Goal: Task Accomplishment & Management: Use online tool/utility

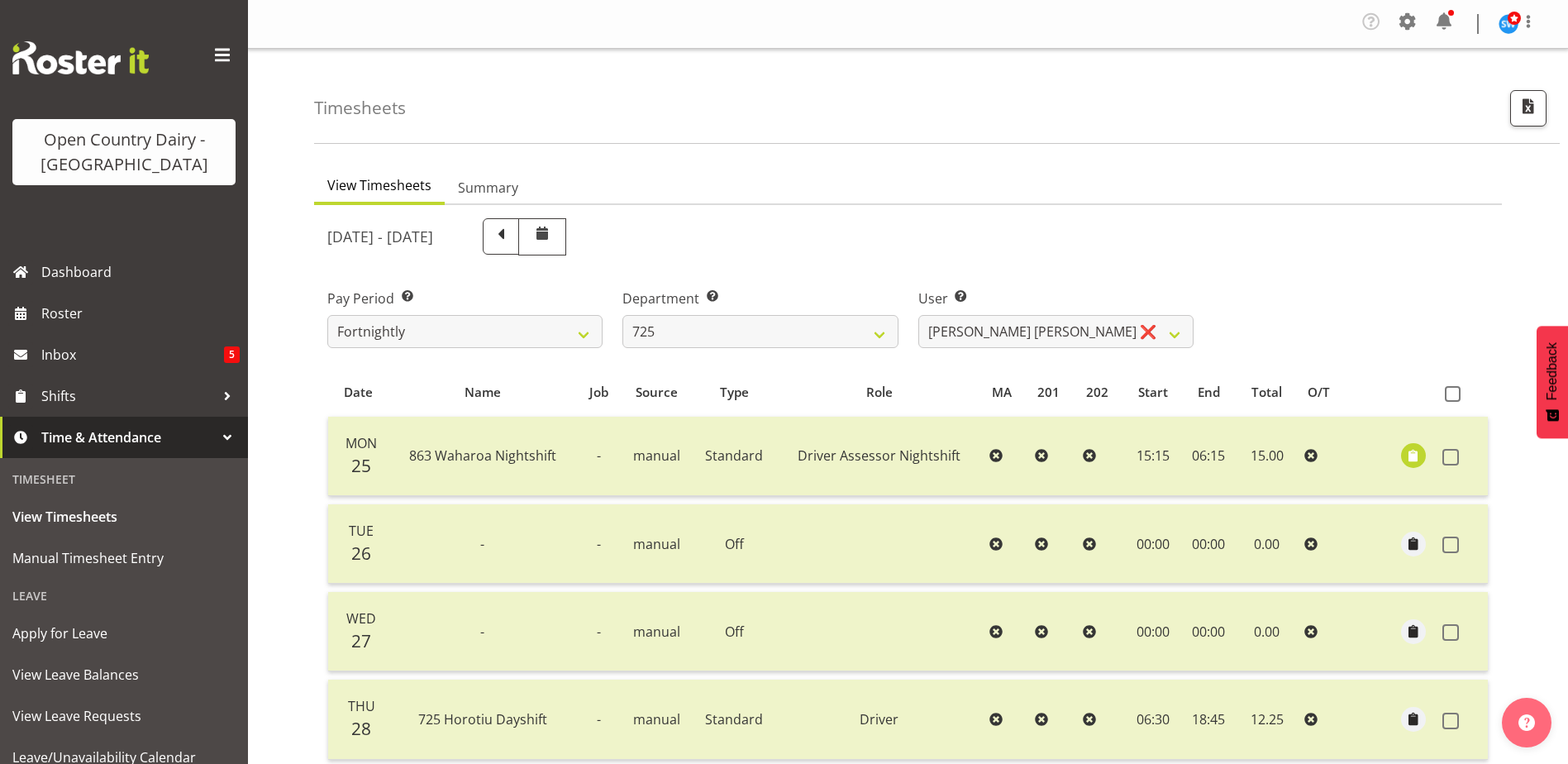
select select "803"
select select "10410"
click at [891, 338] on select "701 702 703 704 705 706 707 708 709 710 711 712 713 714 715 716 717 718 719 720" at bounding box center [759, 332] width 275 height 33
click at [876, 336] on select "701 702 703 704 705 706 707 708 709 710 711 712 713 714 715 716 717 718 719 720" at bounding box center [759, 332] width 275 height 33
select select "720"
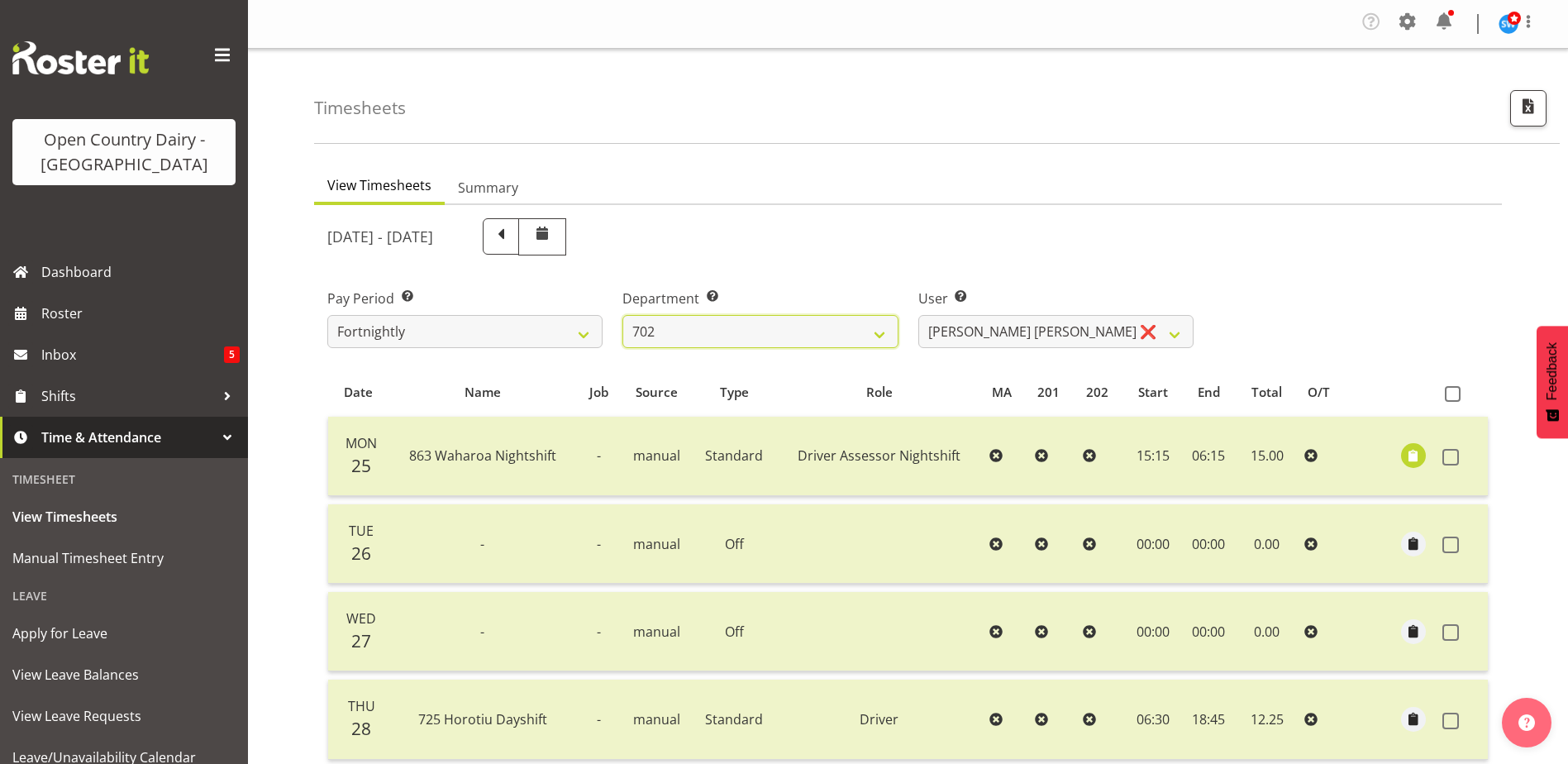
click at [622, 315] on select "701 702 703 704 705 706 707 708 709 710 711 712 713 714 715 716 717 718 719 720" at bounding box center [759, 332] width 275 height 33
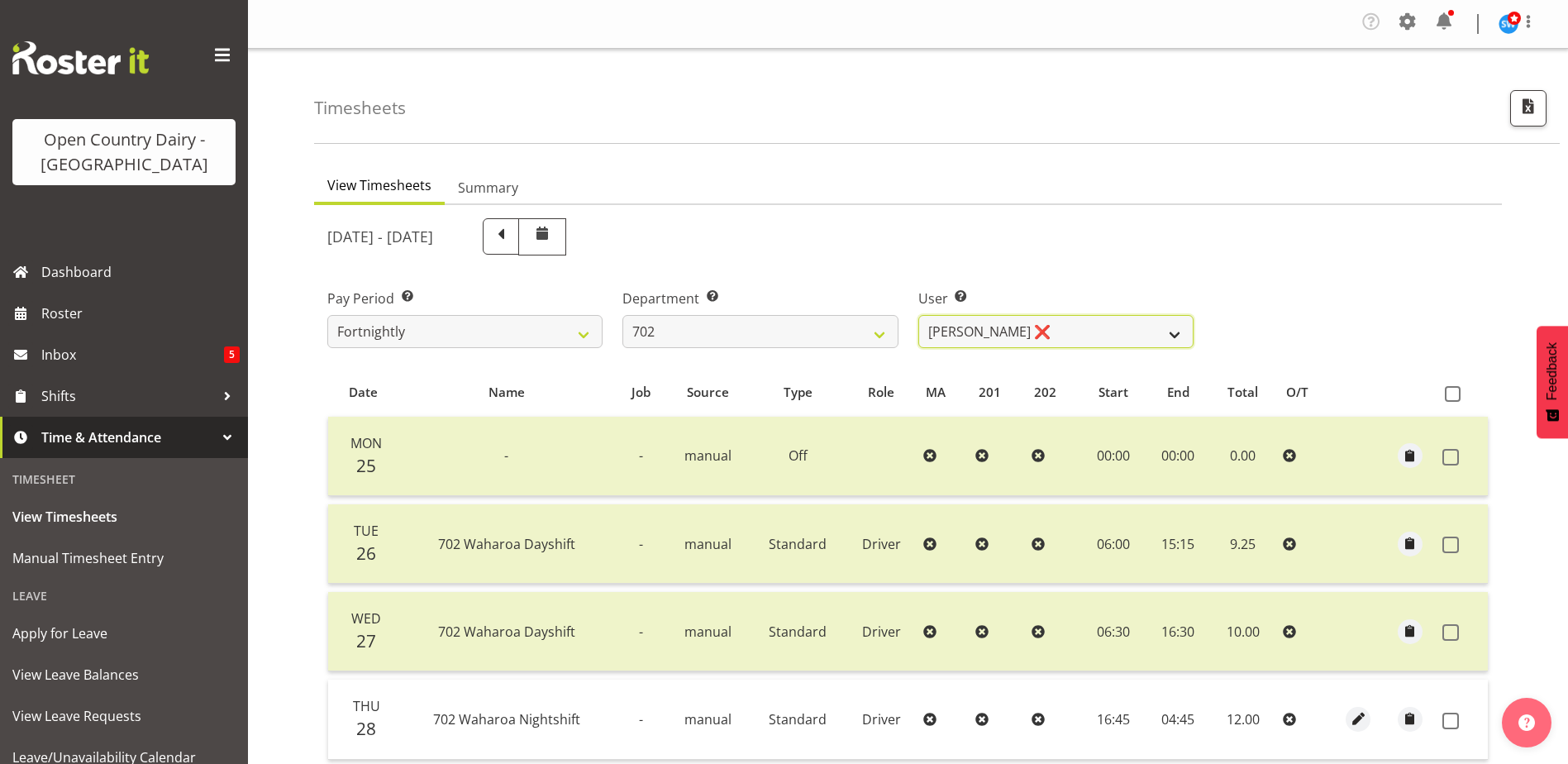
click at [1172, 332] on select "Brian Riddle ❌ Denica Tapiki ❌ Nick Adlington ❌ Simon Phillpott ❌" at bounding box center [1055, 332] width 275 height 33
select select "11199"
click at [918, 315] on select "Brian Riddle ❌ Denica Tapiki ❌ Nick Adlington ❌ Simon Phillpott ❌" at bounding box center [1055, 332] width 275 height 33
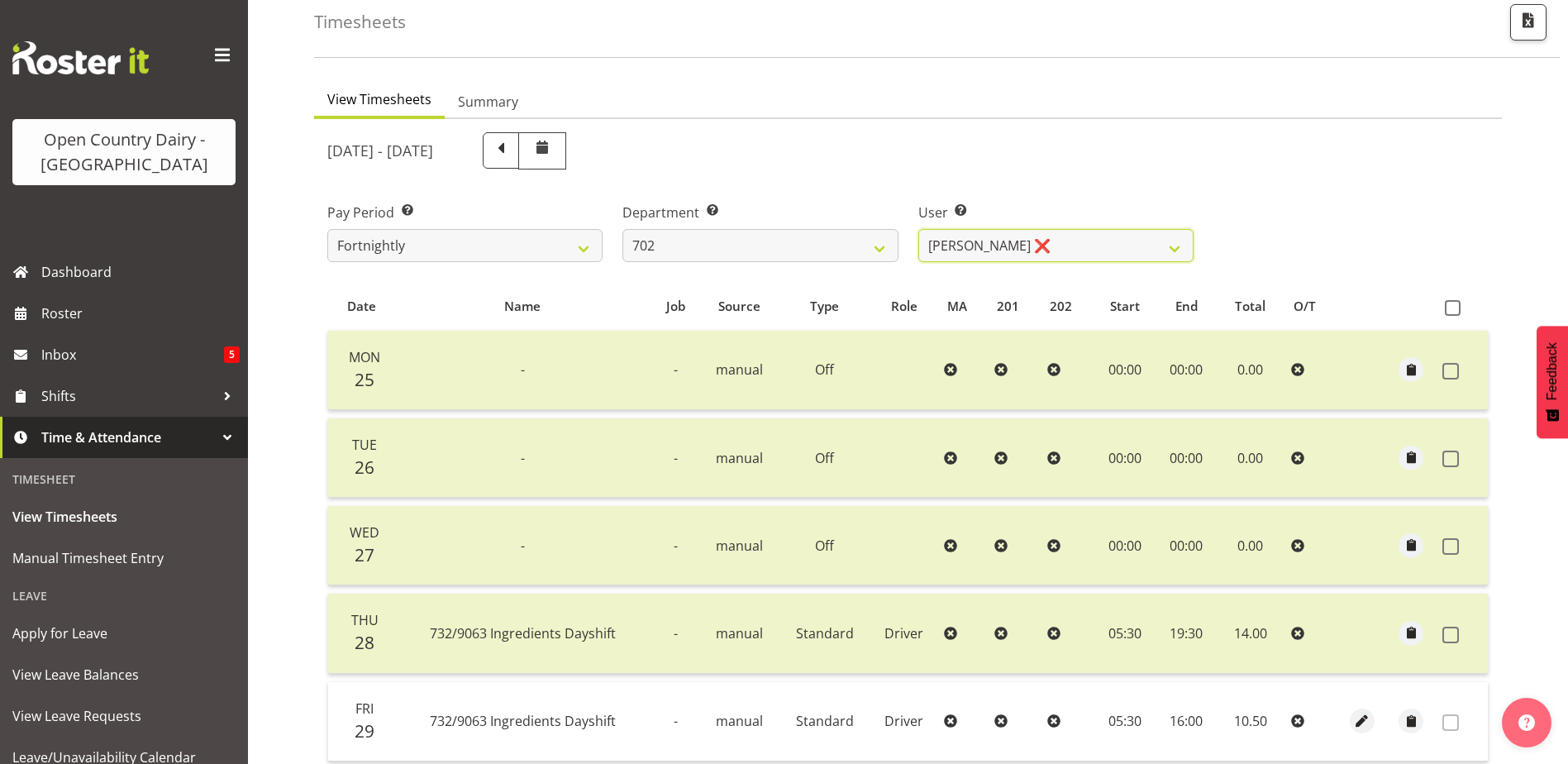
scroll to position [74, 0]
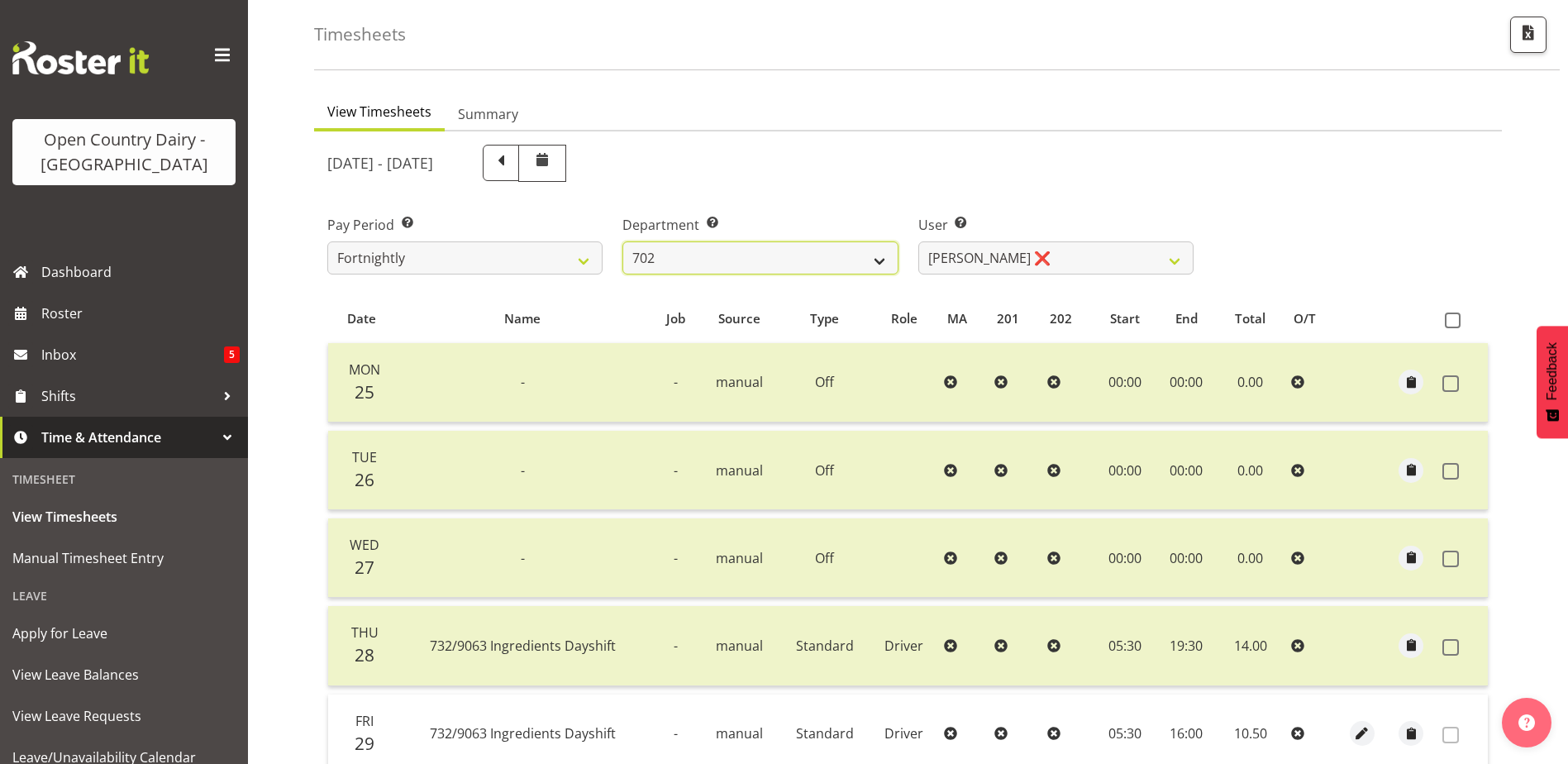
click at [876, 260] on select "701 702 703 704 705 706 707 708 709 710 711 712 713 714 715 716 717 718 719 720" at bounding box center [759, 258] width 275 height 33
click at [622, 242] on select "701 702 703 704 705 706 707 708 709 710 711 712 713 714 715 716 717 718 719 720" at bounding box center [759, 258] width 275 height 33
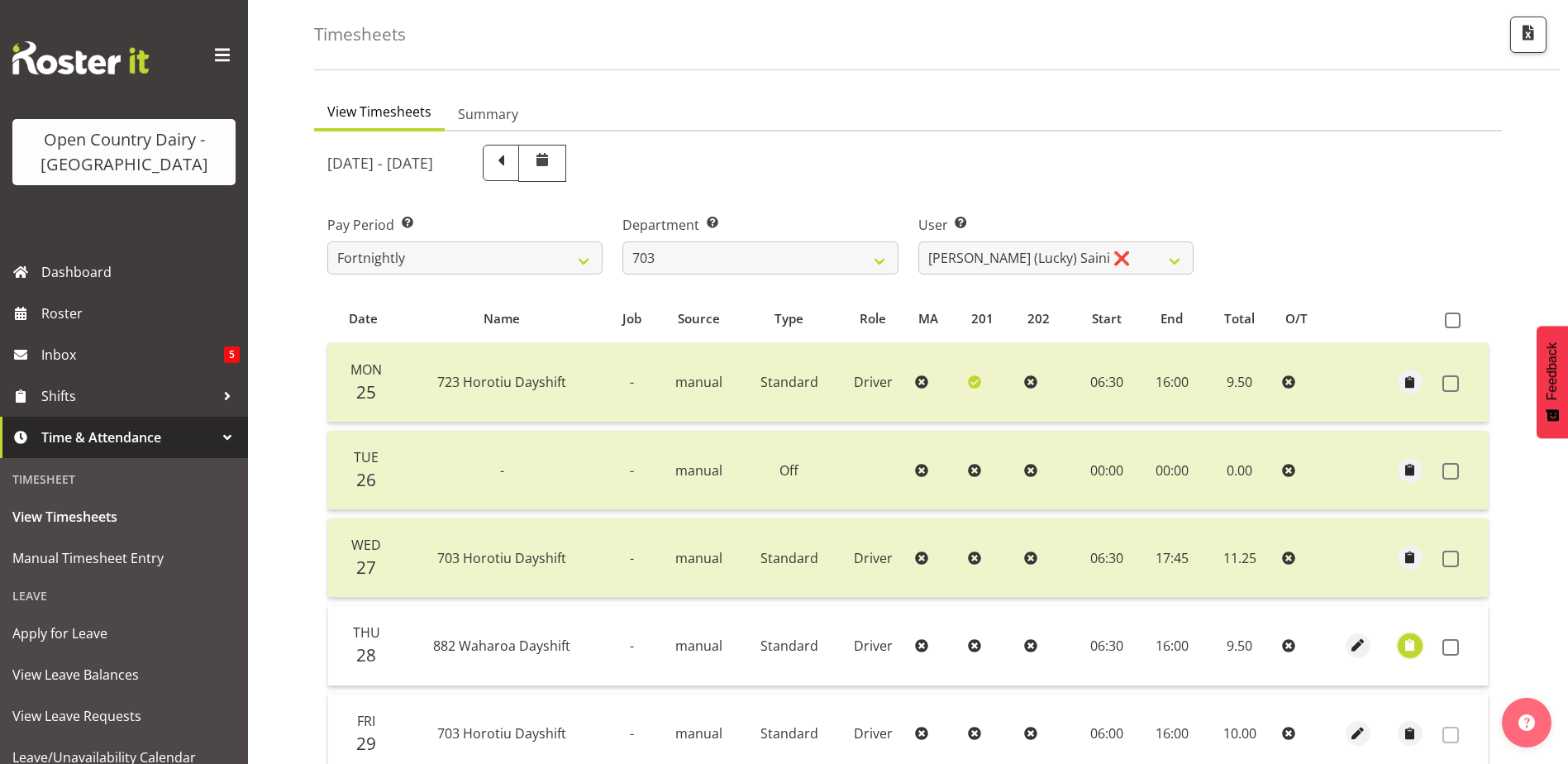
click at [1408, 648] on span "button" at bounding box center [1410, 644] width 19 height 19
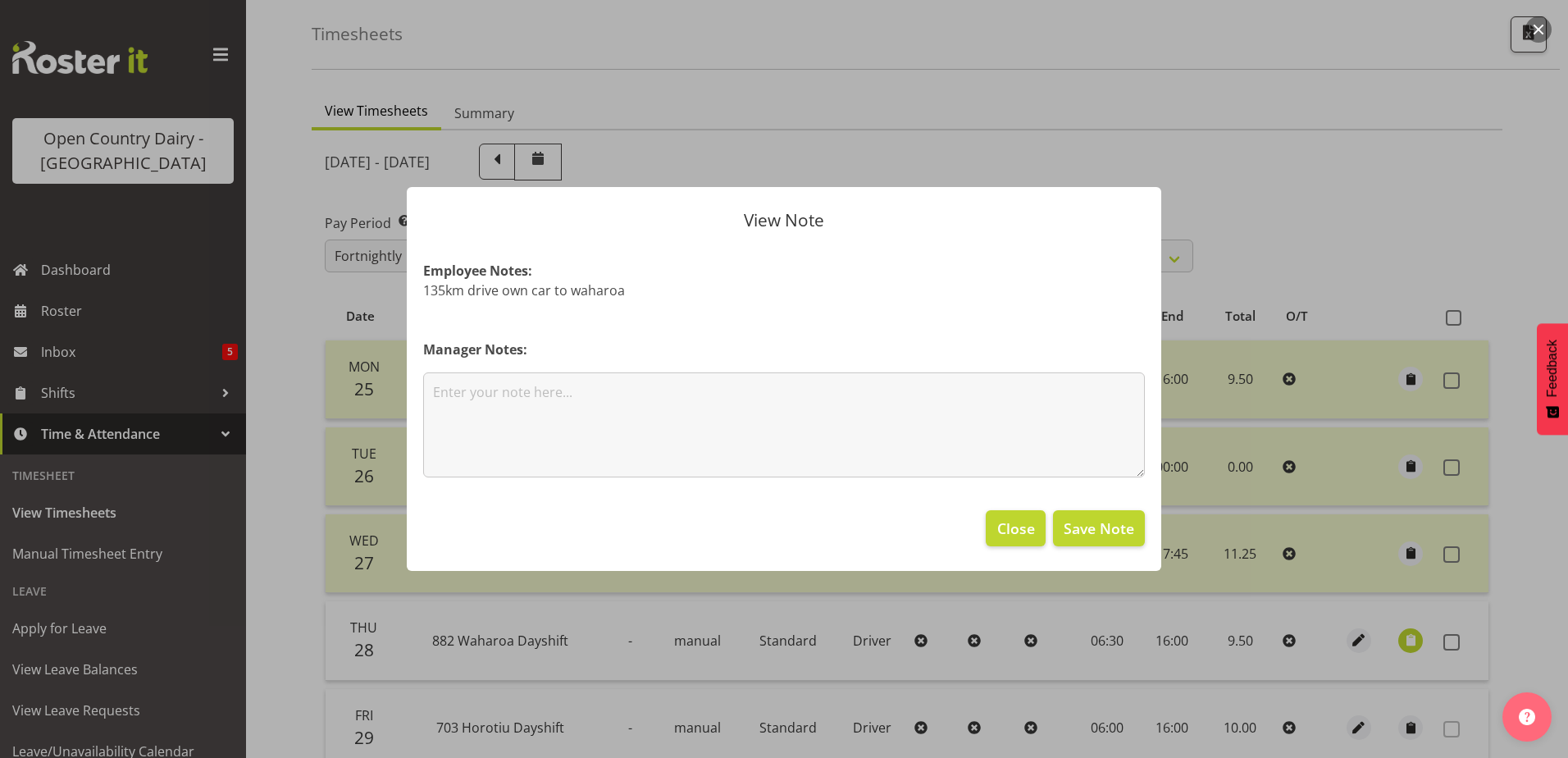
click at [938, 123] on div at bounding box center [784, 379] width 1568 height 758
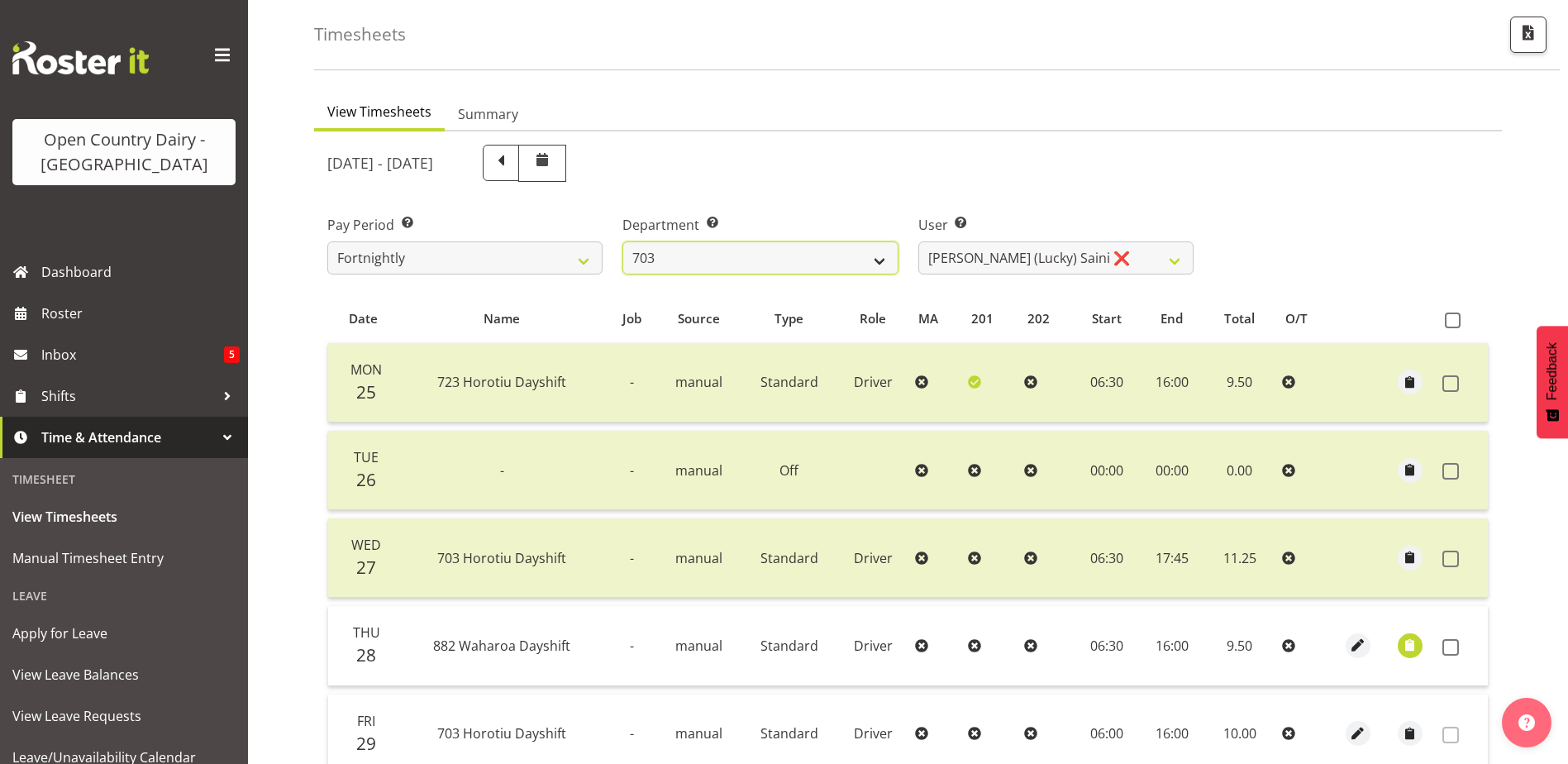
click at [881, 259] on select "701 702 703 704 705 706 707 708 709 710 711 712 713 714 715 716 717 718 719 720" at bounding box center [759, 258] width 275 height 33
select select "732"
click at [622, 242] on select "701 702 703 704 705 706 707 708 709 710 711 712 713 714 715 716 717 718 719 720" at bounding box center [759, 258] width 275 height 33
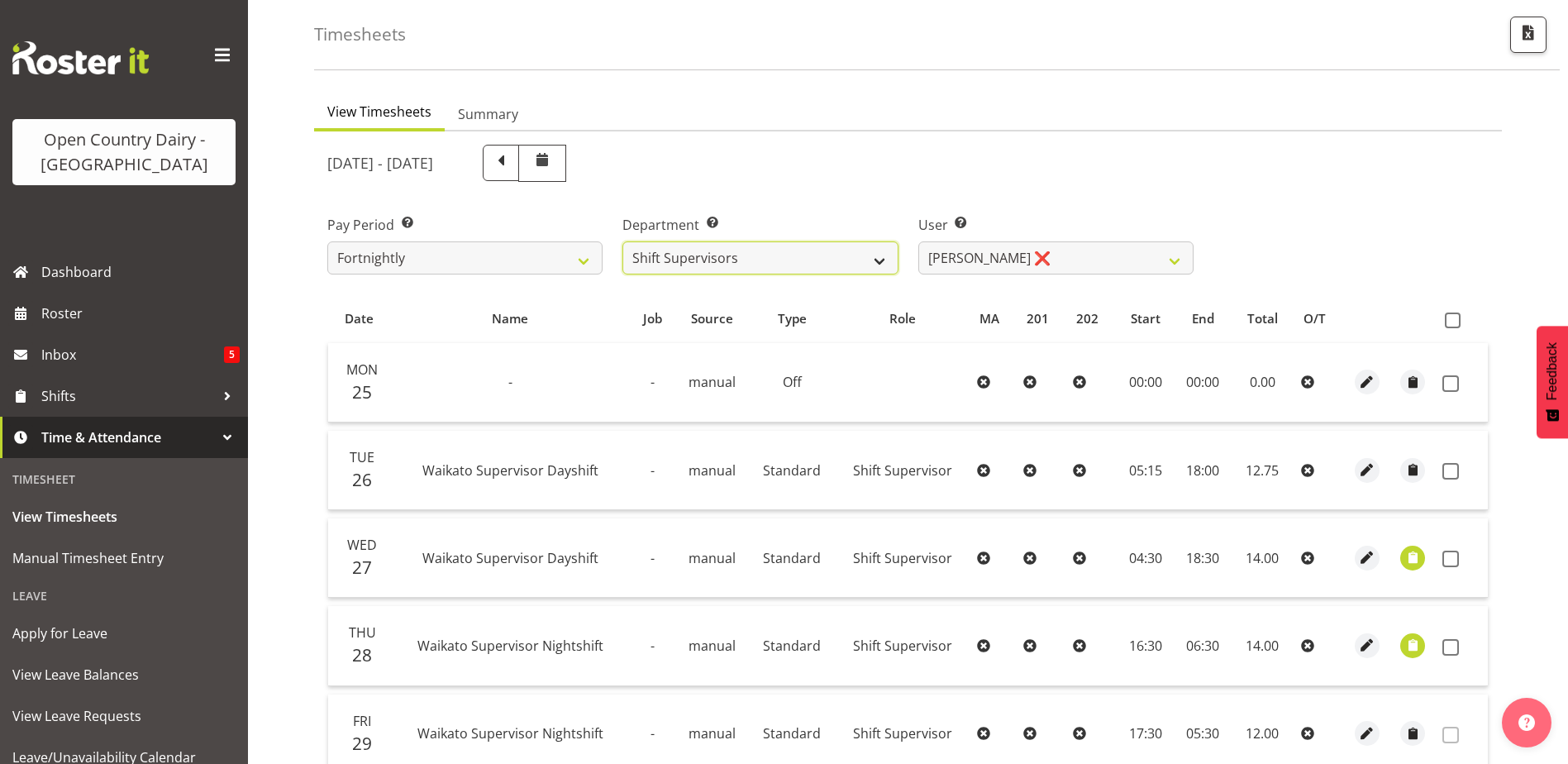
click at [878, 262] on select "701 702 703 704 705 706 707 708 709 710 711 712 713 714 715 716 717 718 719 720" at bounding box center [759, 258] width 275 height 33
click at [1178, 262] on select "Harald Aalderink ❌ Phillip Robb ❌ Teresa Perkinson ❌ Tom Clark ❌" at bounding box center [1055, 258] width 275 height 33
select select "11075"
click at [918, 242] on select "Harald Aalderink ❌ Phillip Robb ❌ Teresa Perkinson ❌ Tom Clark ❌" at bounding box center [1055, 258] width 275 height 33
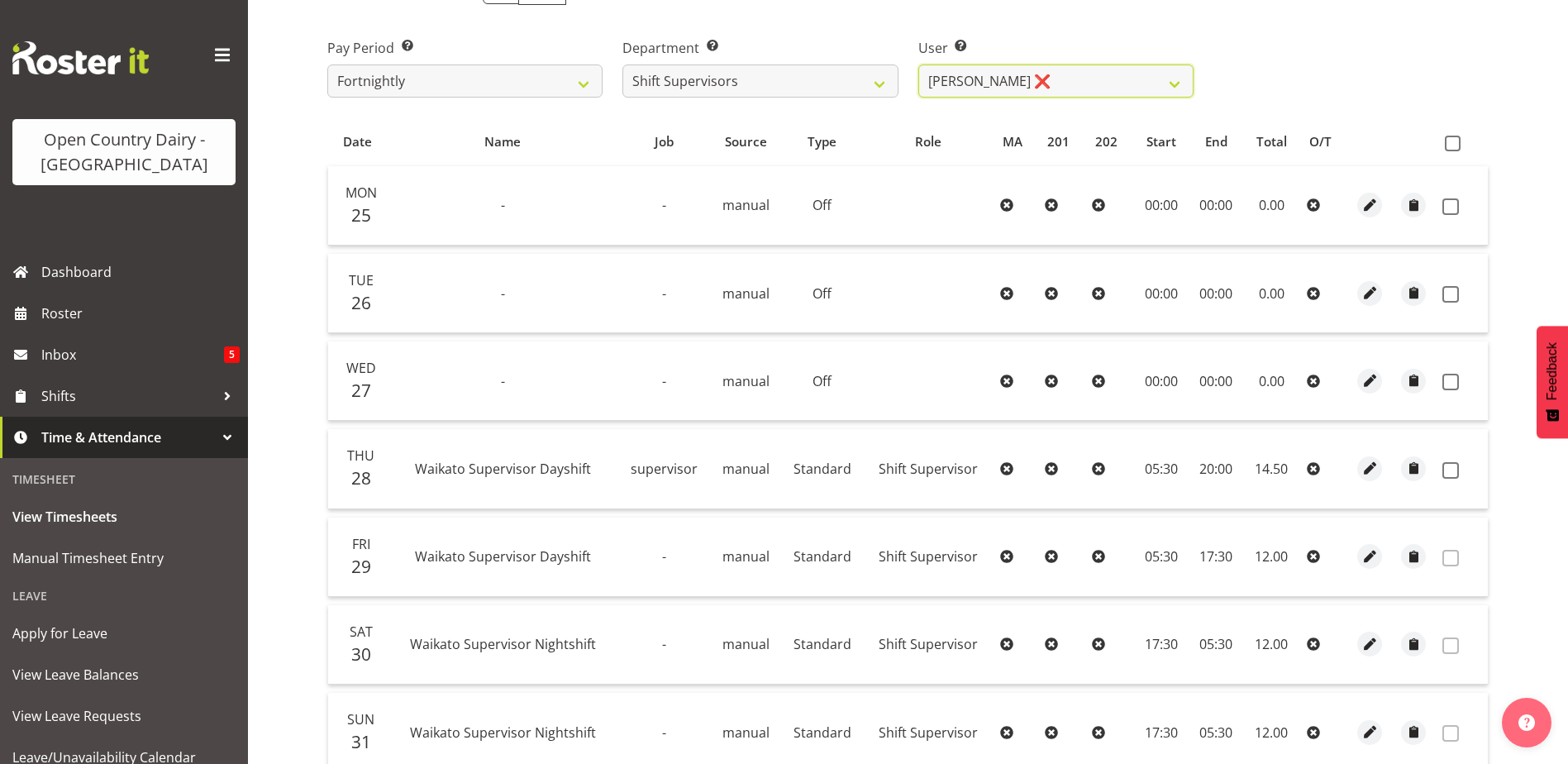
scroll to position [239, 0]
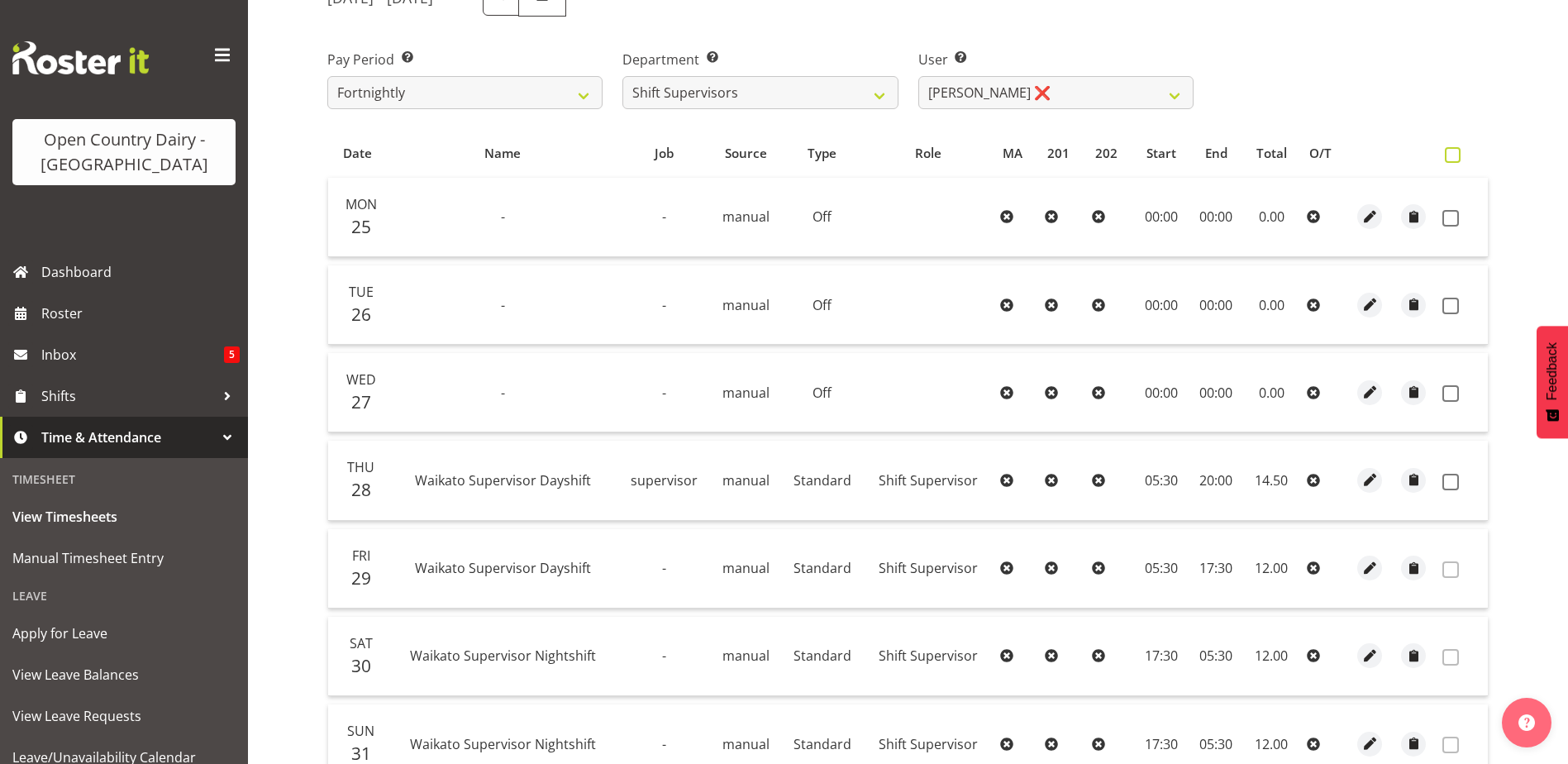
click at [1453, 155] on span at bounding box center [1453, 155] width 16 height 16
click at [1453, 155] on input "checkbox" at bounding box center [1450, 155] width 11 height 11
checkbox input "true"
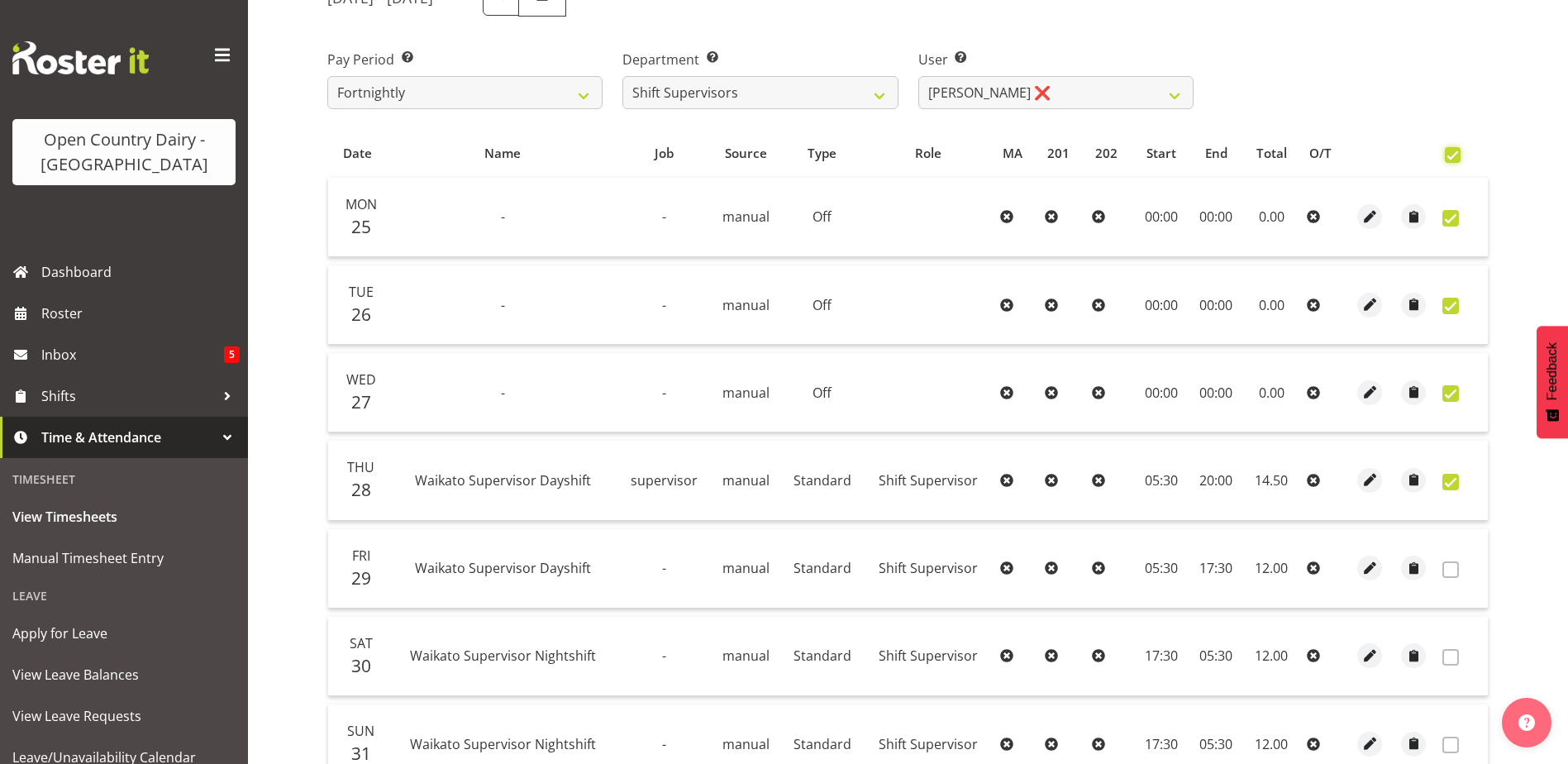
checkbox input "true"
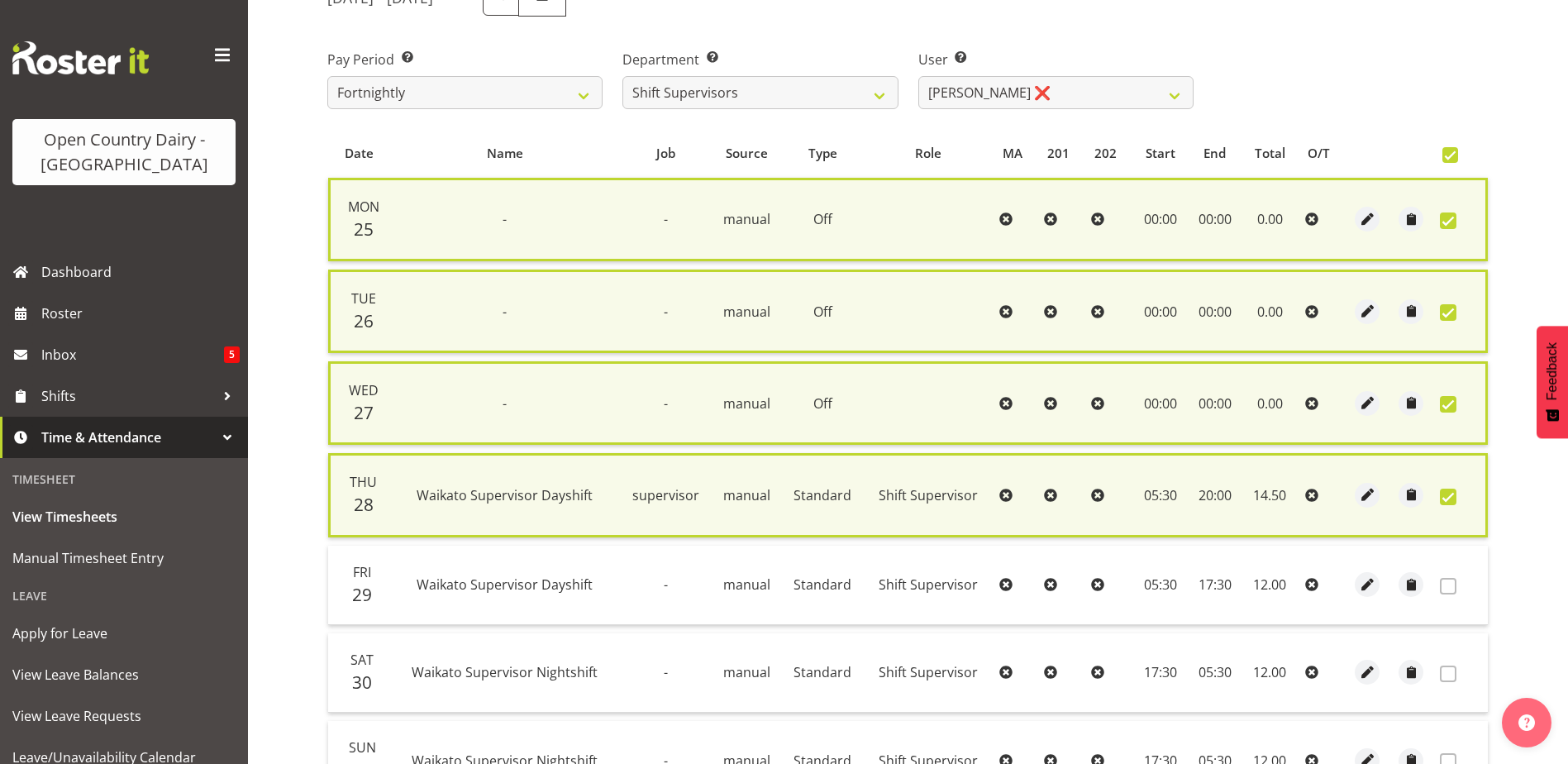
click at [1333, 89] on div "Pay Period Select which pay period you would like to view. Fortnightly Departme…" at bounding box center [908, 73] width 1182 height 93
select select
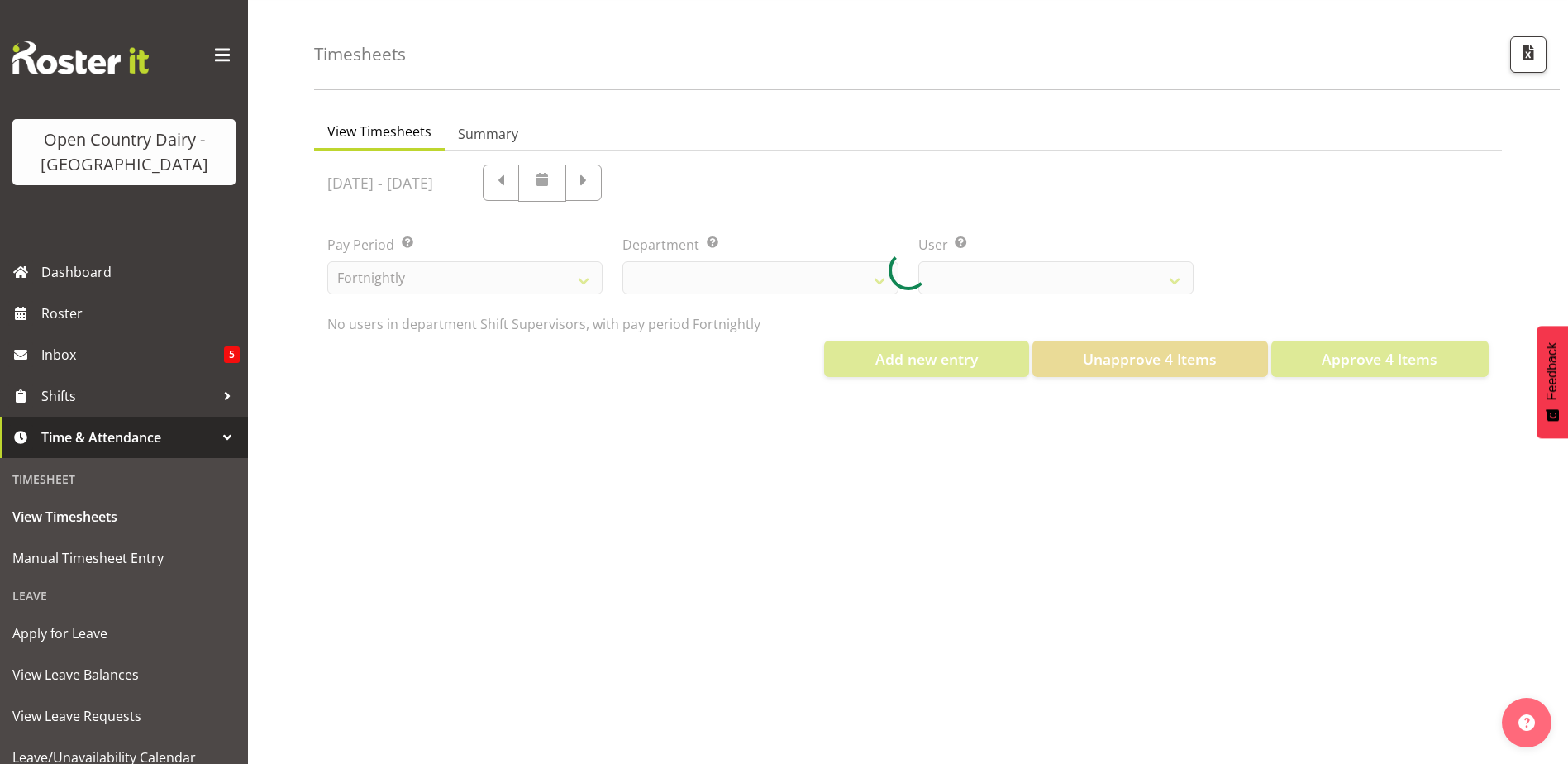
select select "732"
select select "11075"
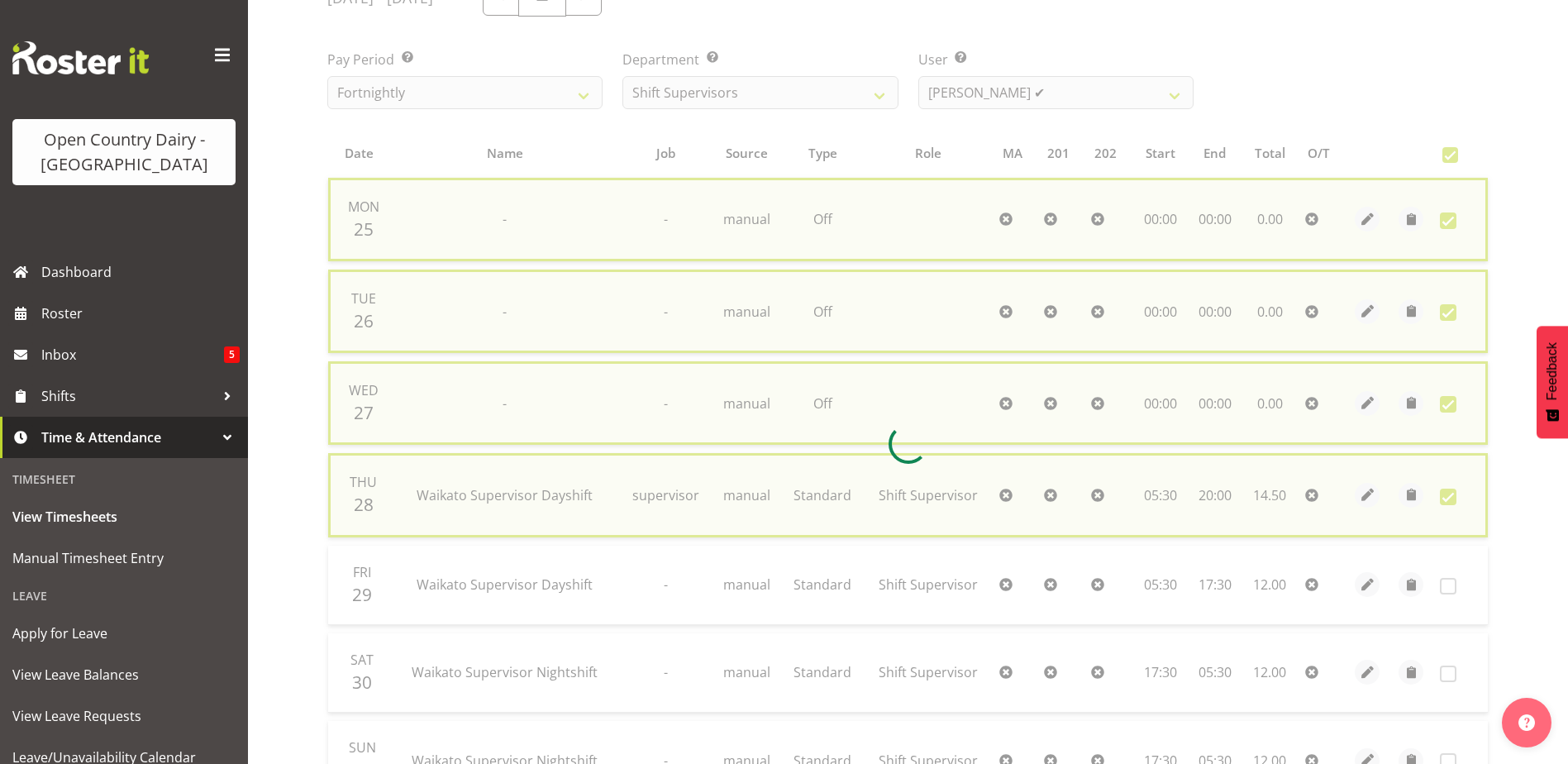
checkbox input "false"
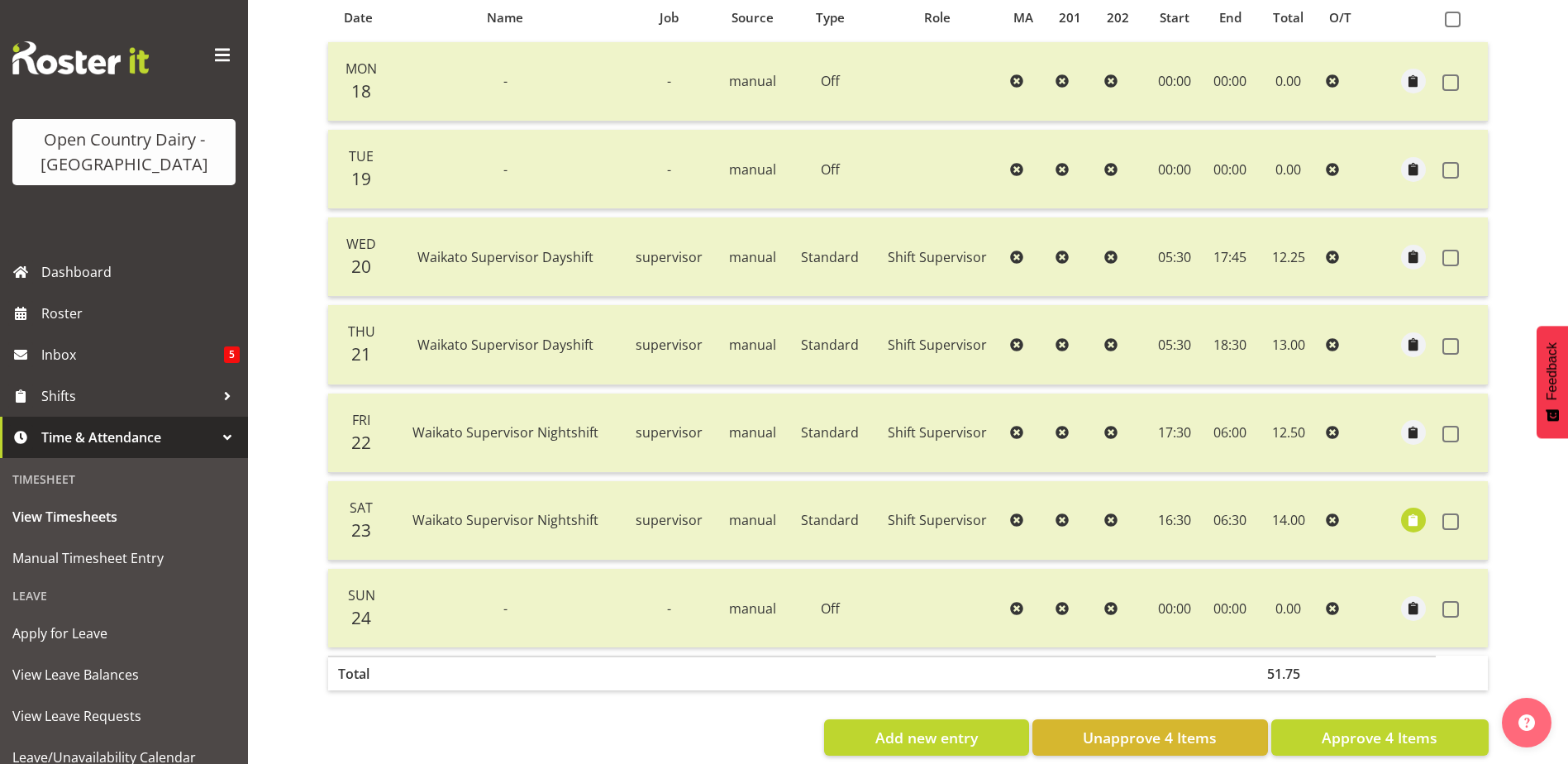
scroll to position [404, 0]
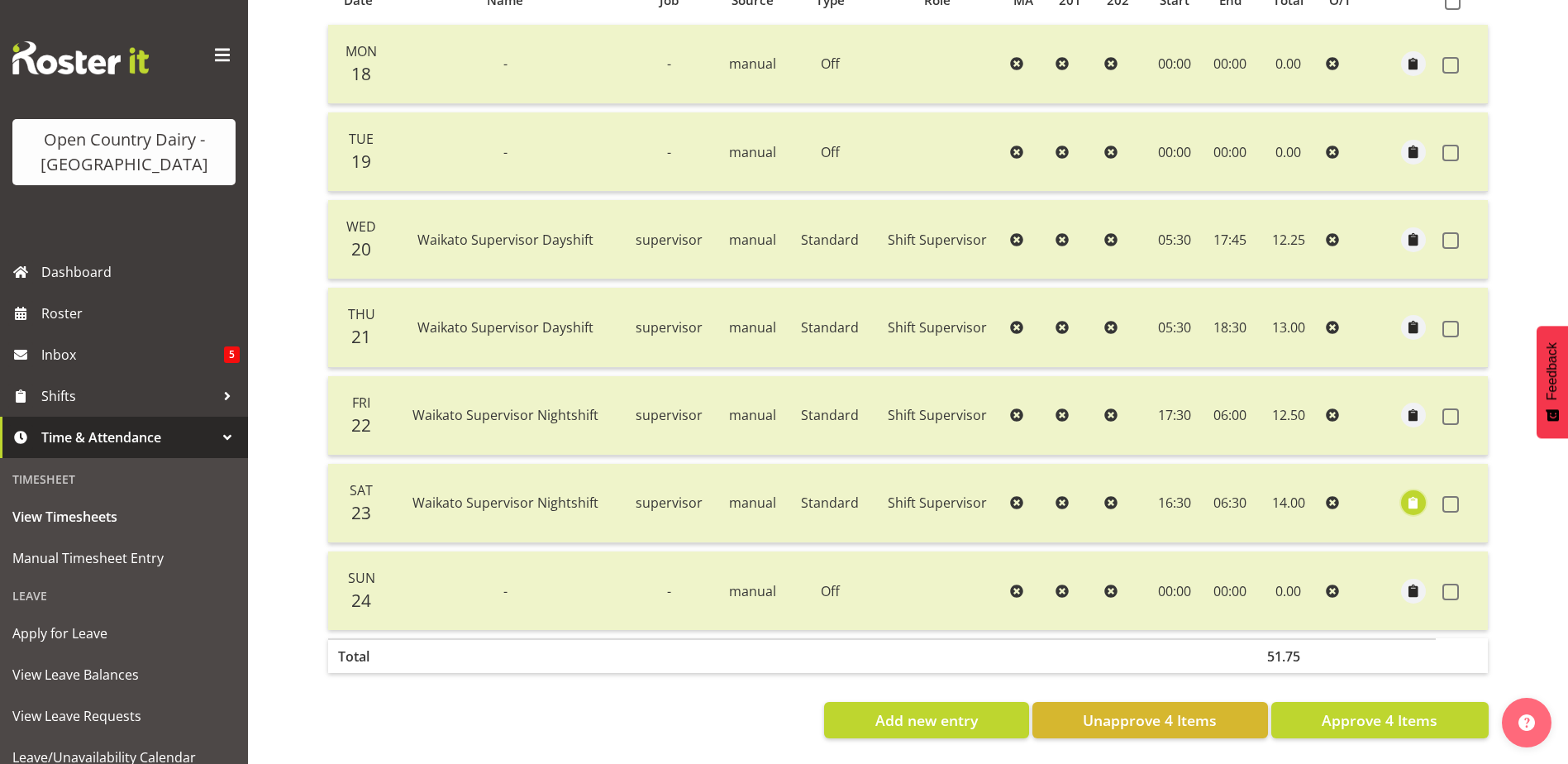
click at [1415, 493] on span "button" at bounding box center [1414, 502] width 19 height 19
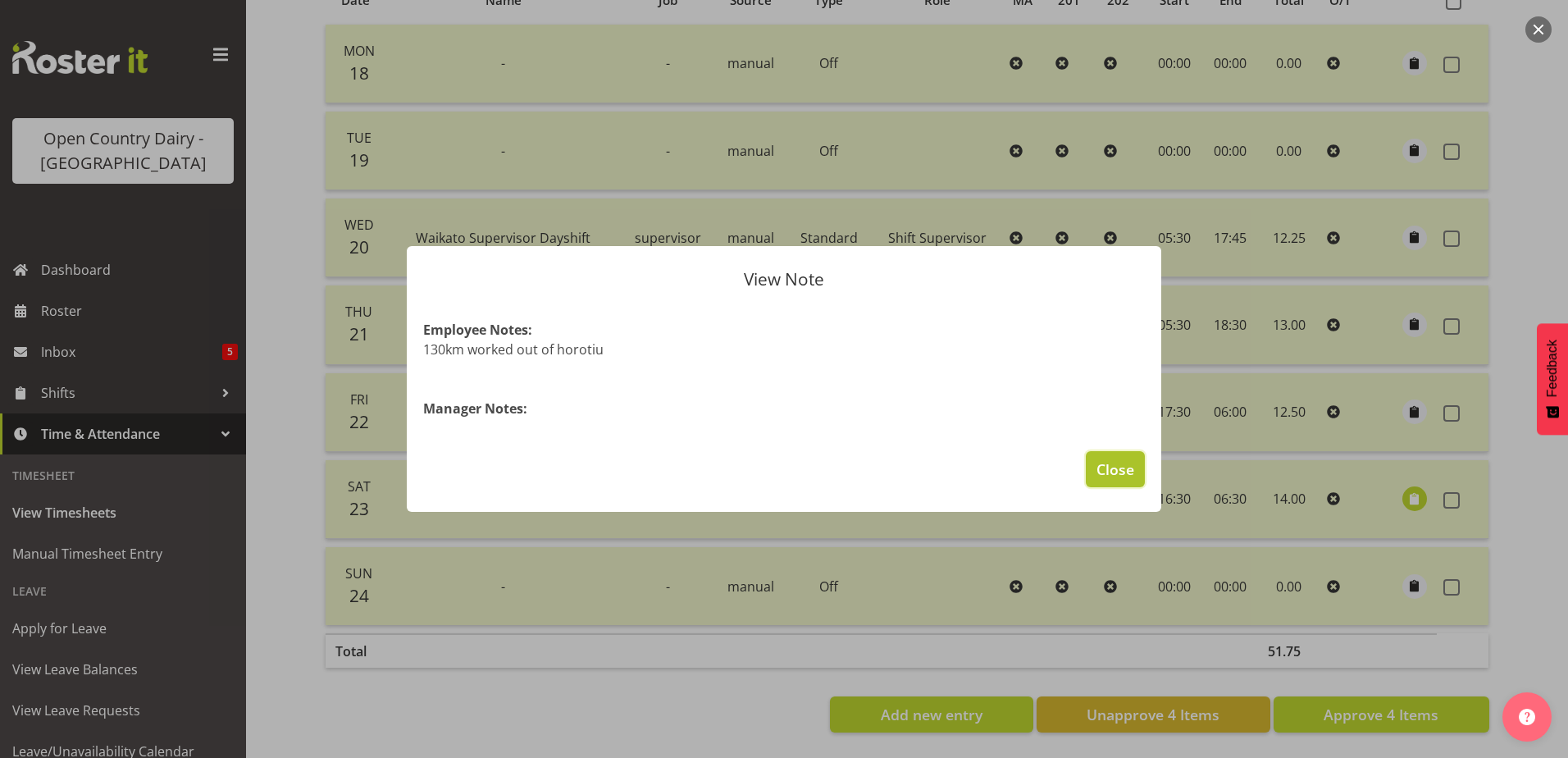
click at [1119, 460] on span "Close" at bounding box center [1115, 469] width 37 height 22
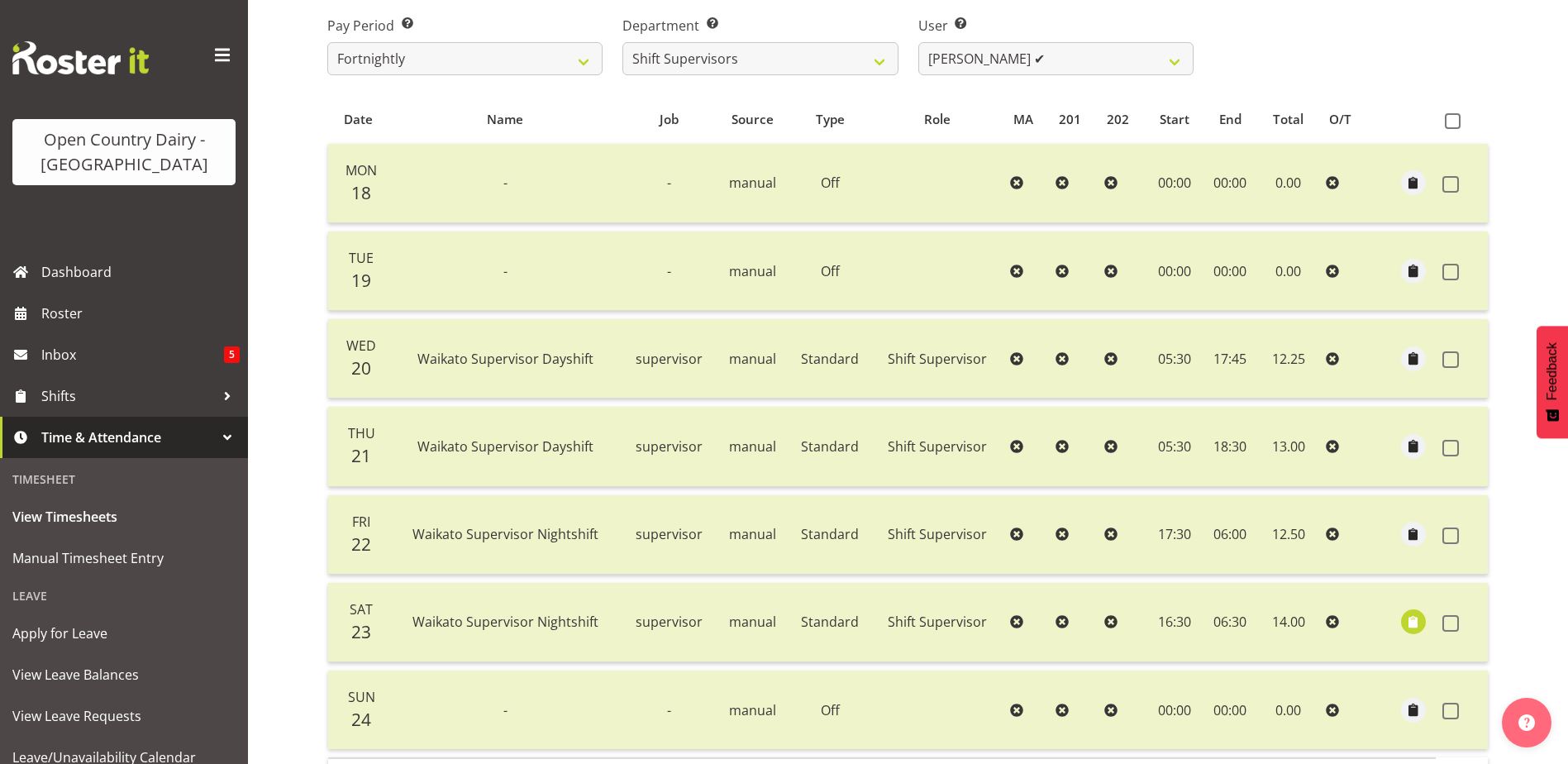
scroll to position [156, 0]
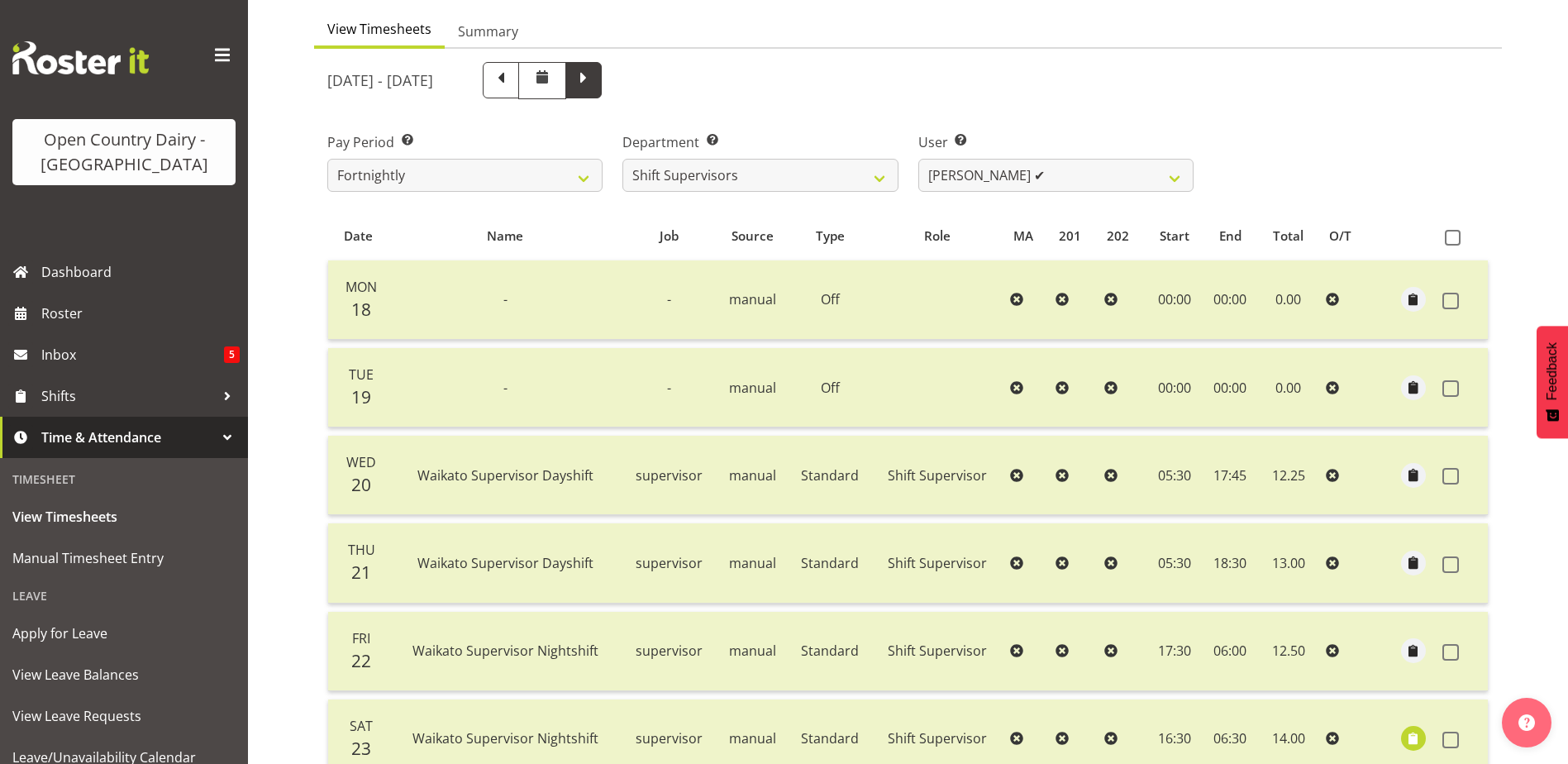
click at [595, 80] on span at bounding box center [584, 79] width 22 height 22
select select
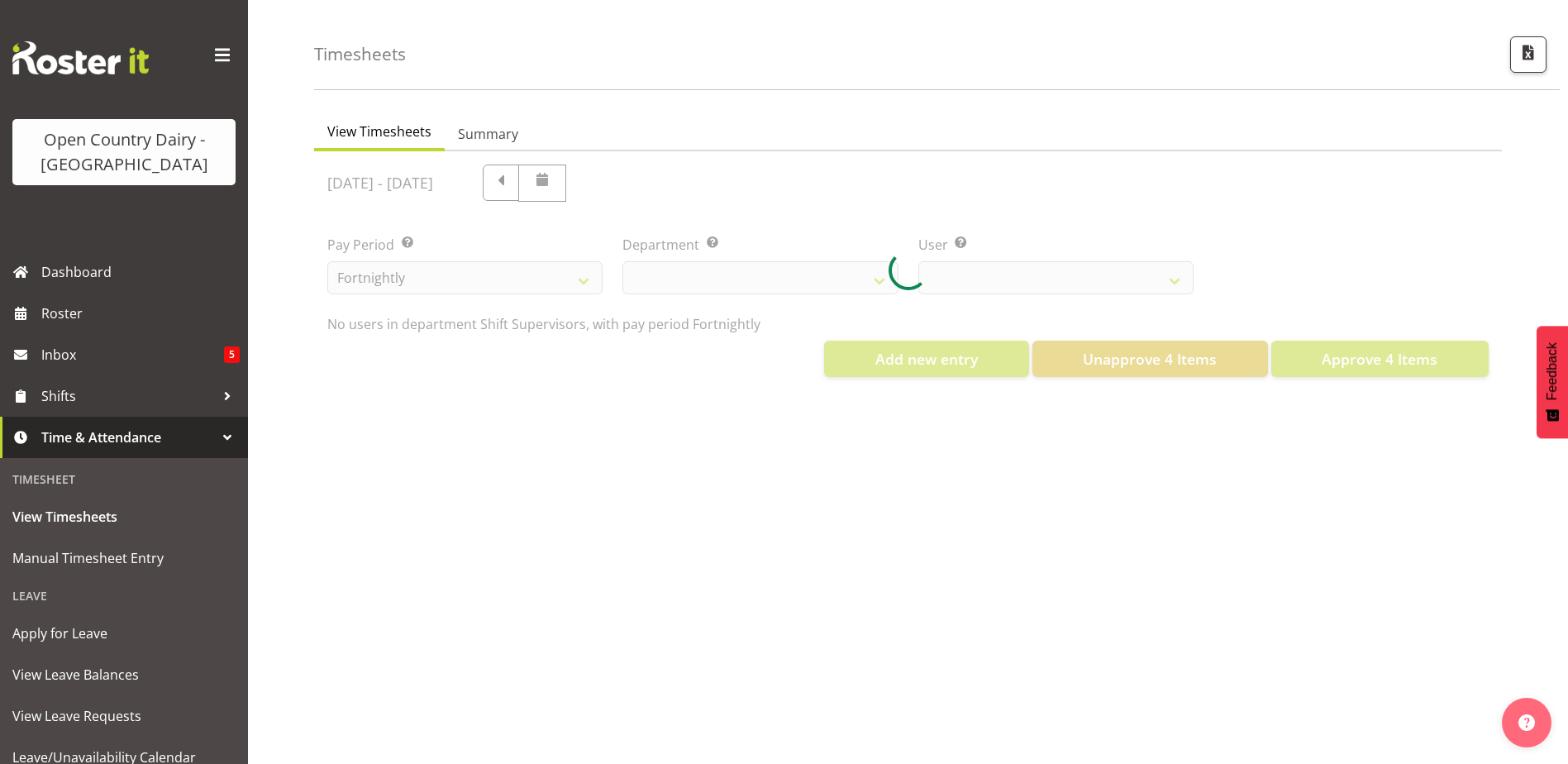
select select "732"
select select "11075"
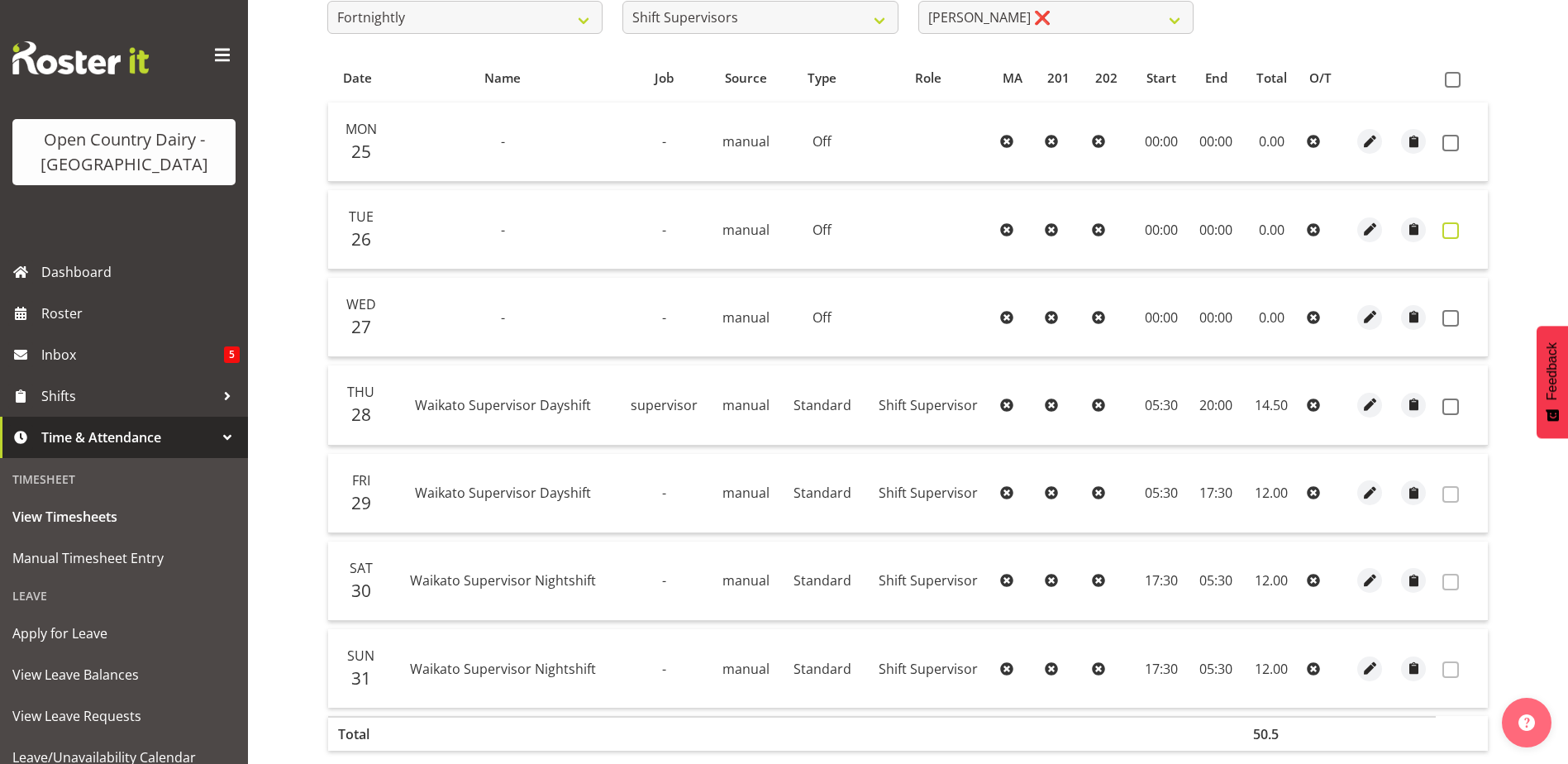
scroll to position [156, 0]
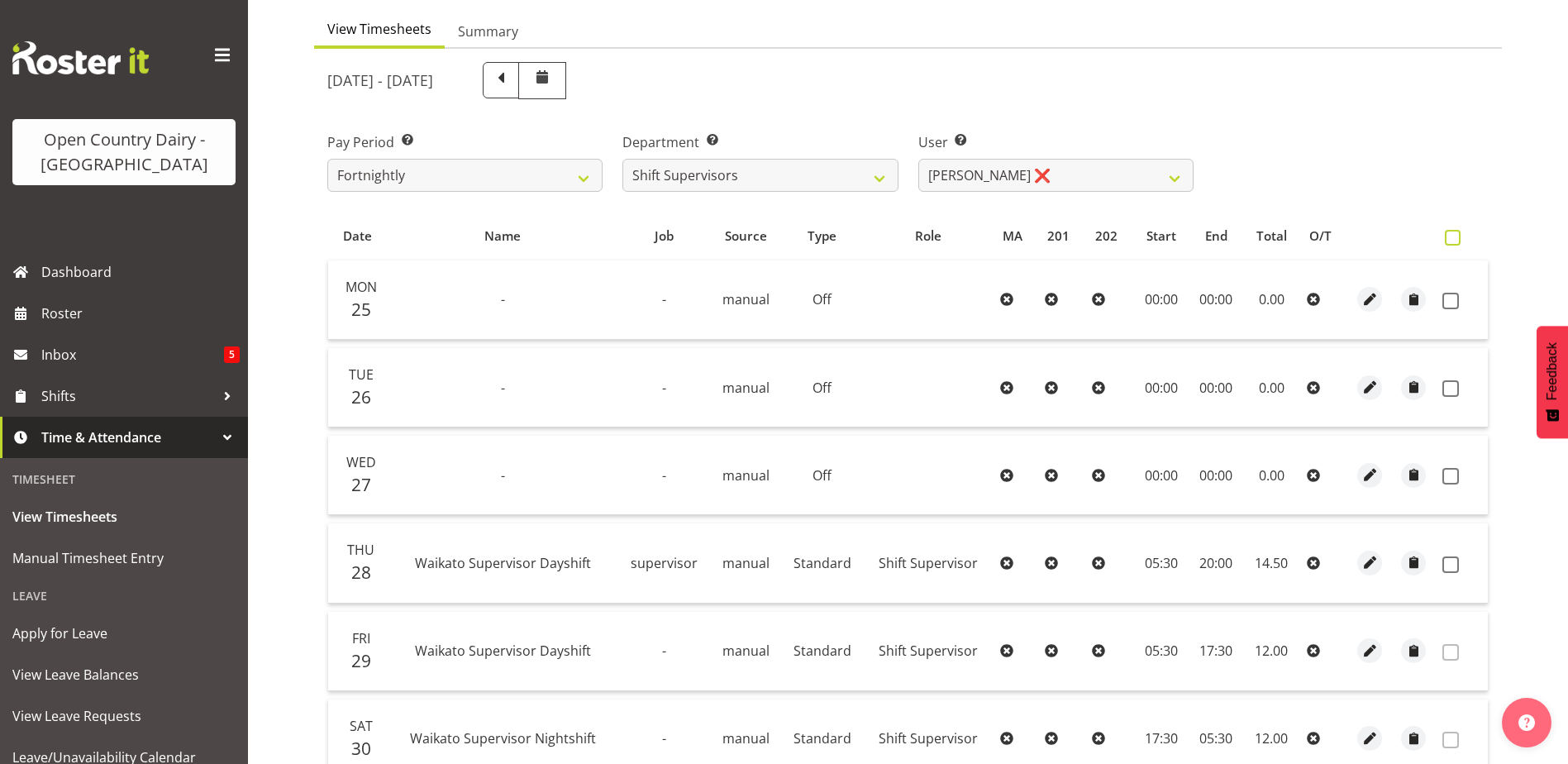
click at [1448, 234] on span at bounding box center [1453, 237] width 16 height 16
click at [1448, 234] on input "checkbox" at bounding box center [1450, 237] width 11 height 11
checkbox input "true"
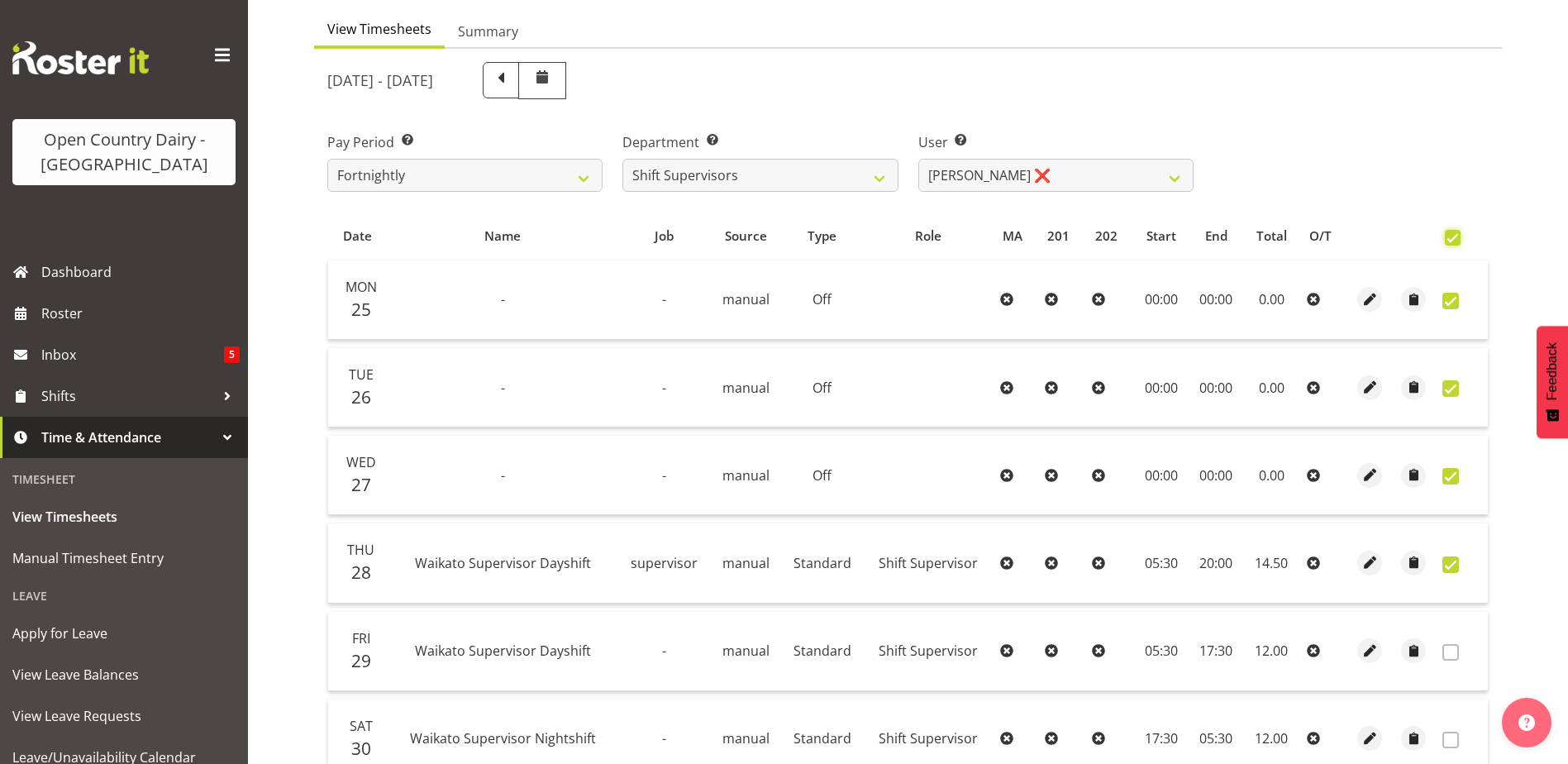
checkbox input "true"
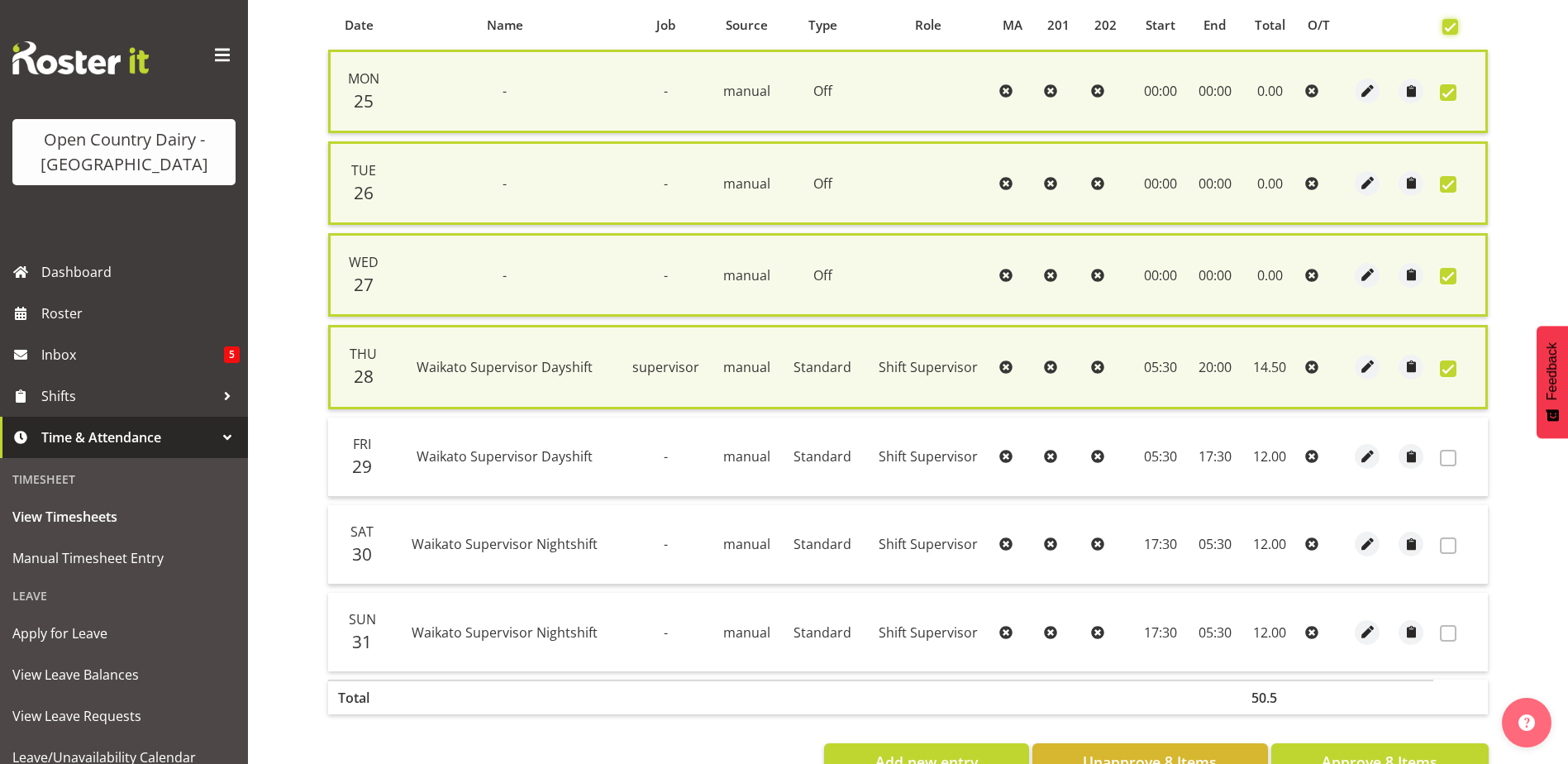
scroll to position [420, 0]
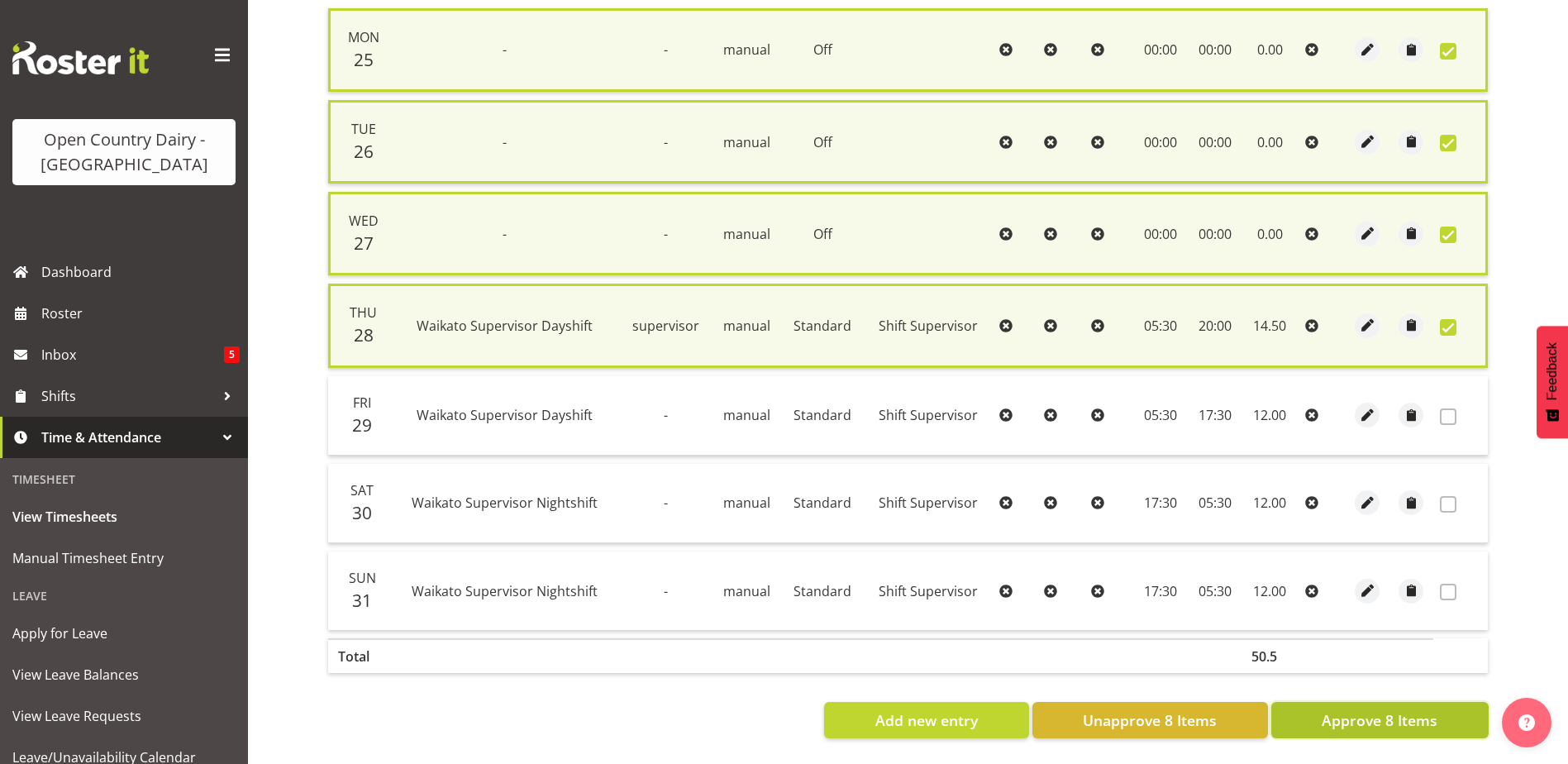
click at [1380, 709] on span "Approve 8 Items" at bounding box center [1380, 720] width 115 height 22
checkbox input "false"
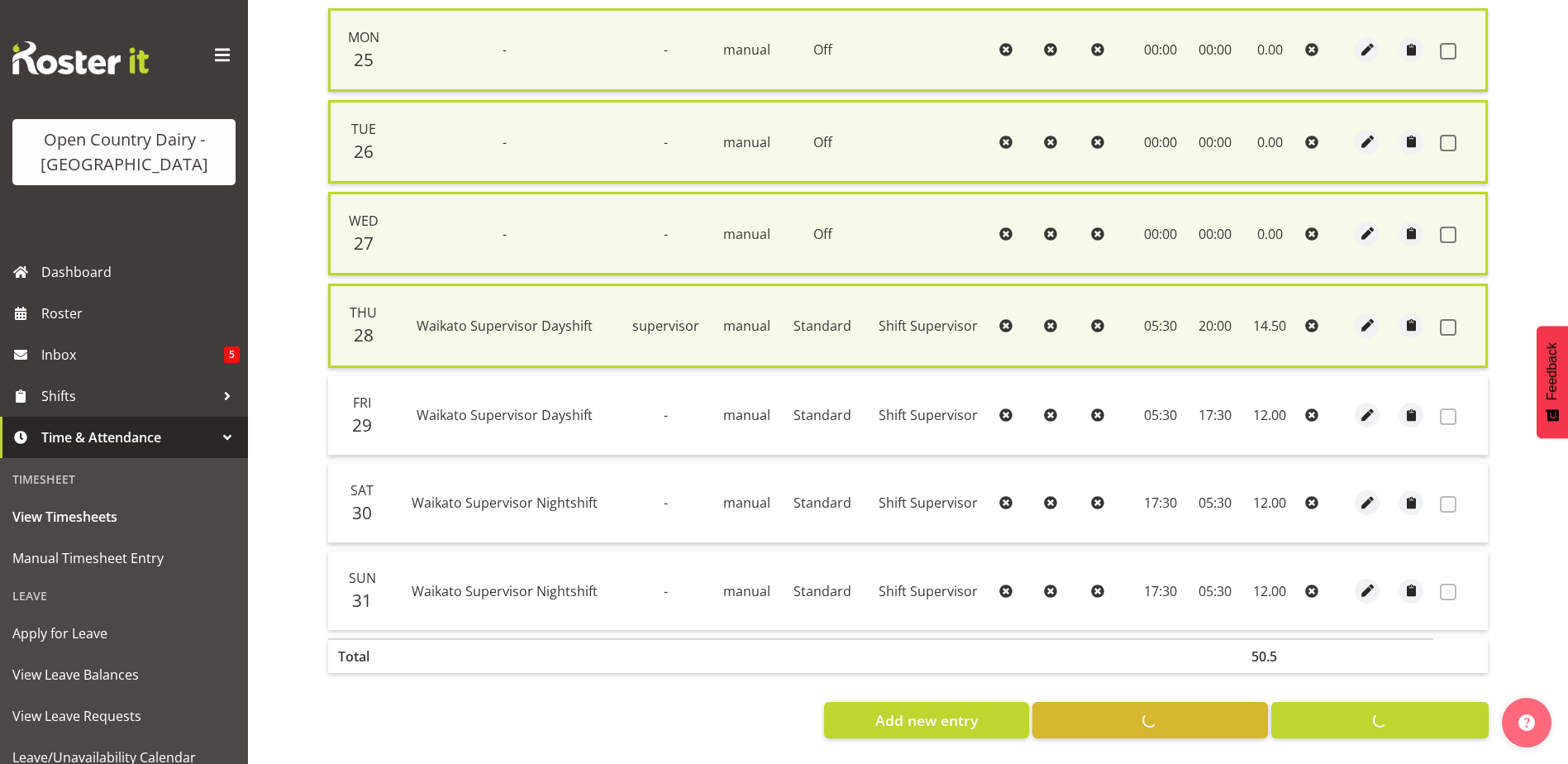
checkbox input "false"
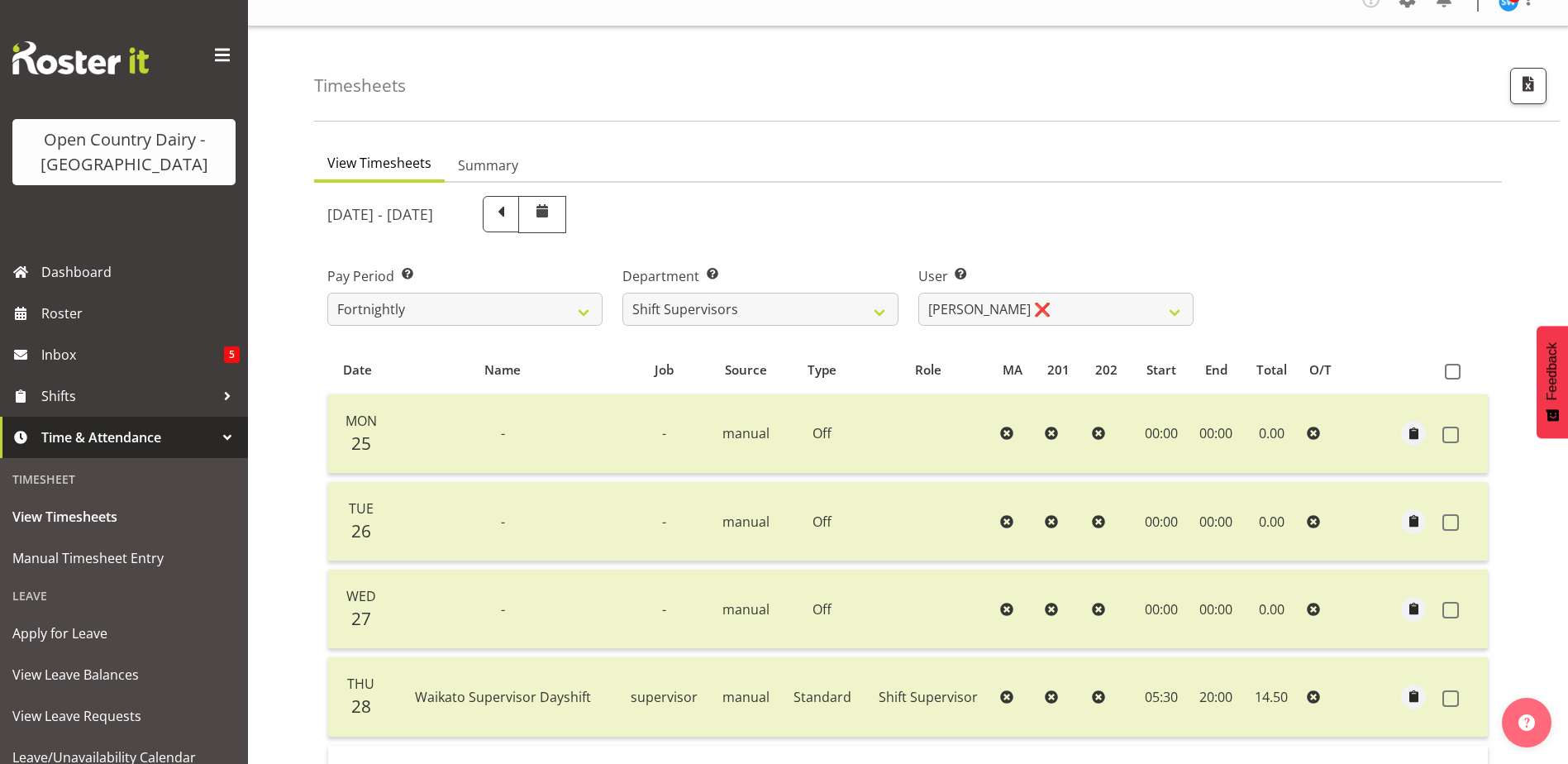
scroll to position [0, 0]
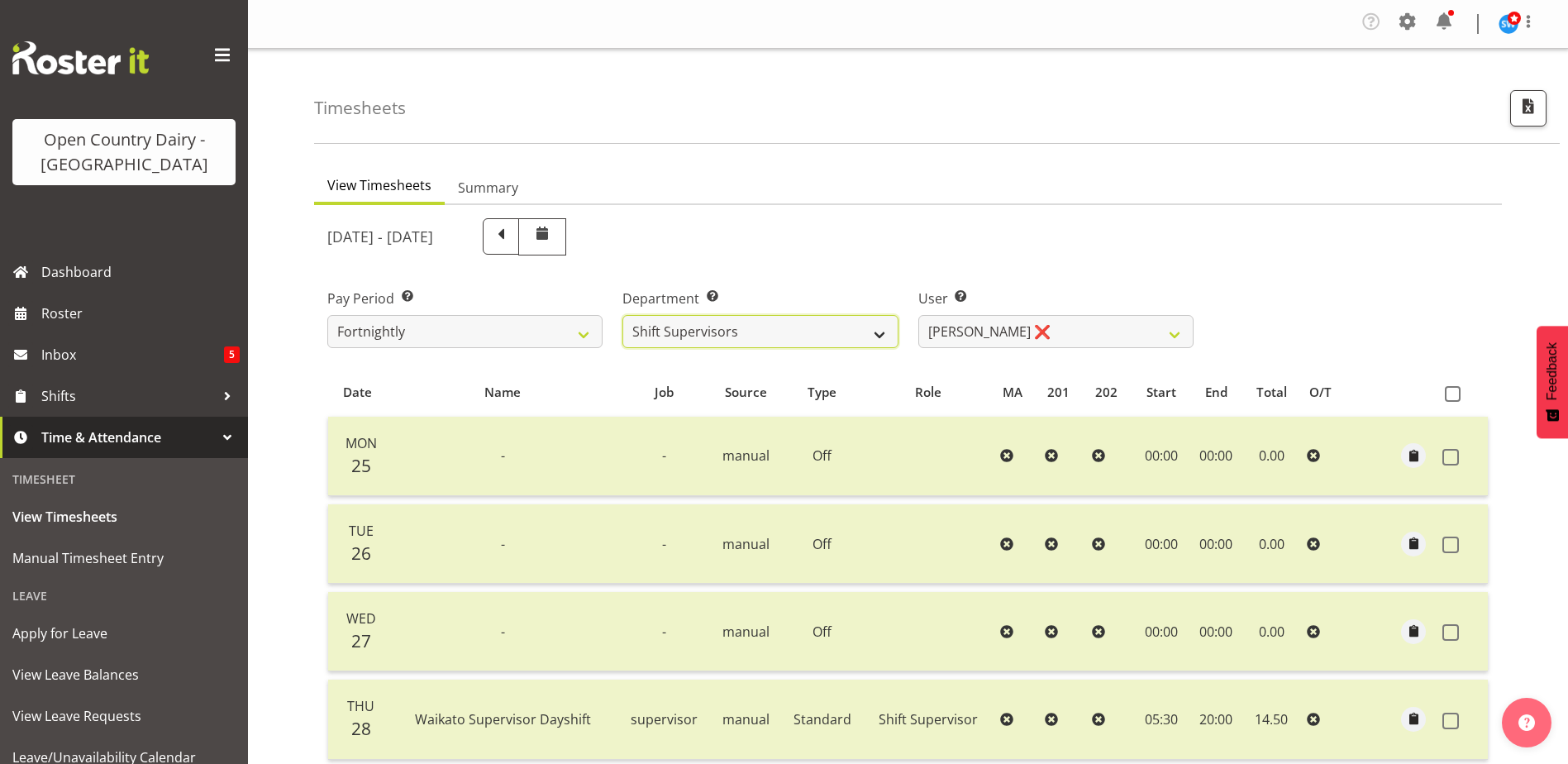
click at [882, 334] on select "701 702 703 704 705 706 707 708 709 710 711 712 713 714 715 716 717 718 719 720" at bounding box center [759, 332] width 275 height 33
select select "710"
click at [622, 315] on select "701 702 703 704 705 706 707 708 709 710 711 712 713 714 715 716 717 718 719 720" at bounding box center [759, 332] width 275 height 33
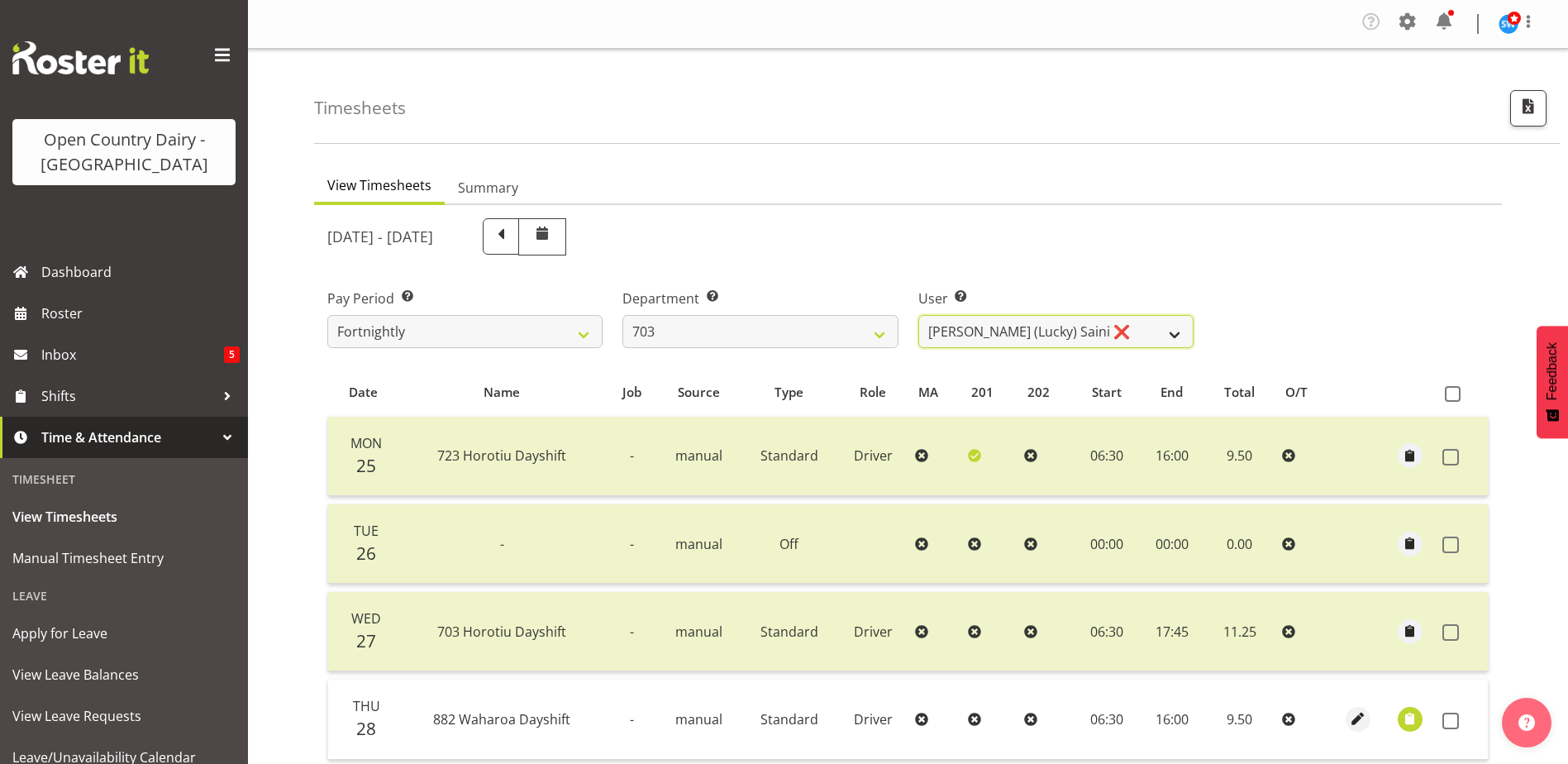
click at [1174, 333] on select "Bhupinder (Lucky) Saini ❌ Mark Fowler ❌ Tama Baker ❌" at bounding box center [1055, 332] width 275 height 33
select select "8209"
click at [918, 315] on select "Bhupinder (Lucky) Saini ❌ Mark Fowler ❌ Tama Baker ❌" at bounding box center [1055, 332] width 275 height 33
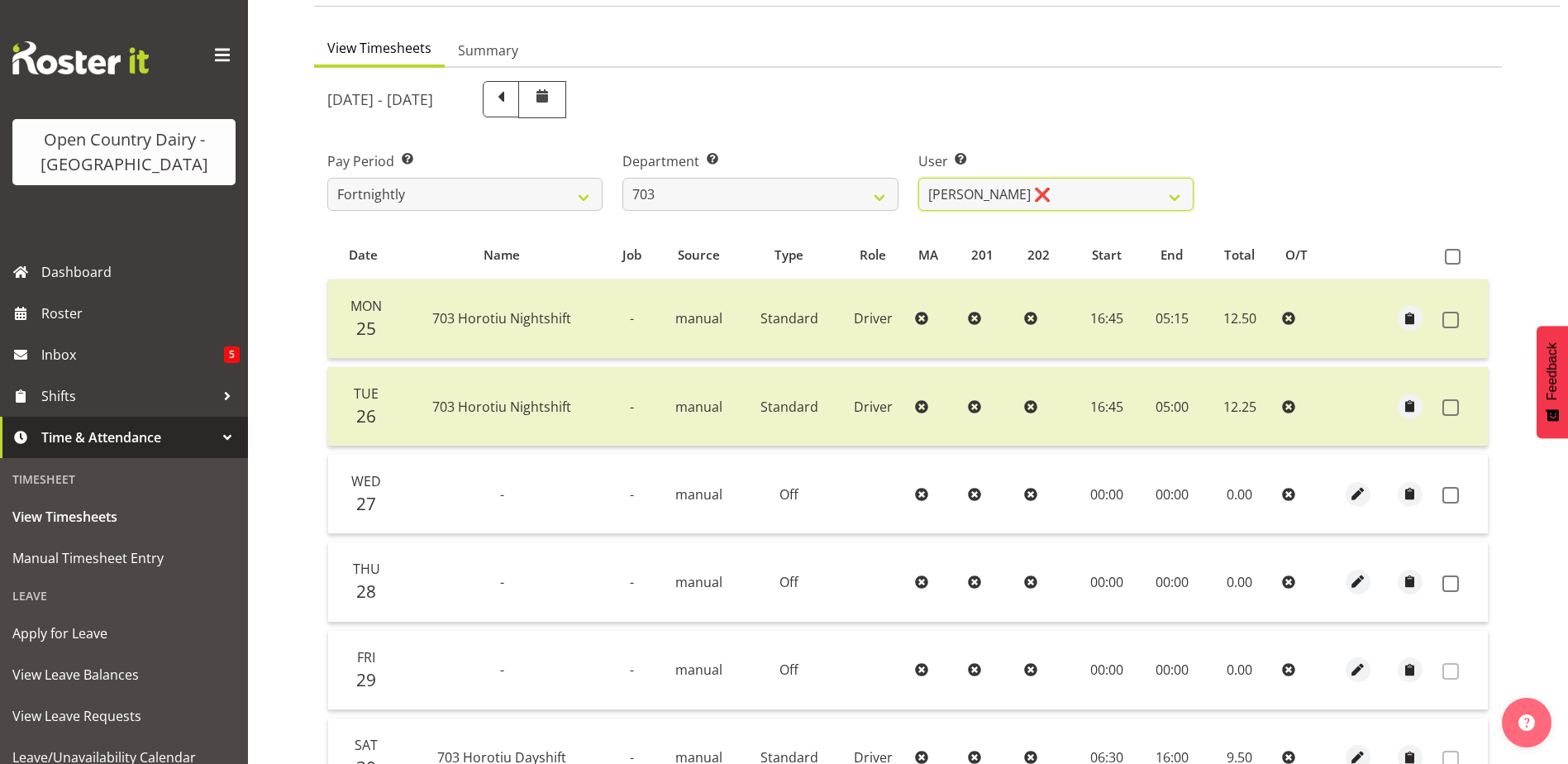
scroll to position [166, 0]
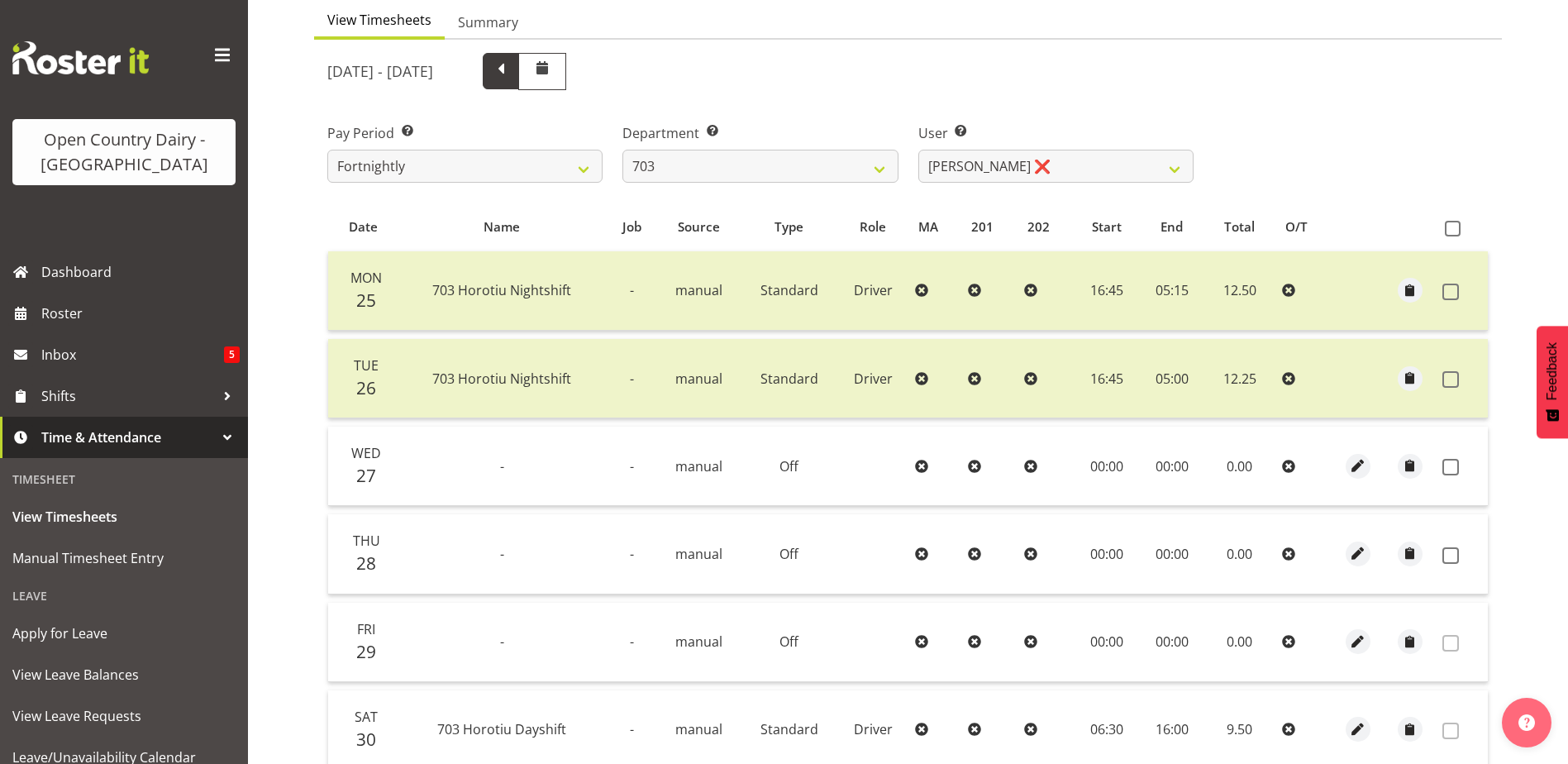
click at [512, 79] on span at bounding box center [501, 69] width 22 height 22
select select
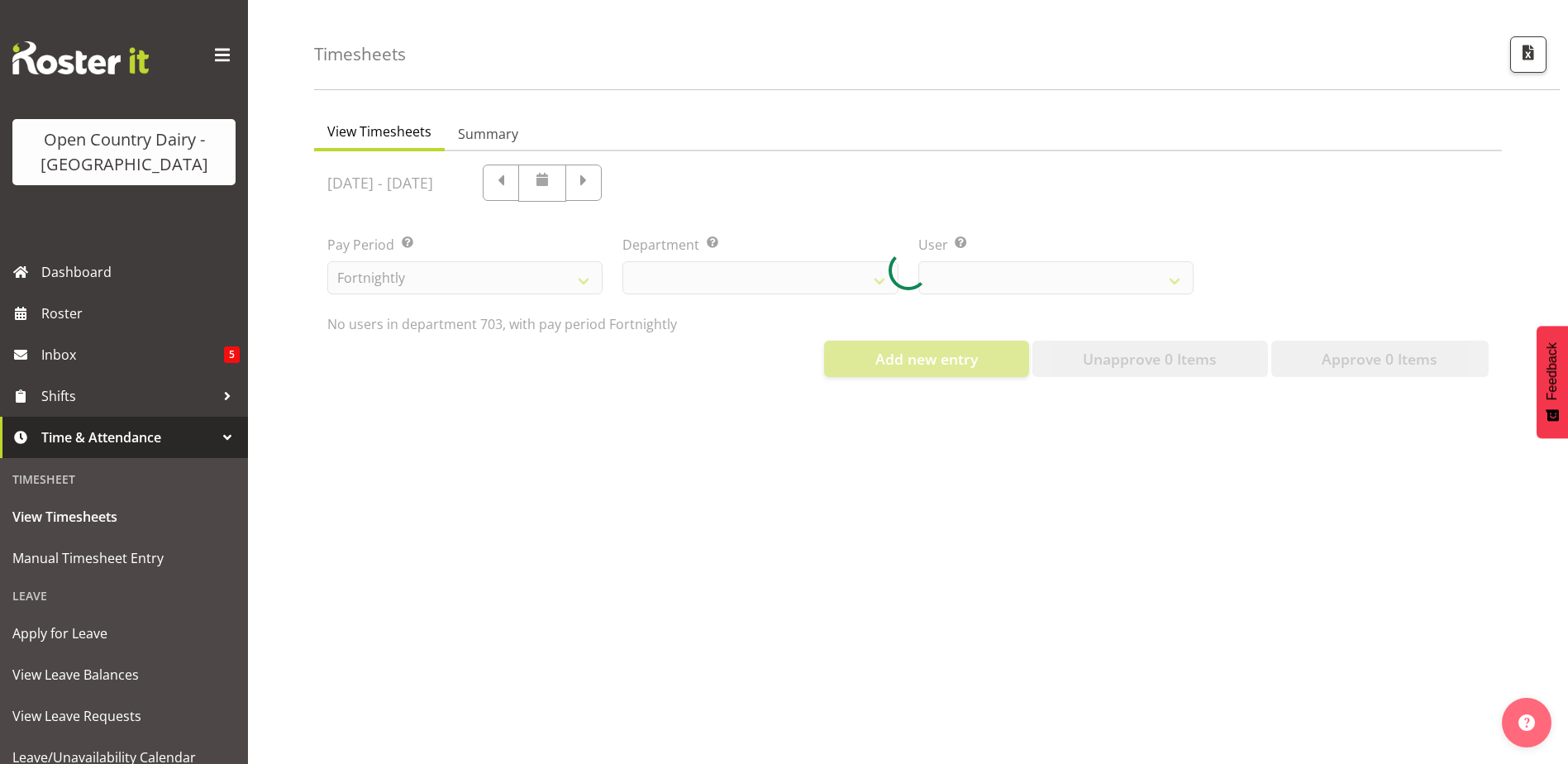
select select "710"
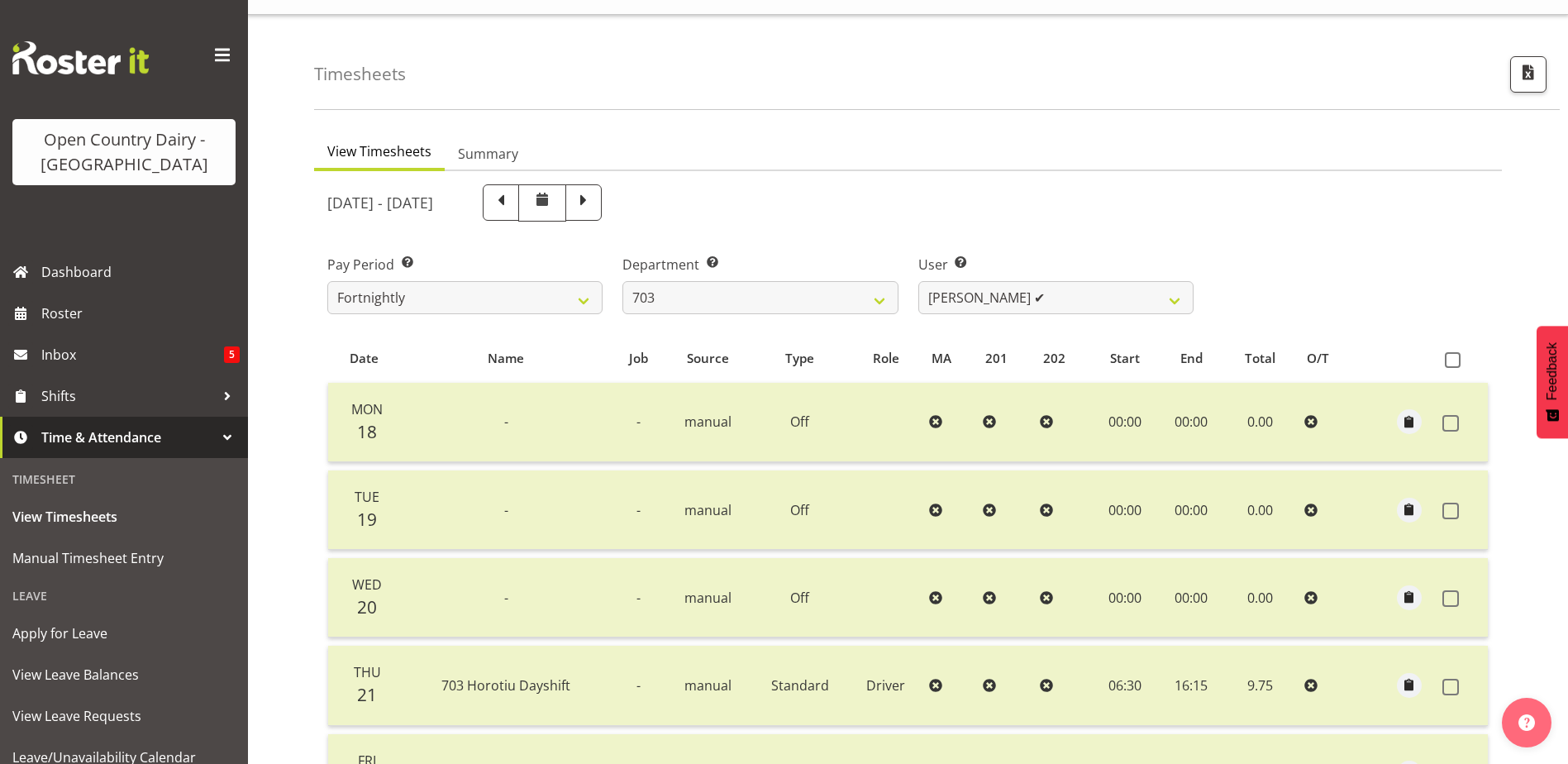
scroll to position [0, 0]
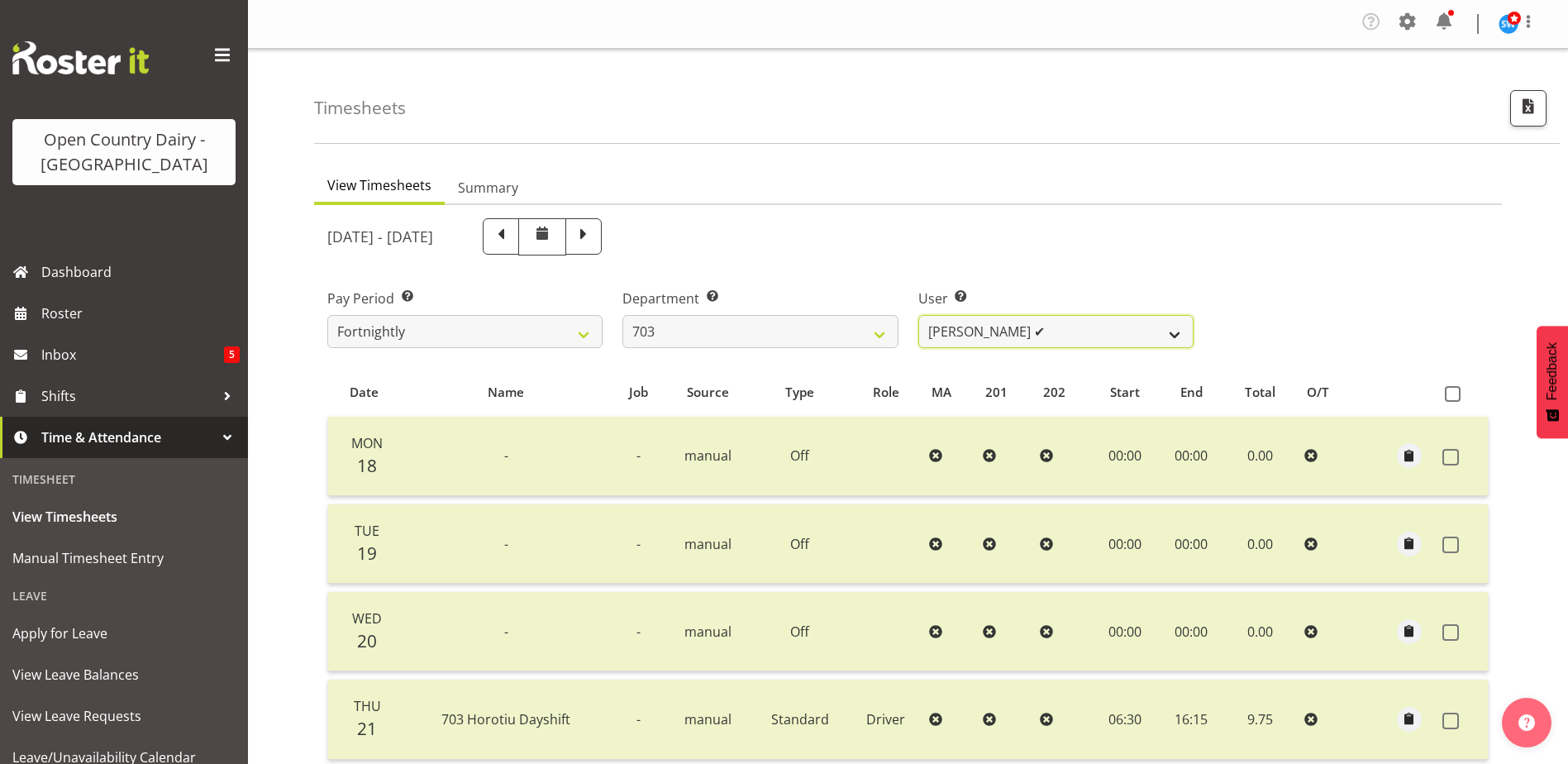
click at [1177, 338] on select "Bhupinder (Lucky) Saini ✔ Mark Fowler ✔ Tama Baker ✔" at bounding box center [1055, 332] width 275 height 33
select select "8198"
click at [918, 315] on select "Bhupinder (Lucky) Saini ✔ Mark Fowler ✔ Tama Baker ✔" at bounding box center [1055, 332] width 275 height 33
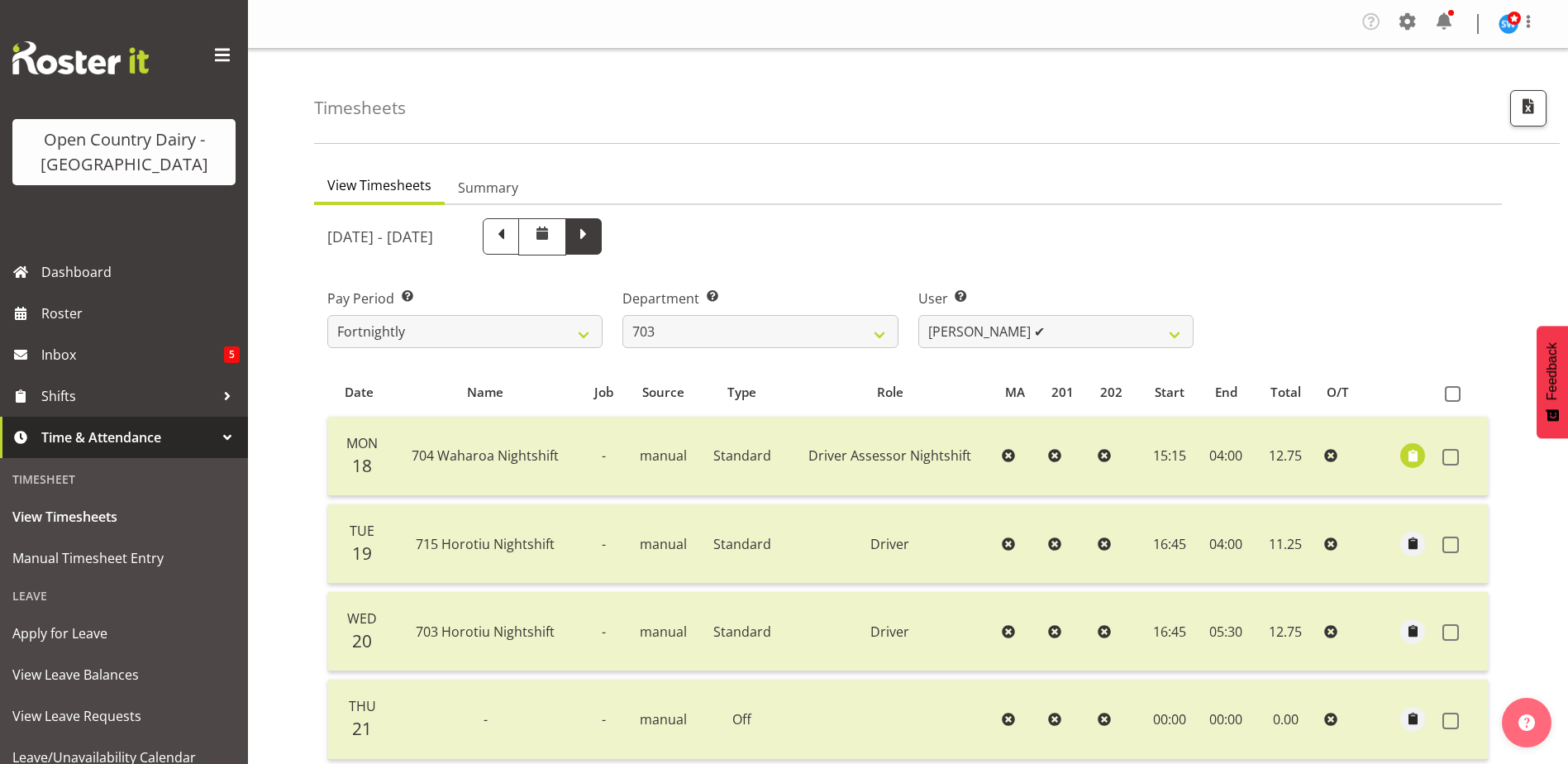
click at [595, 232] on span at bounding box center [584, 235] width 22 height 22
select select
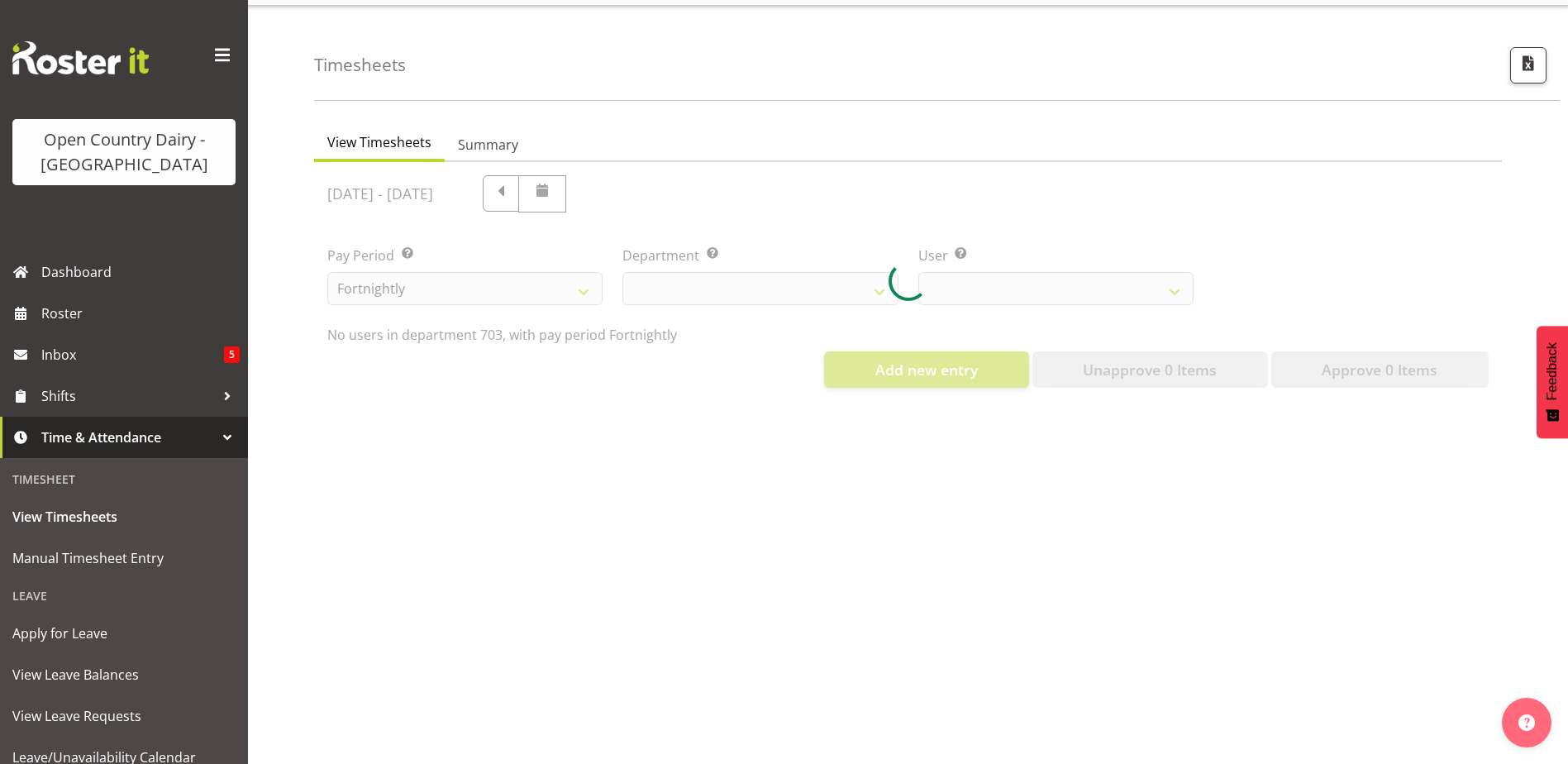
scroll to position [66, 0]
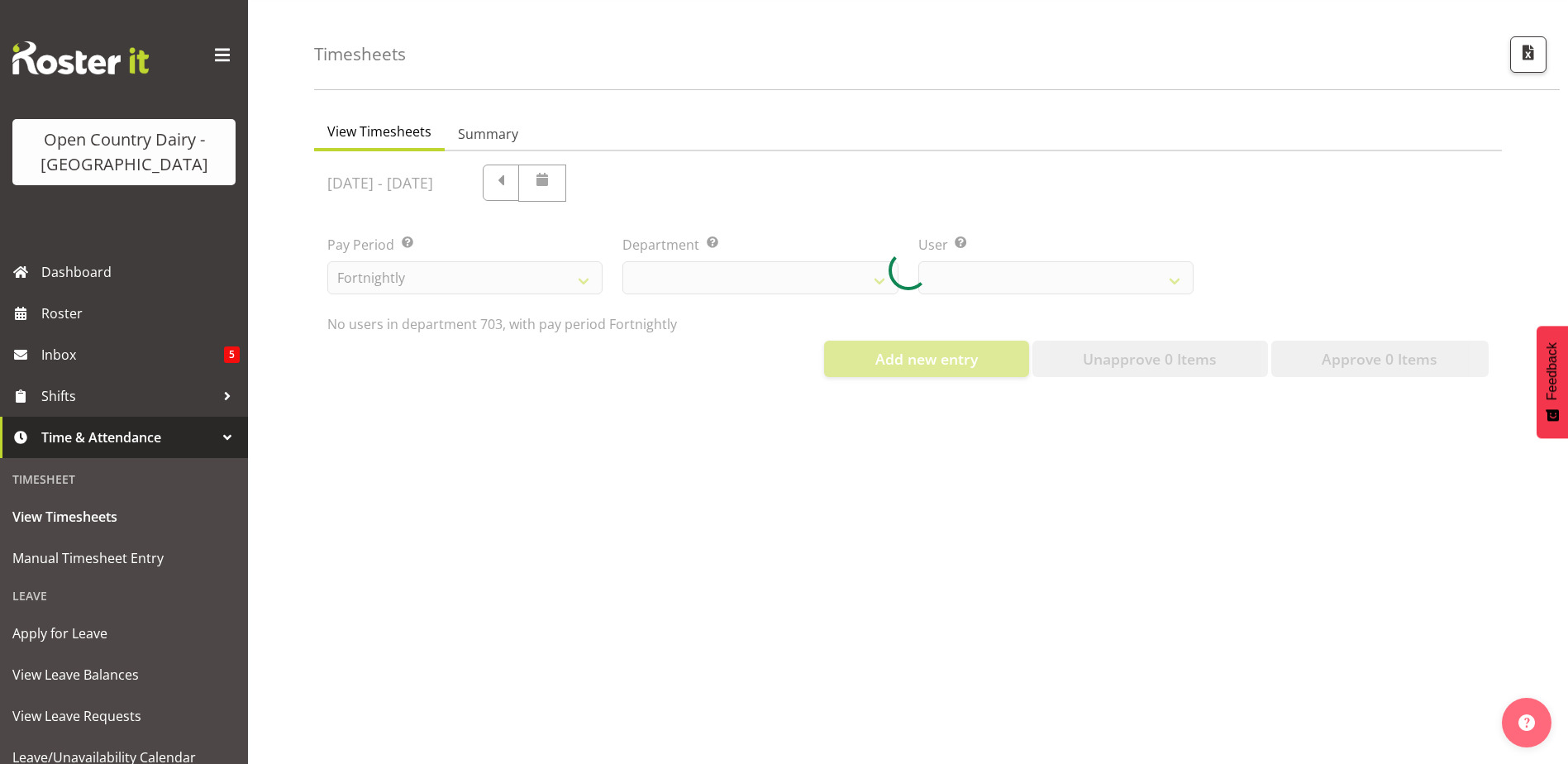
select select "710"
select select "8198"
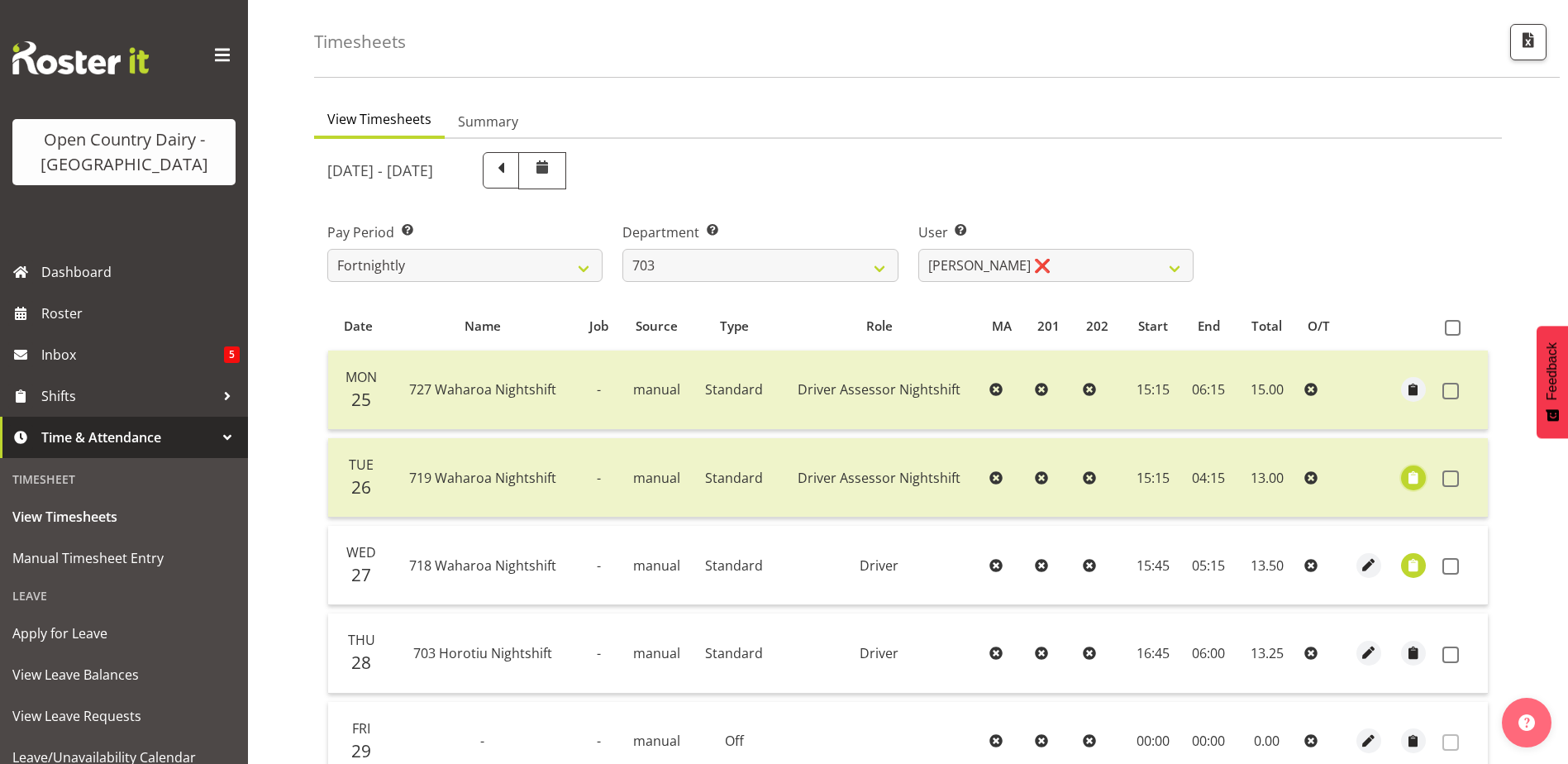
click at [1410, 480] on span "button" at bounding box center [1414, 477] width 19 height 19
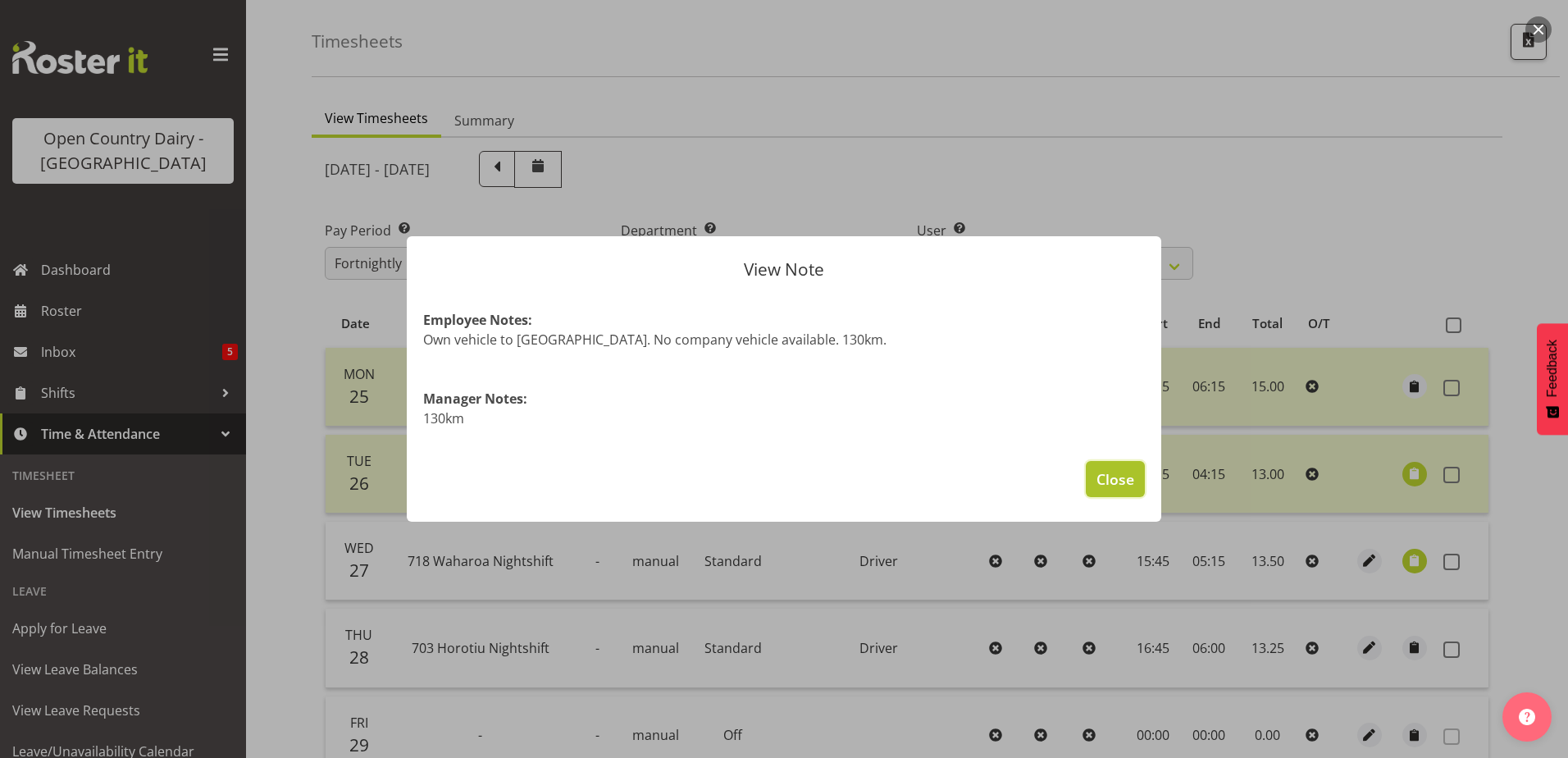
click at [1127, 474] on span "Close" at bounding box center [1115, 479] width 37 height 22
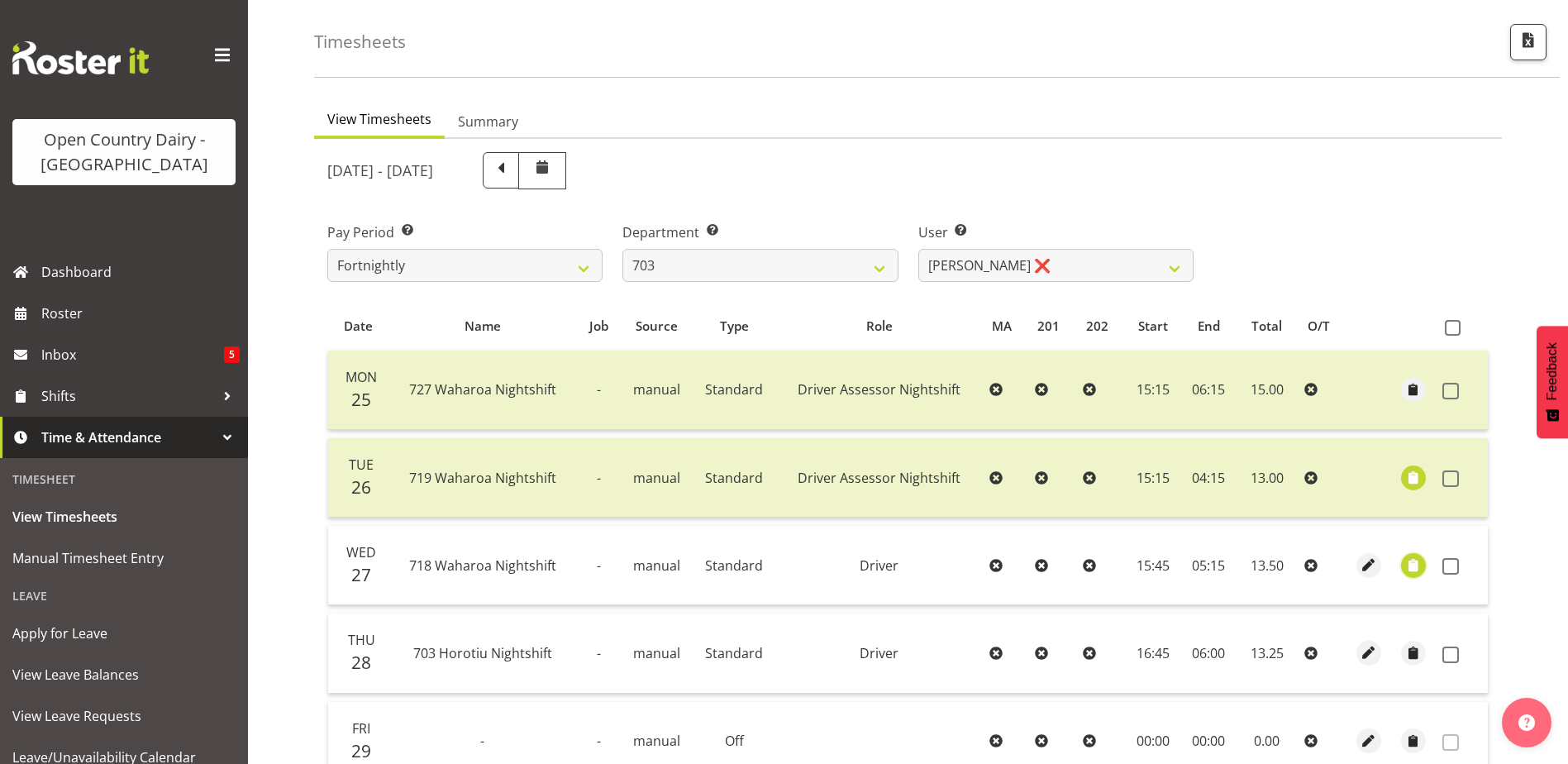
click at [1418, 567] on span "button" at bounding box center [1414, 564] width 19 height 19
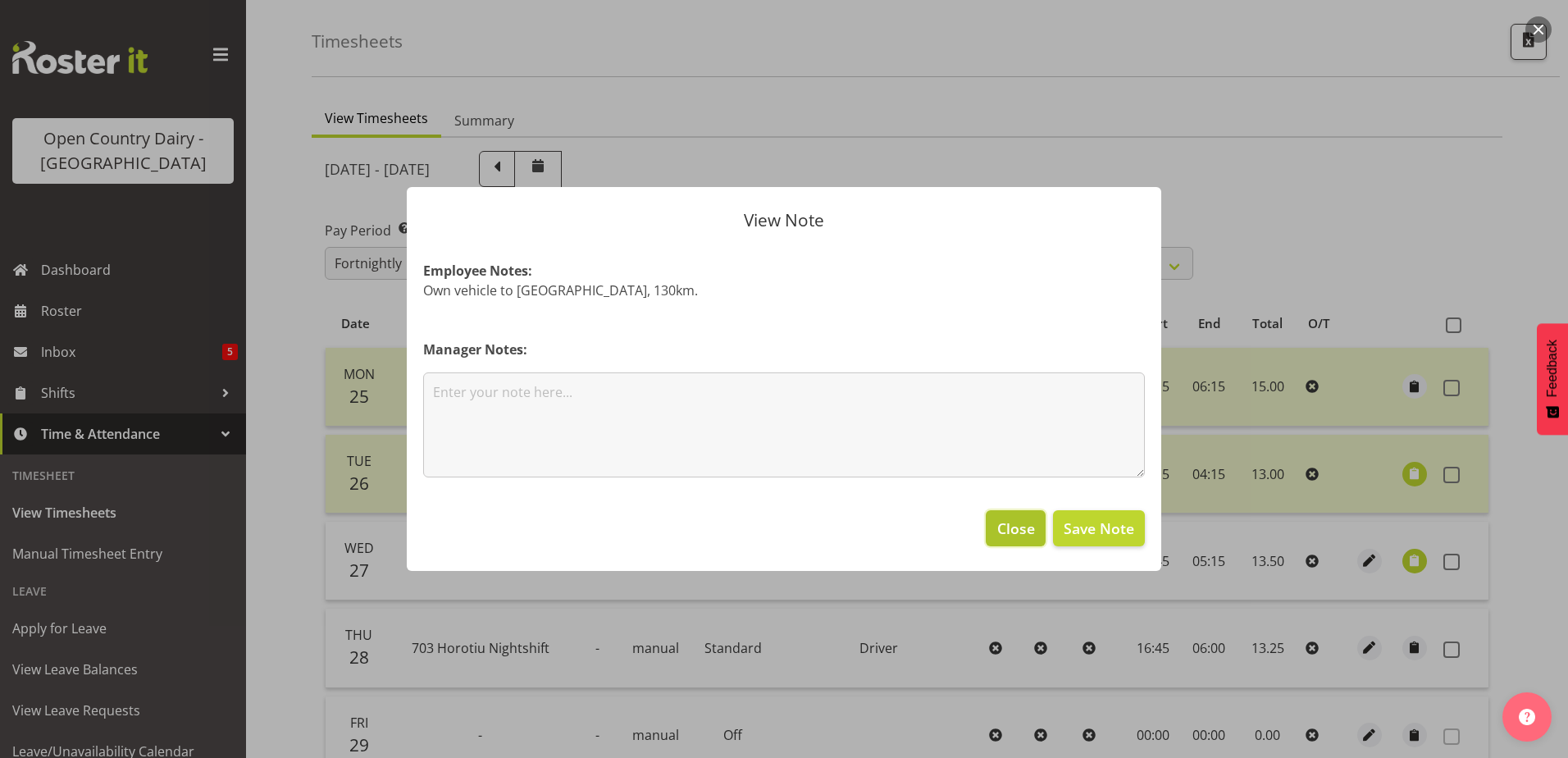
click at [1025, 531] on span "Close" at bounding box center [1015, 528] width 37 height 22
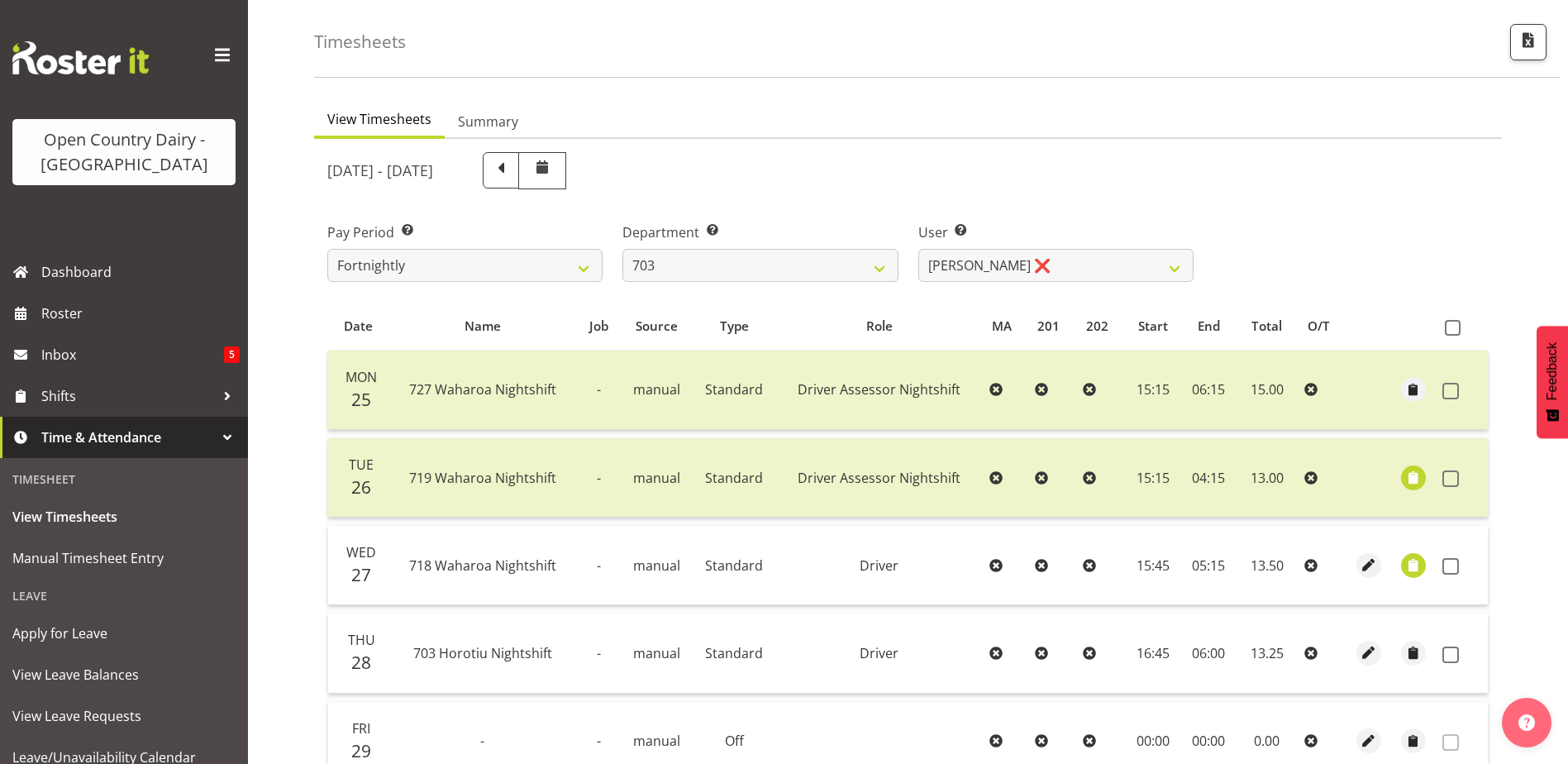
scroll to position [149, 0]
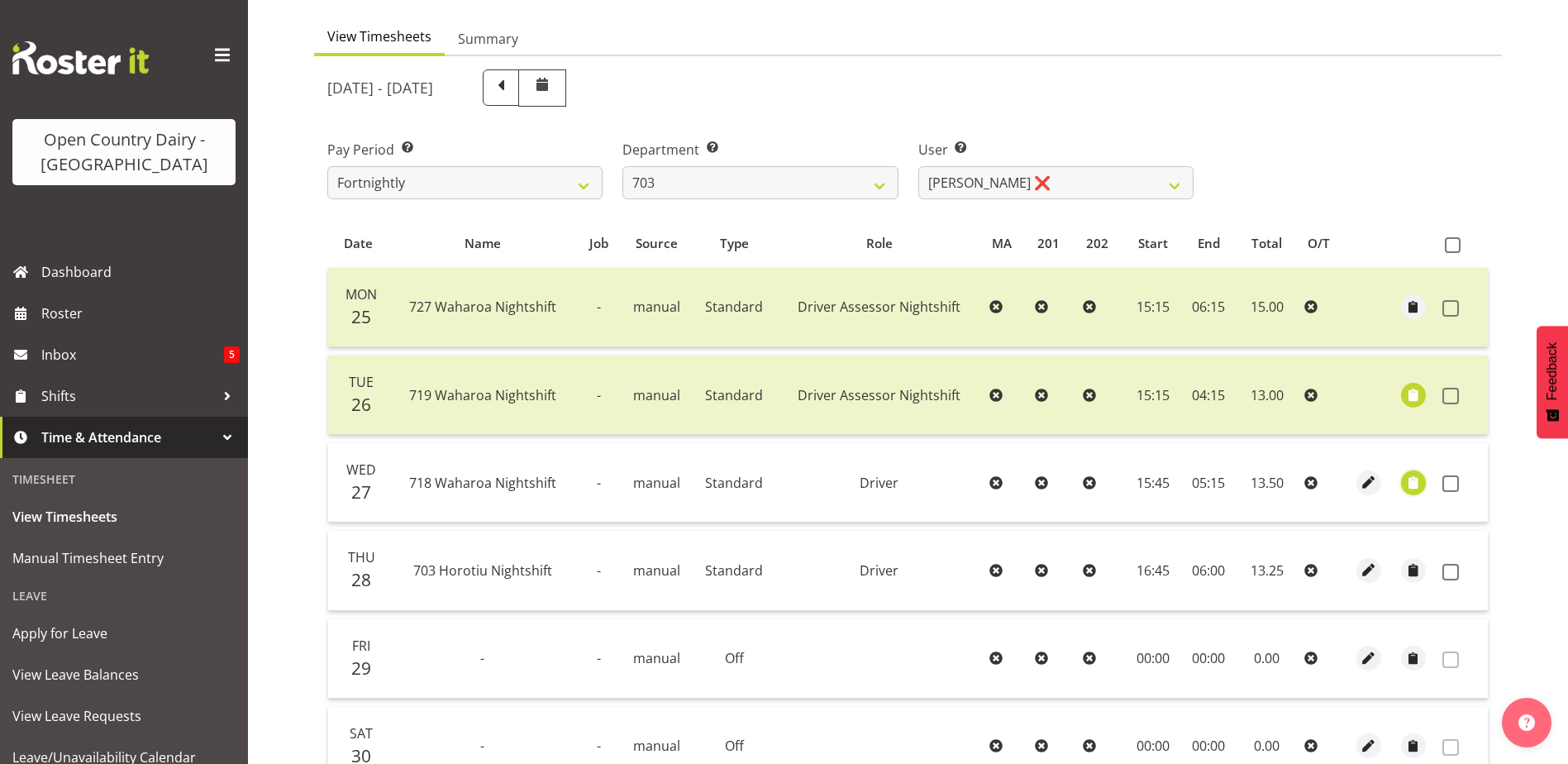
click at [1416, 483] on span "button" at bounding box center [1414, 482] width 19 height 19
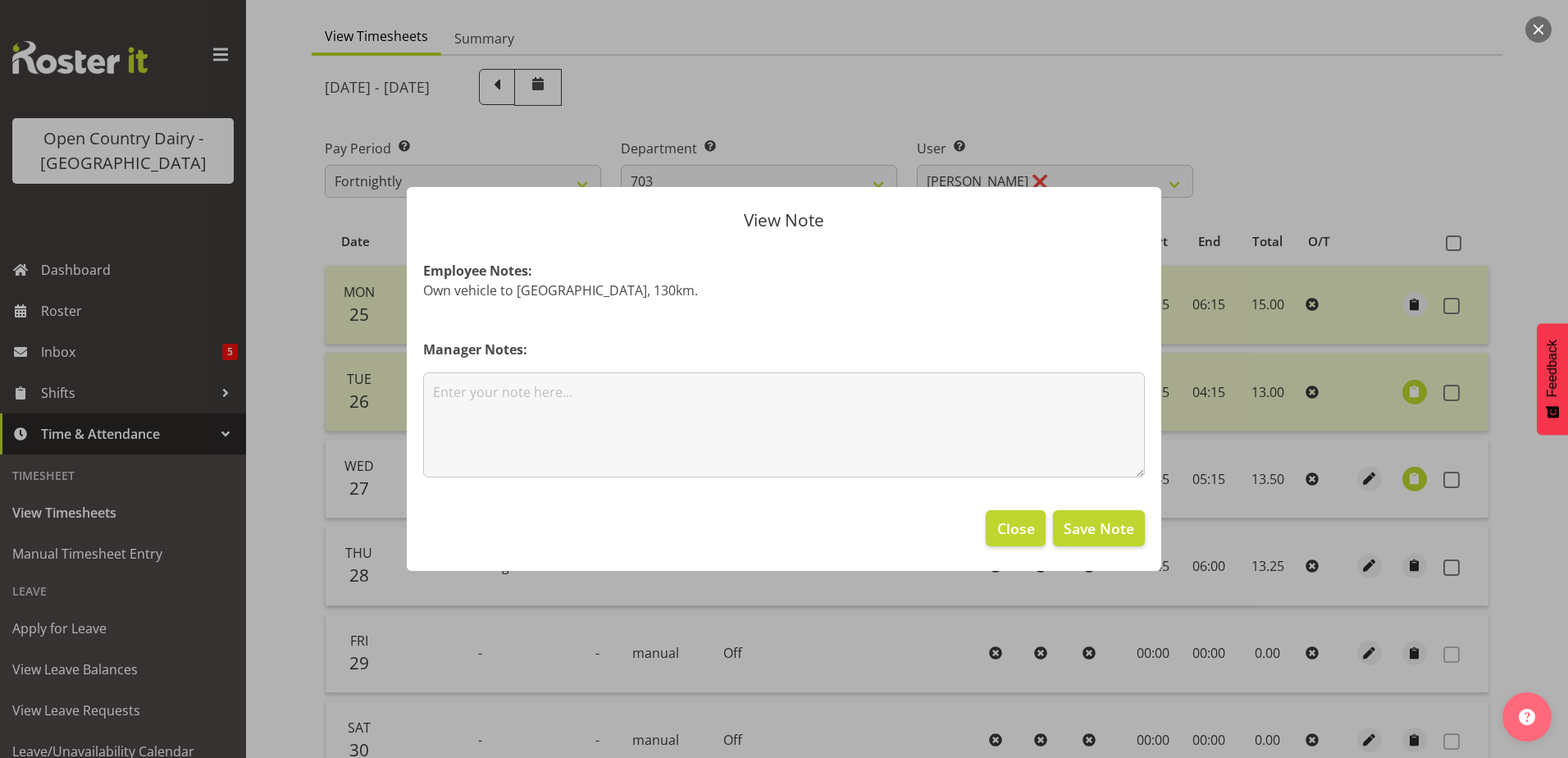
click at [876, 129] on div at bounding box center [784, 379] width 1568 height 758
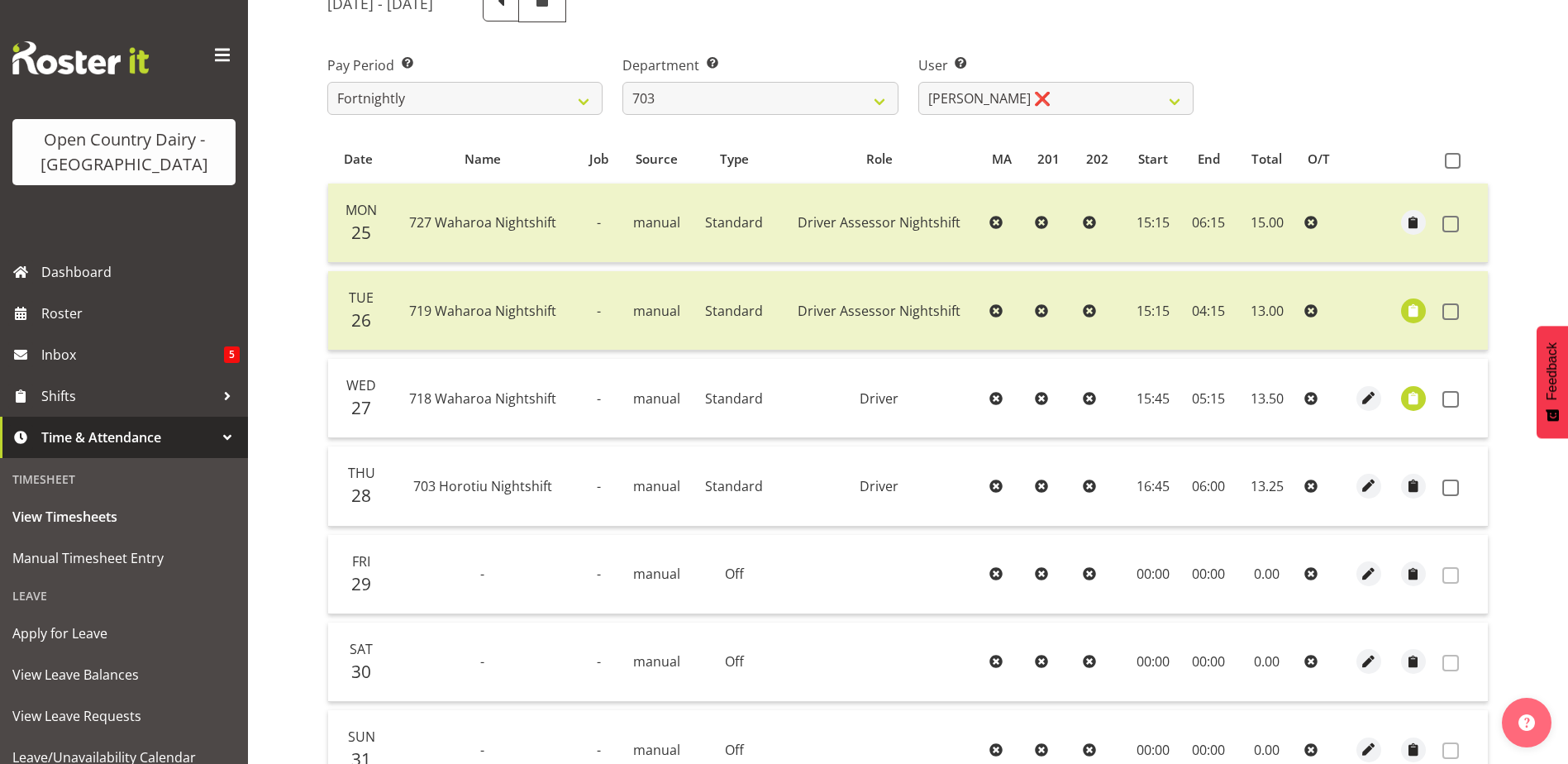
scroll to position [314, 0]
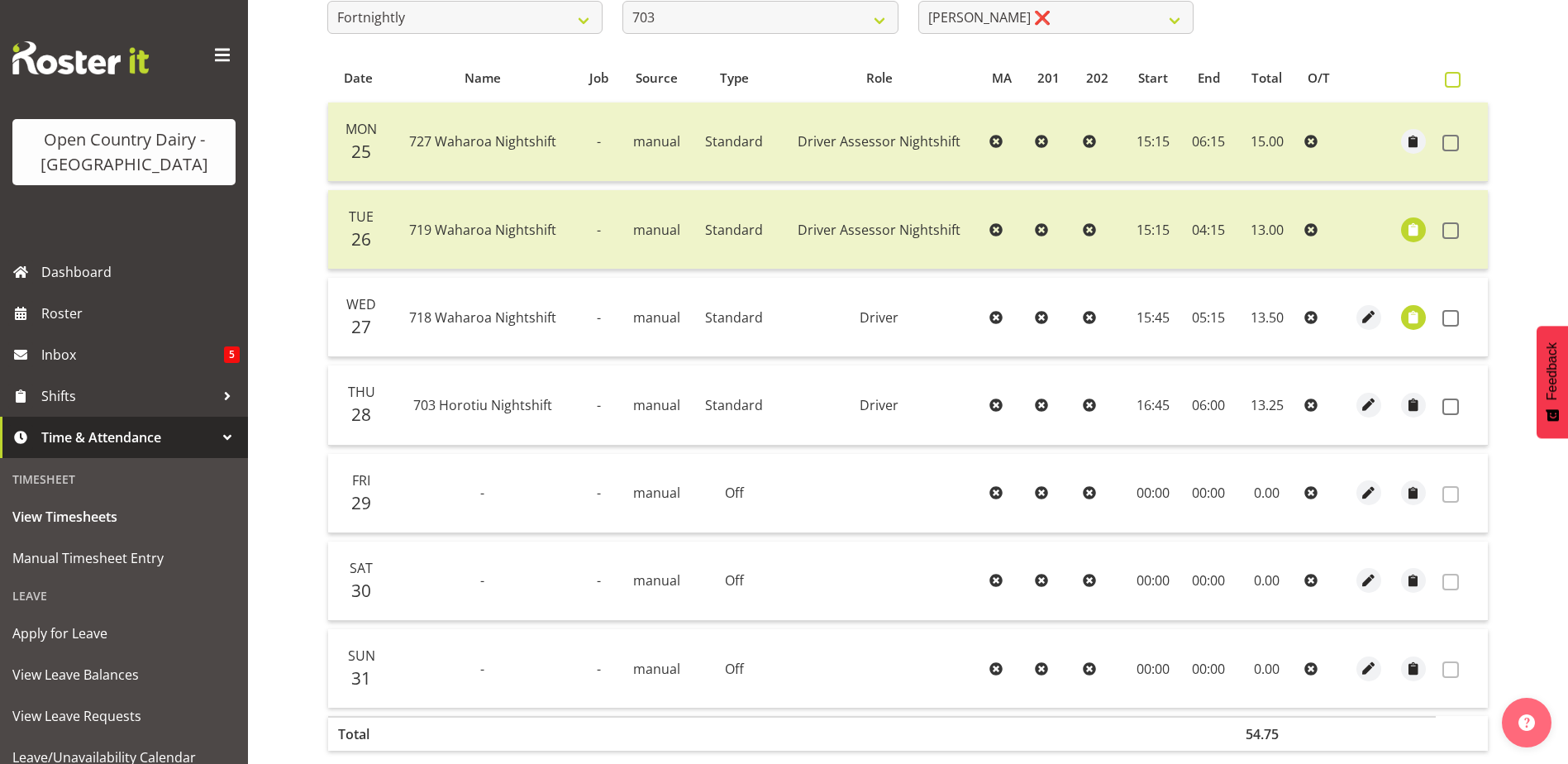
click at [1454, 79] on span at bounding box center [1453, 79] width 16 height 16
click at [1454, 79] on input "checkbox" at bounding box center [1450, 79] width 11 height 11
checkbox input "true"
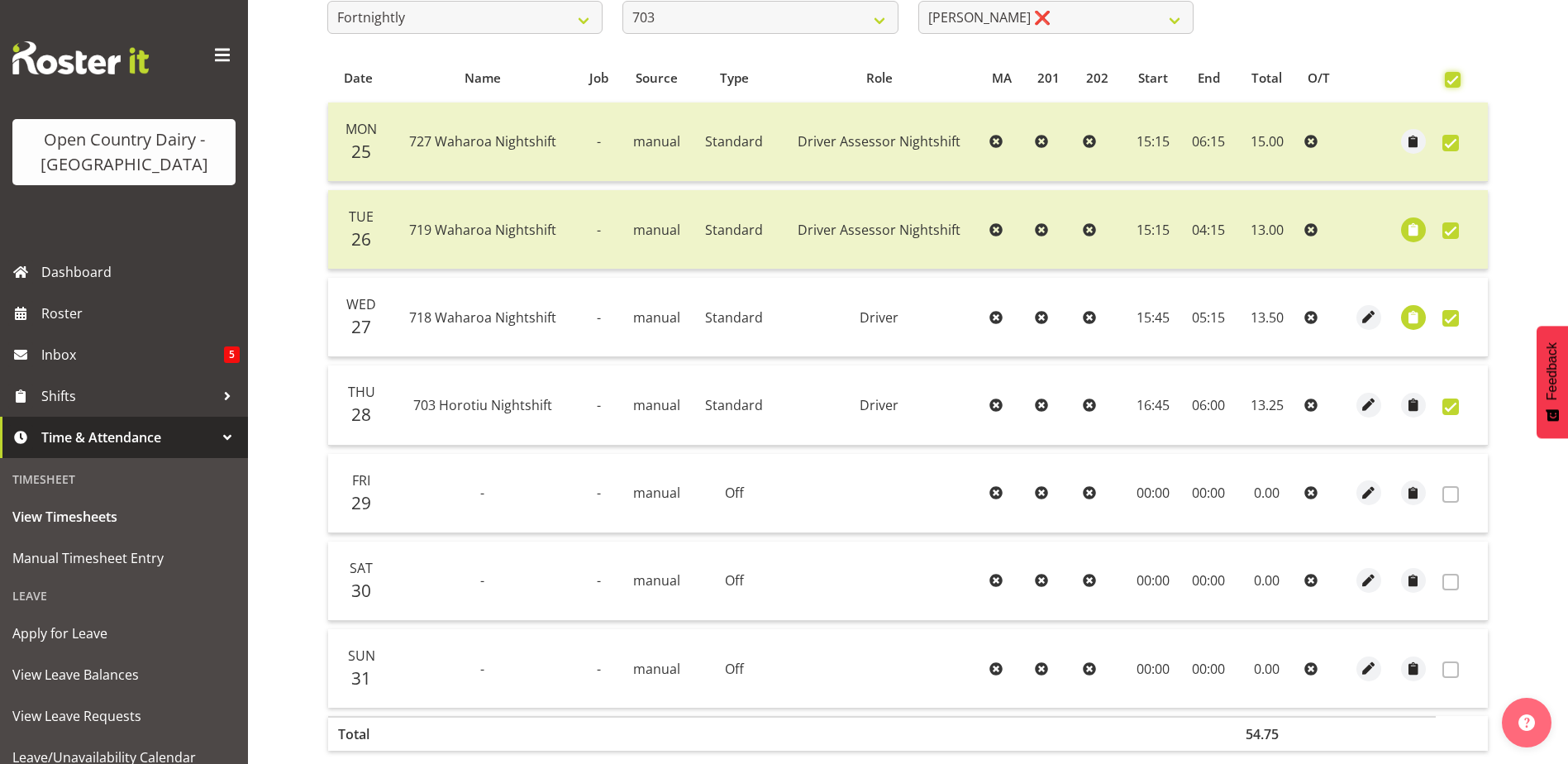
checkbox input "true"
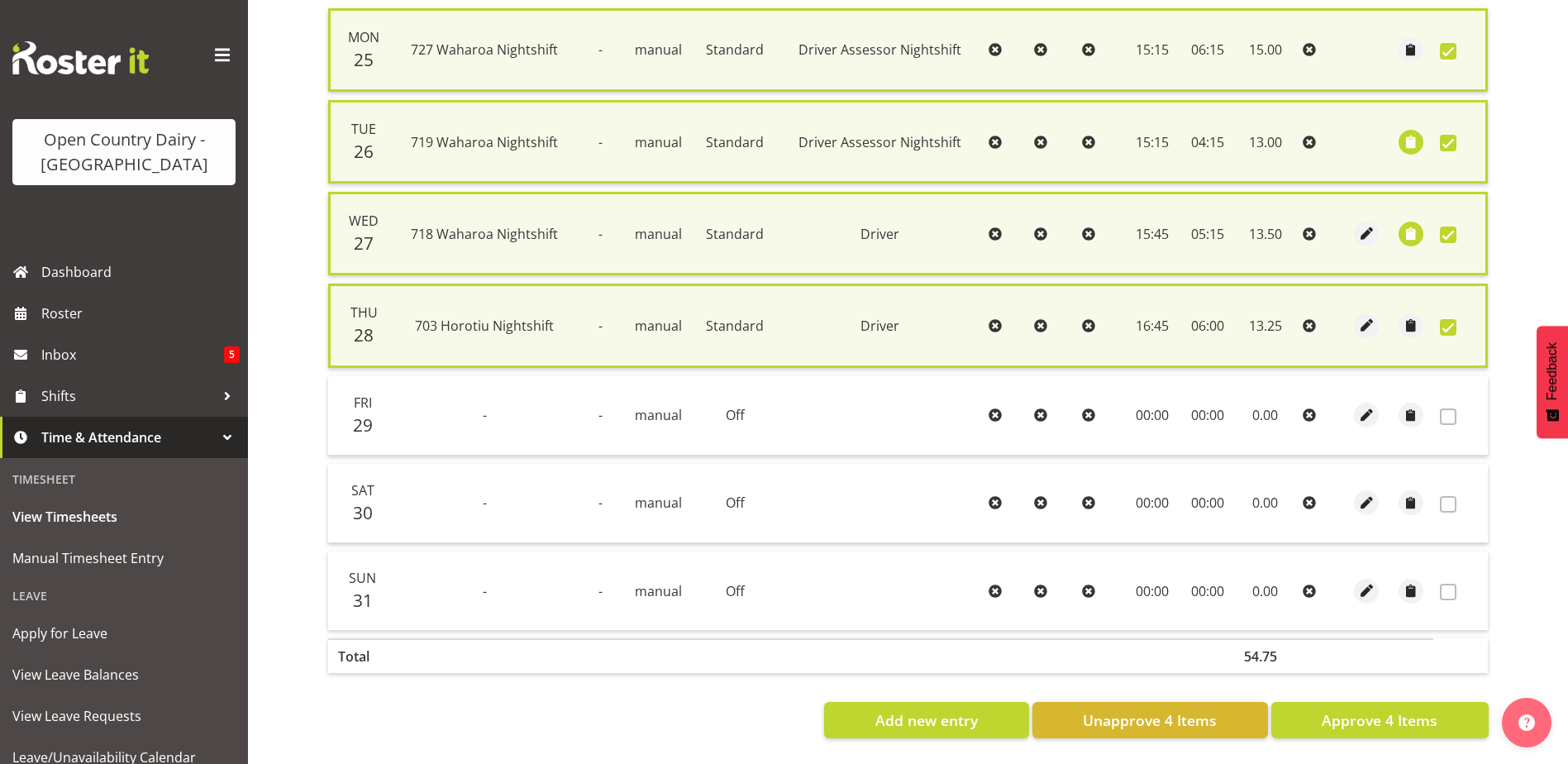
scroll to position [420, 0]
click at [1403, 709] on span "Approve 4 Items" at bounding box center [1380, 720] width 115 height 22
checkbox input "false"
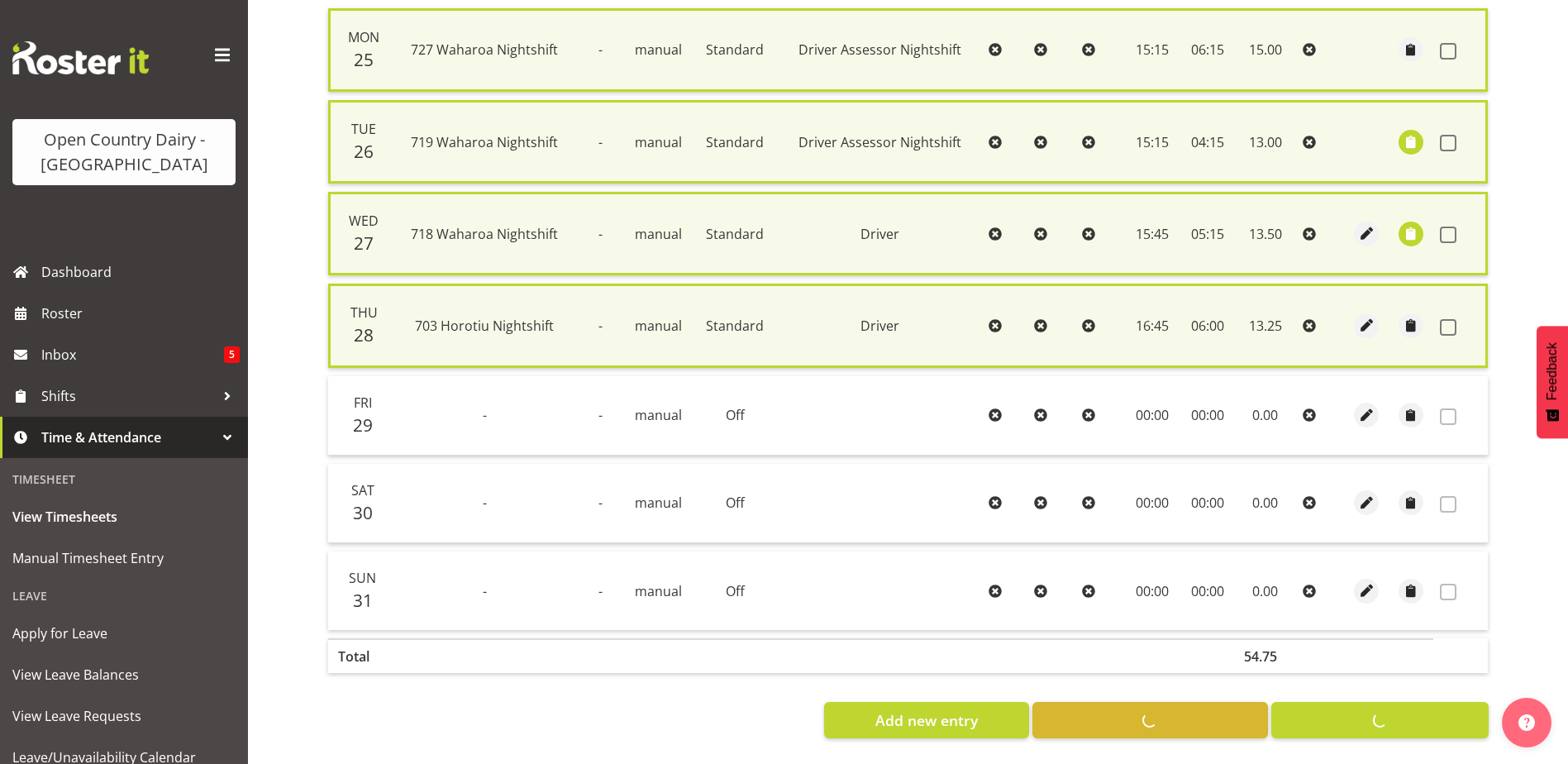
checkbox input "false"
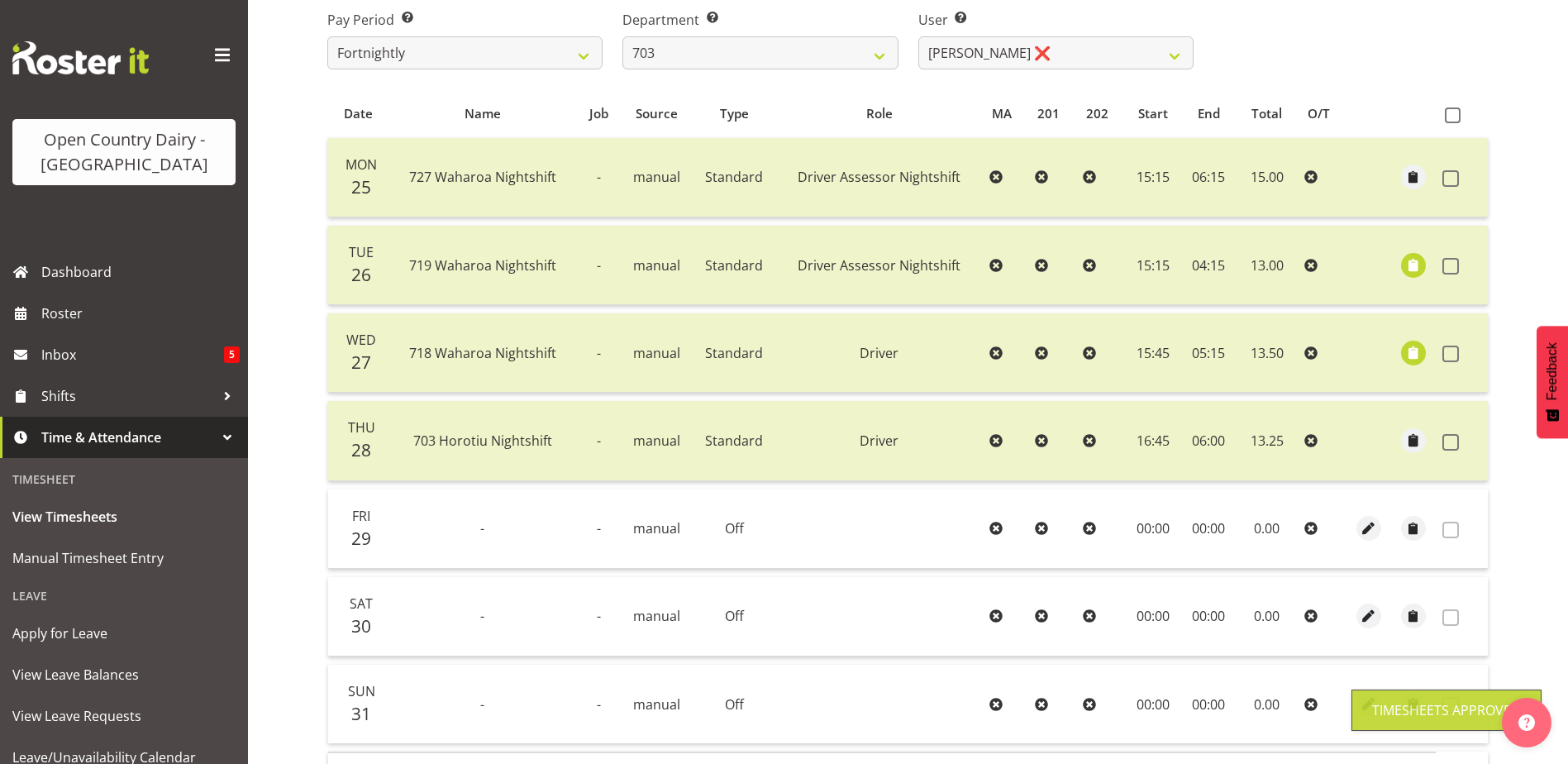
scroll to position [0, 0]
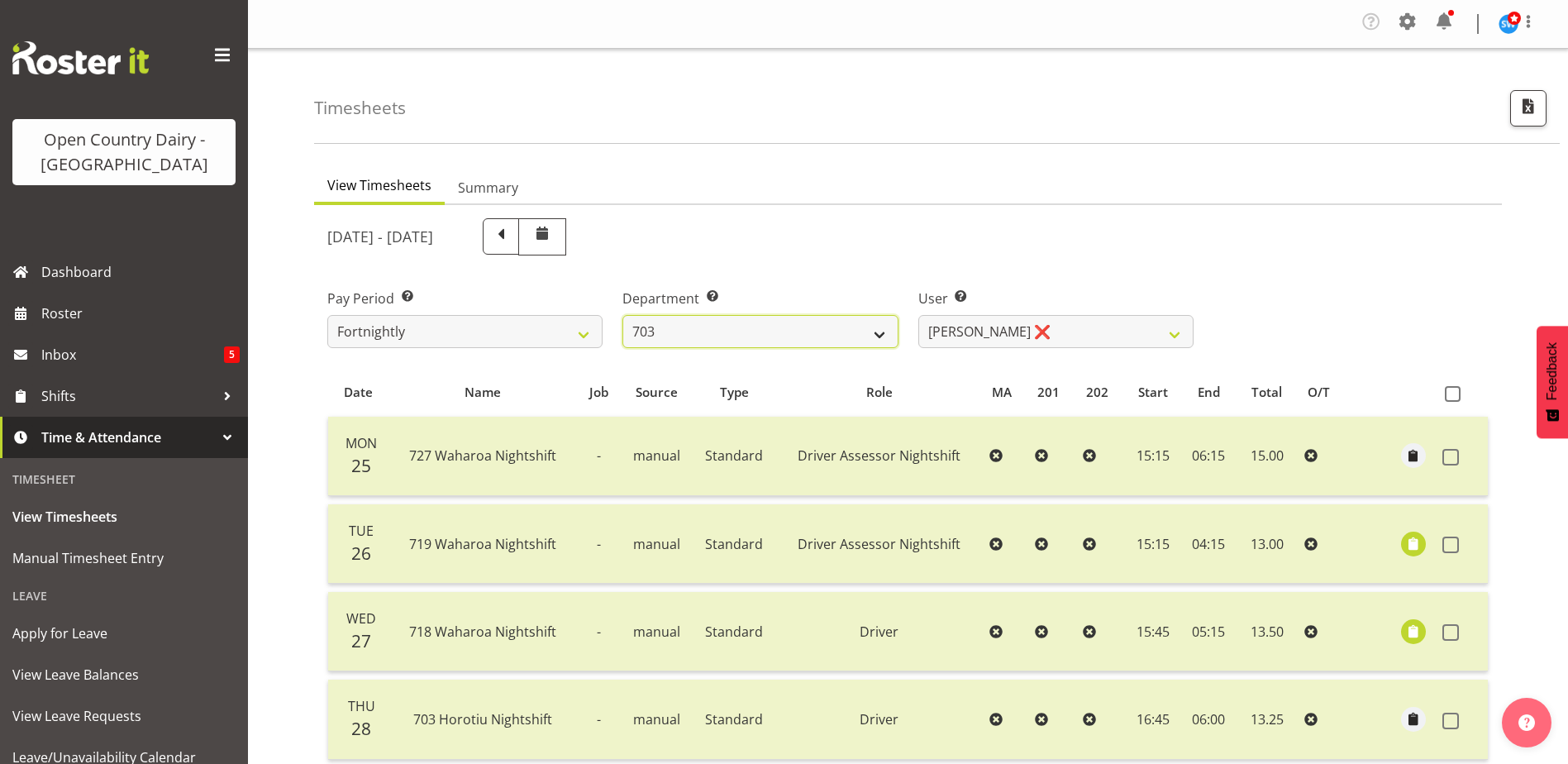
click at [883, 335] on select "701 702 703 704 705 706 707 708 709 710 711 712 713 714 715 716 717 718 719 720" at bounding box center [759, 332] width 275 height 33
select select "842"
click at [622, 315] on select "701 702 703 704 705 706 707 708 709 710 711 712 713 714 715 716 717 718 719 720" at bounding box center [759, 332] width 275 height 33
select select "8170"
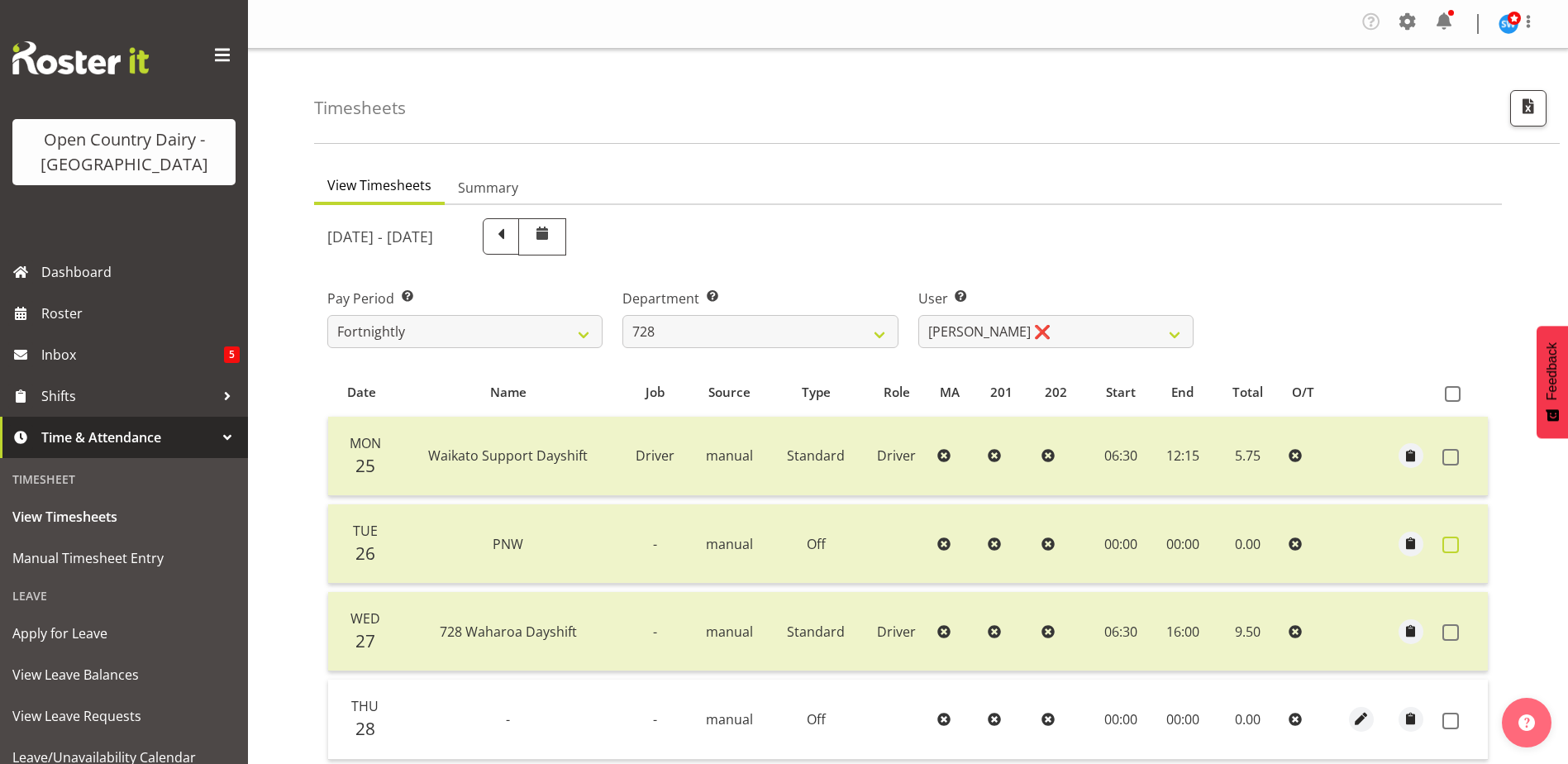
click at [1449, 549] on span at bounding box center [1451, 545] width 17 height 17
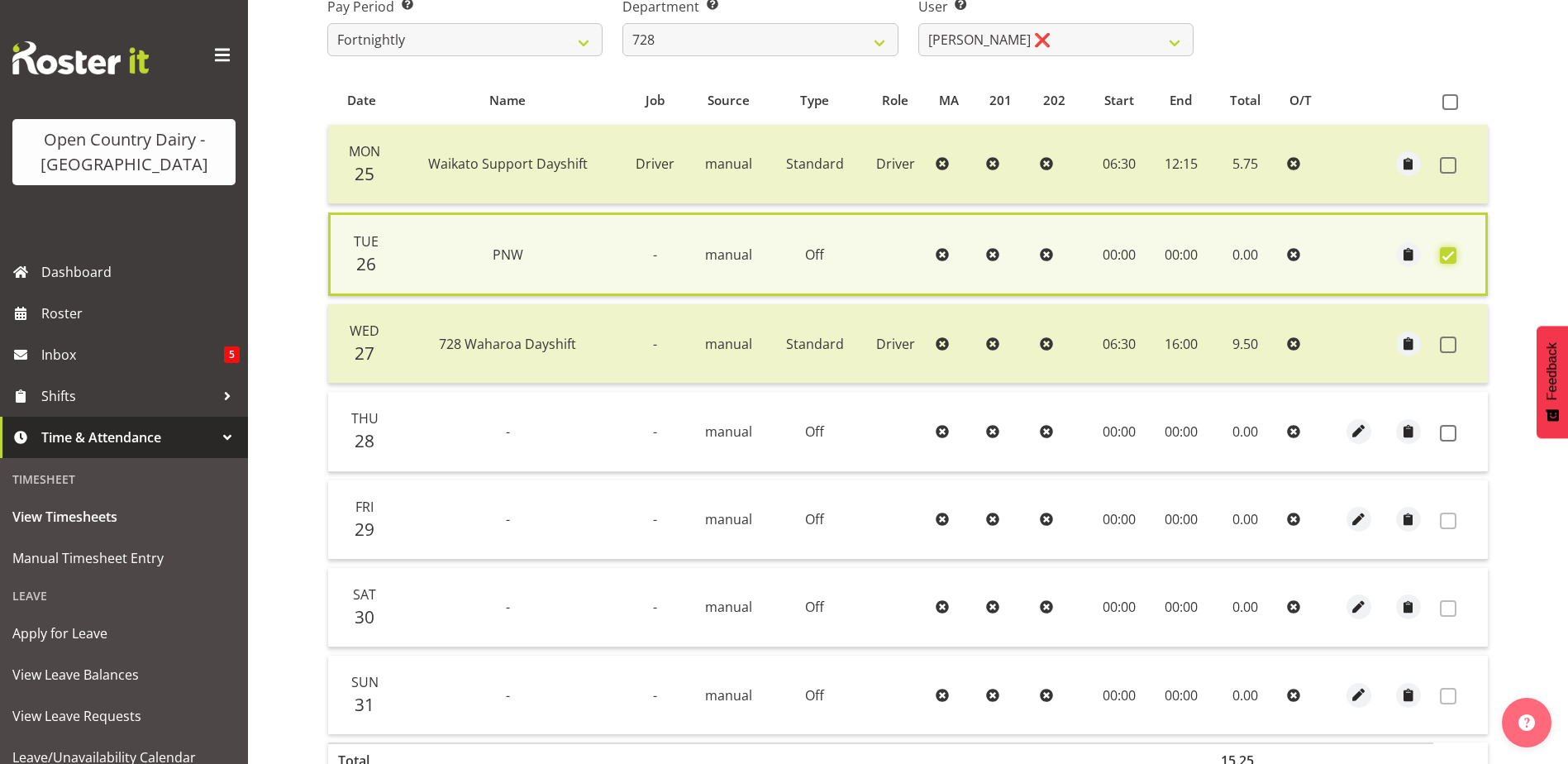
scroll to position [408, 0]
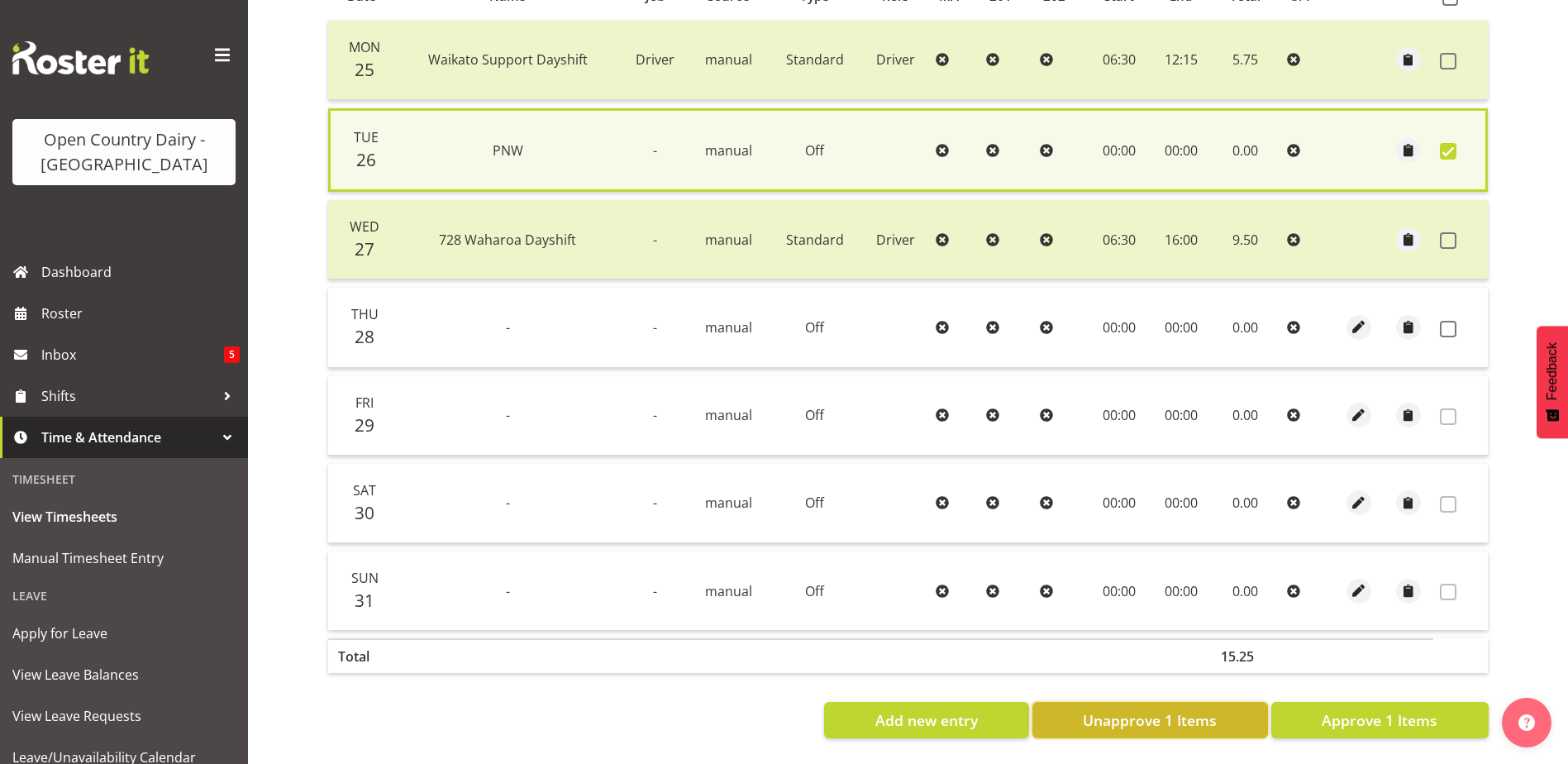
click at [1180, 709] on span "Unapprove 1 Items" at bounding box center [1150, 720] width 134 height 22
checkbox input "false"
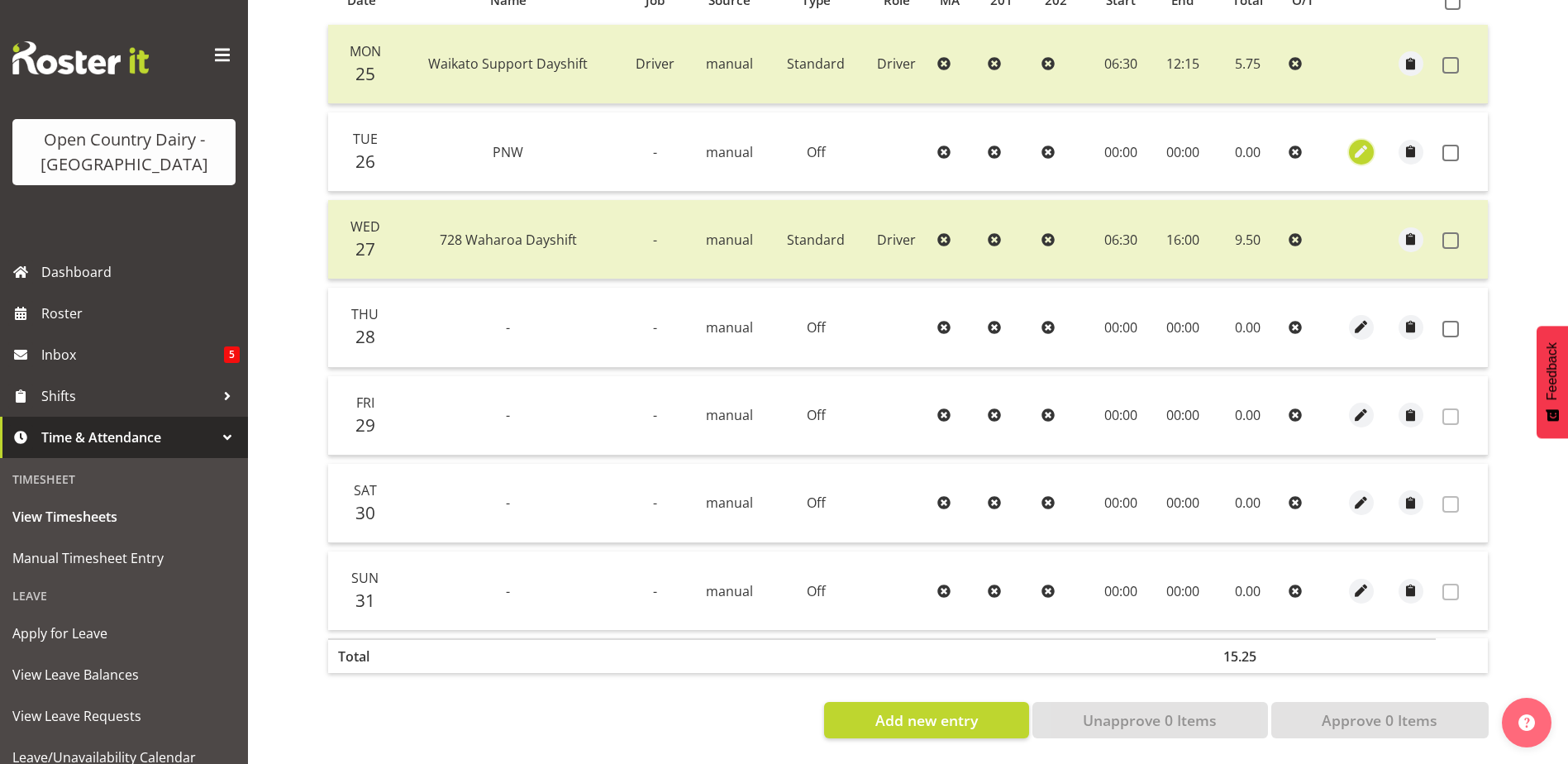
click at [1355, 142] on span "button" at bounding box center [1361, 151] width 19 height 19
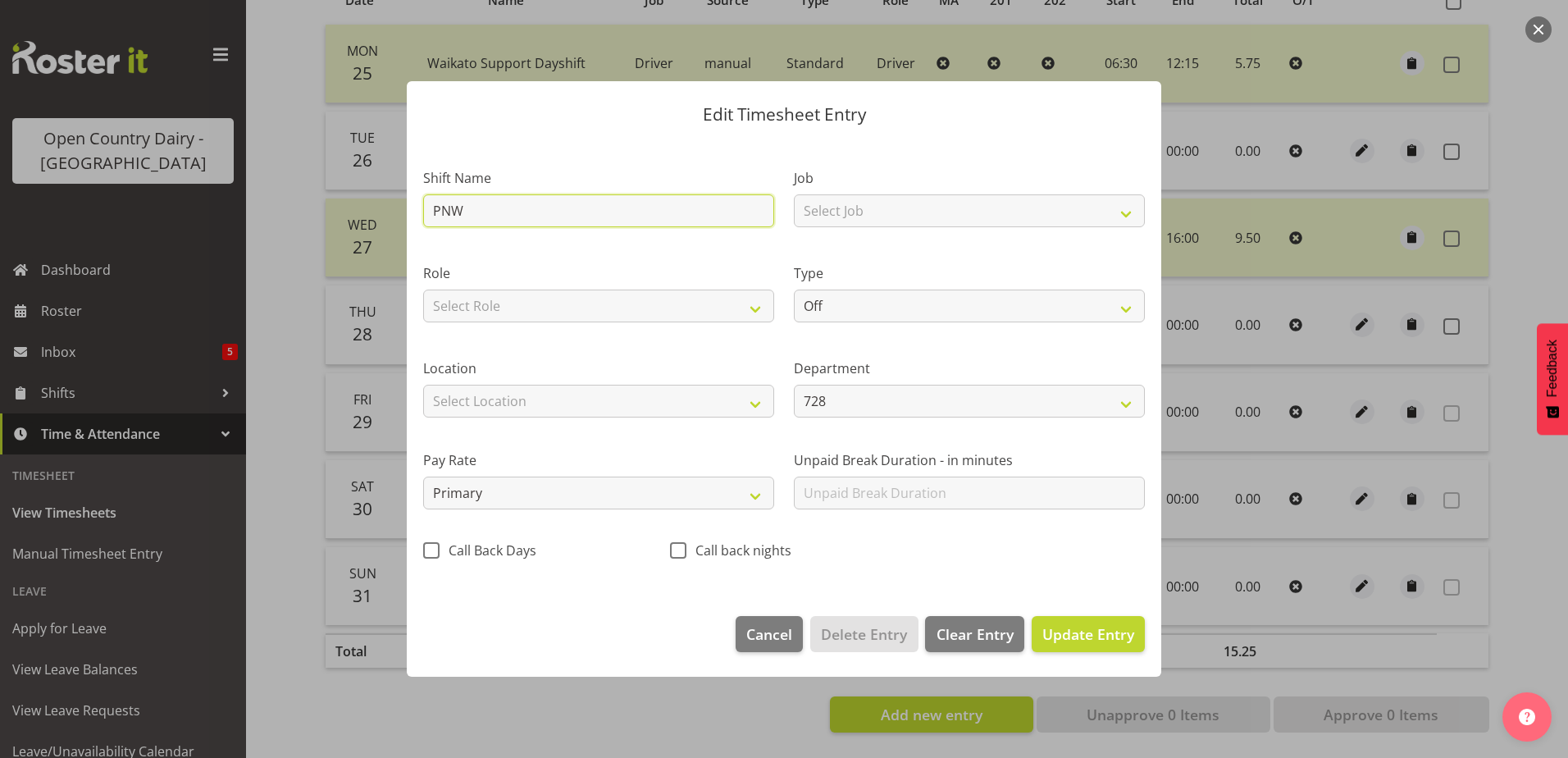
drag, startPoint x: 469, startPoint y: 212, endPoint x: 428, endPoint y: 223, distance: 42.4
click at [428, 223] on input "PNW" at bounding box center [598, 211] width 351 height 33
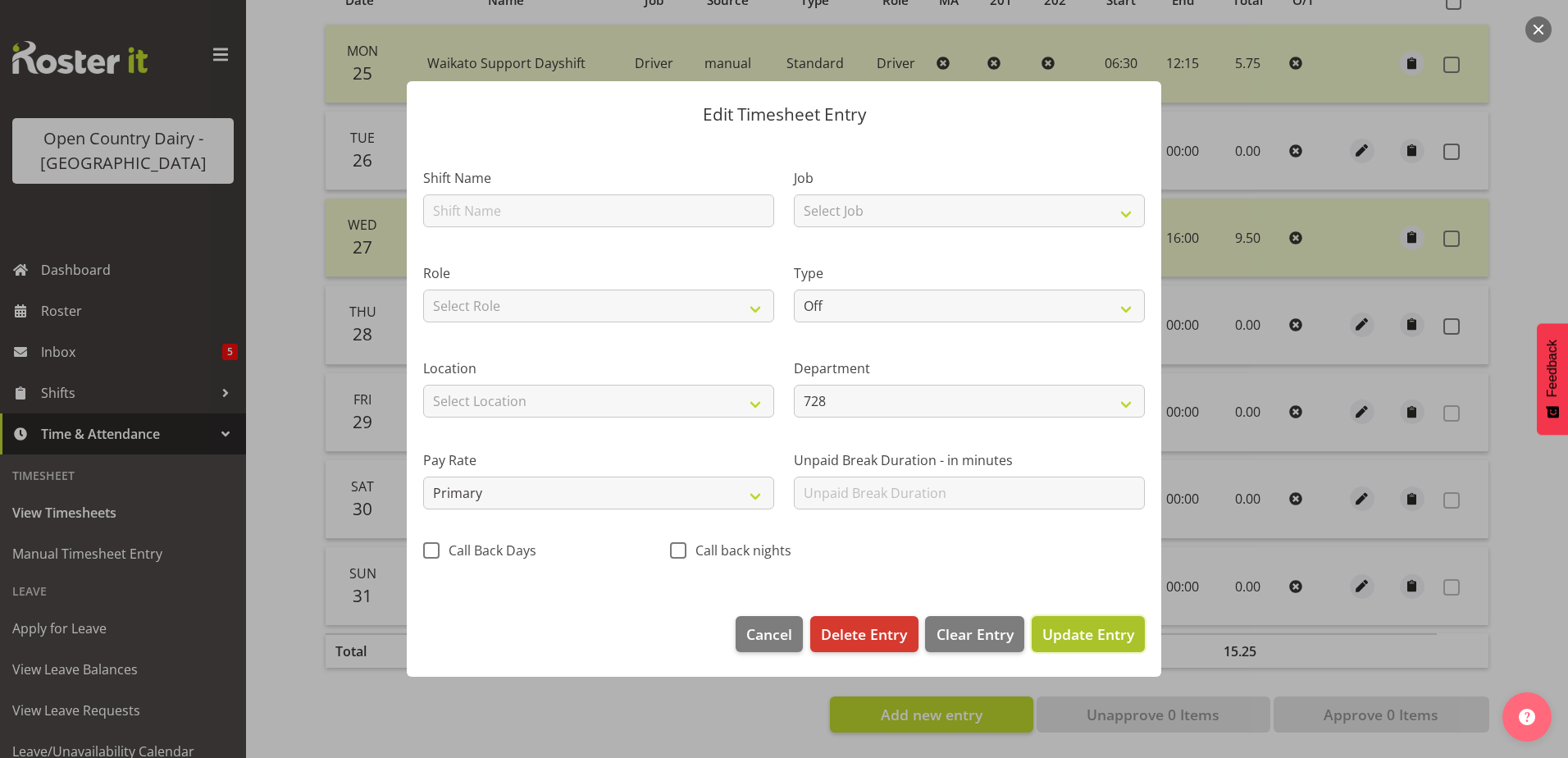
click at [1077, 634] on span "Update Entry" at bounding box center [1088, 634] width 92 height 20
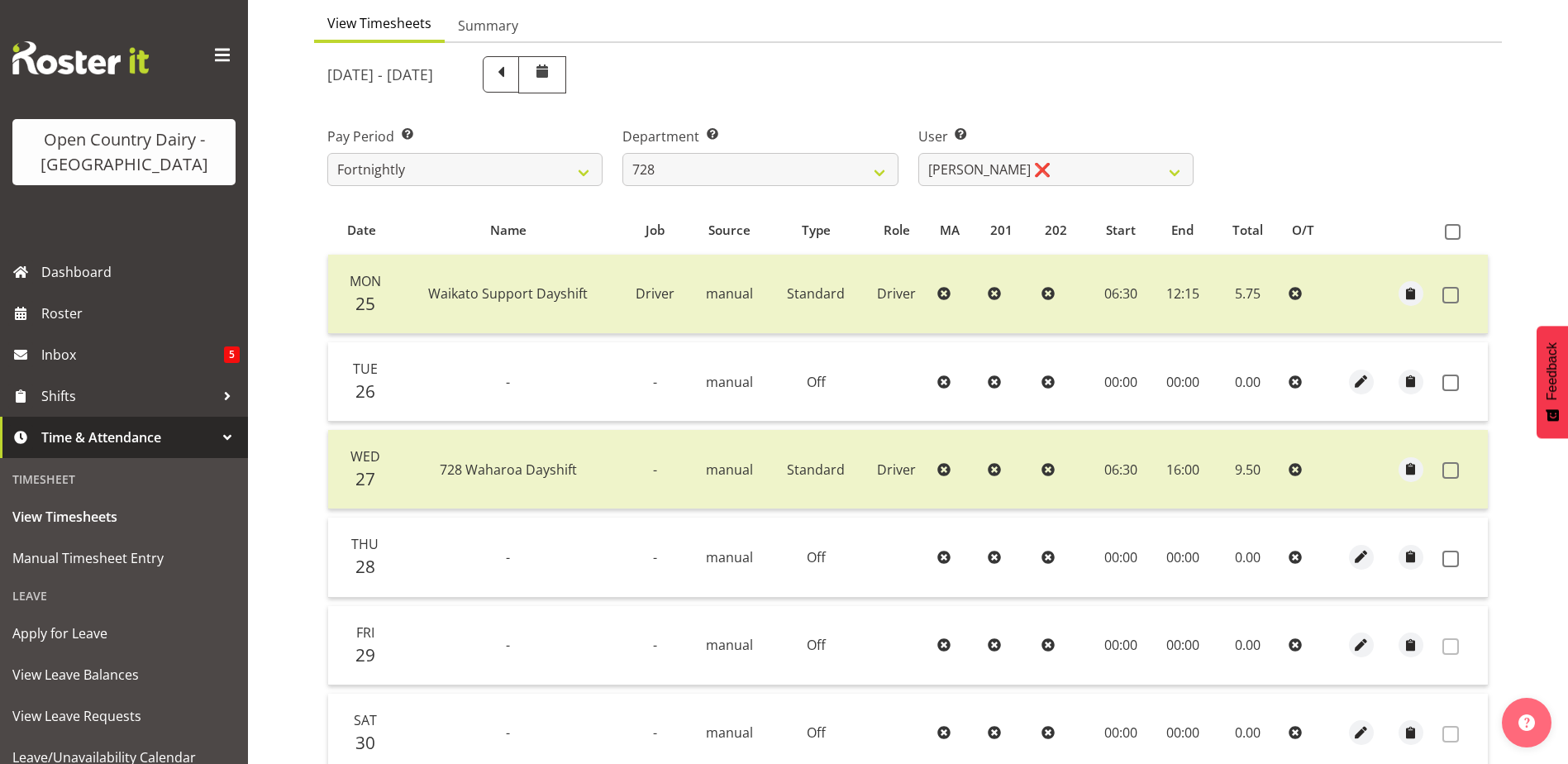
scroll to position [156, 0]
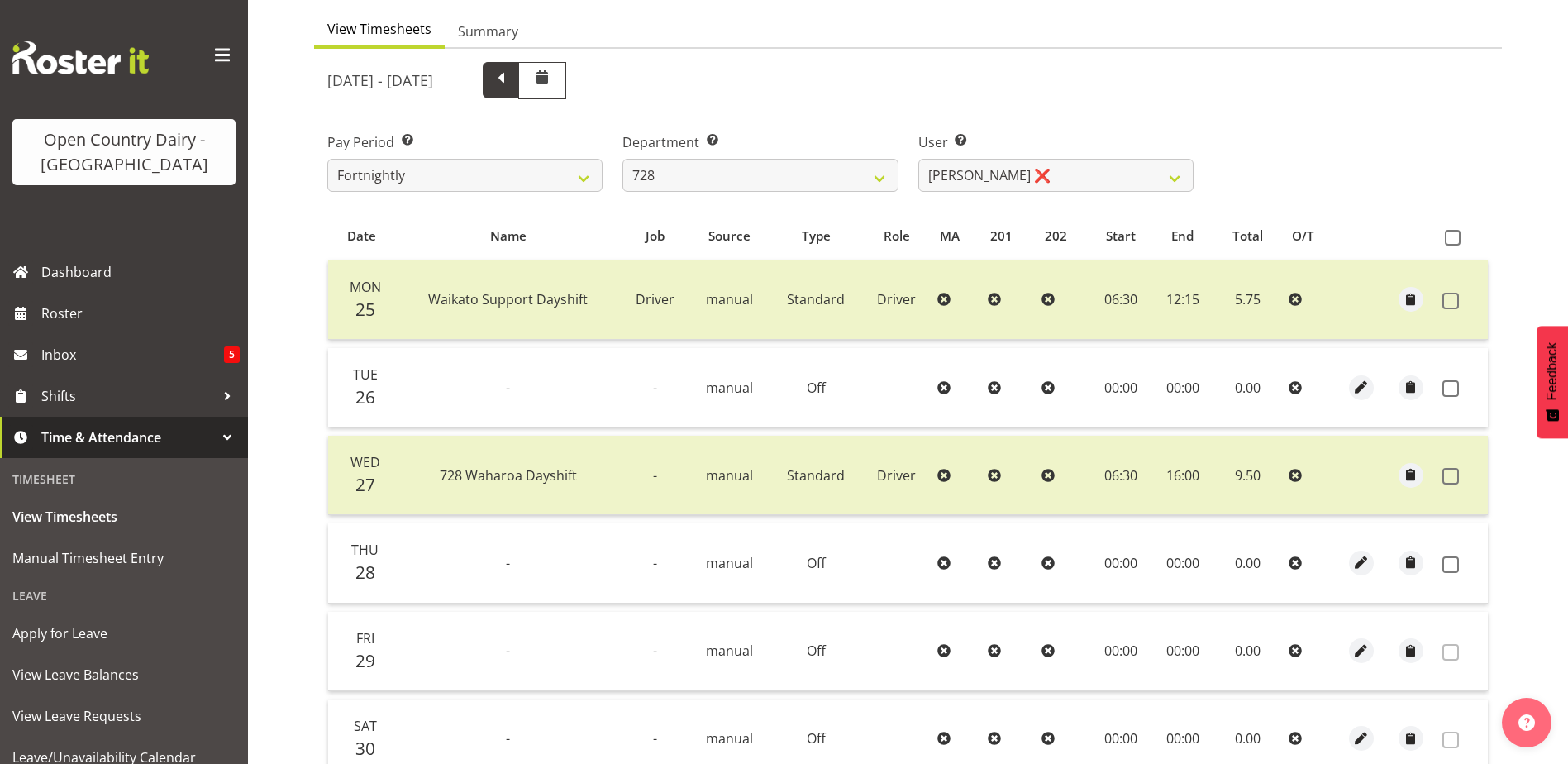
click at [512, 80] on span at bounding box center [501, 79] width 22 height 22
select select
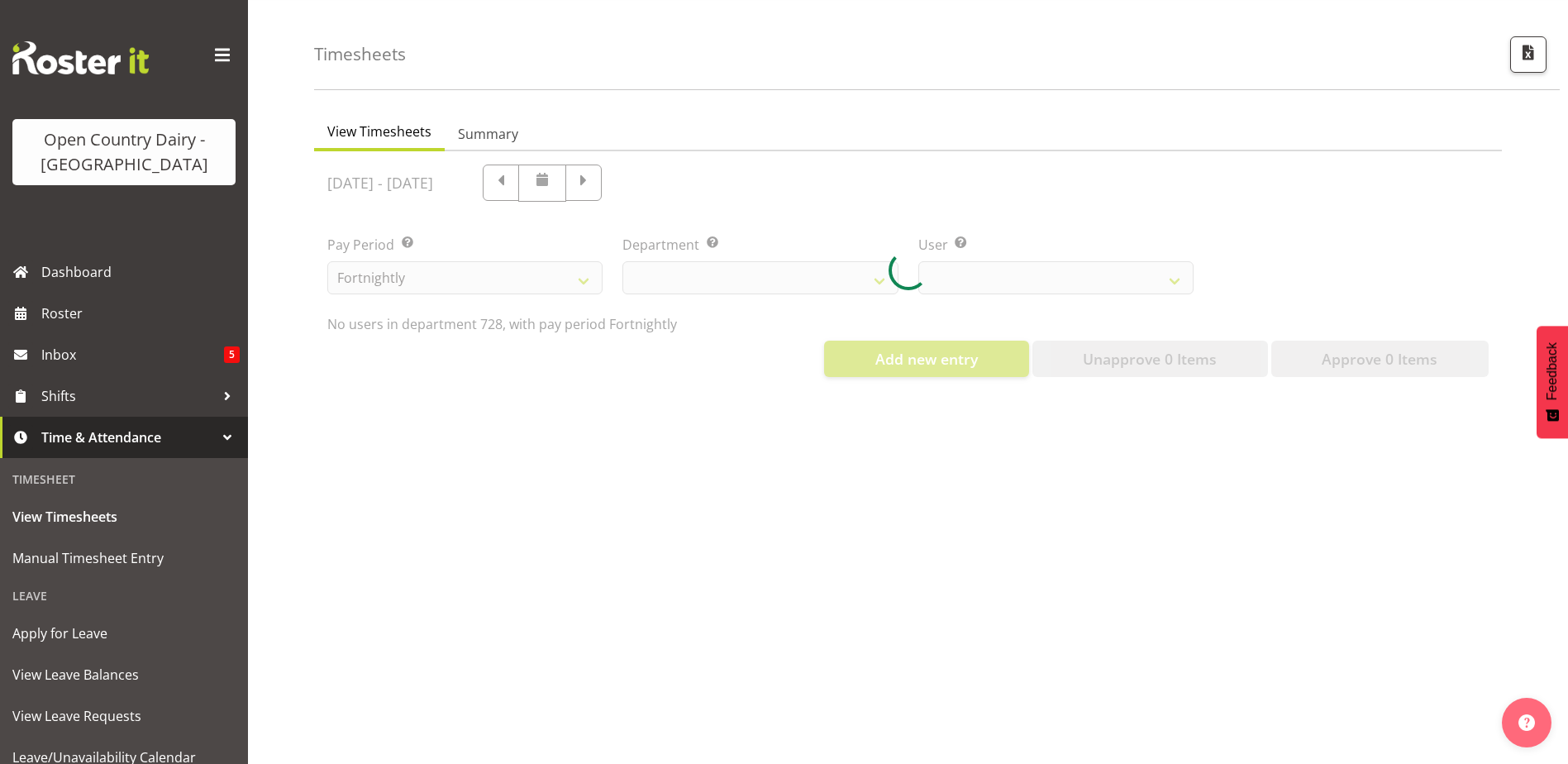
select select "842"
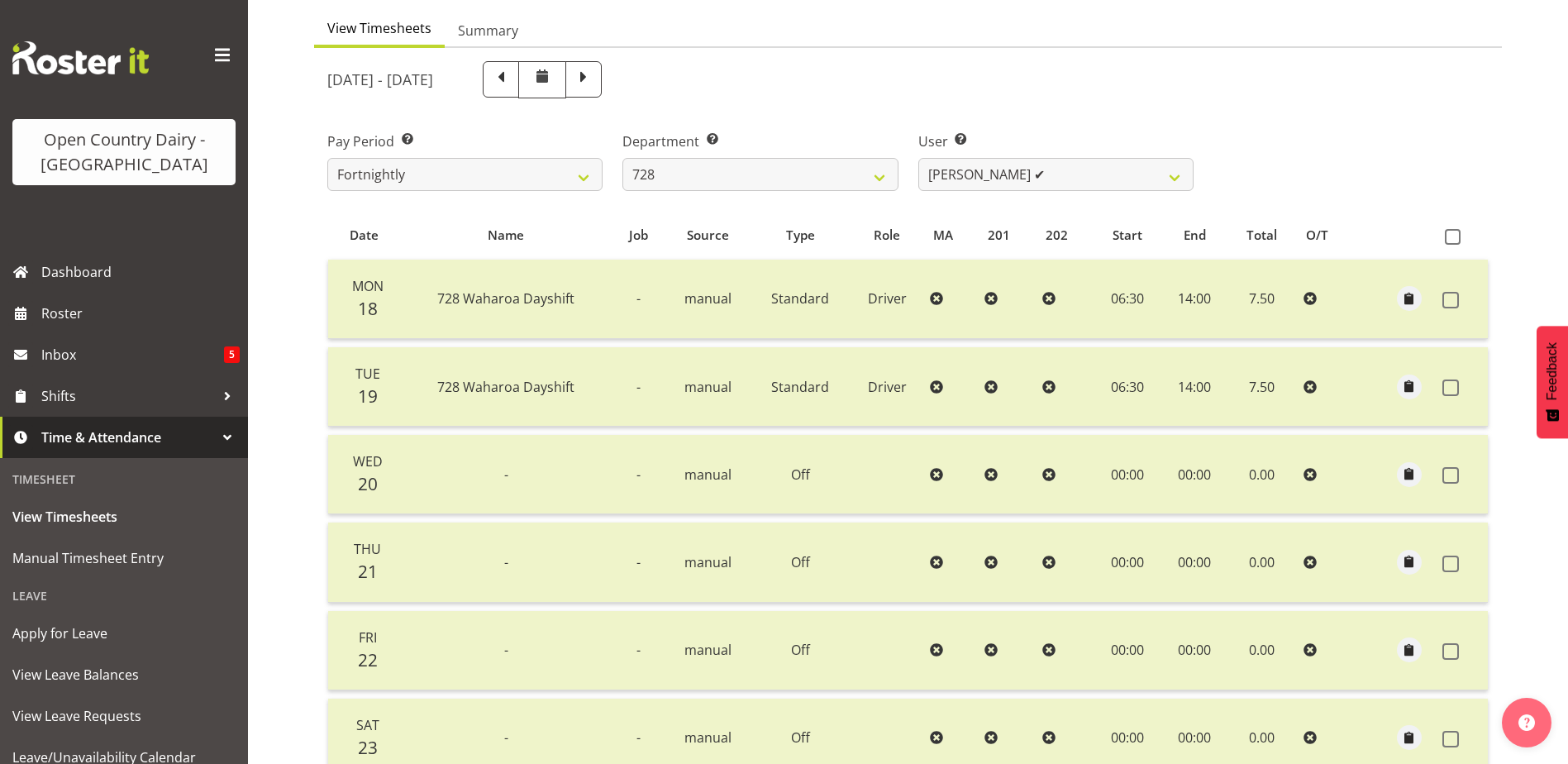
scroll to position [156, 0]
click at [595, 84] on span at bounding box center [584, 79] width 22 height 22
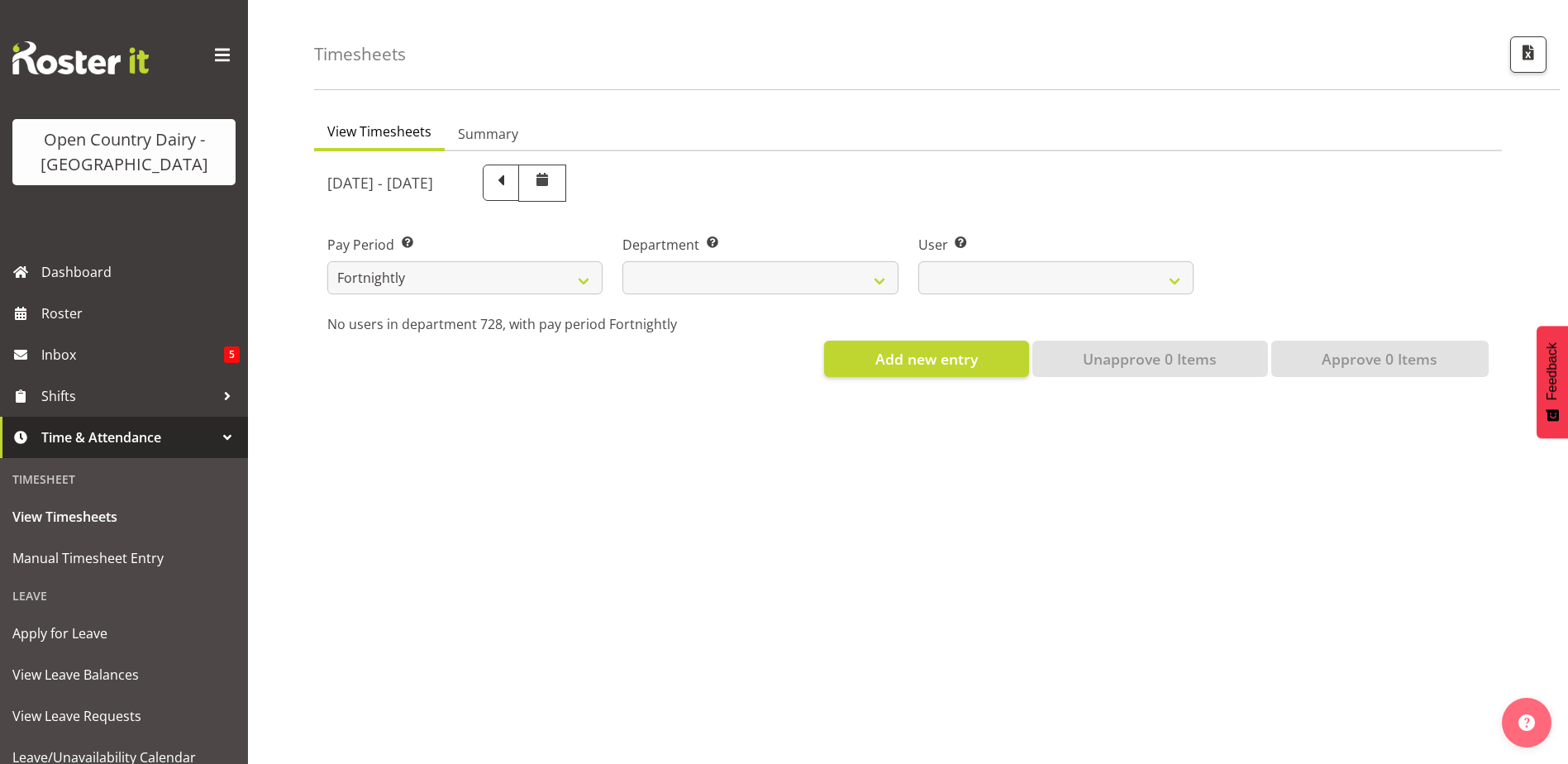
select select
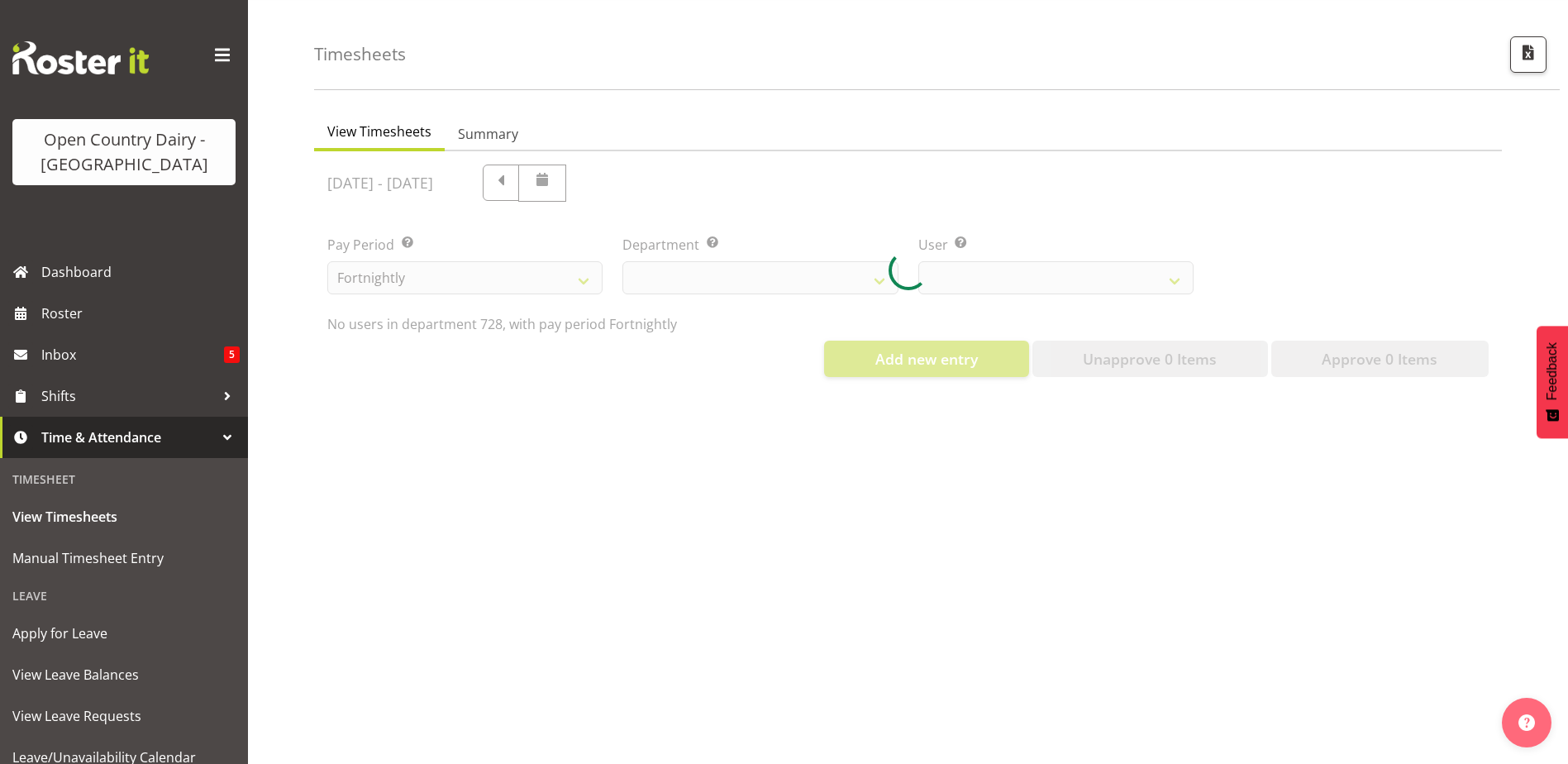
select select "842"
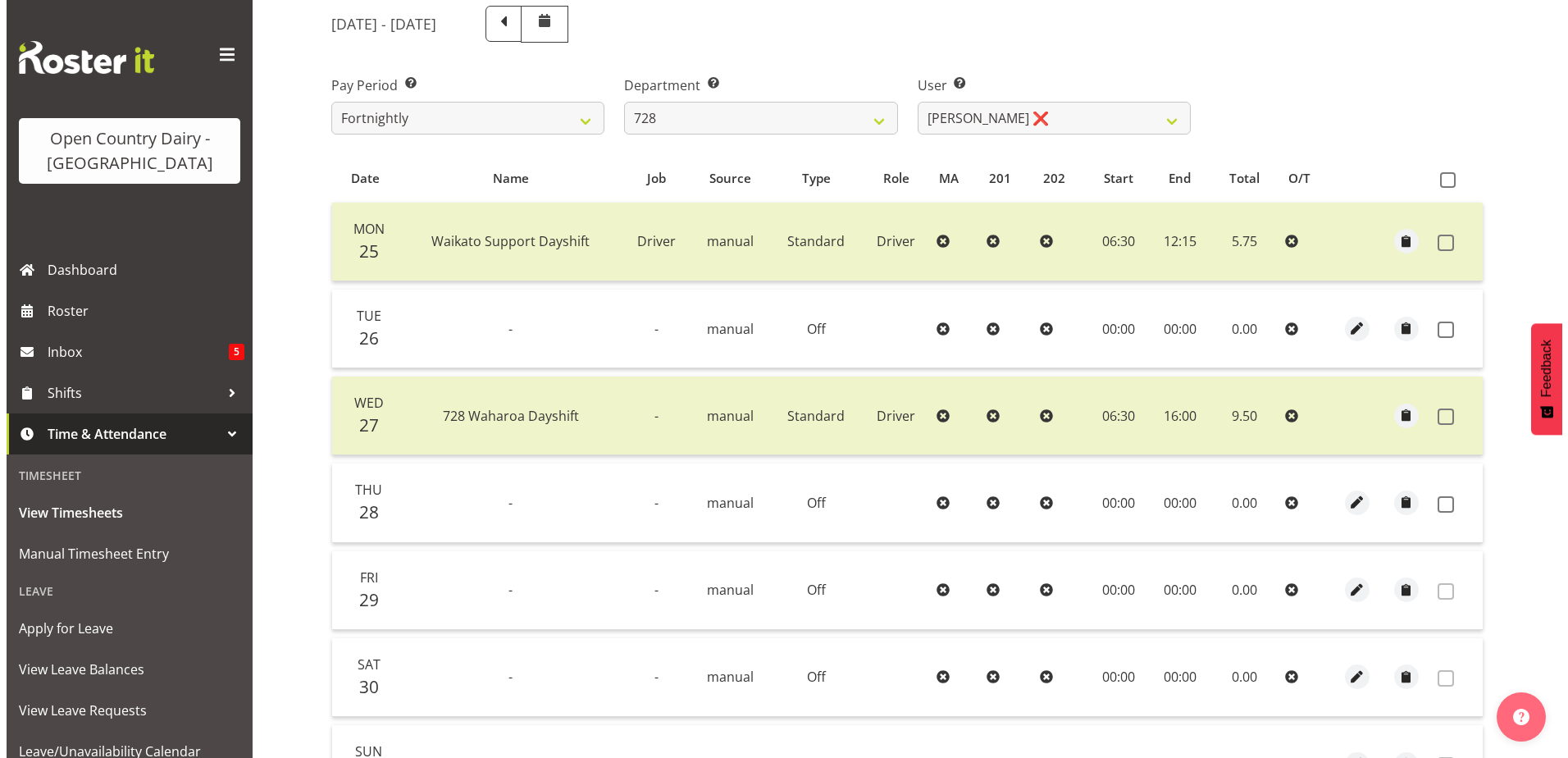
scroll to position [237, 0]
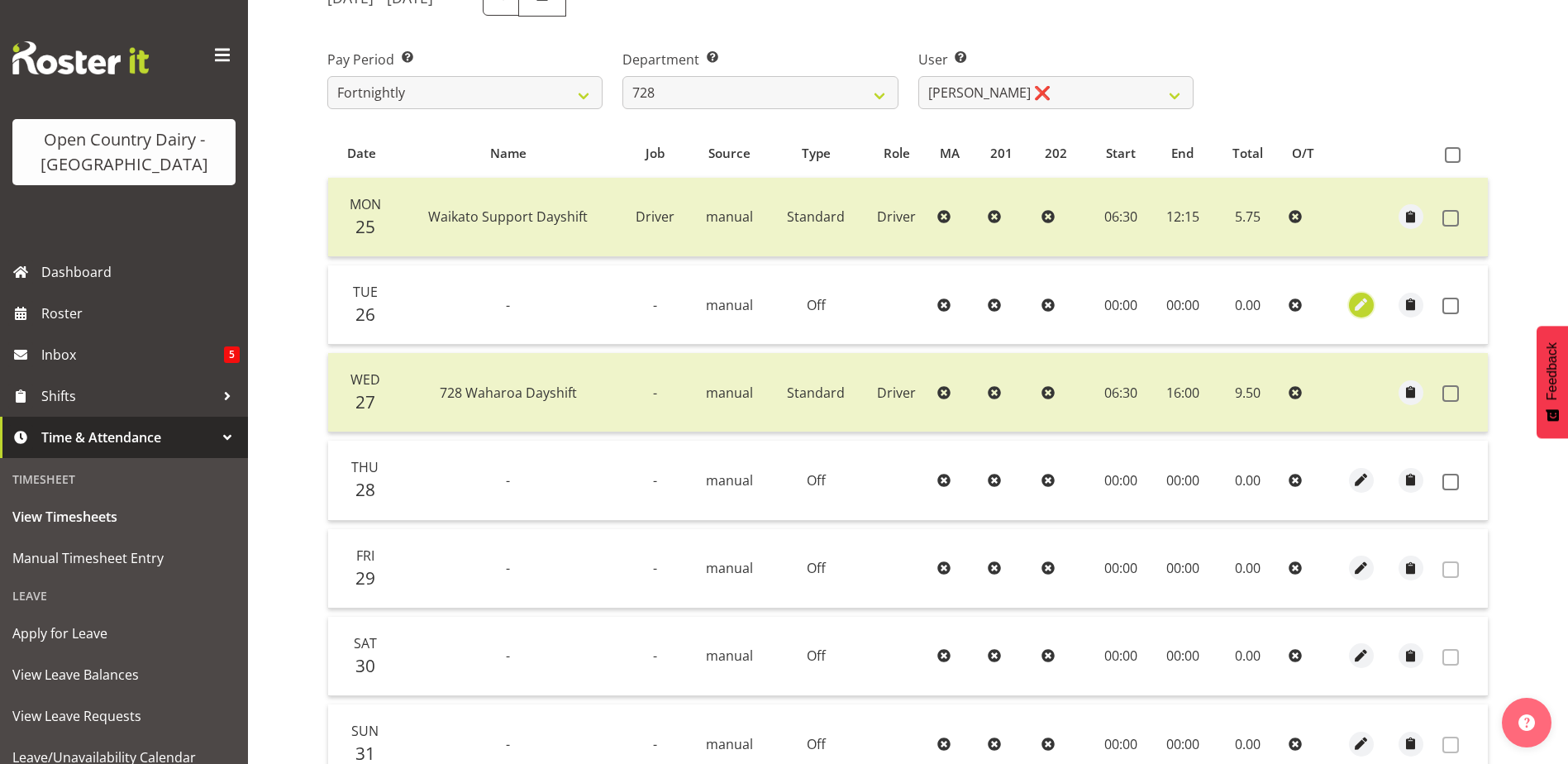
click at [1360, 306] on span "button" at bounding box center [1361, 304] width 19 height 19
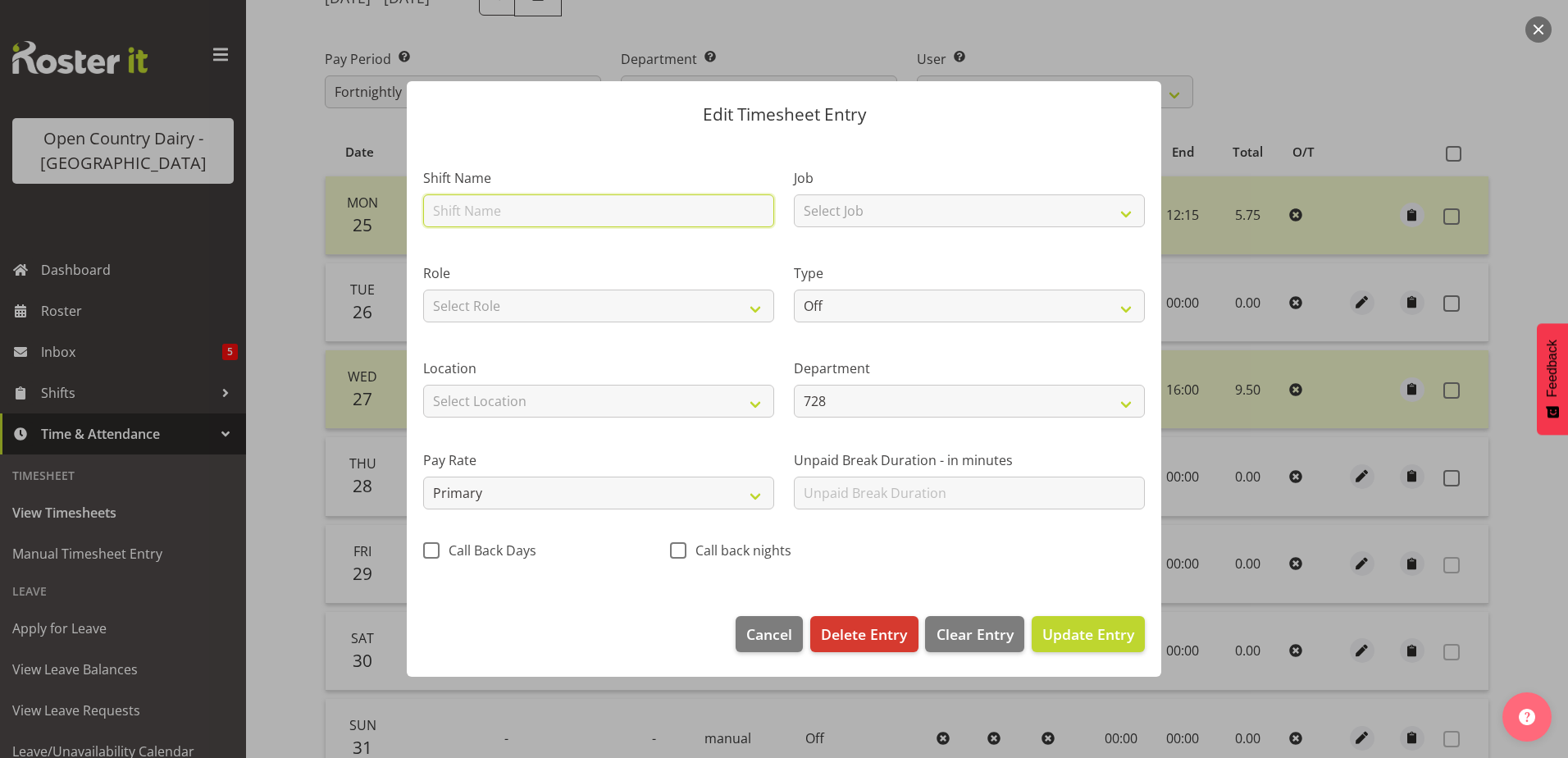
click at [477, 209] on input "text" at bounding box center [598, 211] width 351 height 33
type input "Dayshift"
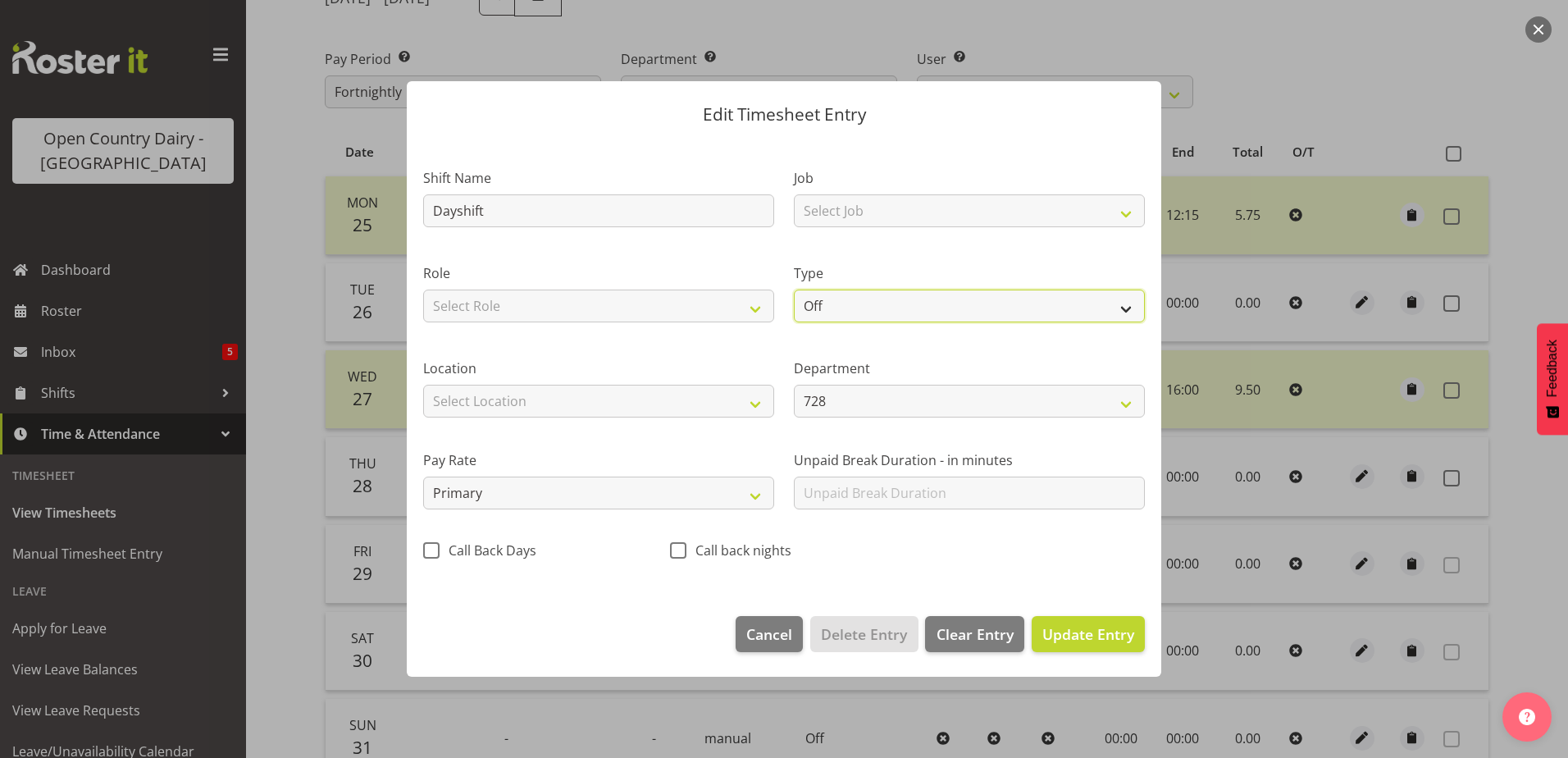
click at [1129, 314] on select "Off Standard Public Holiday Public Holiday (Worked) Day In Lieu Annual Leave Si…" at bounding box center [969, 306] width 351 height 33
select select "Standard"
click at [794, 289] on select "Off Standard Public Holiday Public Holiday (Worked) Day In Lieu Annual Leave Si…" at bounding box center [969, 306] width 351 height 33
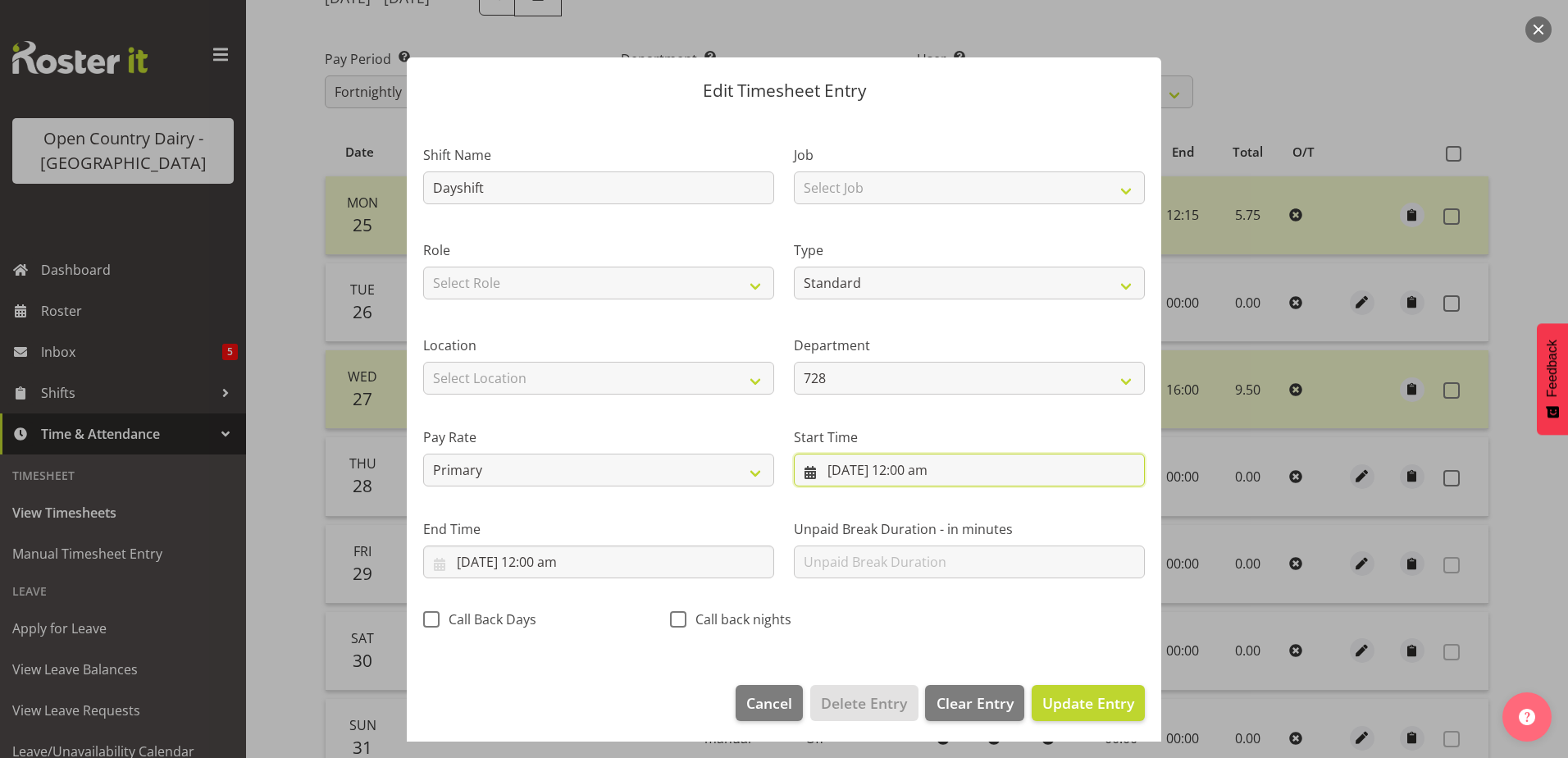
click at [926, 471] on input "26/08/2025, 12:00 am" at bounding box center [969, 470] width 351 height 33
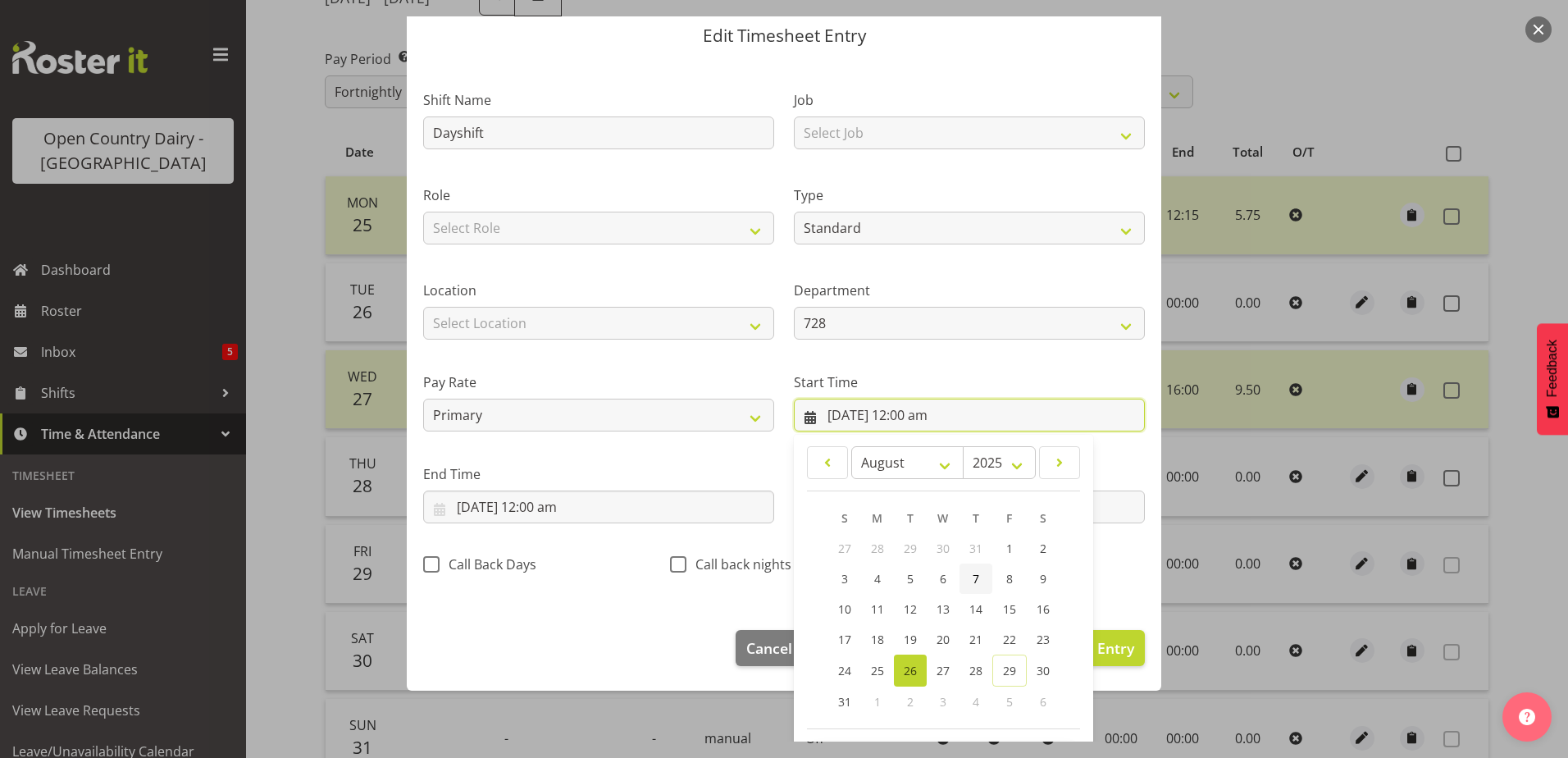
scroll to position [119, 0]
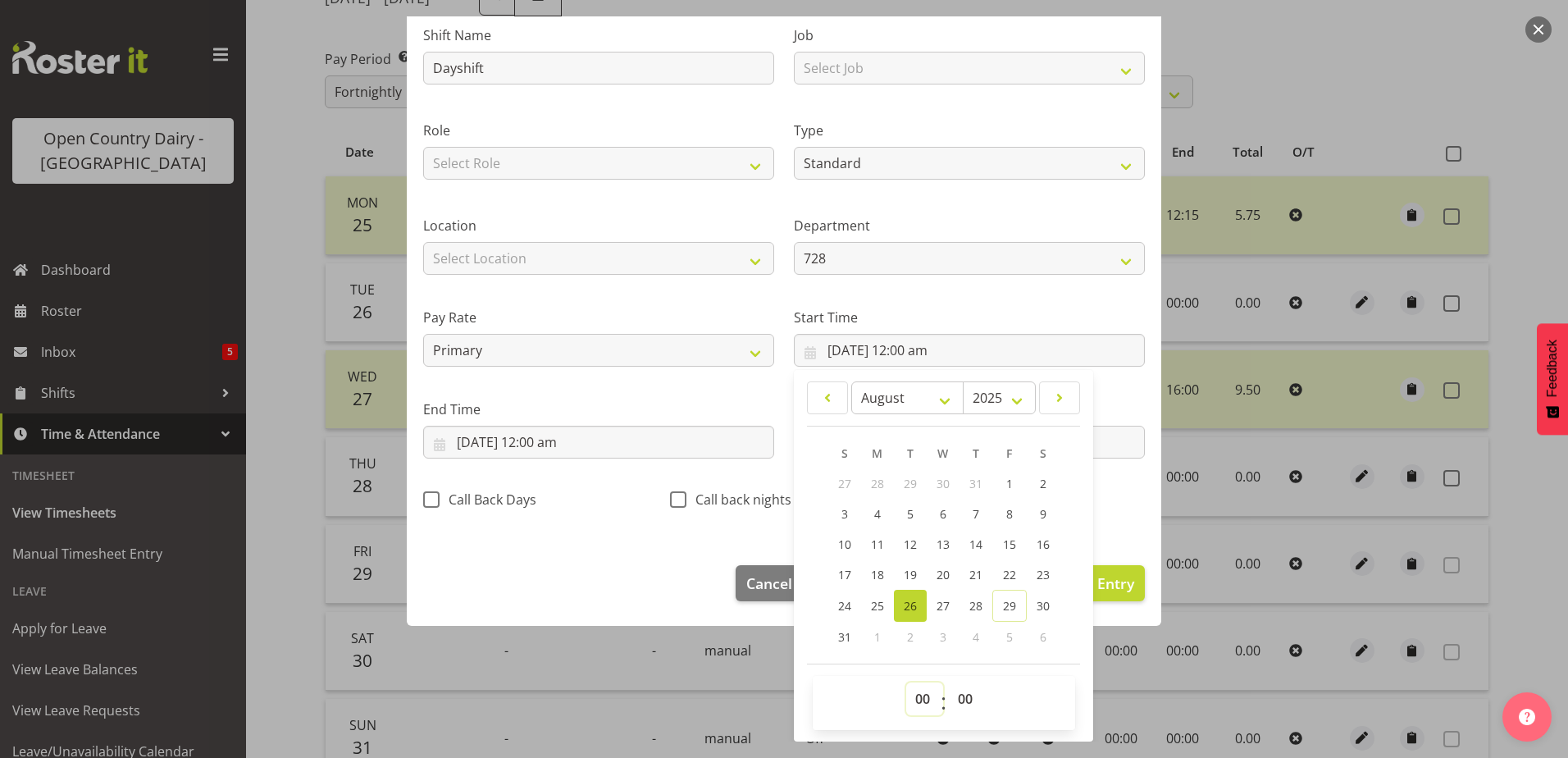
click at [918, 699] on select "00 01 02 03 04 05 06 07 08 09 10 11 12 13 14 15 16 17 18 19 20 21 22 23" at bounding box center [924, 699] width 37 height 33
select select "6"
click at [906, 683] on select "00 01 02 03 04 05 06 07 08 09 10 11 12 13 14 15 16 17 18 19 20 21 22 23" at bounding box center [924, 699] width 37 height 33
type input "26/08/2025, 6:00 am"
click at [958, 696] on select "00 01 02 03 04 05 06 07 08 09 10 11 12 13 14 15 16 17 18 19 20 21 22 23 24 25 2…" at bounding box center [967, 699] width 37 height 33
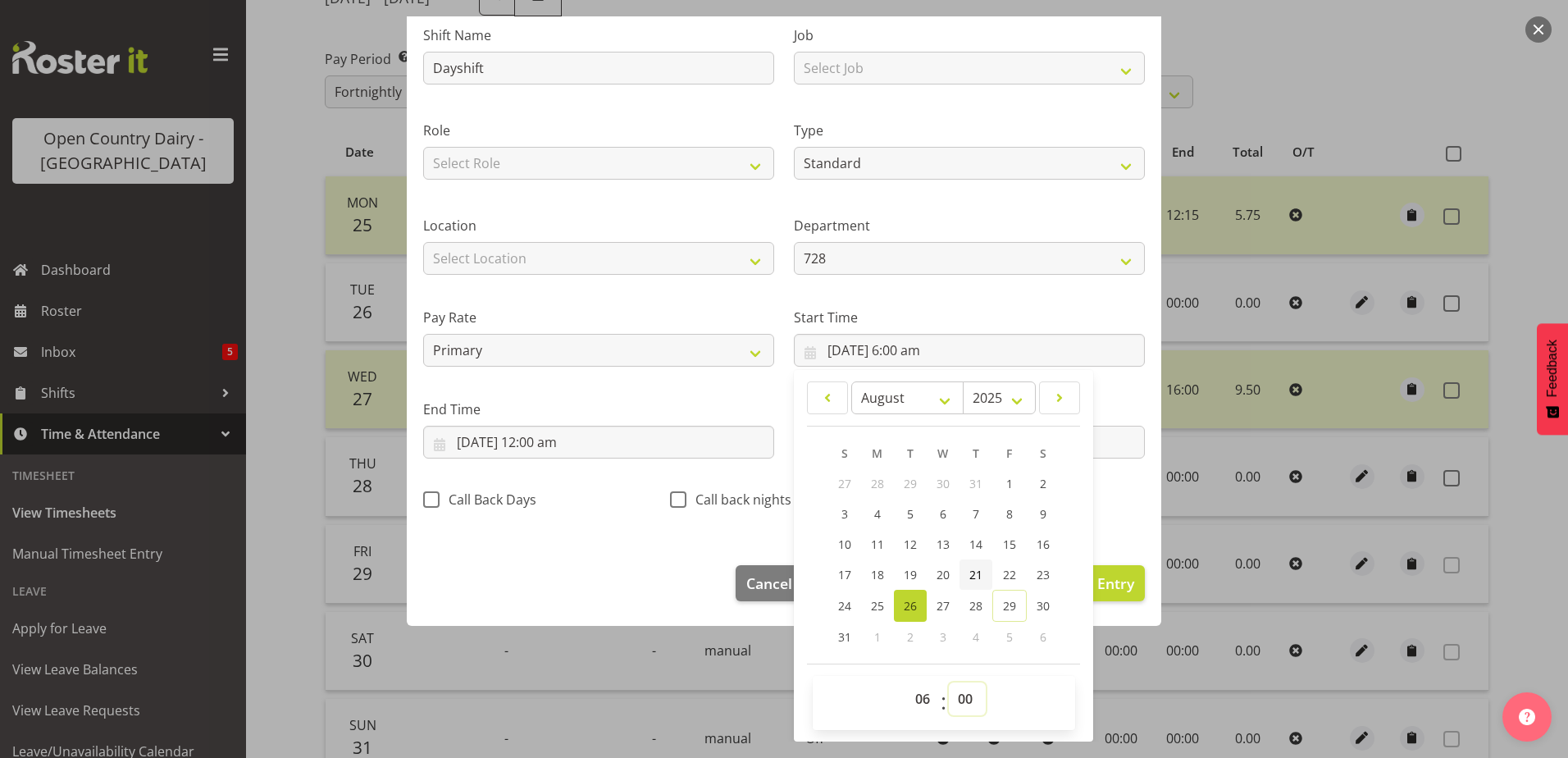
select select "30"
click at [949, 683] on select "00 01 02 03 04 05 06 07 08 09 10 11 12 13 14 15 16 17 18 19 20 21 22 23 24 25 2…" at bounding box center [967, 699] width 37 height 33
type input "26/08/2025, 6:30 am"
click at [569, 445] on input "26/08/2025, 12:00 am" at bounding box center [598, 442] width 351 height 33
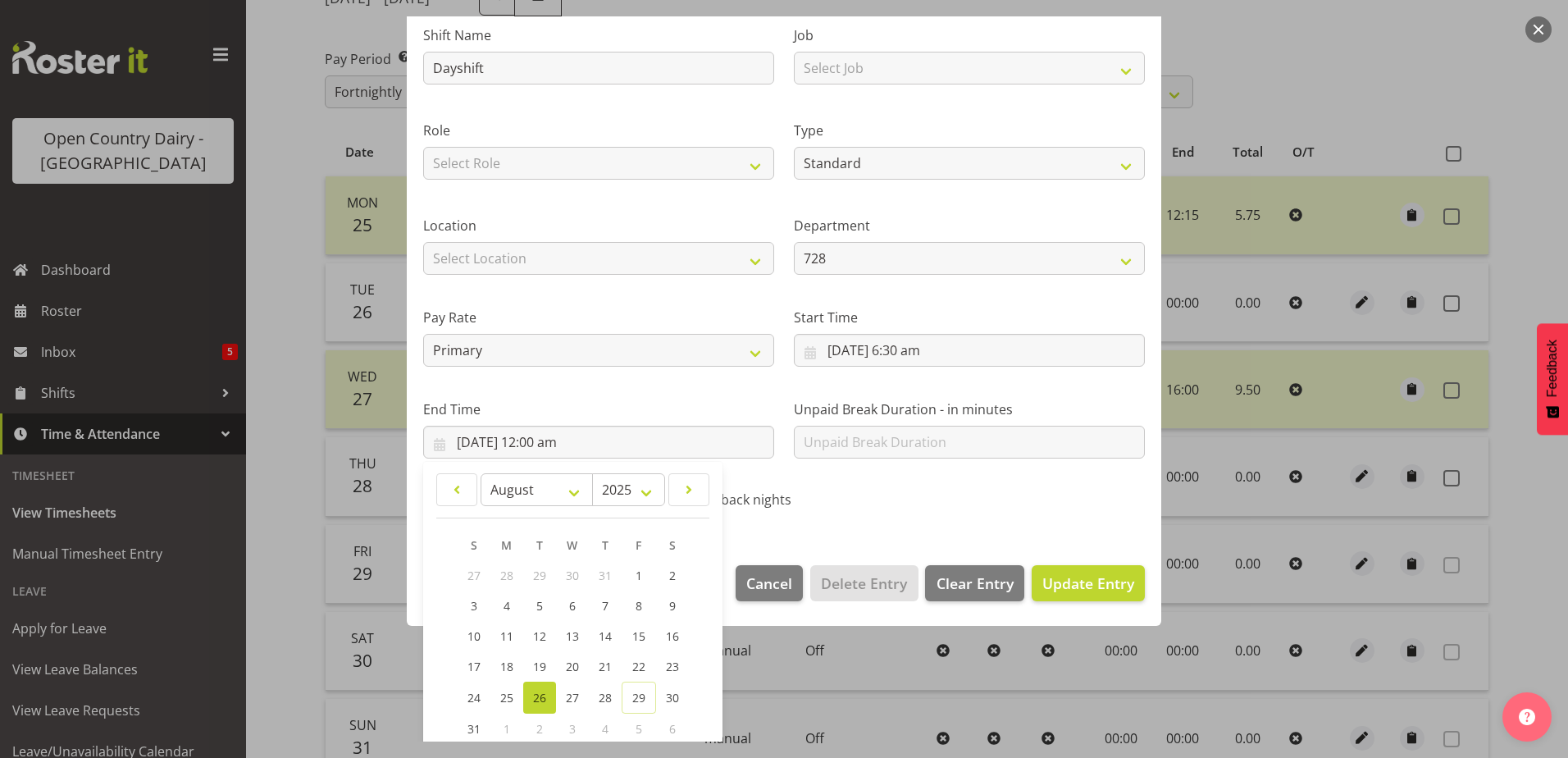
click at [895, 492] on div "Call back nights" at bounding box center [784, 495] width 247 height 54
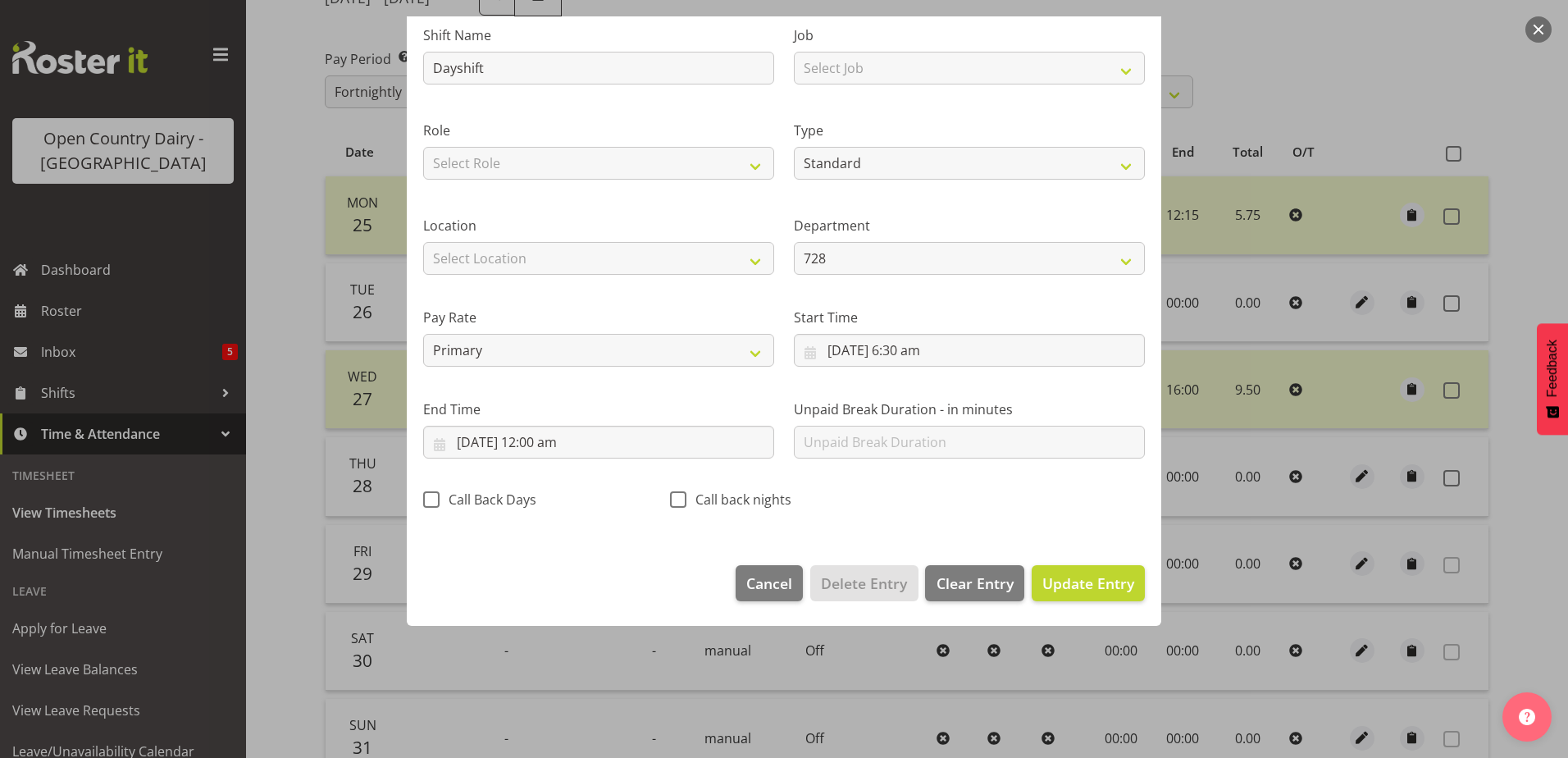
scroll to position [4, 0]
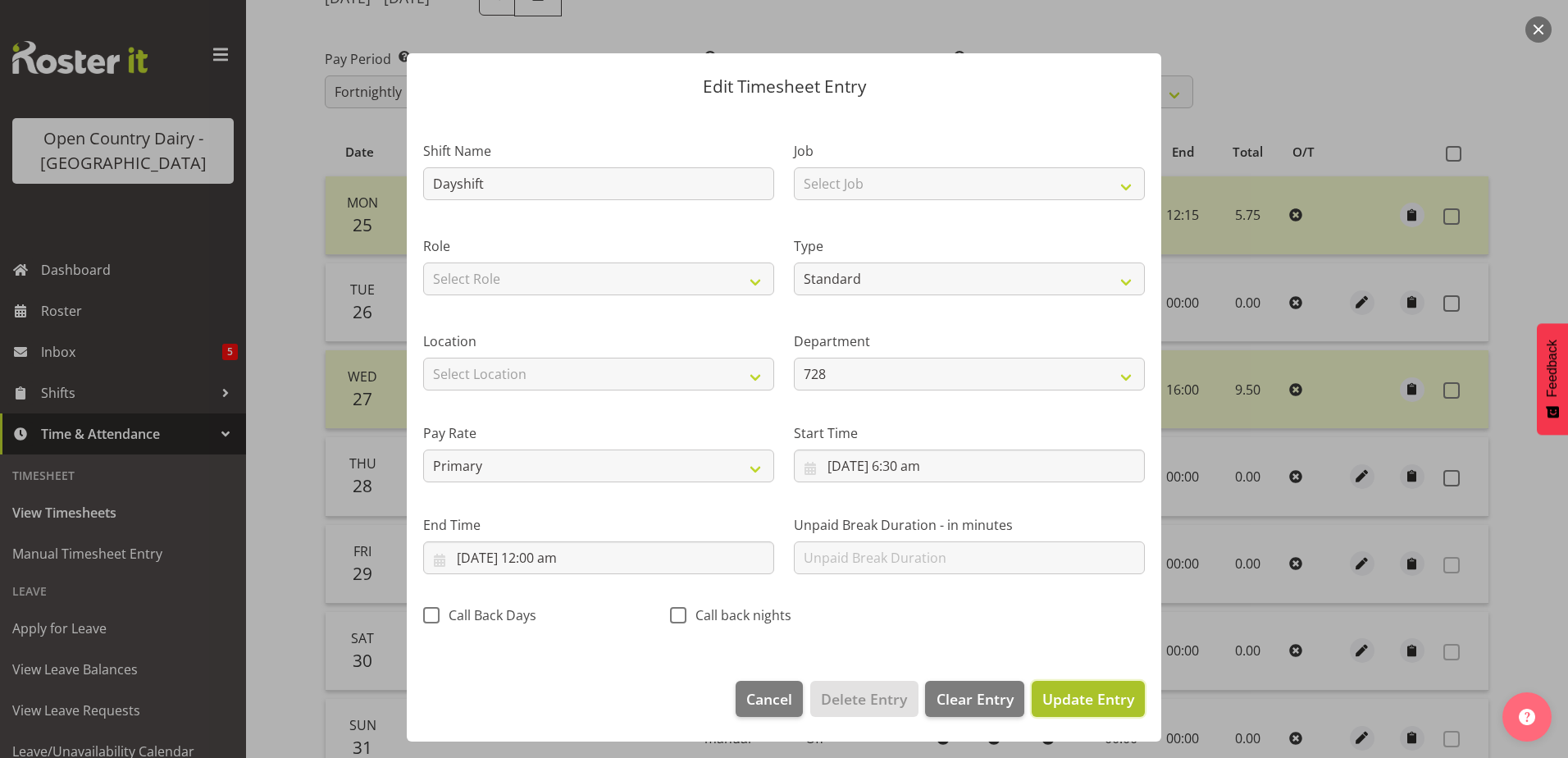
click at [1065, 701] on span "Update Entry" at bounding box center [1088, 698] width 92 height 20
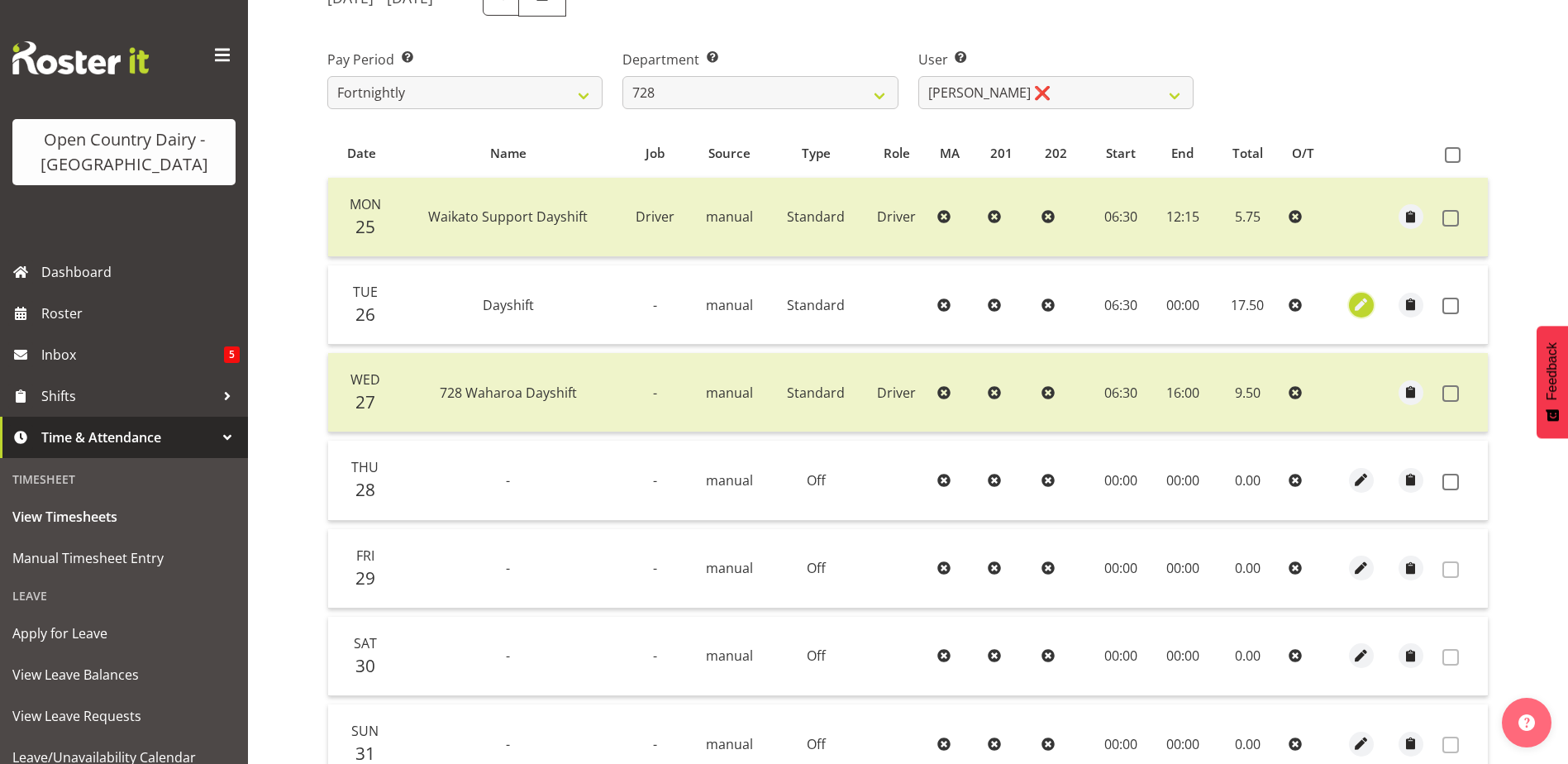
click at [1355, 293] on span "button" at bounding box center [1361, 304] width 19 height 28
select select "Standard"
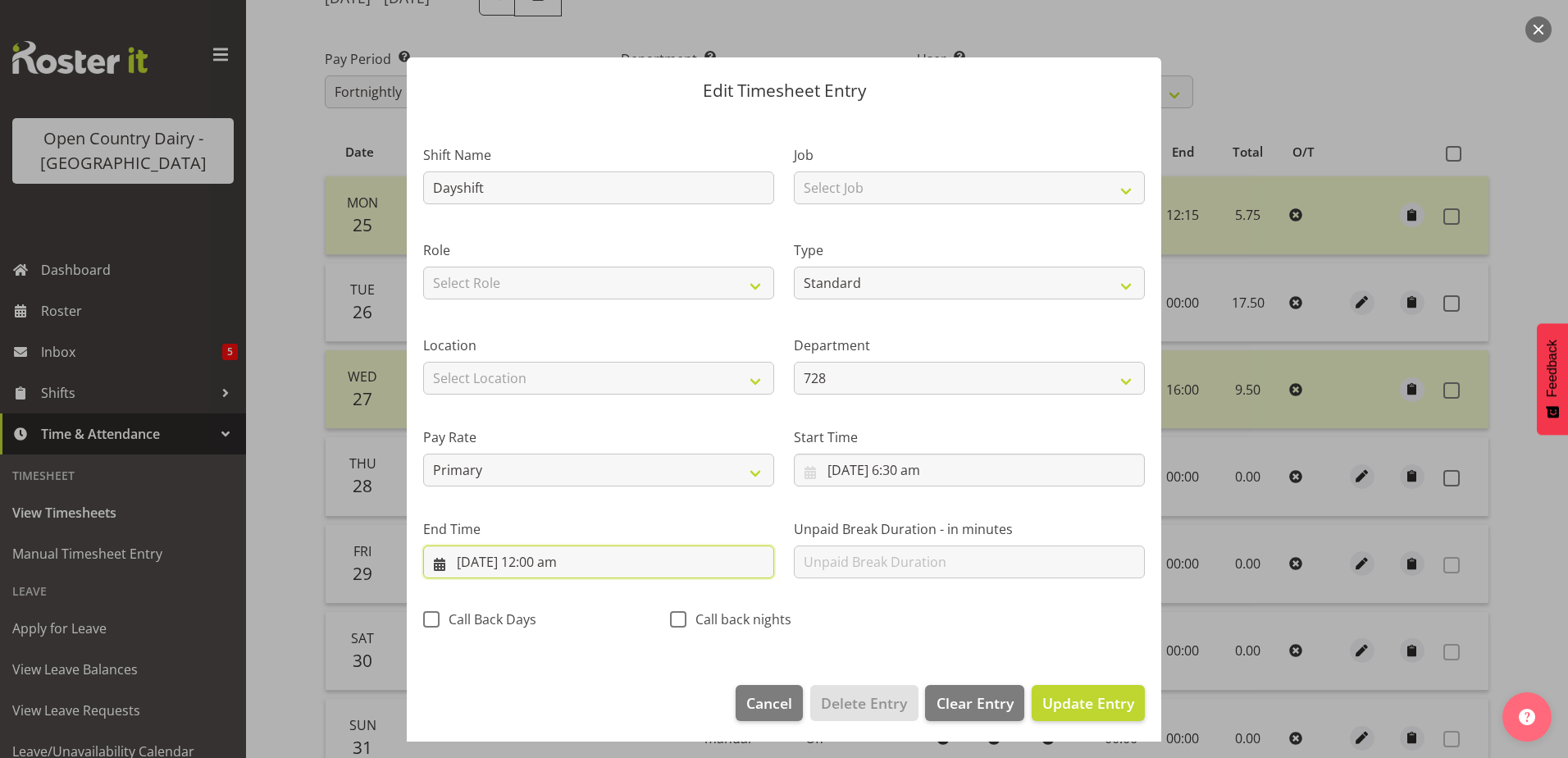
click at [582, 565] on input "27/08/2025, 12:00 am" at bounding box center [598, 561] width 351 height 33
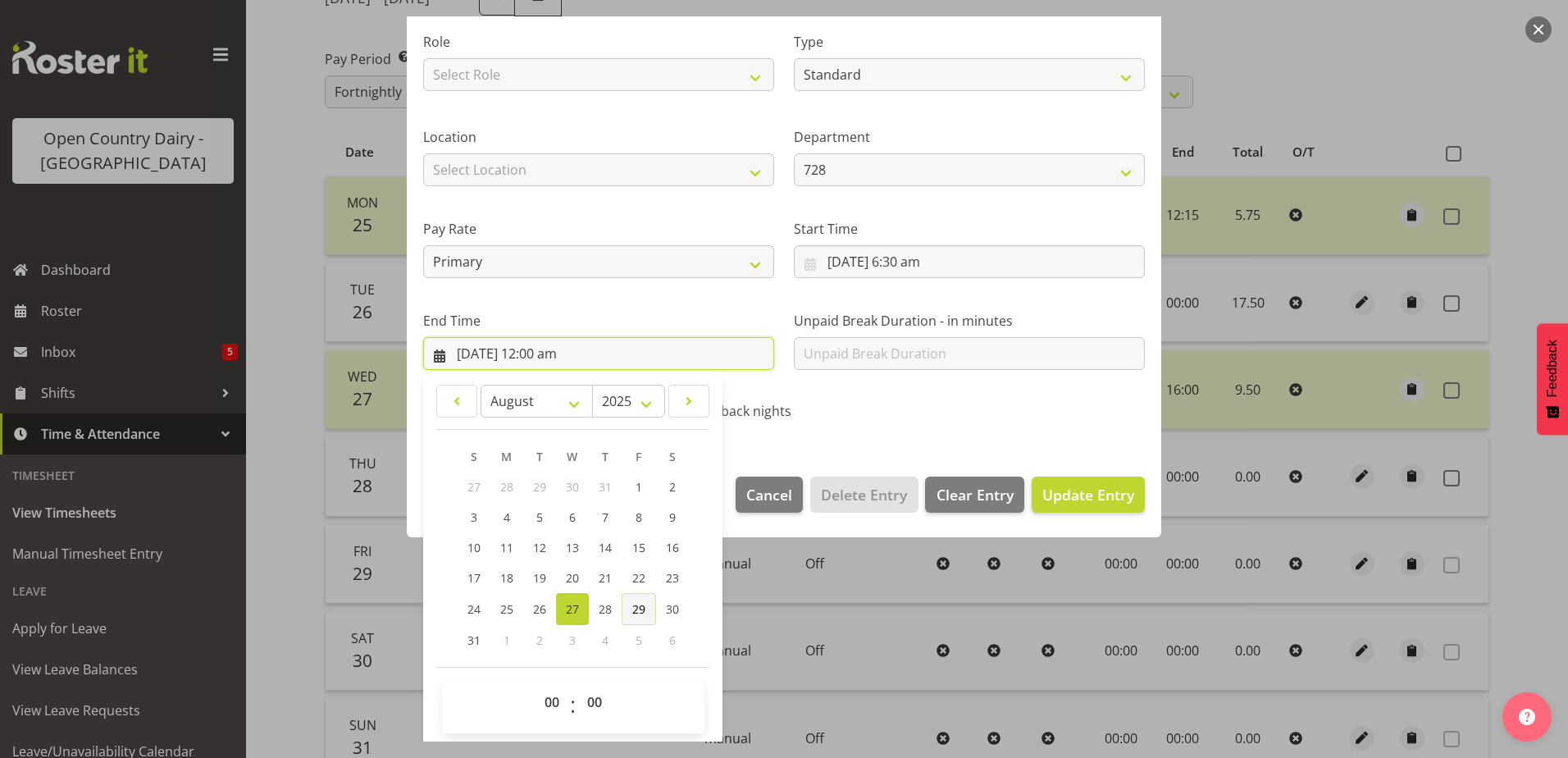
scroll to position [211, 0]
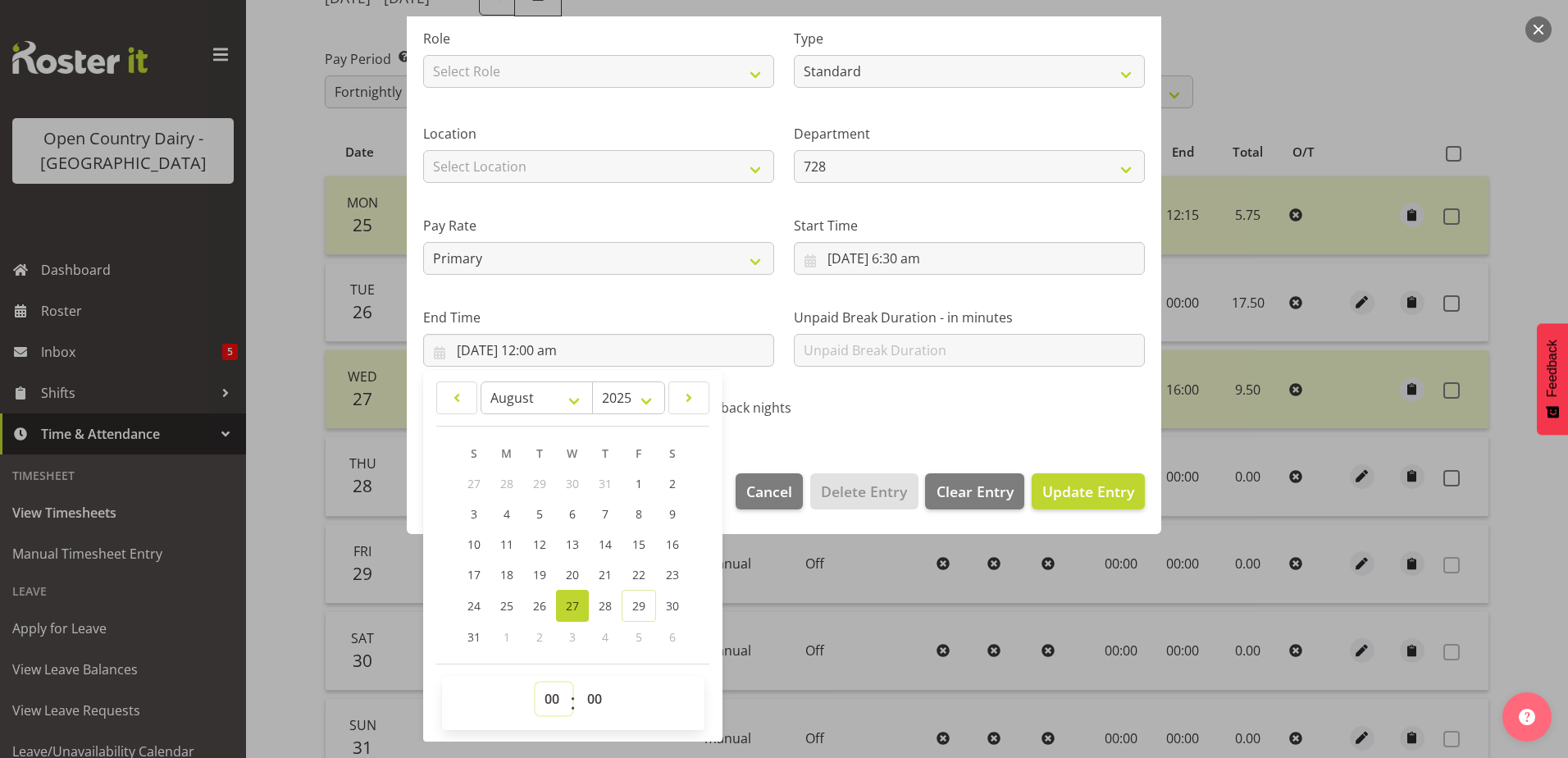
click at [562, 697] on select "00 01 02 03 04 05 06 07 08 09 10 11 12 13 14 15 16 17 18 19 20 21 22 23" at bounding box center [554, 699] width 37 height 33
select select "12"
click at [536, 683] on select "00 01 02 03 04 05 06 07 08 09 10 11 12 13 14 15 16 17 18 19 20 21 22 23" at bounding box center [554, 699] width 37 height 33
type input "27/08/2025, 12:00 pm"
click at [1074, 485] on span "Update Entry" at bounding box center [1088, 491] width 92 height 20
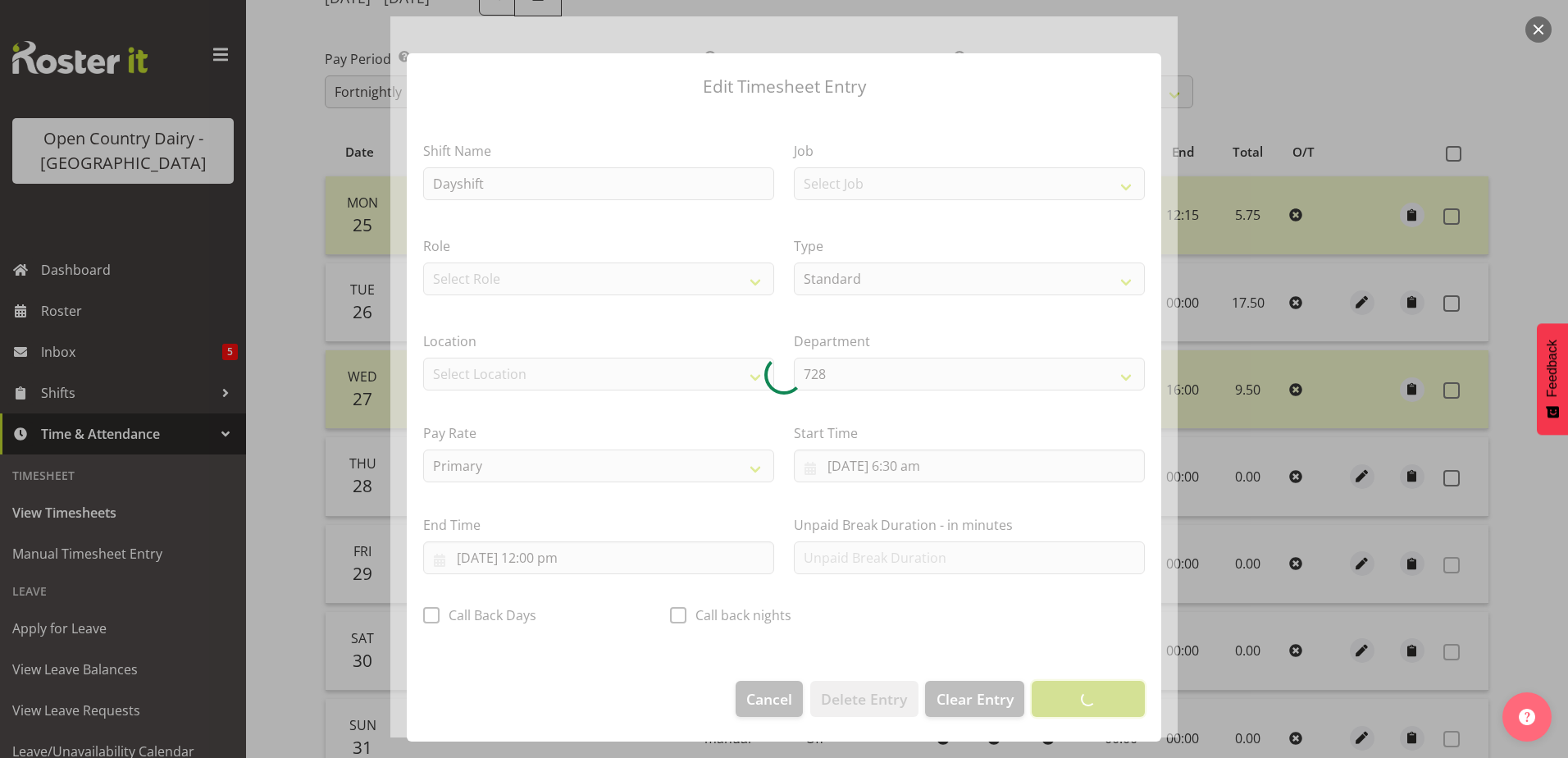
scroll to position [4, 0]
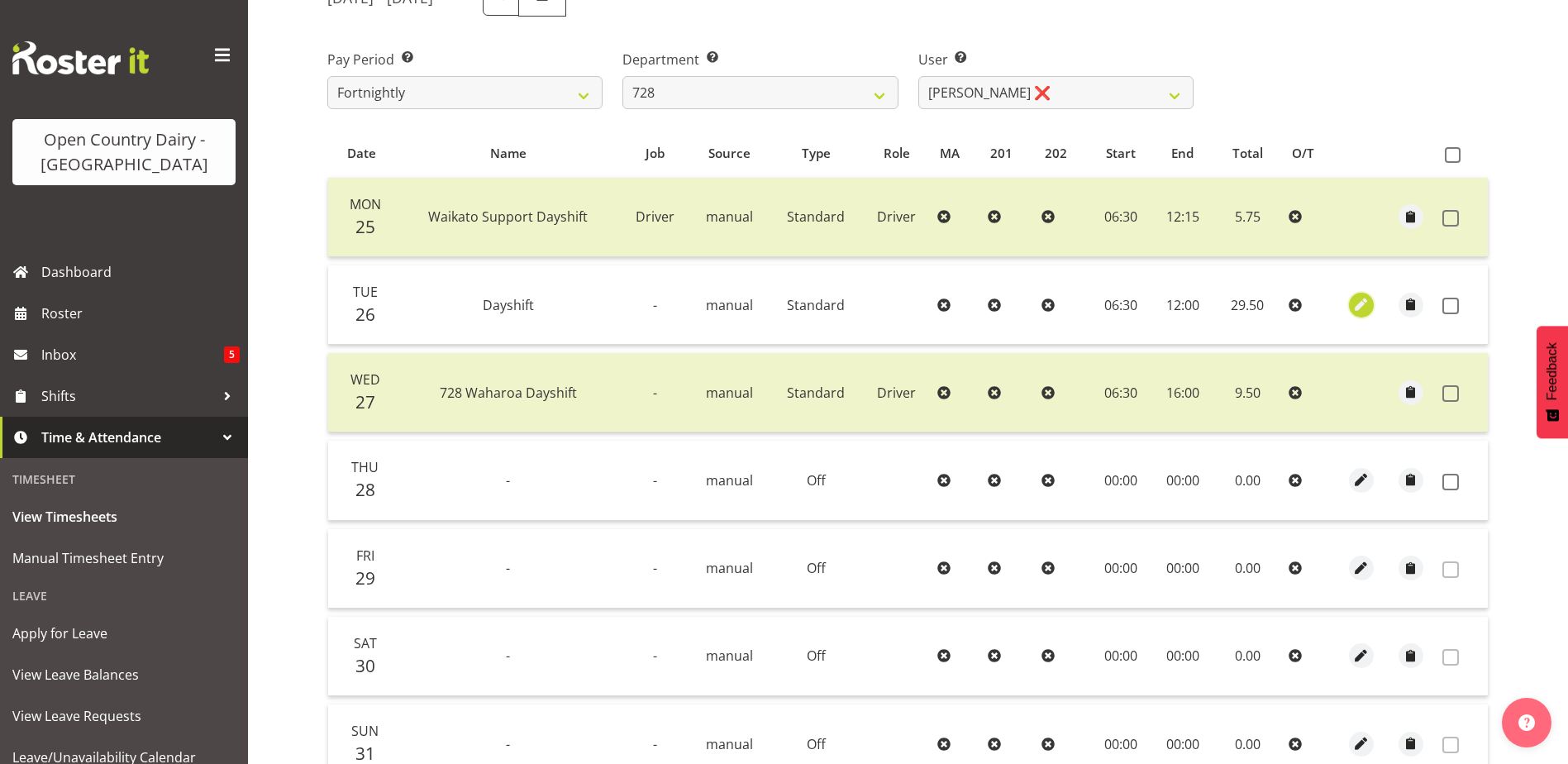
click at [1368, 305] on span "button" at bounding box center [1361, 304] width 19 height 19
select select "Standard"
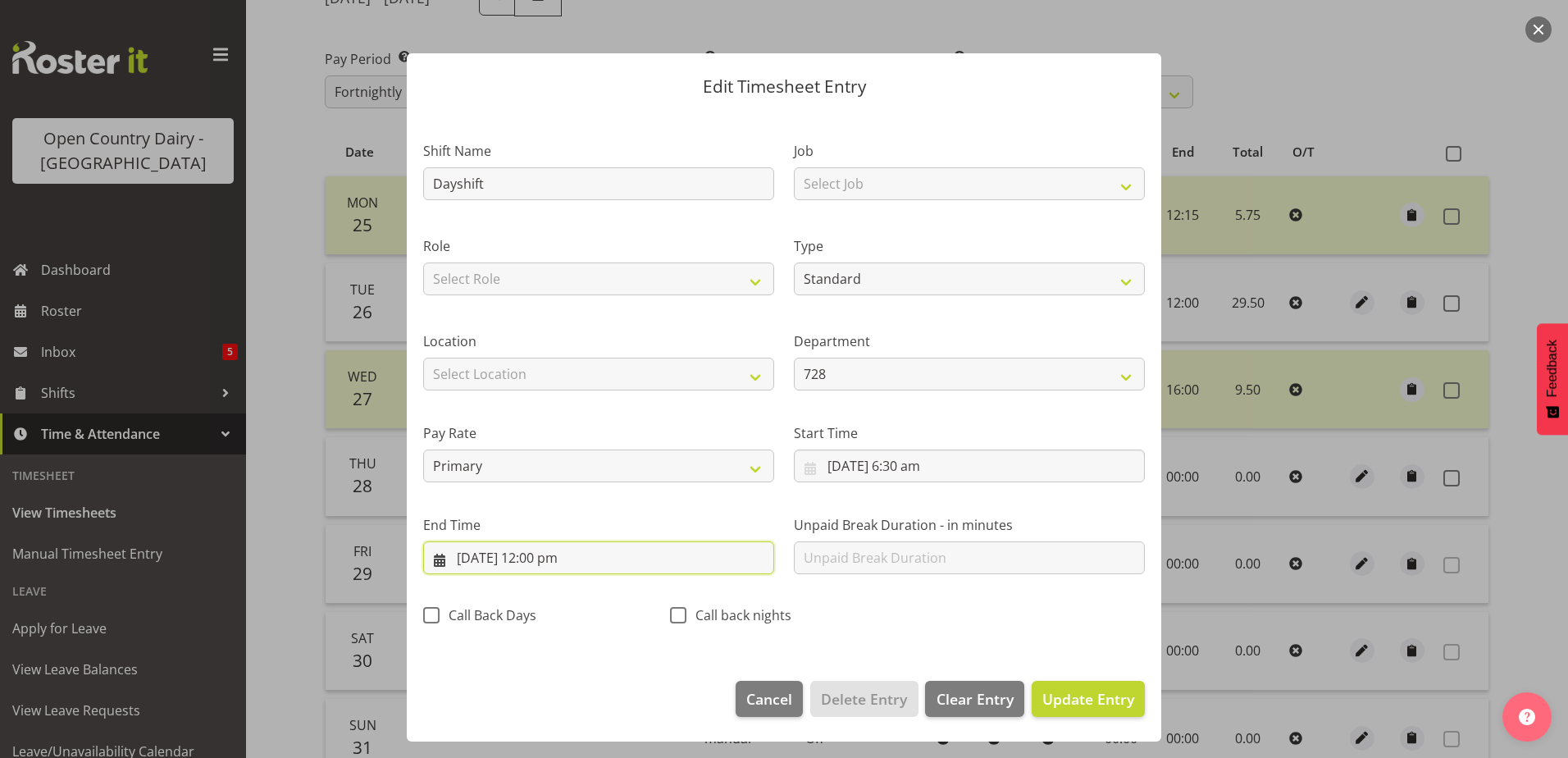
click at [506, 561] on input "27/08/2025, 12:00 pm" at bounding box center [598, 558] width 351 height 33
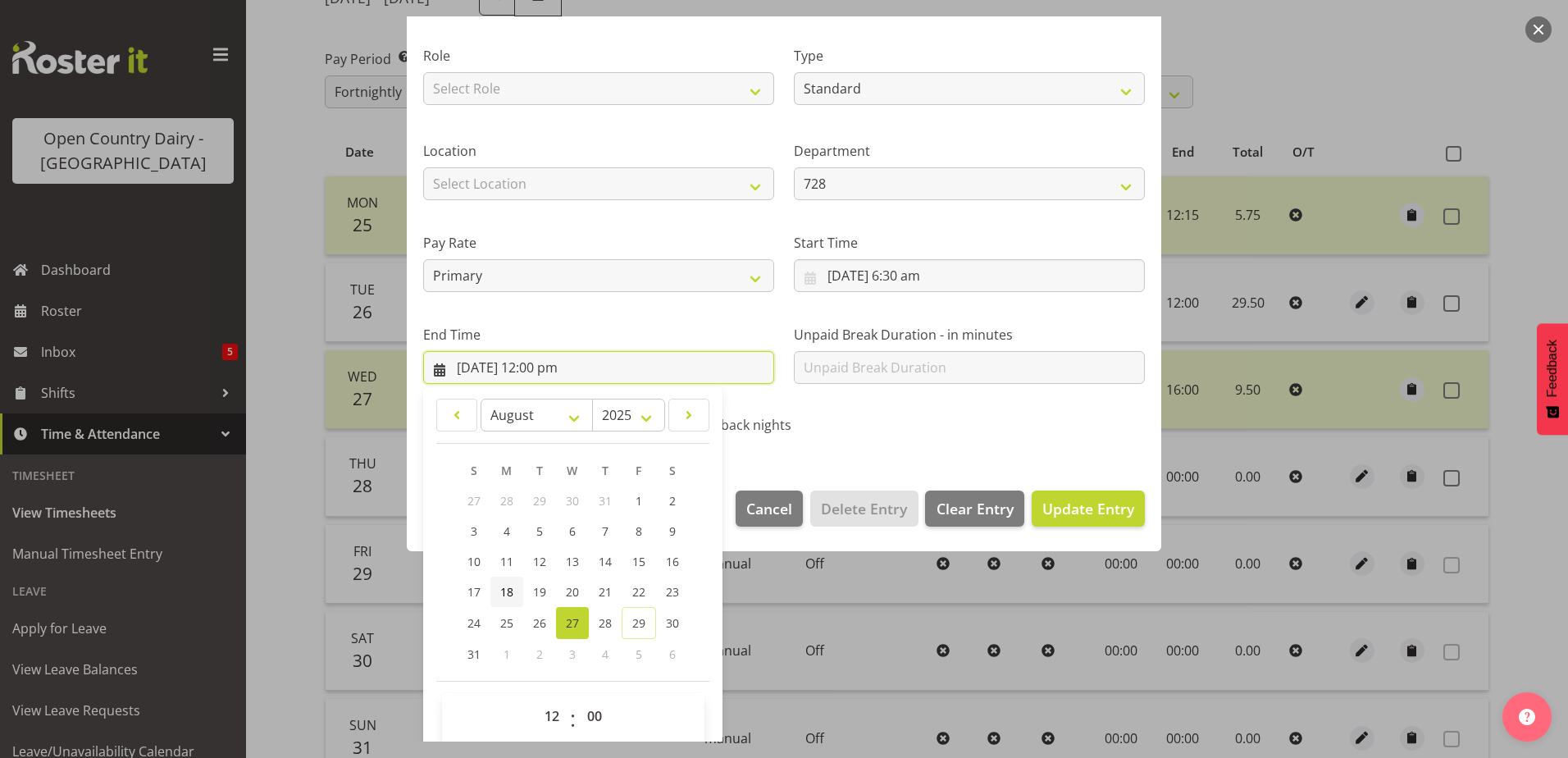
scroll to position [211, 0]
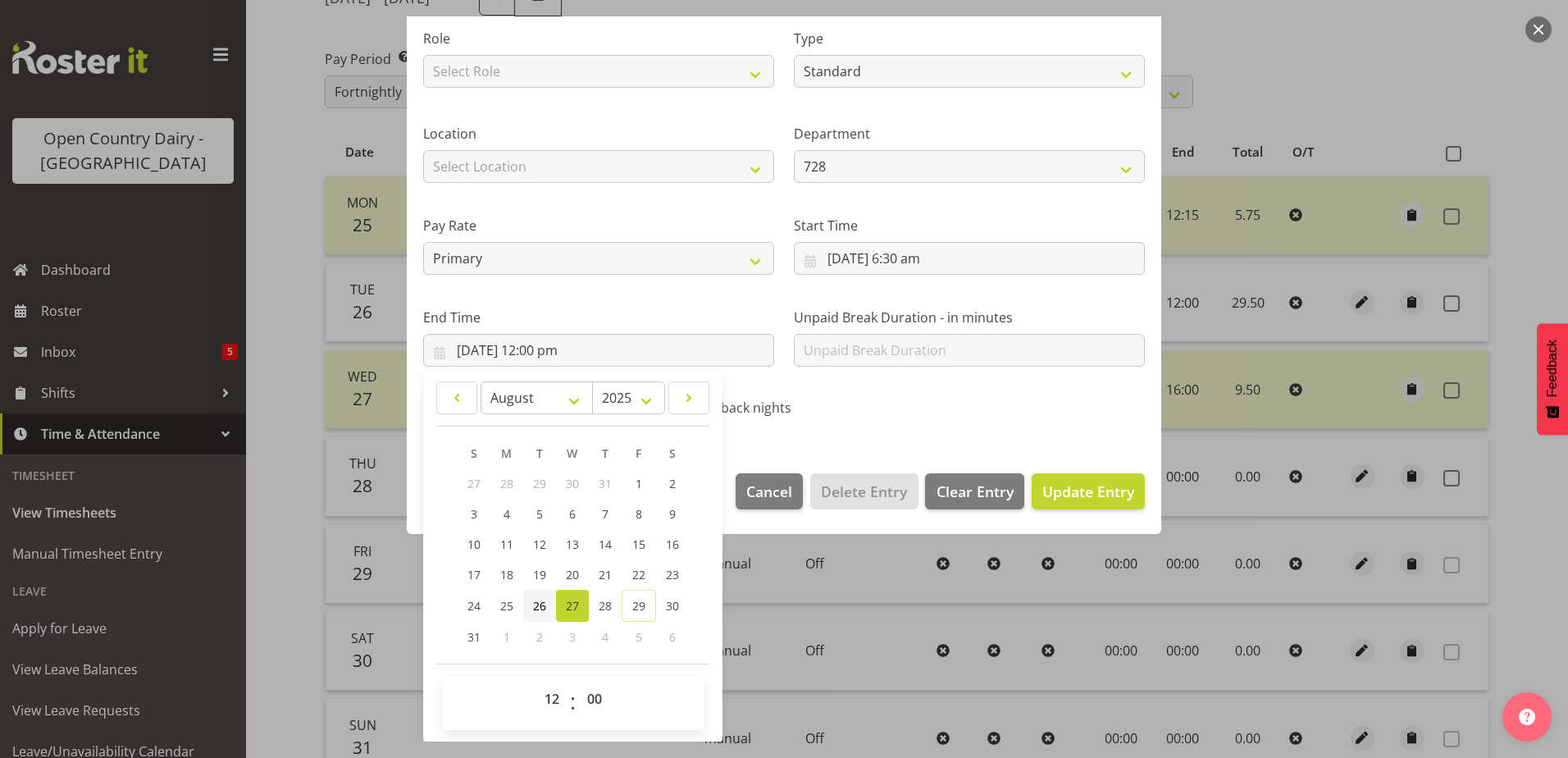
click at [536, 601] on span "26" at bounding box center [540, 605] width 13 height 16
type input "26/08/2025, 12:00 pm"
click at [1059, 483] on span "Update Entry" at bounding box center [1088, 491] width 92 height 20
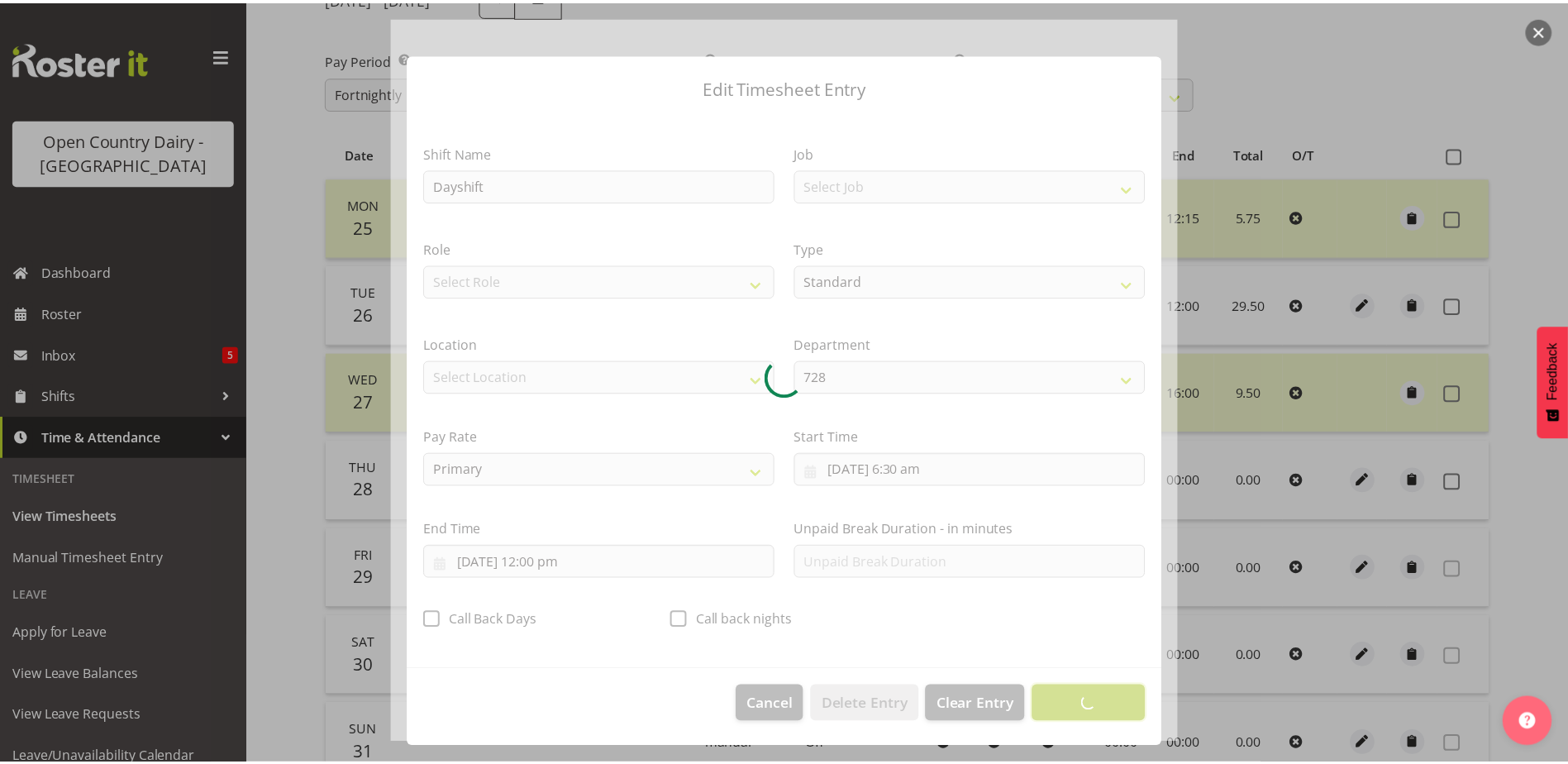
scroll to position [4, 0]
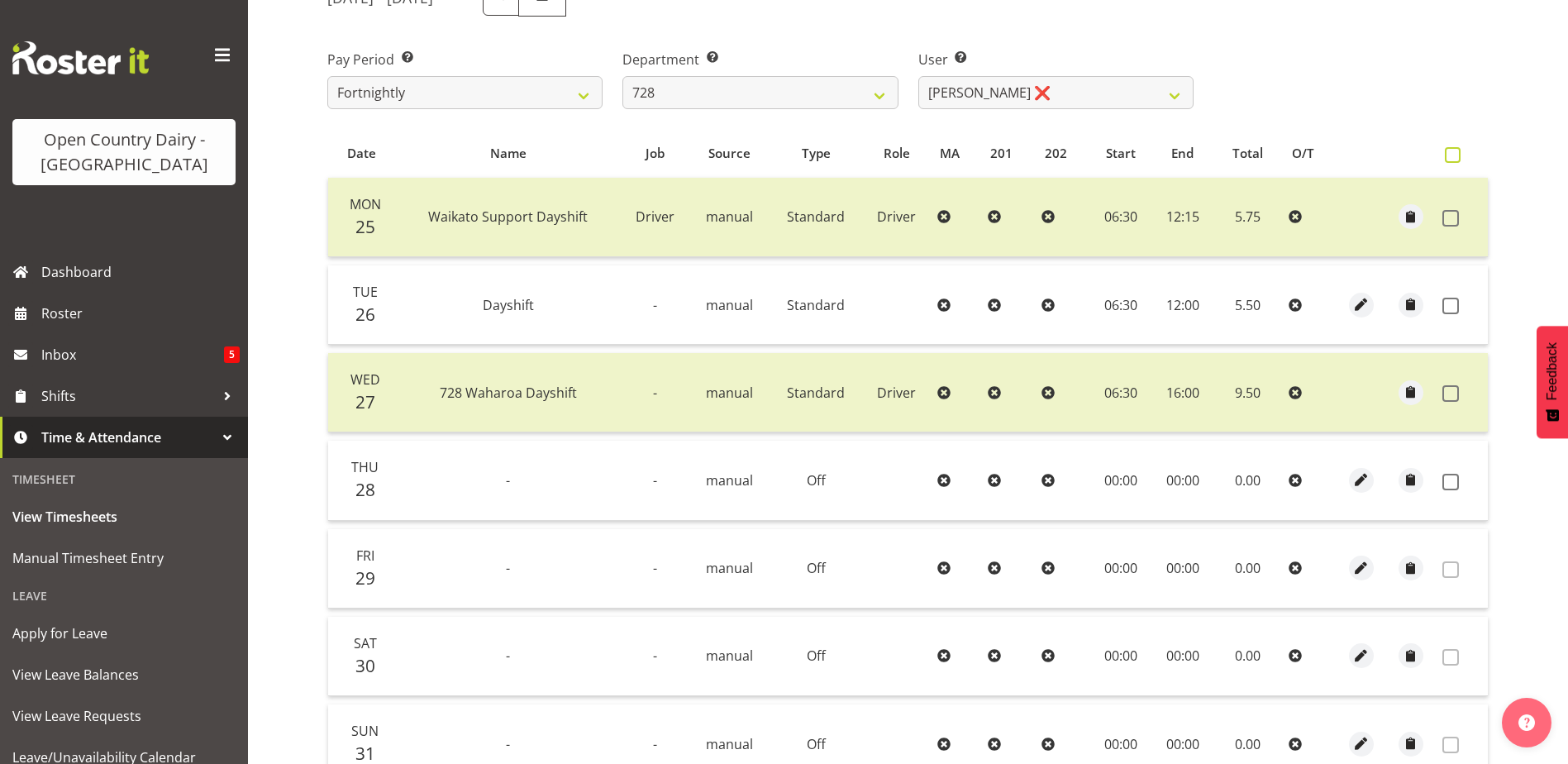
click at [1457, 157] on span at bounding box center [1453, 155] width 16 height 16
click at [1456, 157] on input "checkbox" at bounding box center [1450, 155] width 11 height 11
checkbox input "true"
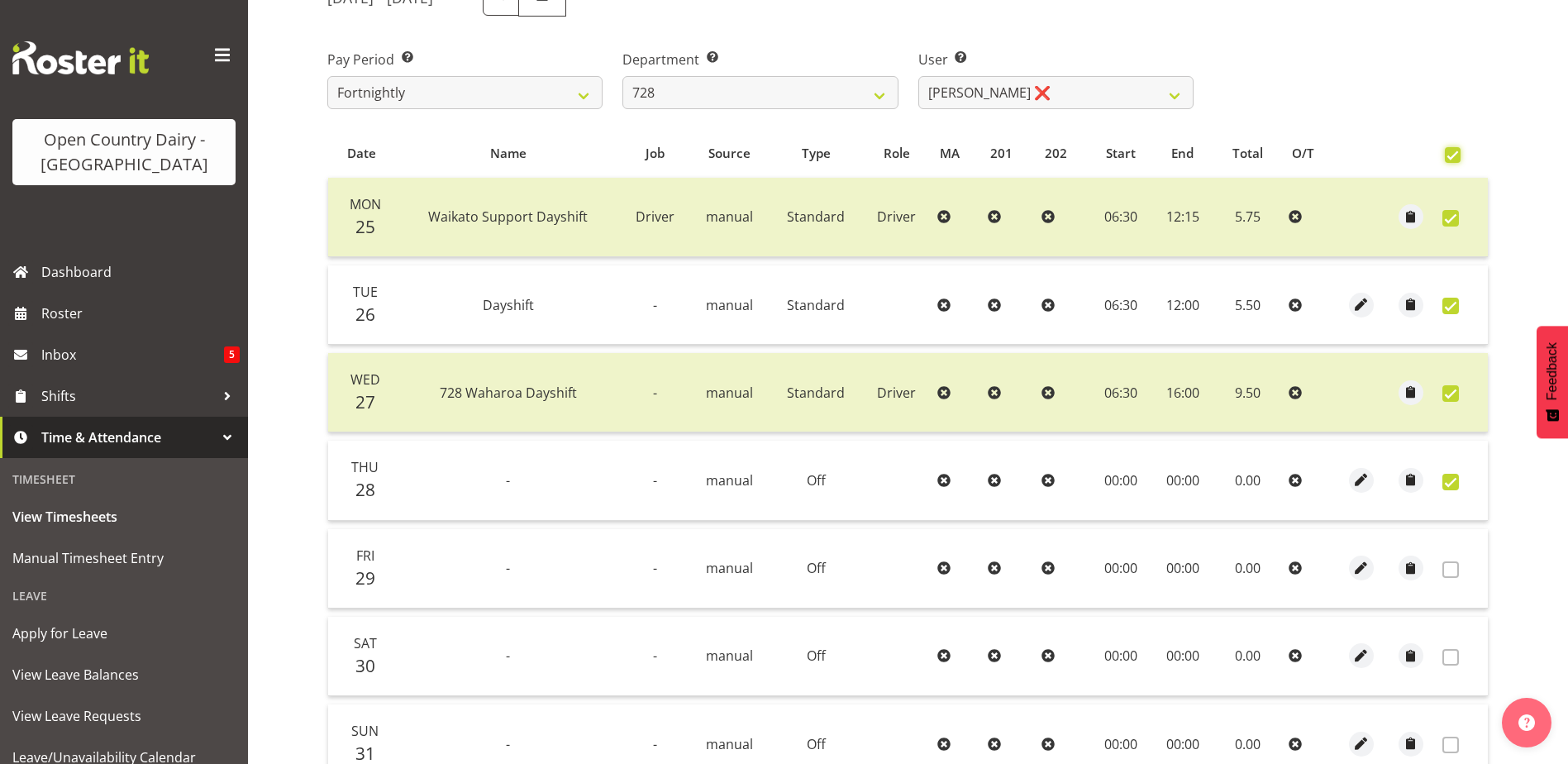
checkbox input "true"
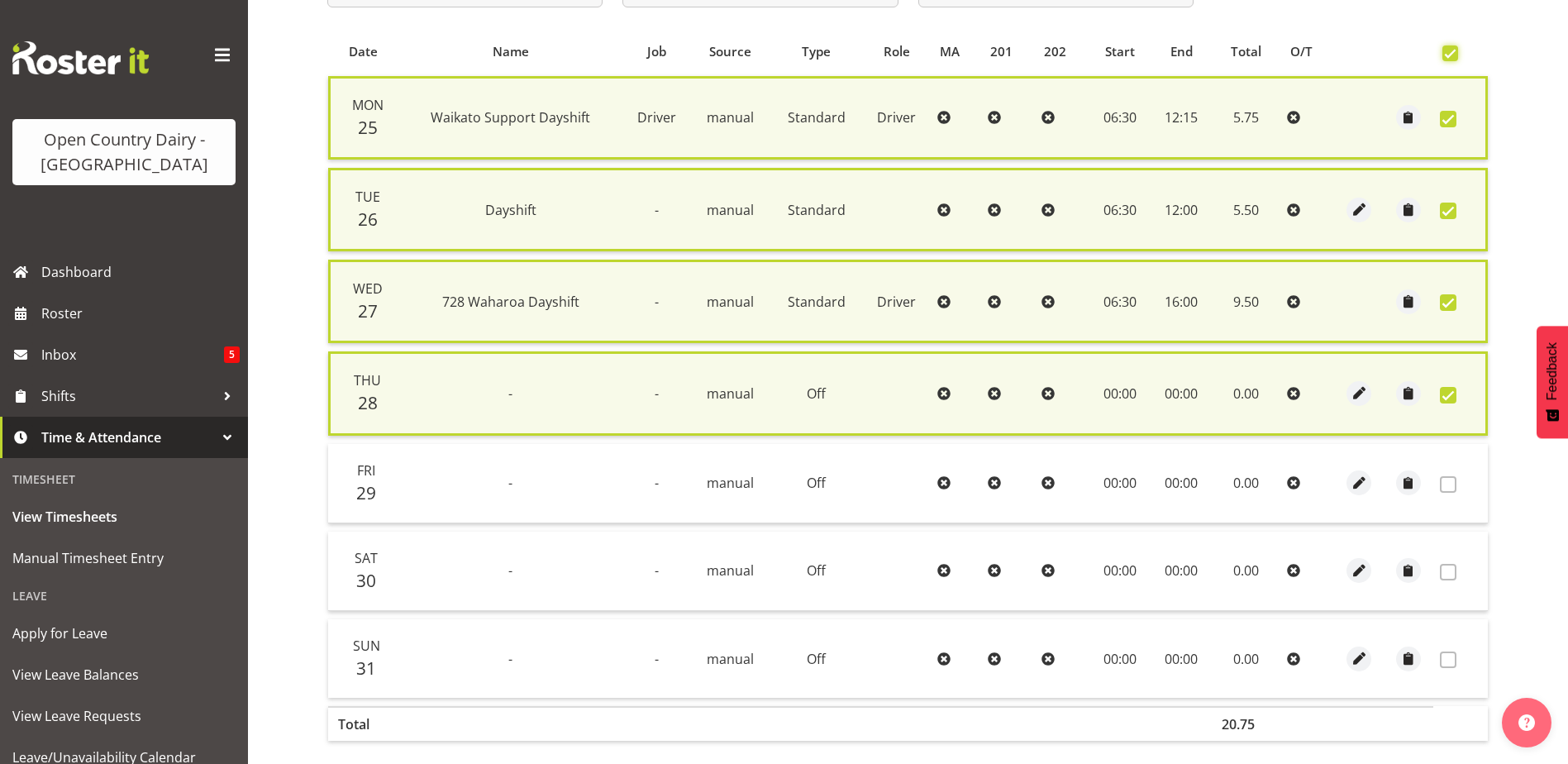
scroll to position [420, 0]
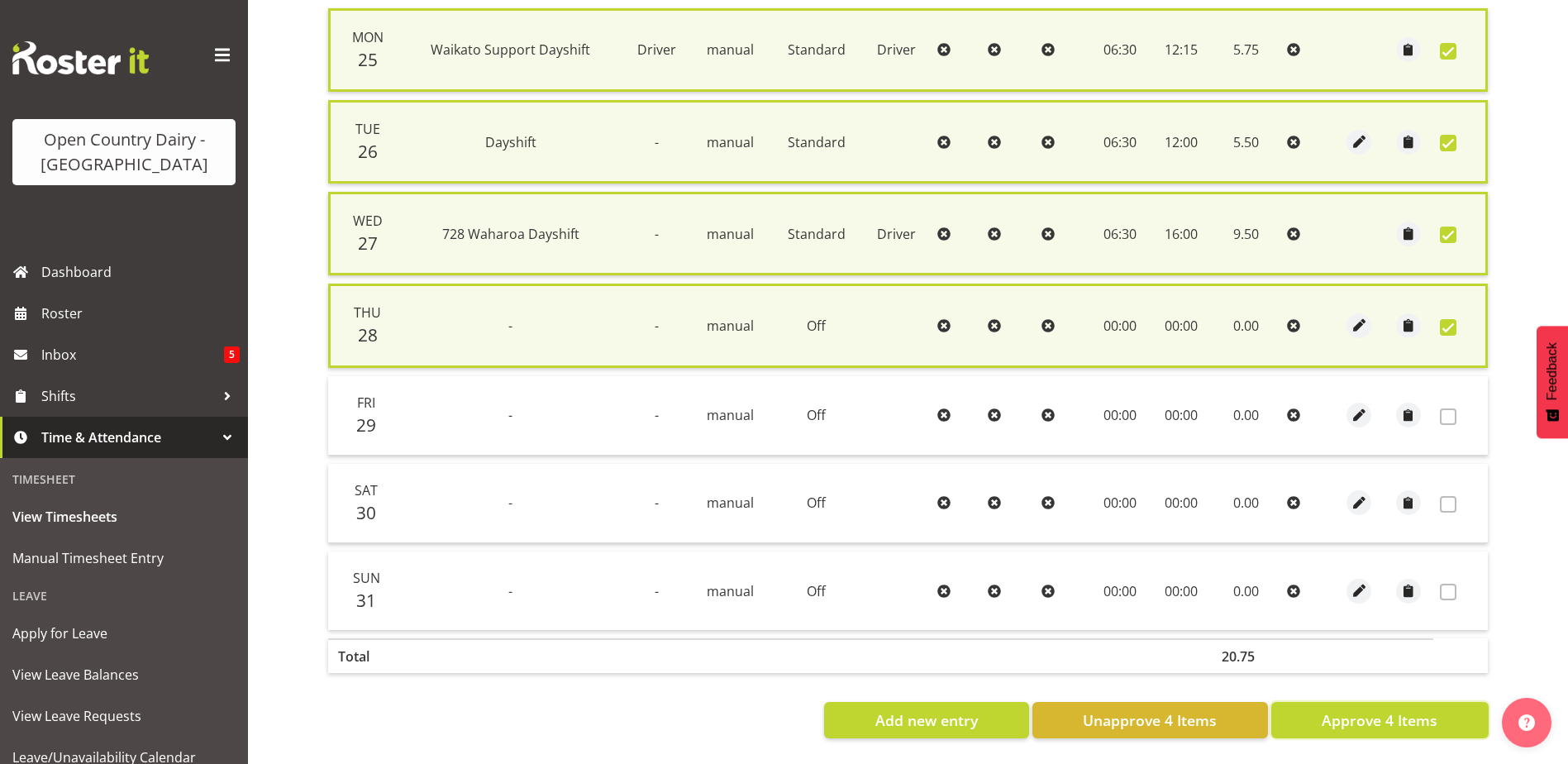
click at [1409, 709] on span "Approve 4 Items" at bounding box center [1380, 720] width 115 height 22
checkbox input "false"
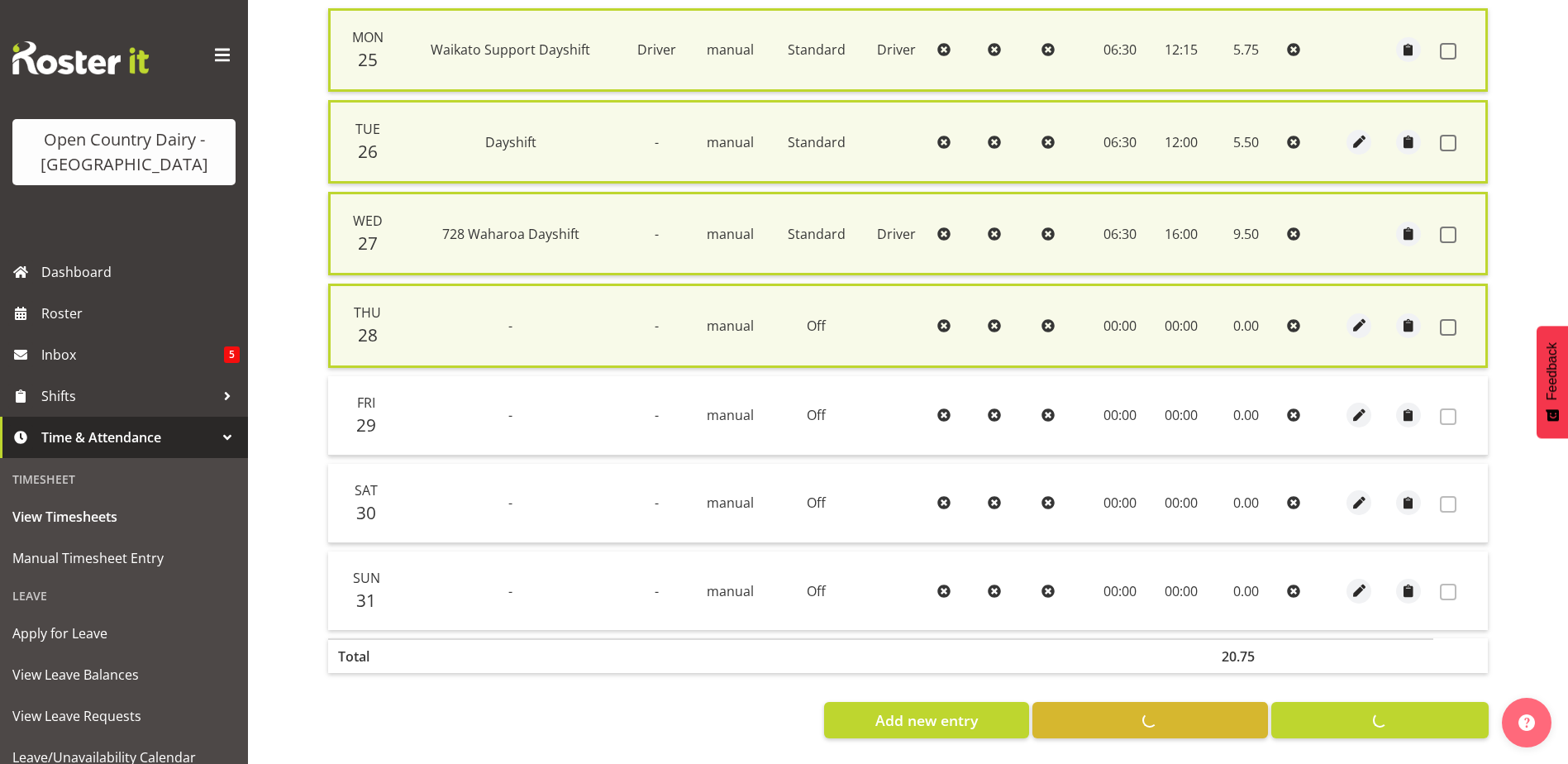
checkbox input "false"
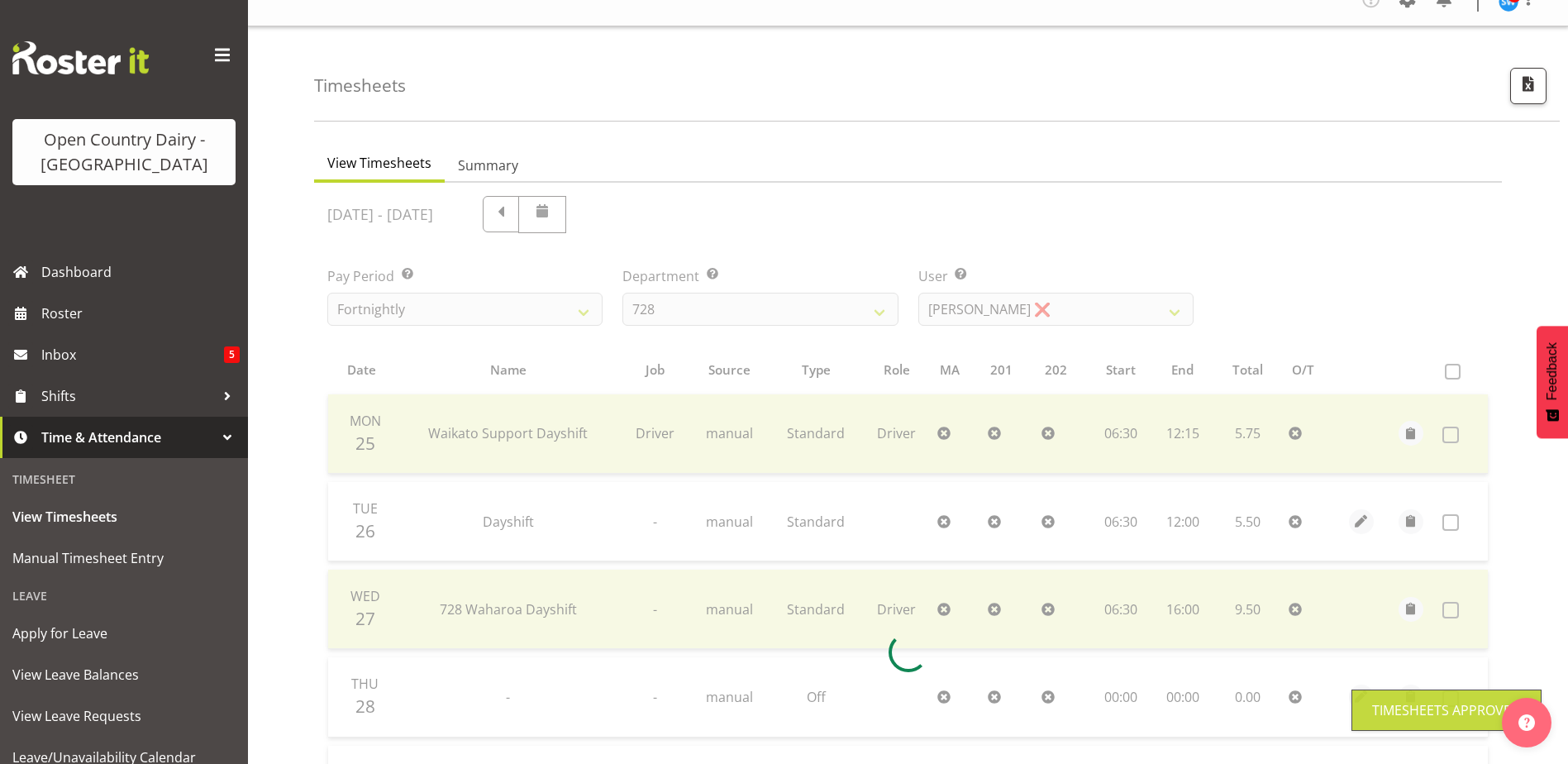
scroll to position [0, 0]
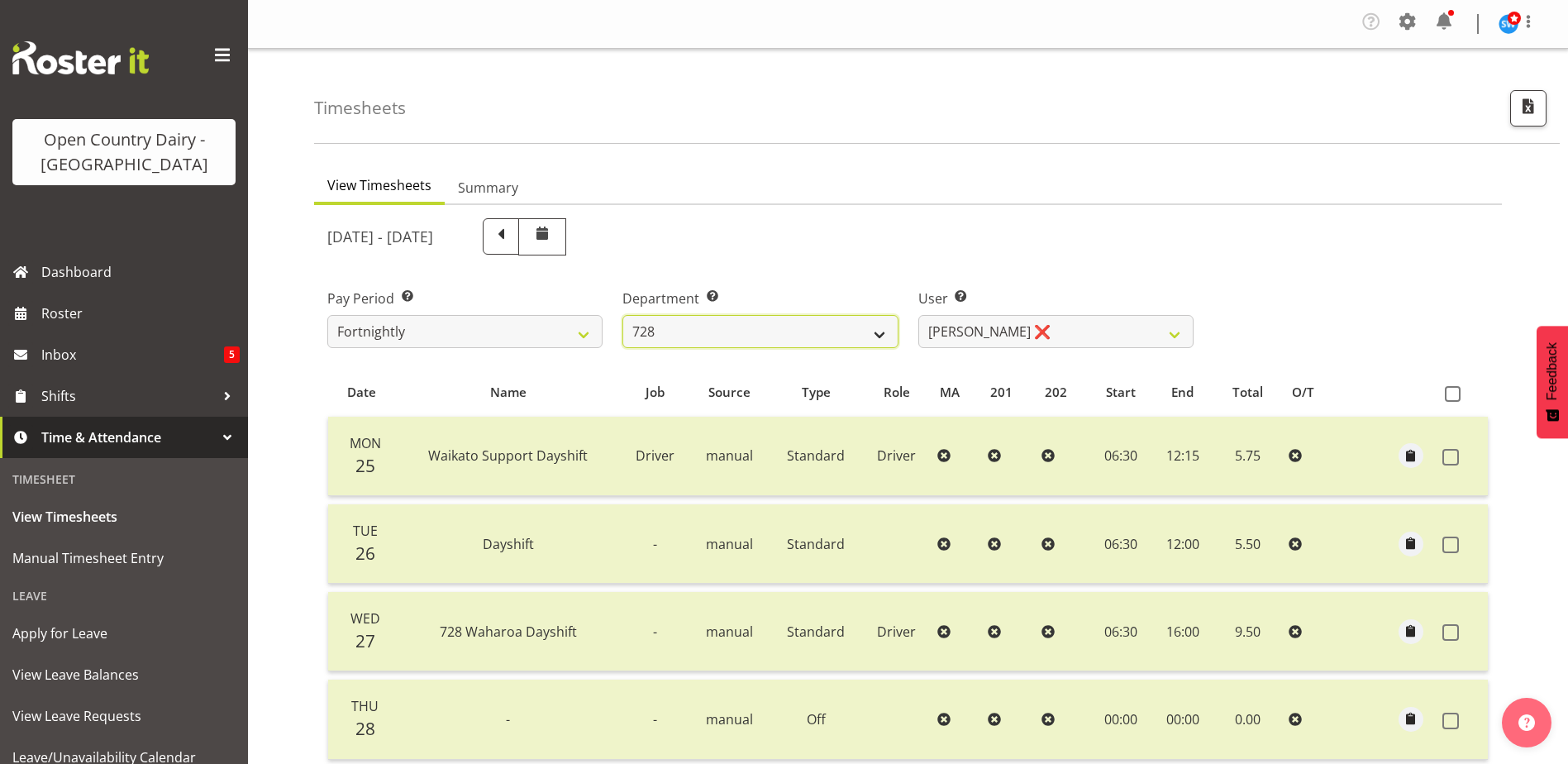
click at [884, 334] on select "701 702 703 704 705 706 707 708 709 710 711 712 713 714 715 716 717 718 719 720" at bounding box center [759, 332] width 275 height 33
select select "717"
click at [622, 315] on select "701 702 703 704 705 706 707 708 709 710 711 712 713 714 715 716 717 718 719 720" at bounding box center [759, 332] width 275 height 33
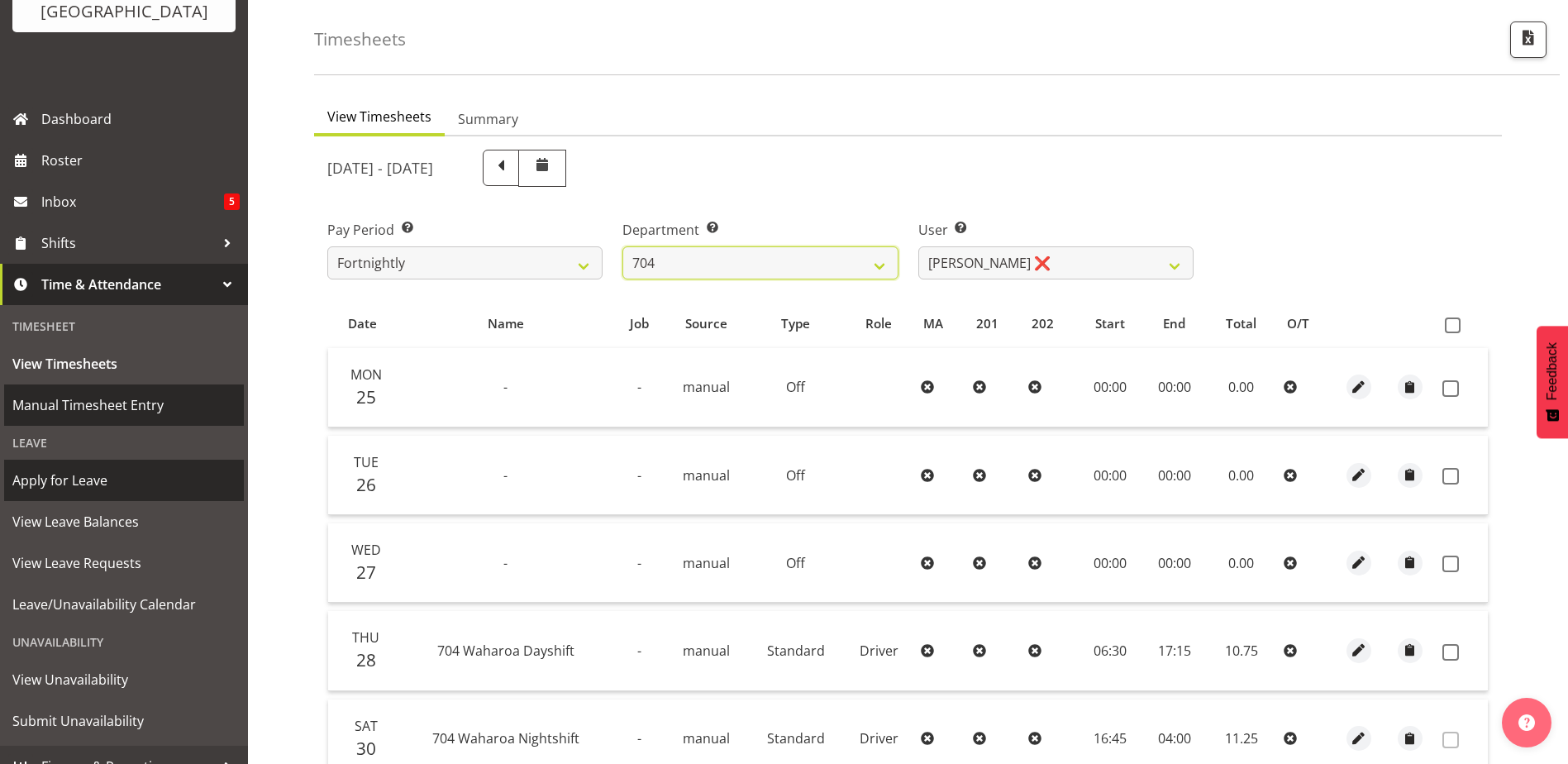
scroll to position [176, 0]
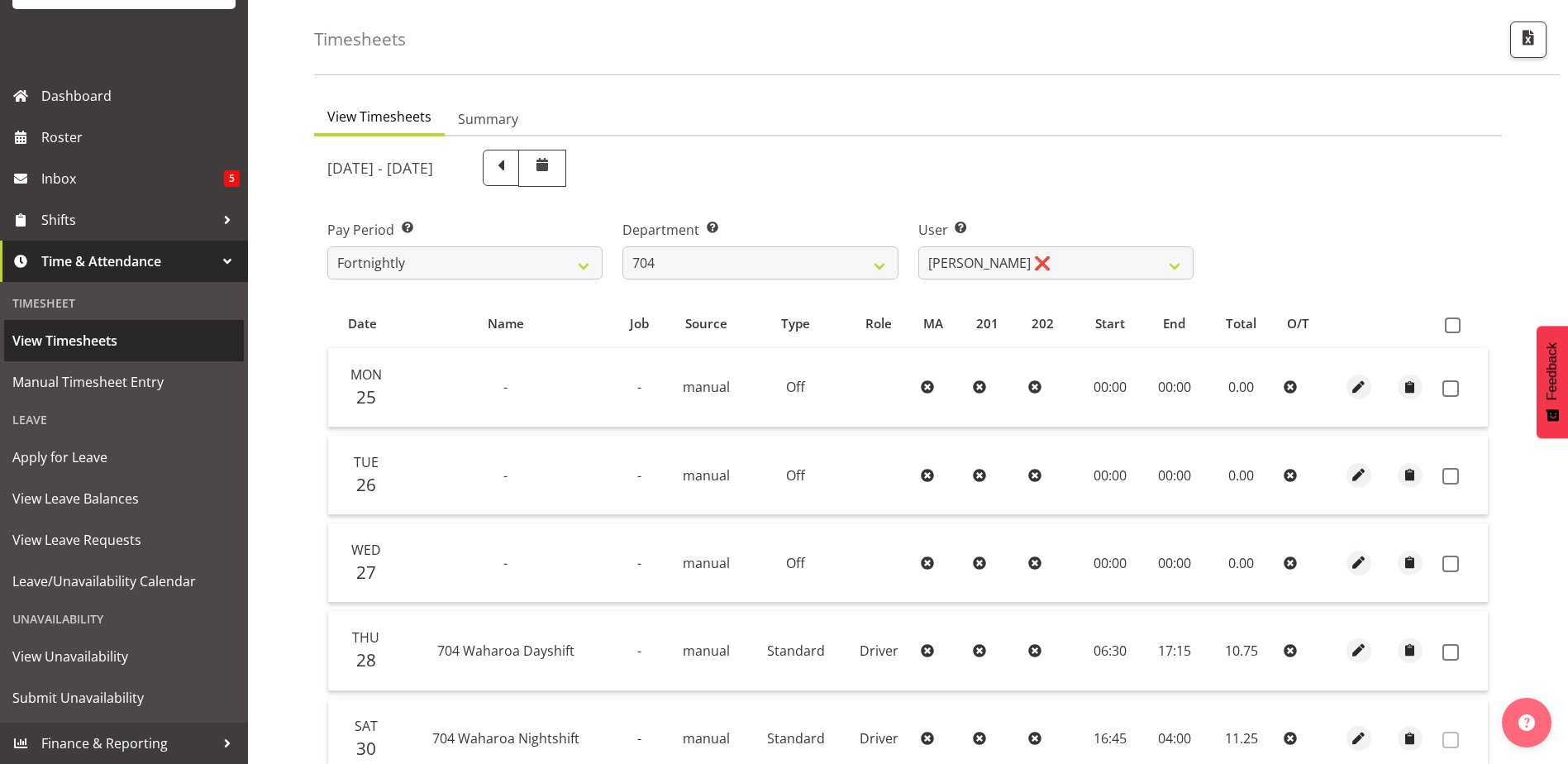
click at [81, 350] on span "View Timesheets" at bounding box center [124, 340] width 223 height 25
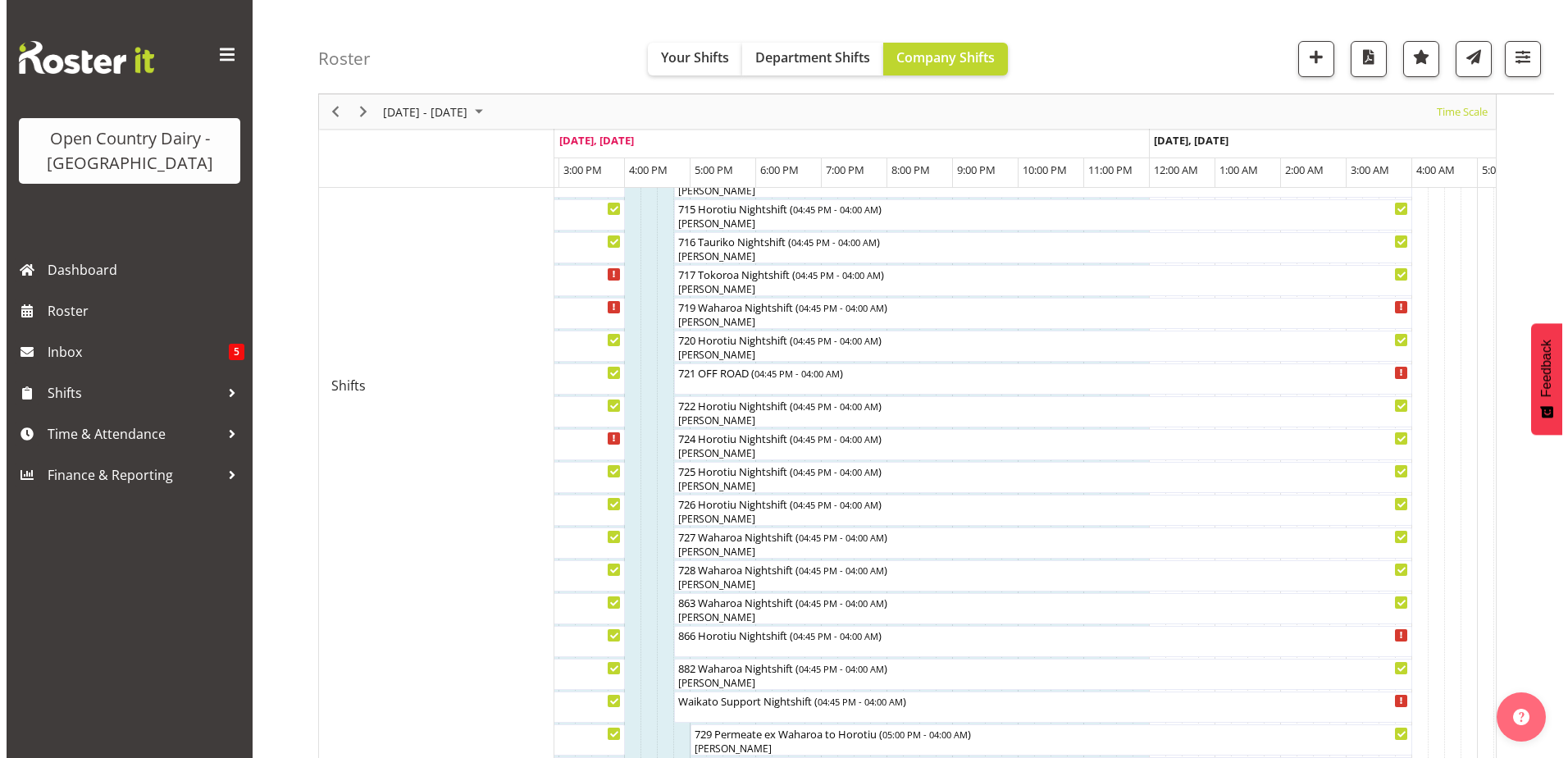
scroll to position [820, 0]
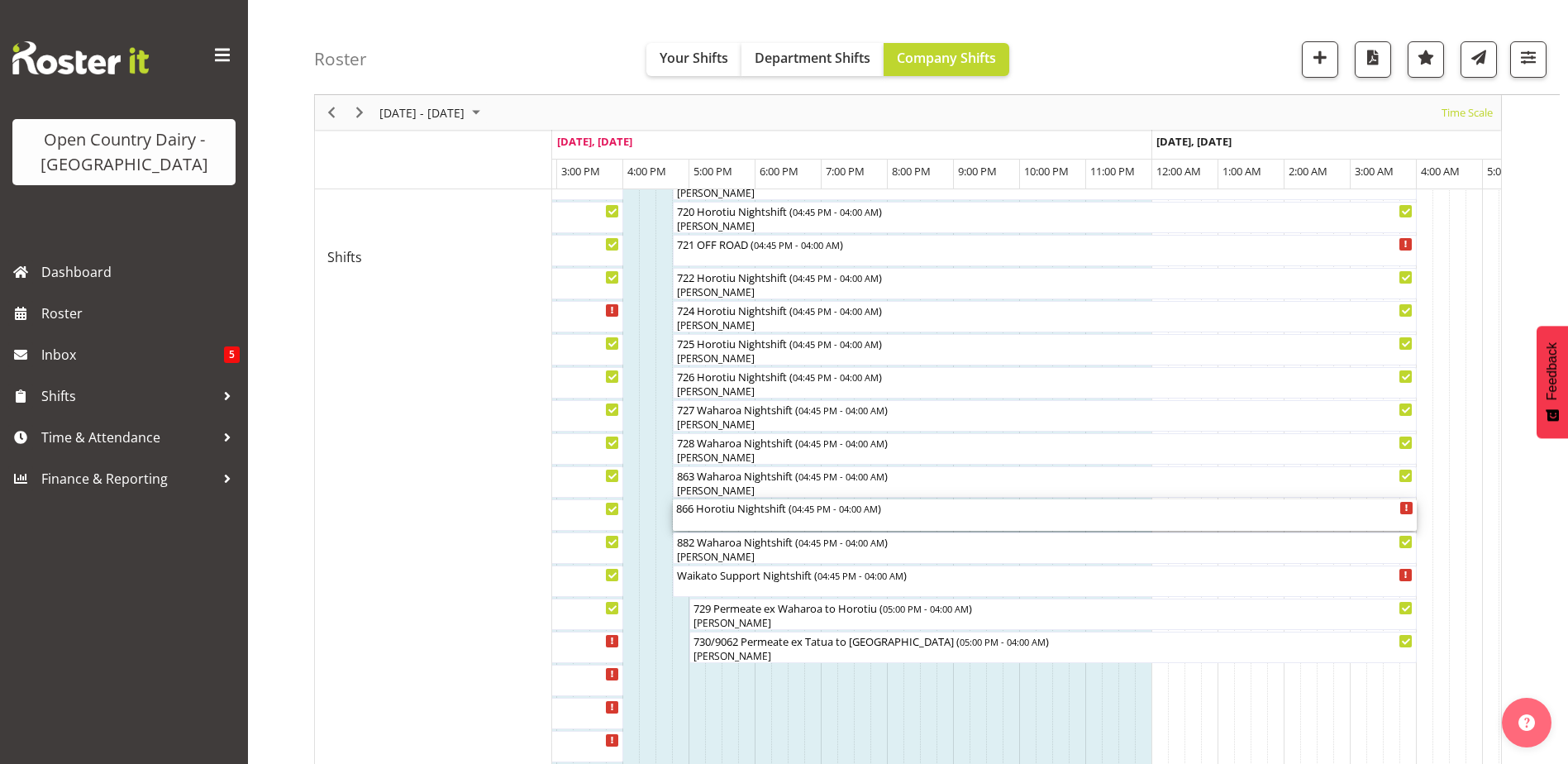
click at [747, 517] on div "866 Horotiu Nightshift ( 04:45 PM - 04:00 AM )" at bounding box center [1045, 515] width 738 height 32
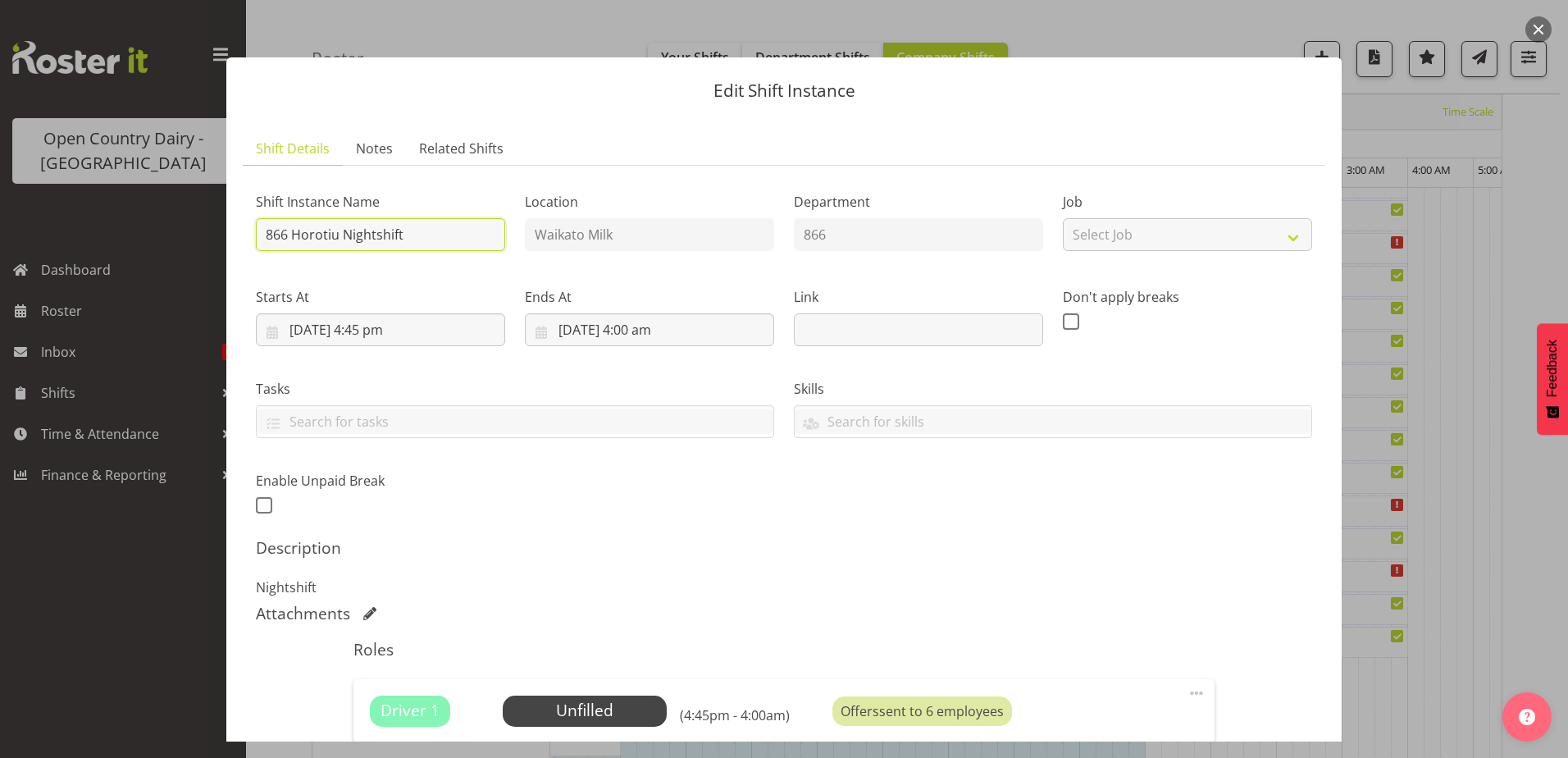
drag, startPoint x: 401, startPoint y: 241, endPoint x: 295, endPoint y: 261, distance: 107.9
click at [295, 262] on div "Shift Instance Name 866 Horotiu Nightshift" at bounding box center [381, 216] width 269 height 95
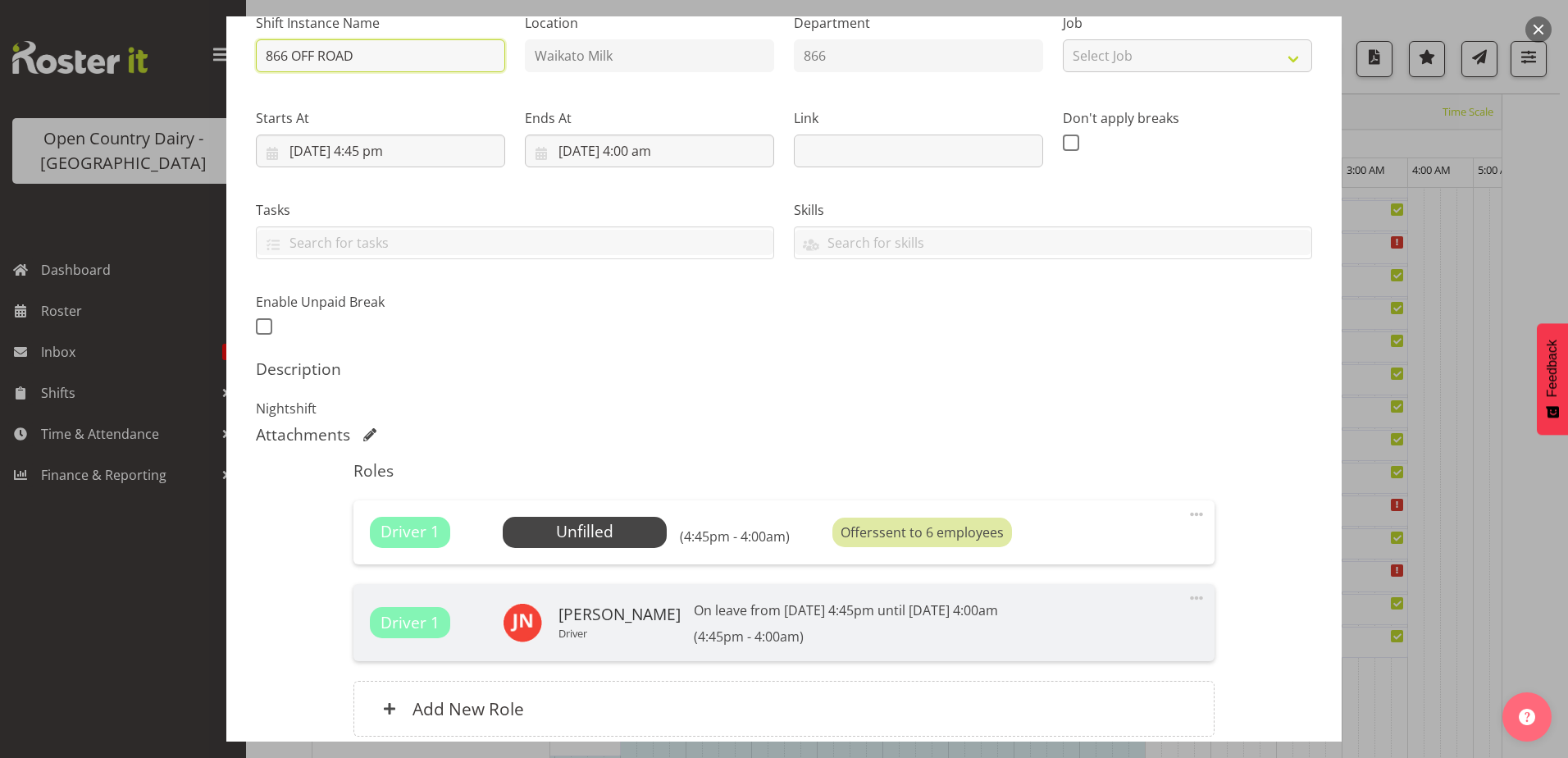
scroll to position [320, 0]
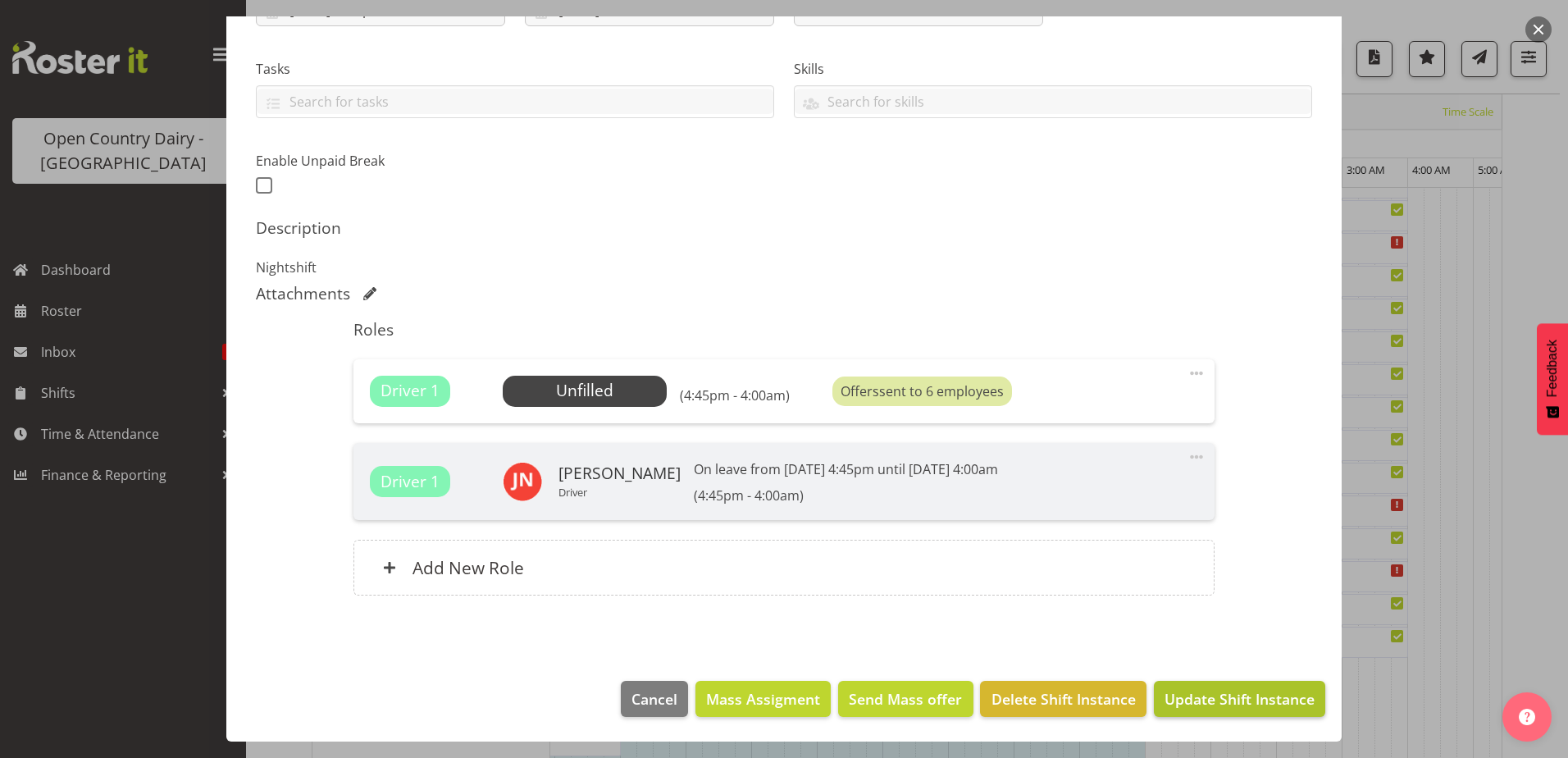
type input "866 OFF ROAD"
click at [1244, 697] on span "Update Shift Instance" at bounding box center [1239, 698] width 150 height 22
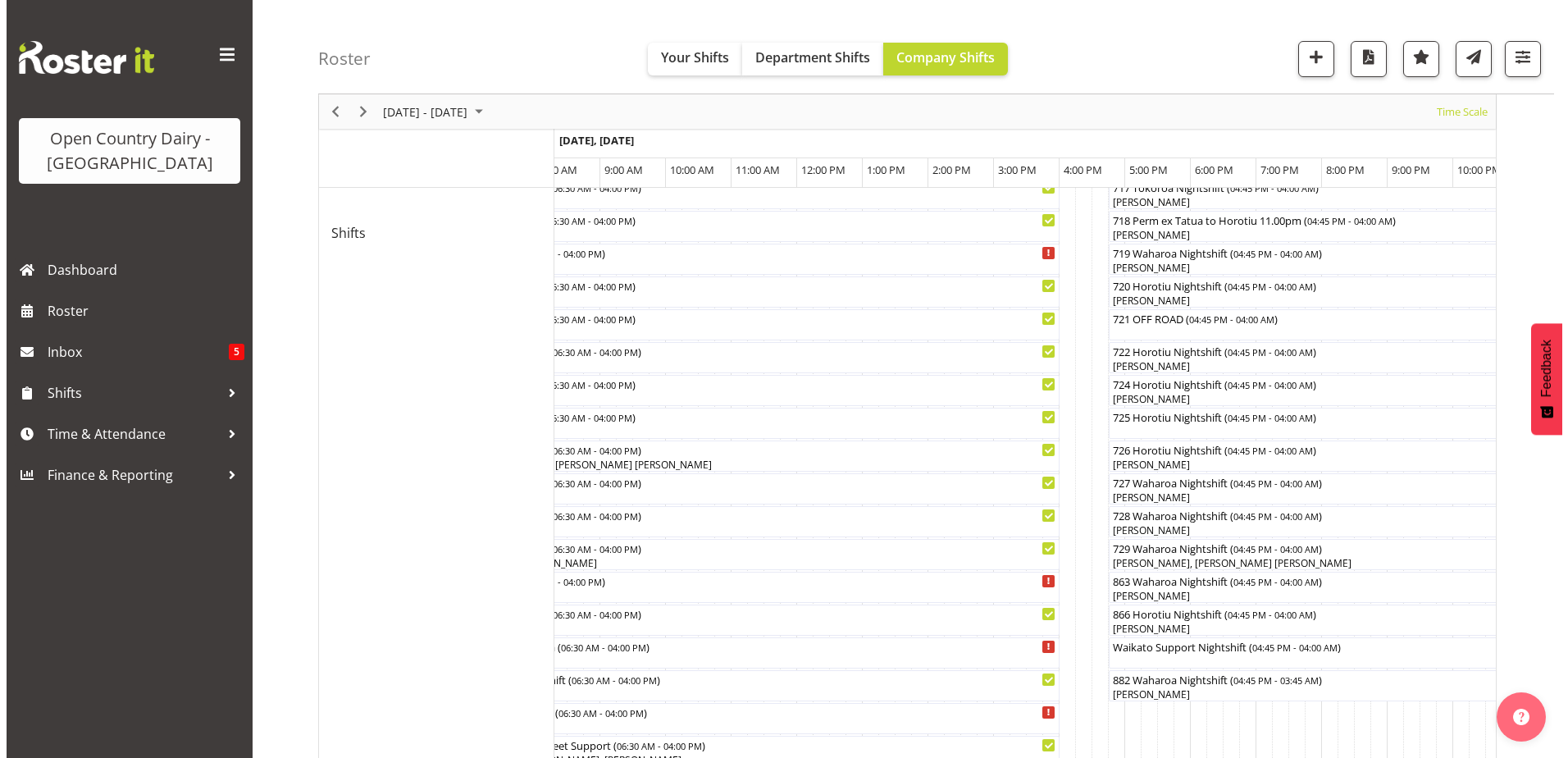
scroll to position [0, 0]
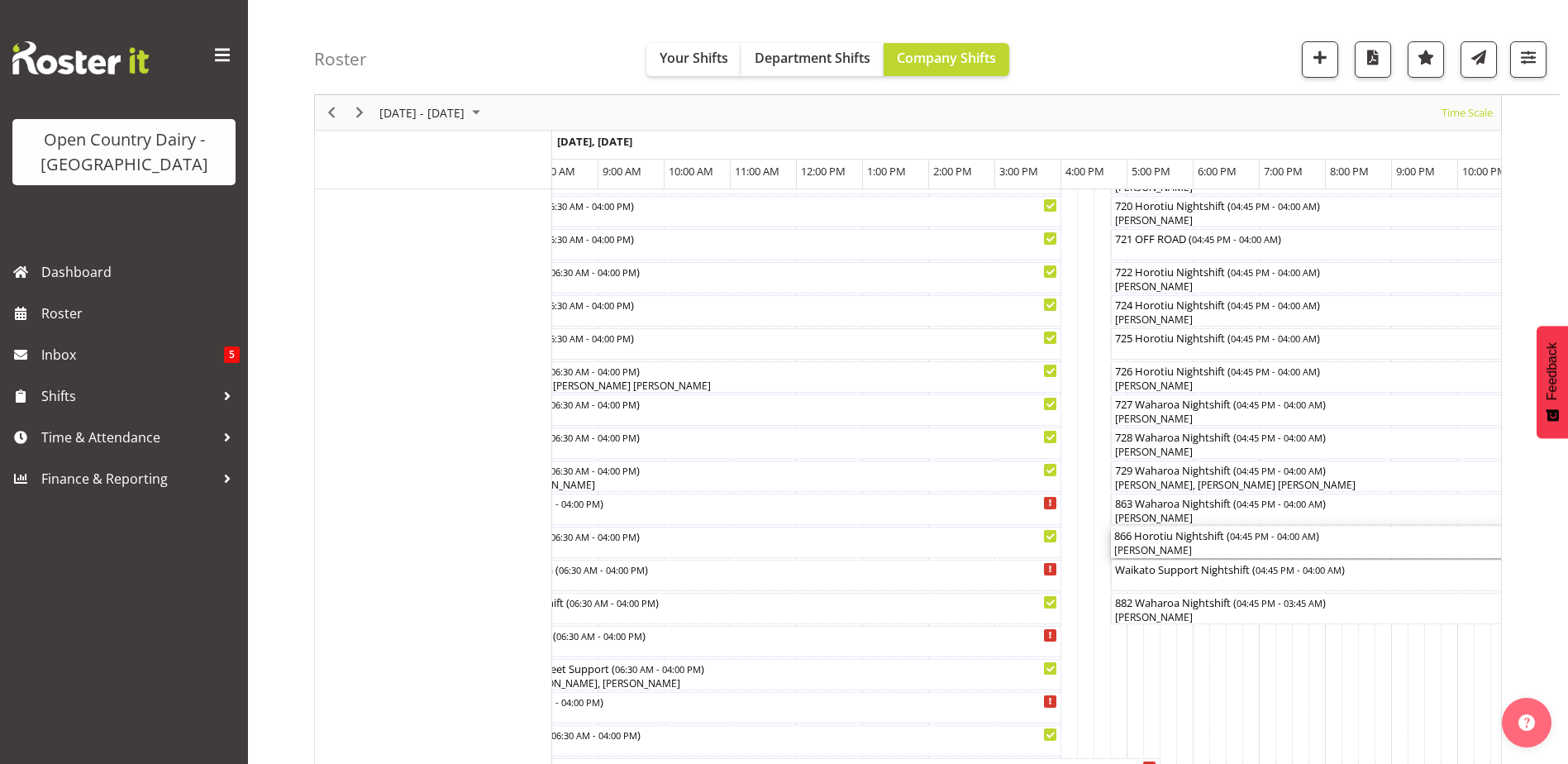
click at [1159, 551] on div "[PERSON_NAME]" at bounding box center [1484, 551] width 738 height 15
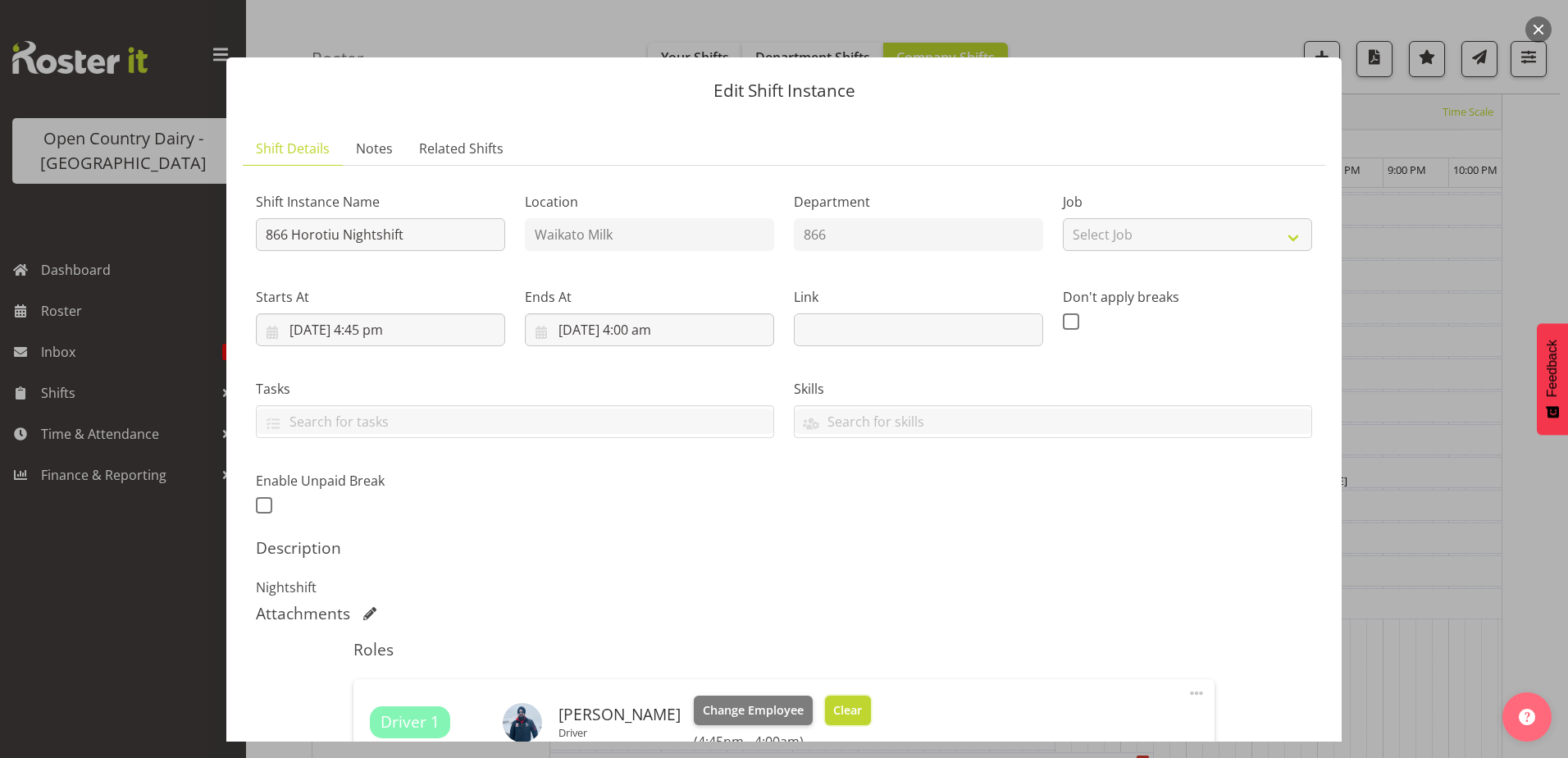
click at [859, 699] on button "Clear" at bounding box center [849, 710] width 46 height 30
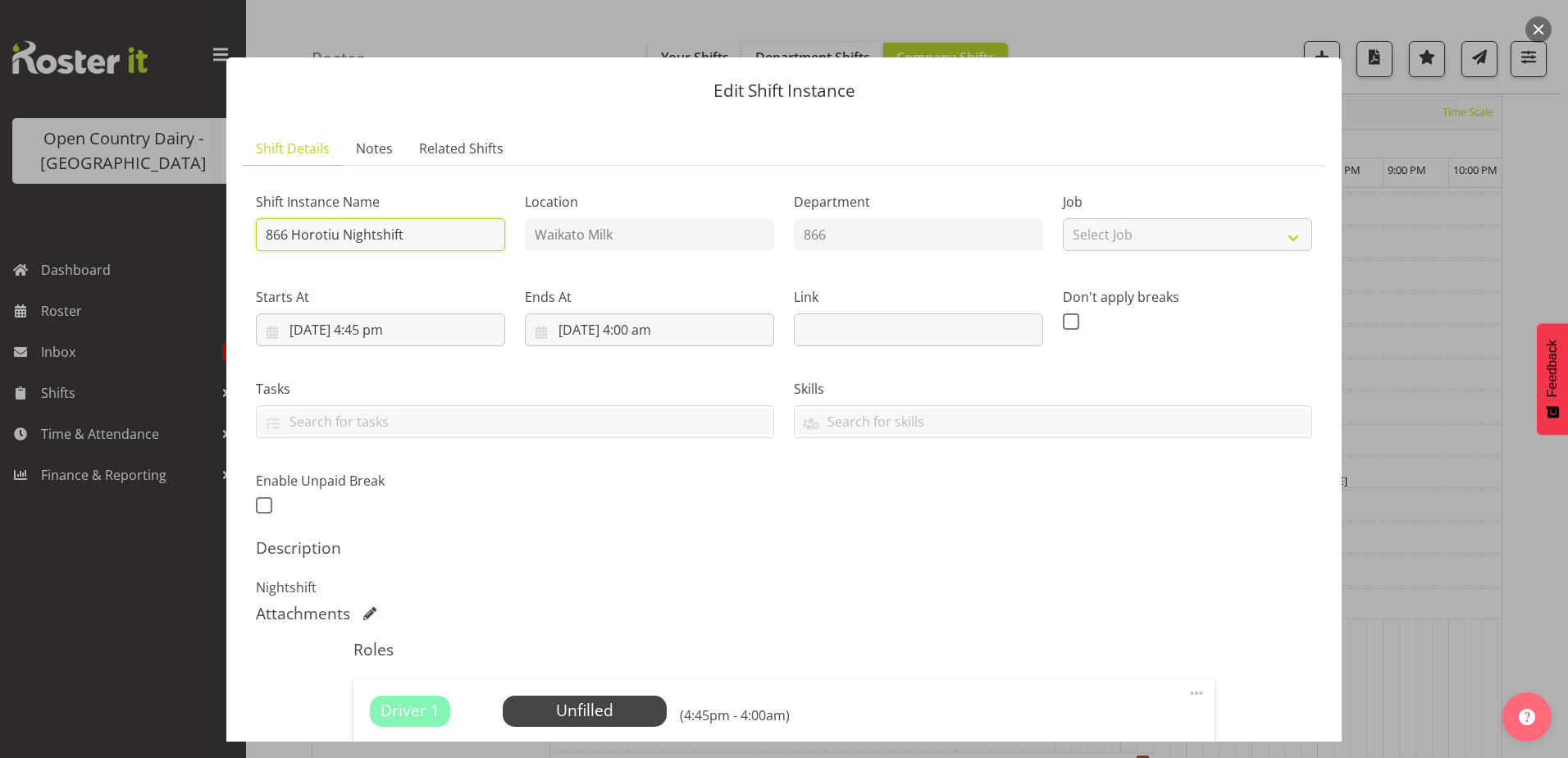
drag, startPoint x: 401, startPoint y: 236, endPoint x: 290, endPoint y: 286, distance: 121.7
click at [290, 286] on div "Shift Instance Name 866 Horotiu Nightshift Location [GEOGRAPHIC_DATA] Milk Depa…" at bounding box center [784, 348] width 1076 height 359
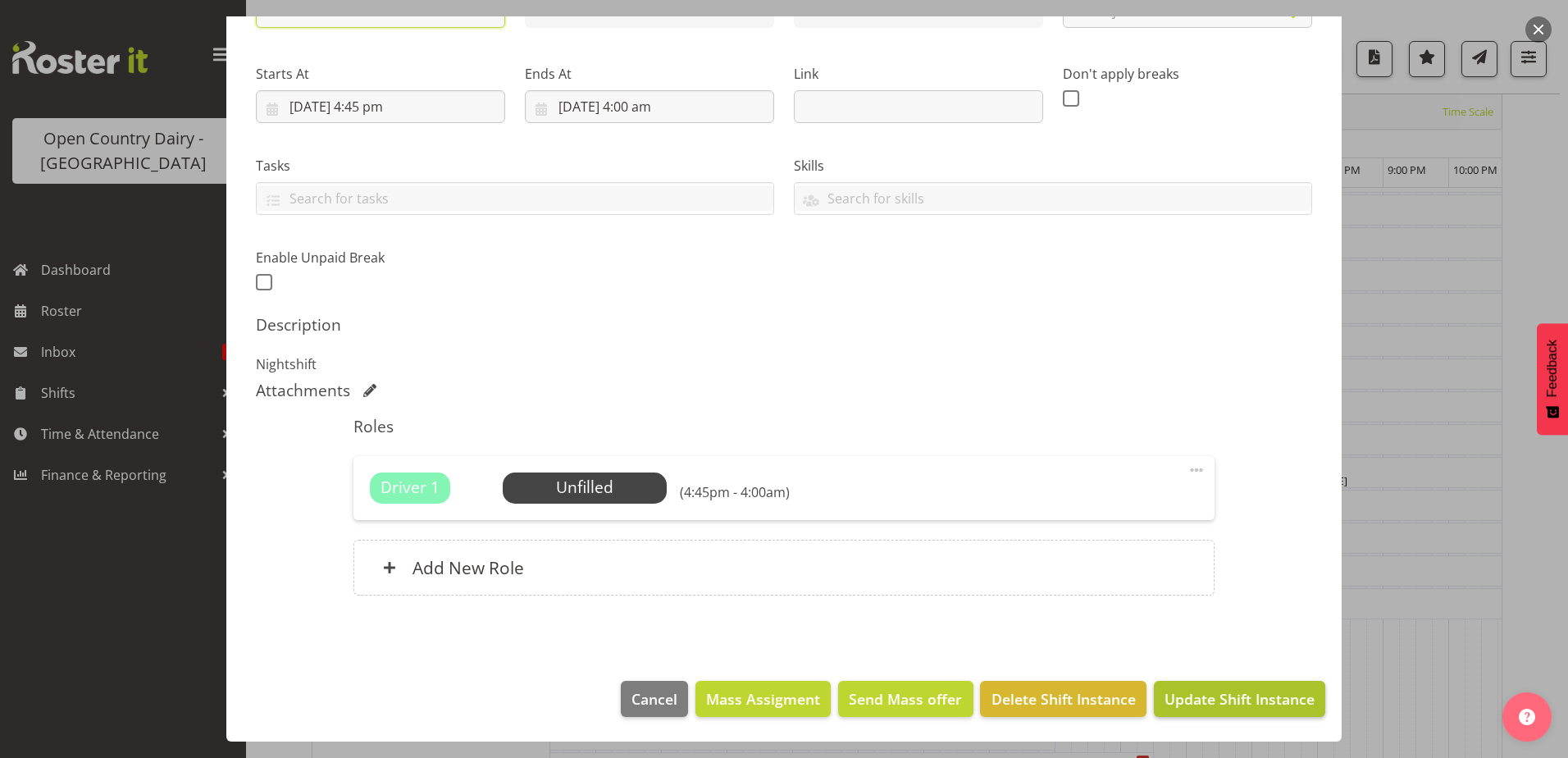
type input "866 OFF ROAD"
click at [1244, 704] on span "Update Shift Instance" at bounding box center [1239, 698] width 150 height 22
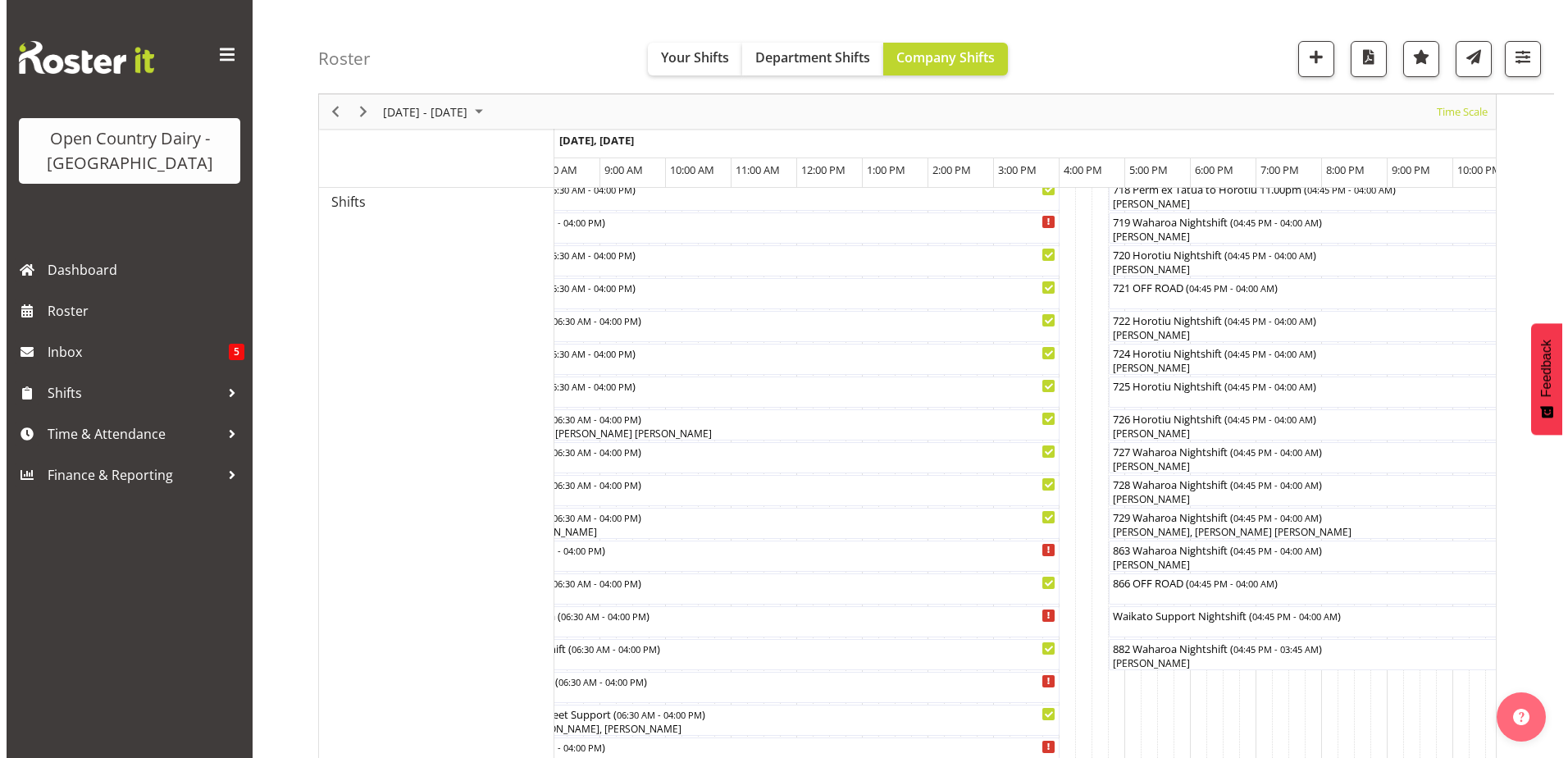
scroll to position [791, 0]
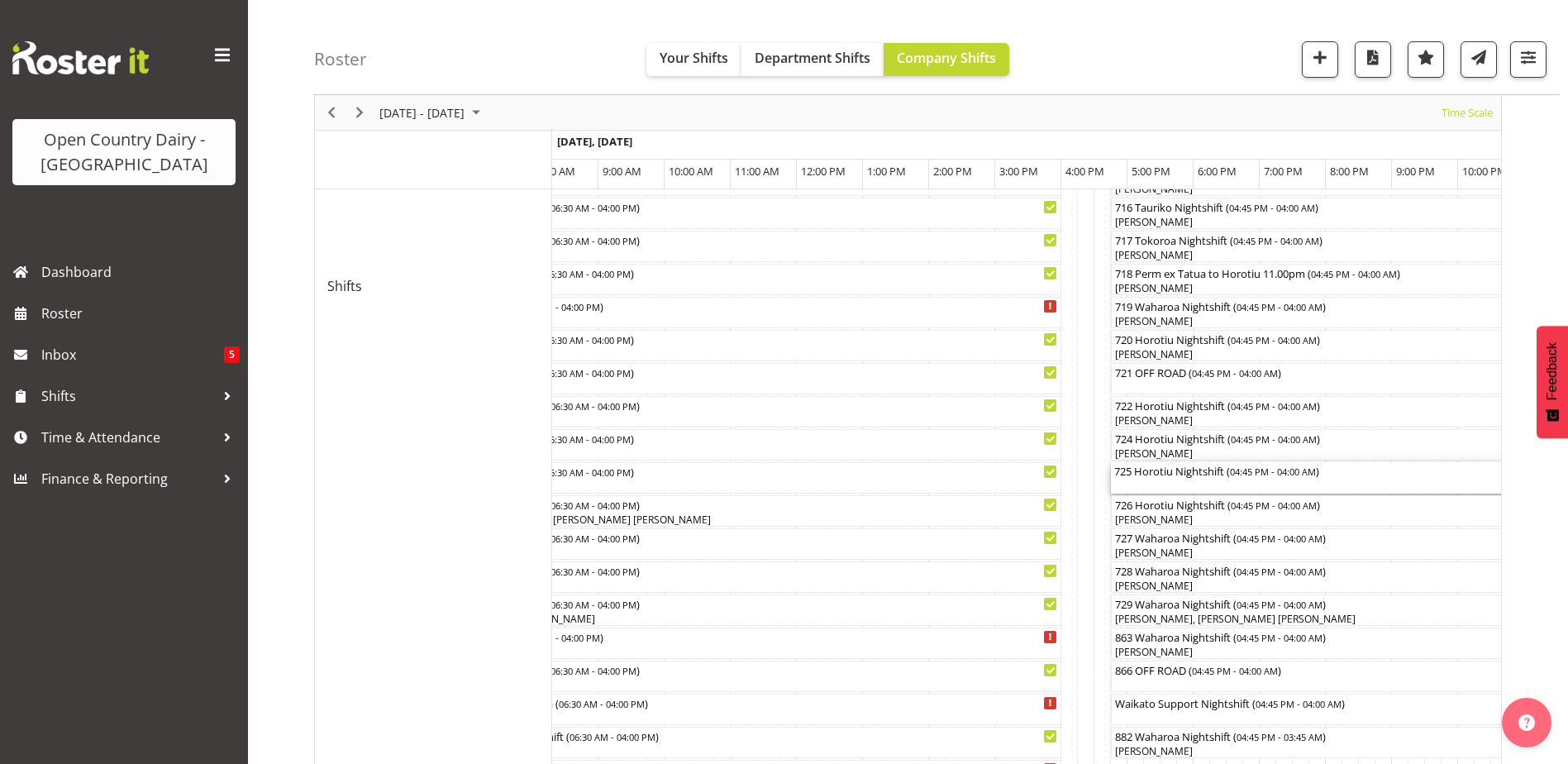
click at [1152, 473] on div "725 Horotiu Nightshift ( 04:45 PM - 04:00 AM )" at bounding box center [1484, 471] width 738 height 17
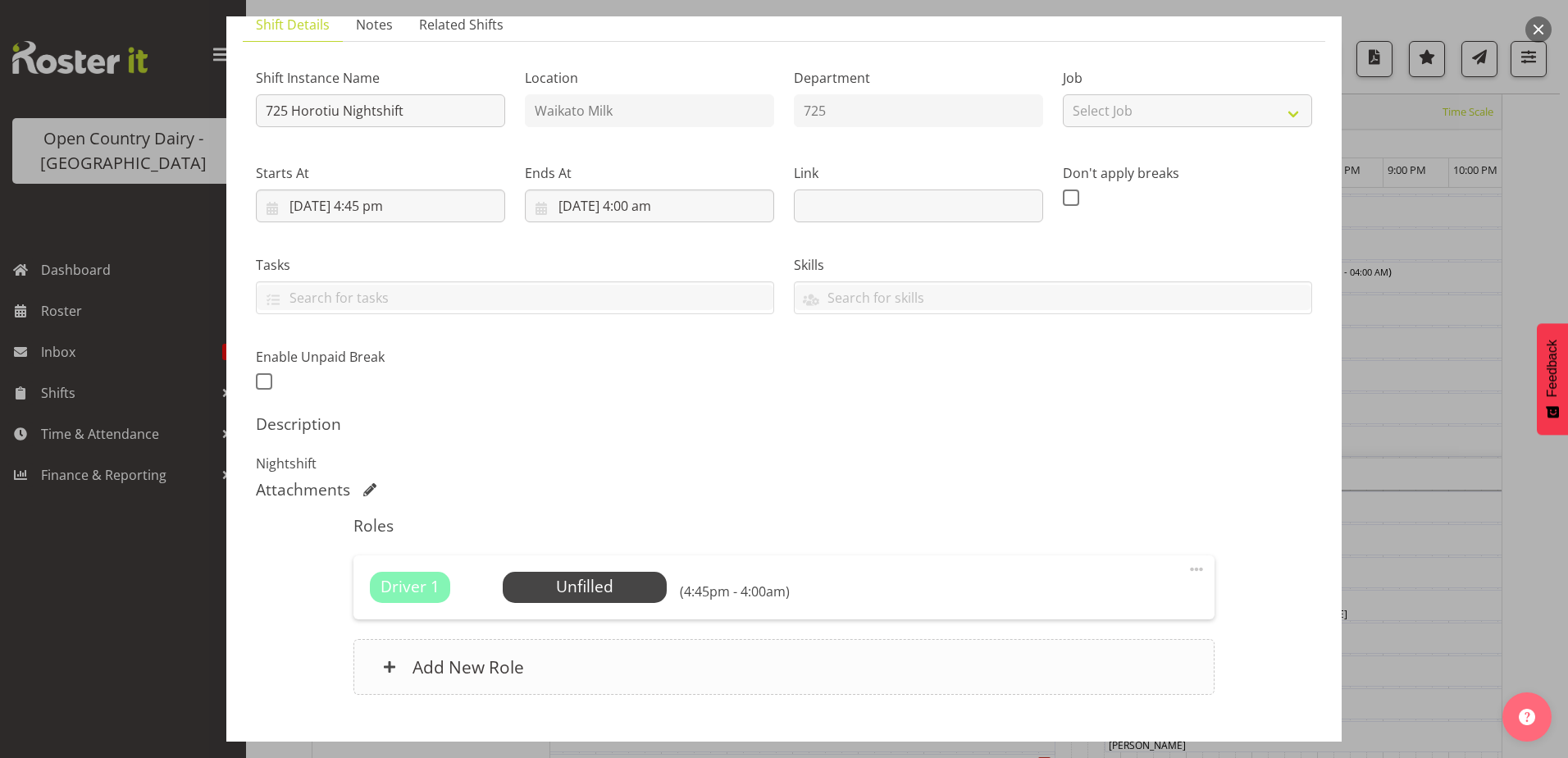
scroll to position [223, 0]
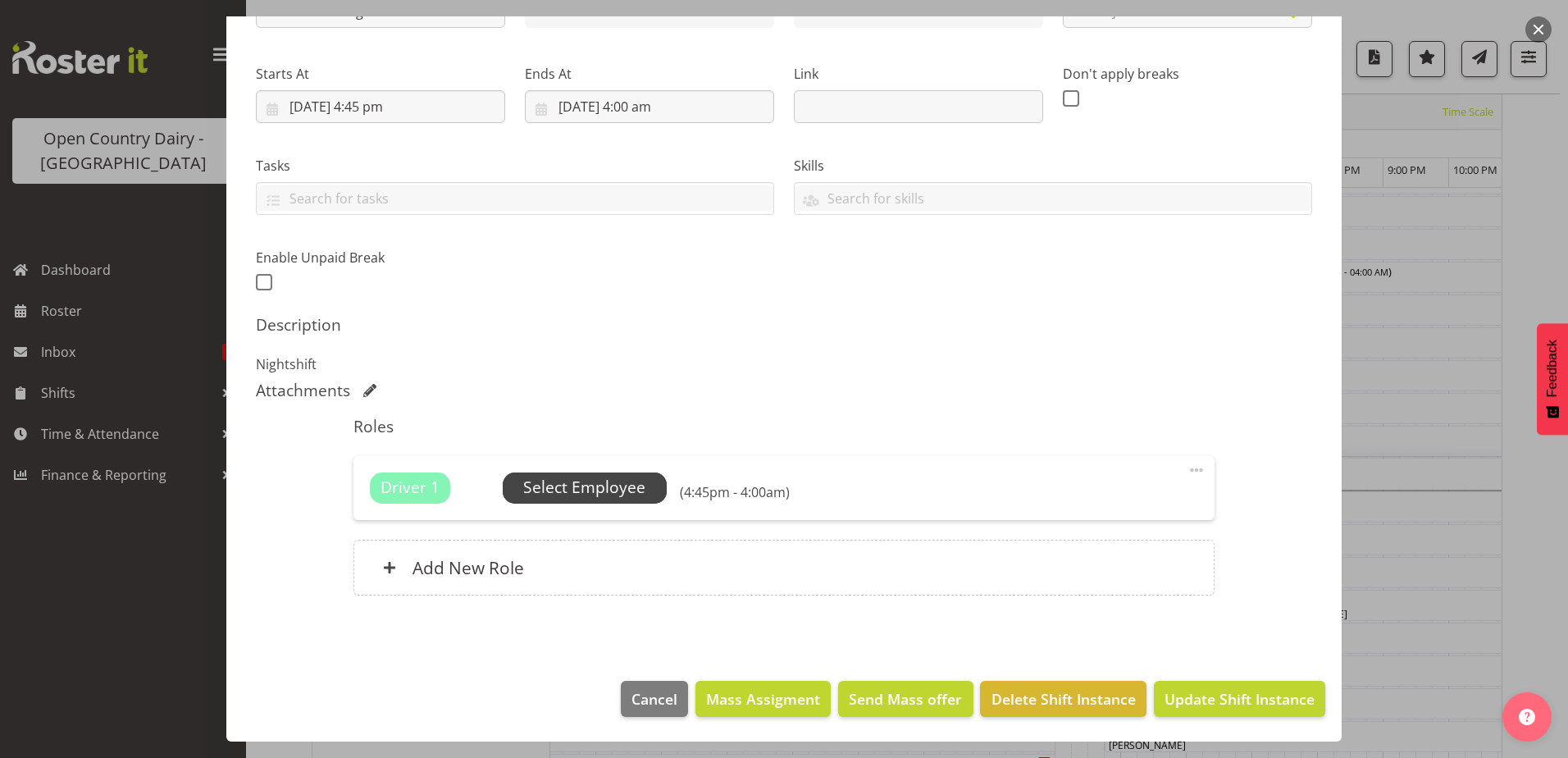
click at [612, 499] on span "Select Employee" at bounding box center [584, 487] width 122 height 24
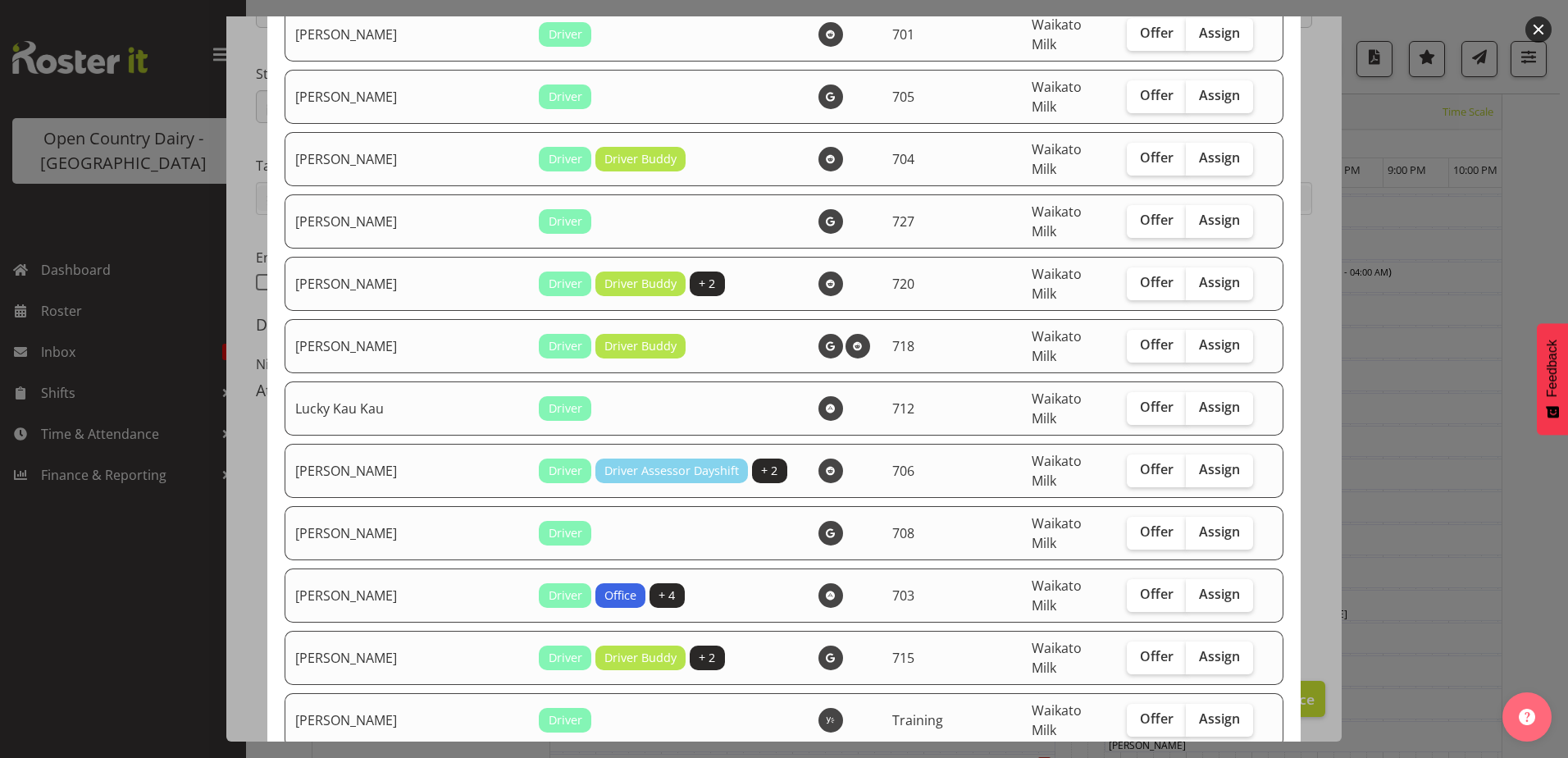
scroll to position [2213, 0]
checkbox input "true"
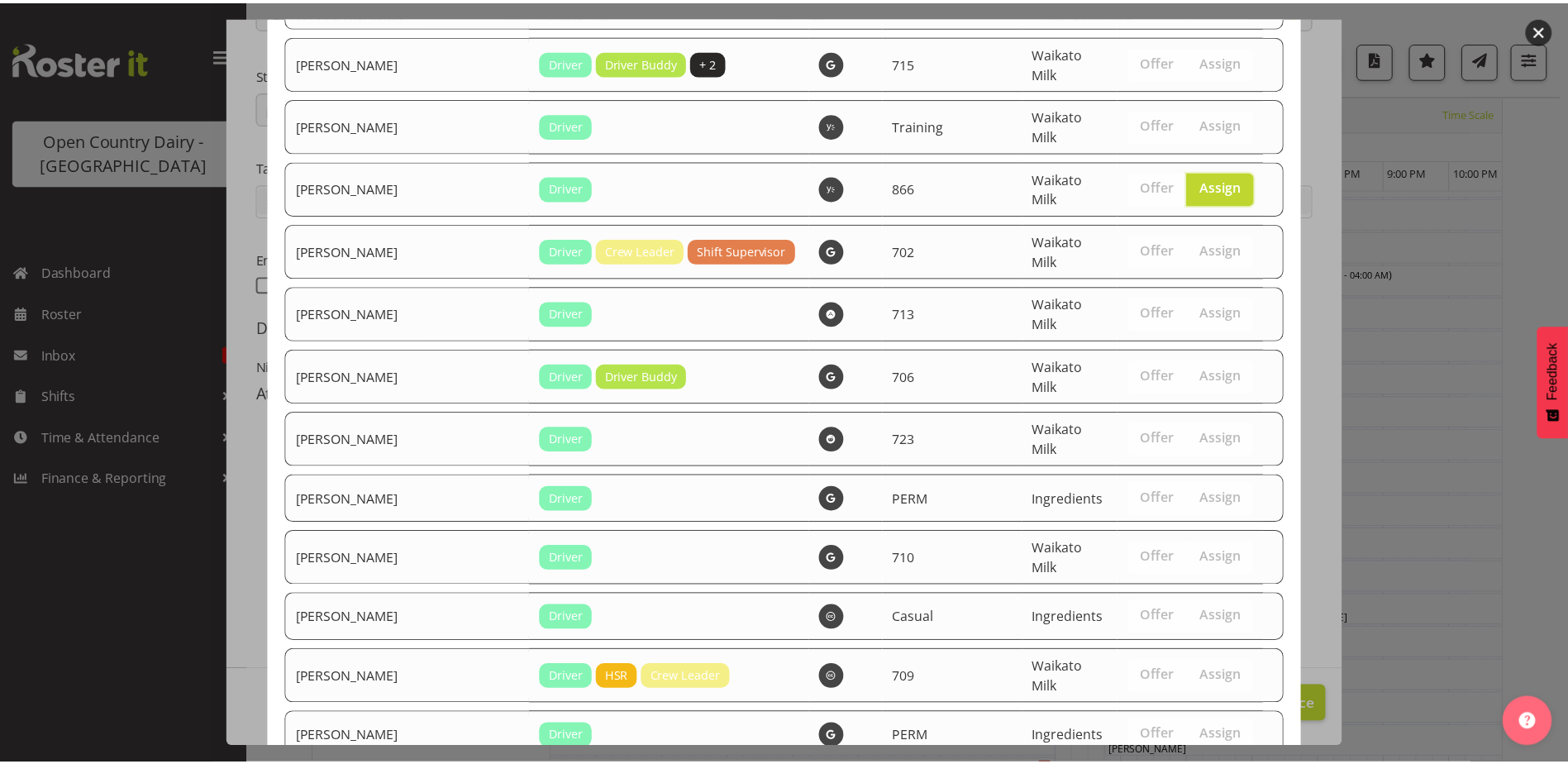
scroll to position [2869, 0]
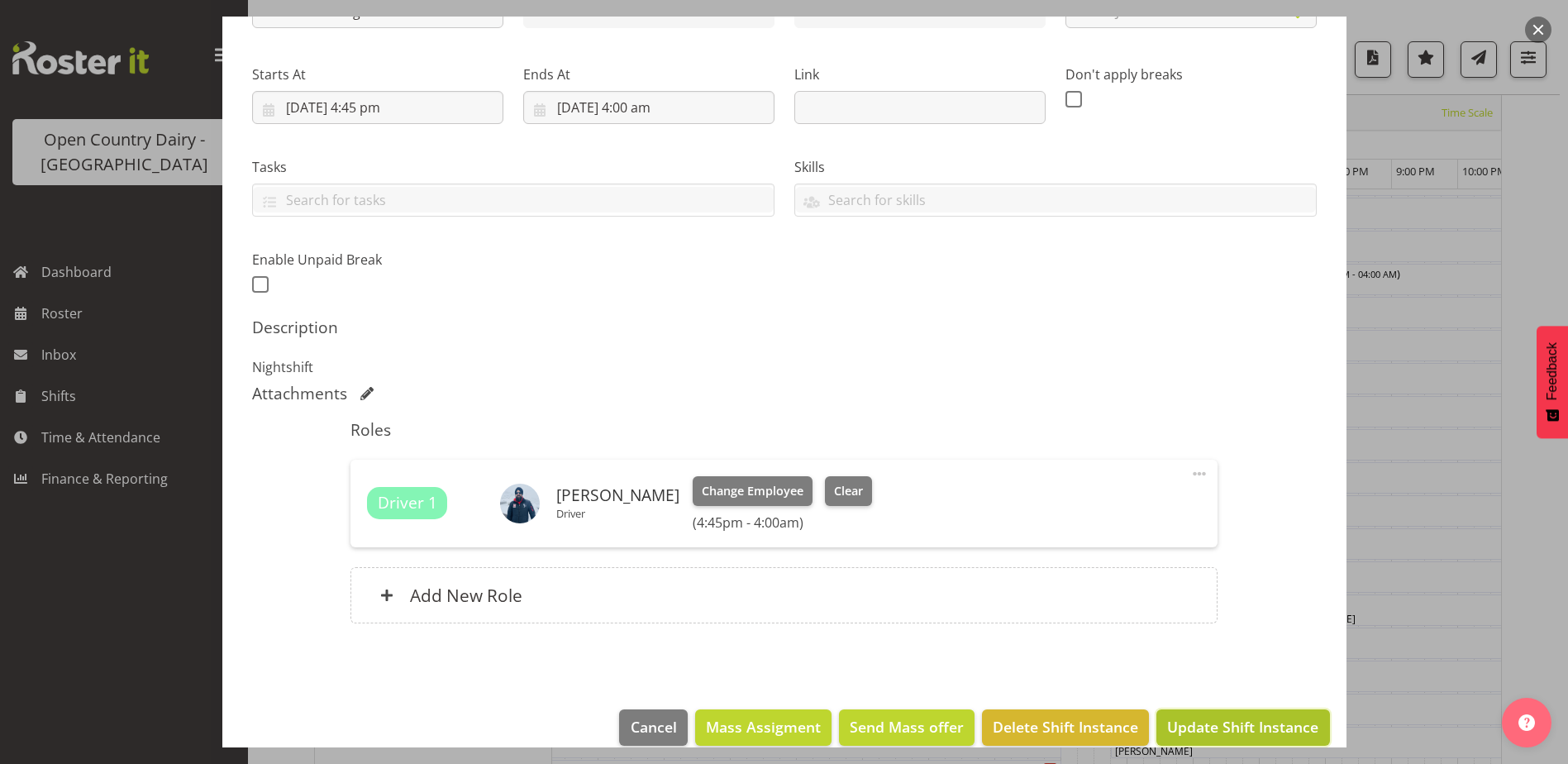
click at [1230, 716] on span "Update Shift Instance" at bounding box center [1243, 726] width 151 height 22
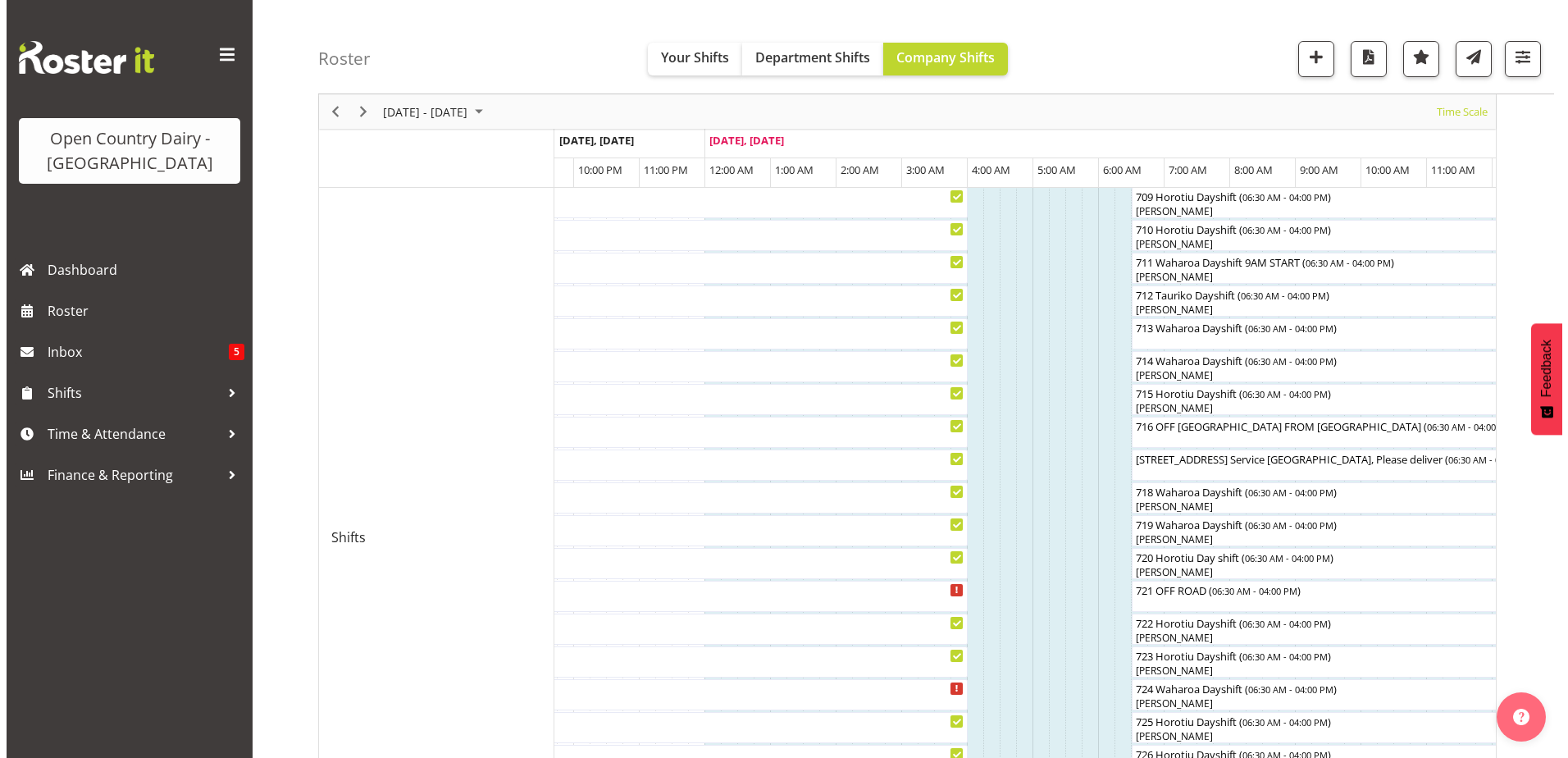
scroll to position [514, 0]
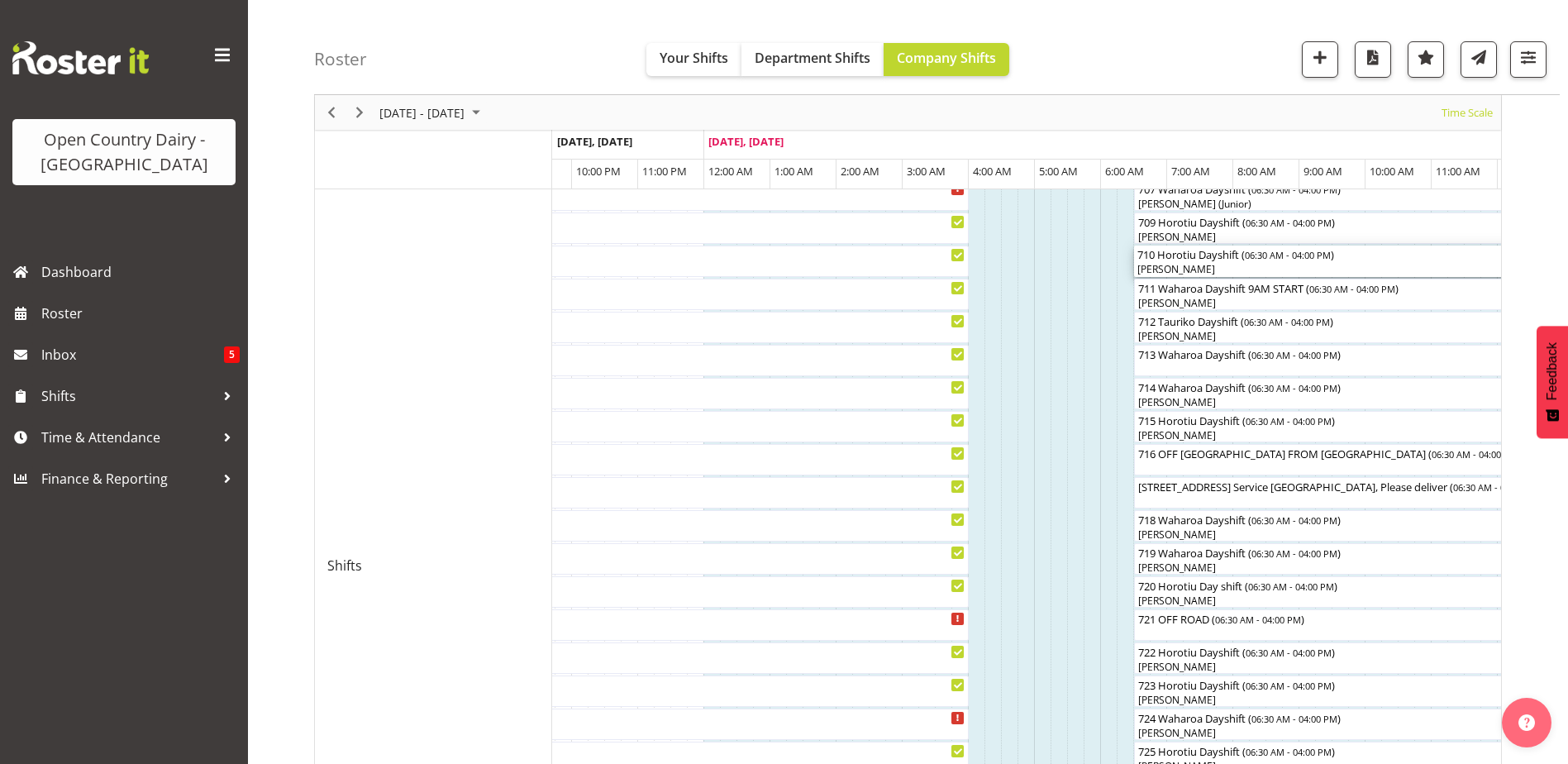
click at [1184, 263] on div "[PERSON_NAME]" at bounding box center [1448, 269] width 621 height 15
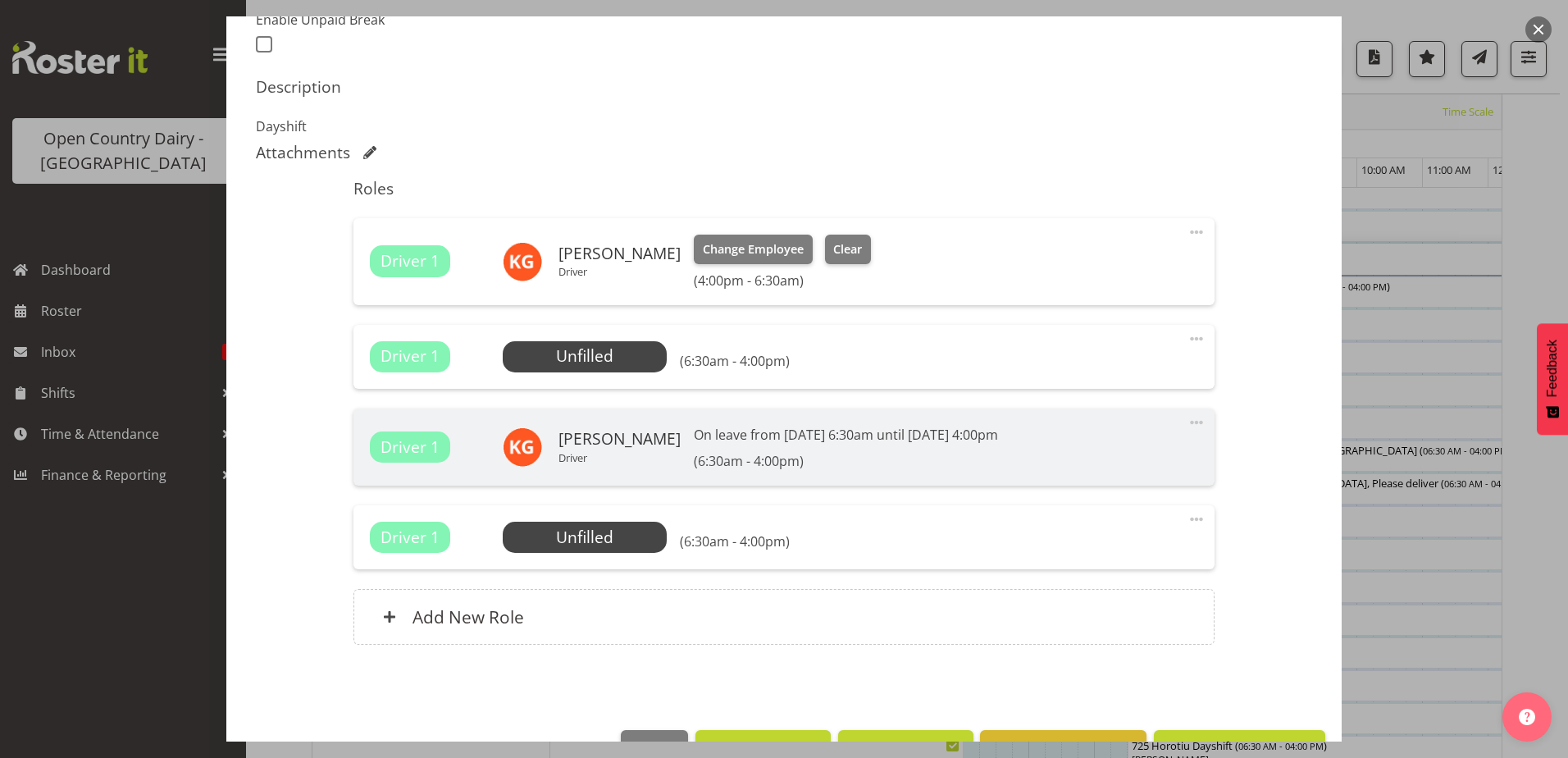
scroll to position [510, 0]
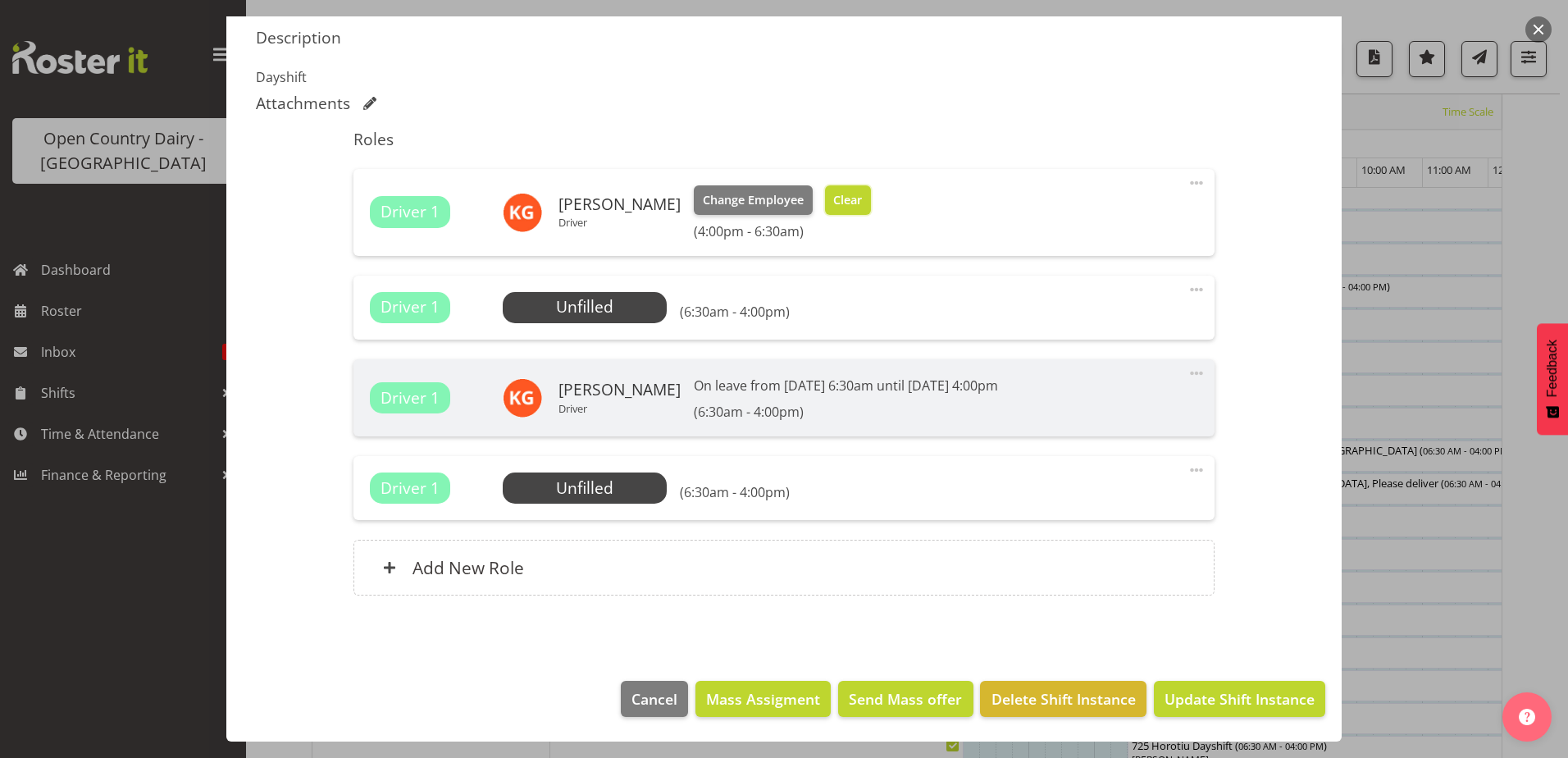
click at [833, 204] on span "Clear" at bounding box center [847, 200] width 29 height 18
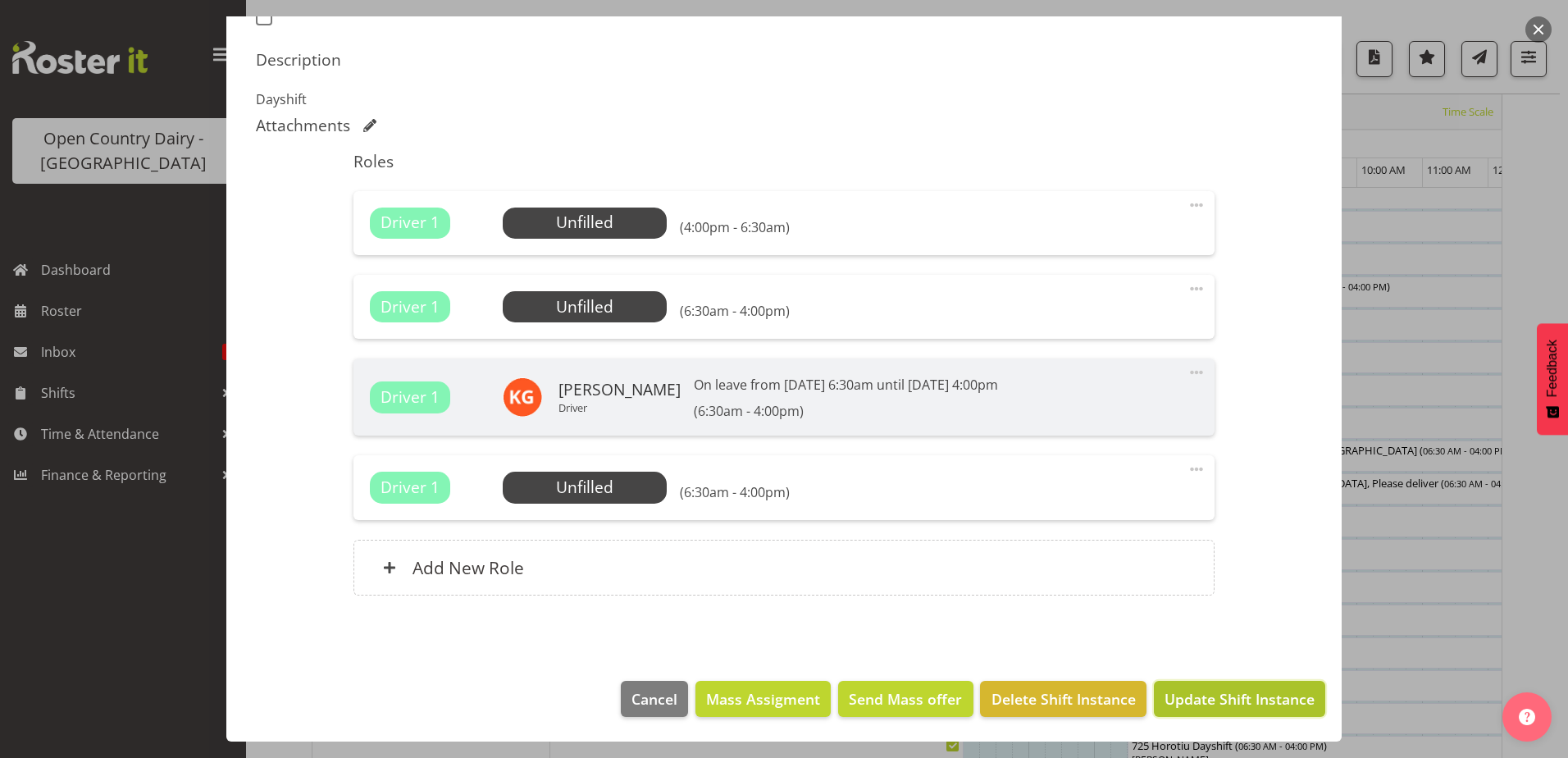
click at [1218, 697] on span "Update Shift Instance" at bounding box center [1239, 698] width 150 height 22
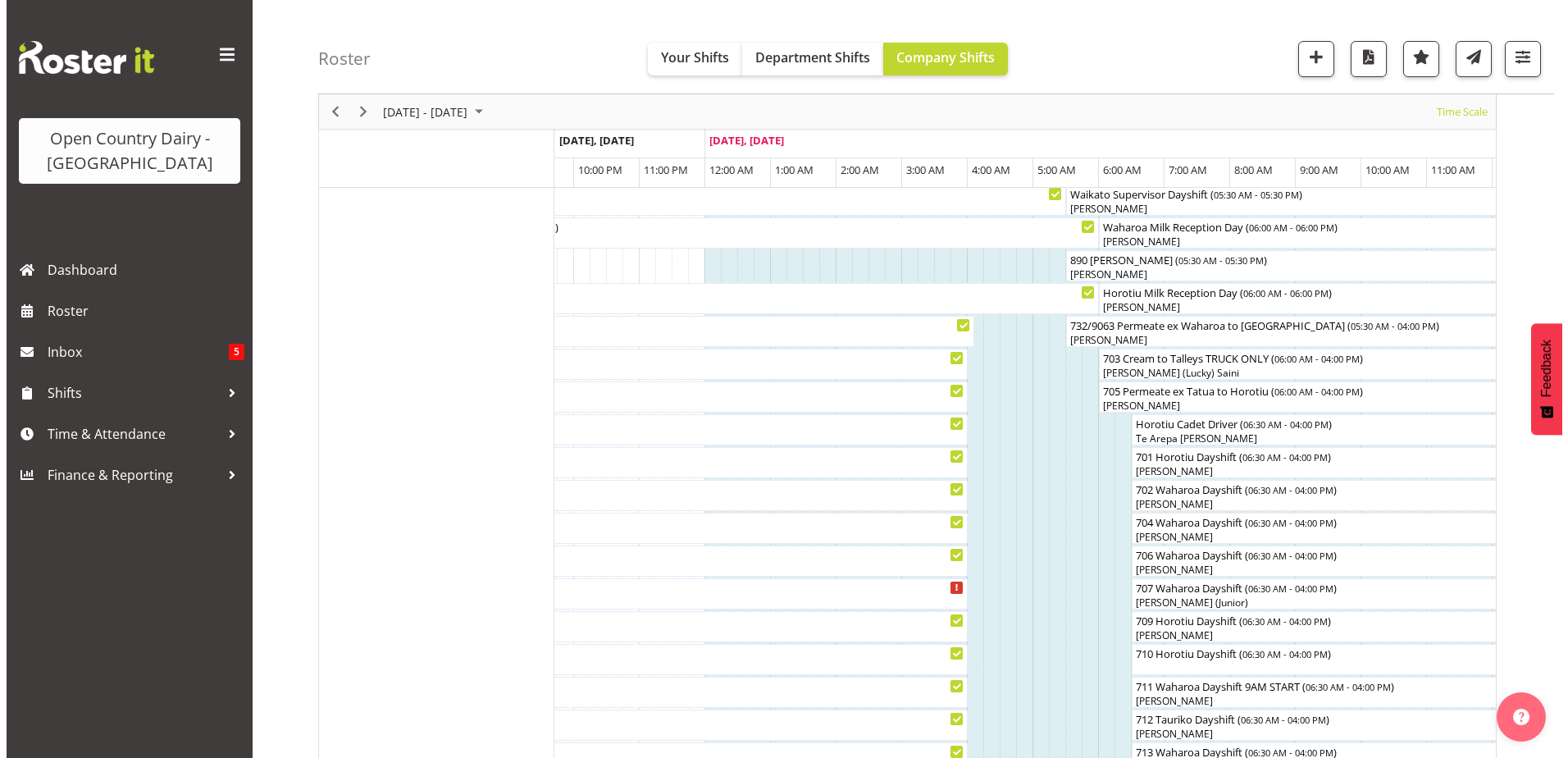
scroll to position [217, 0]
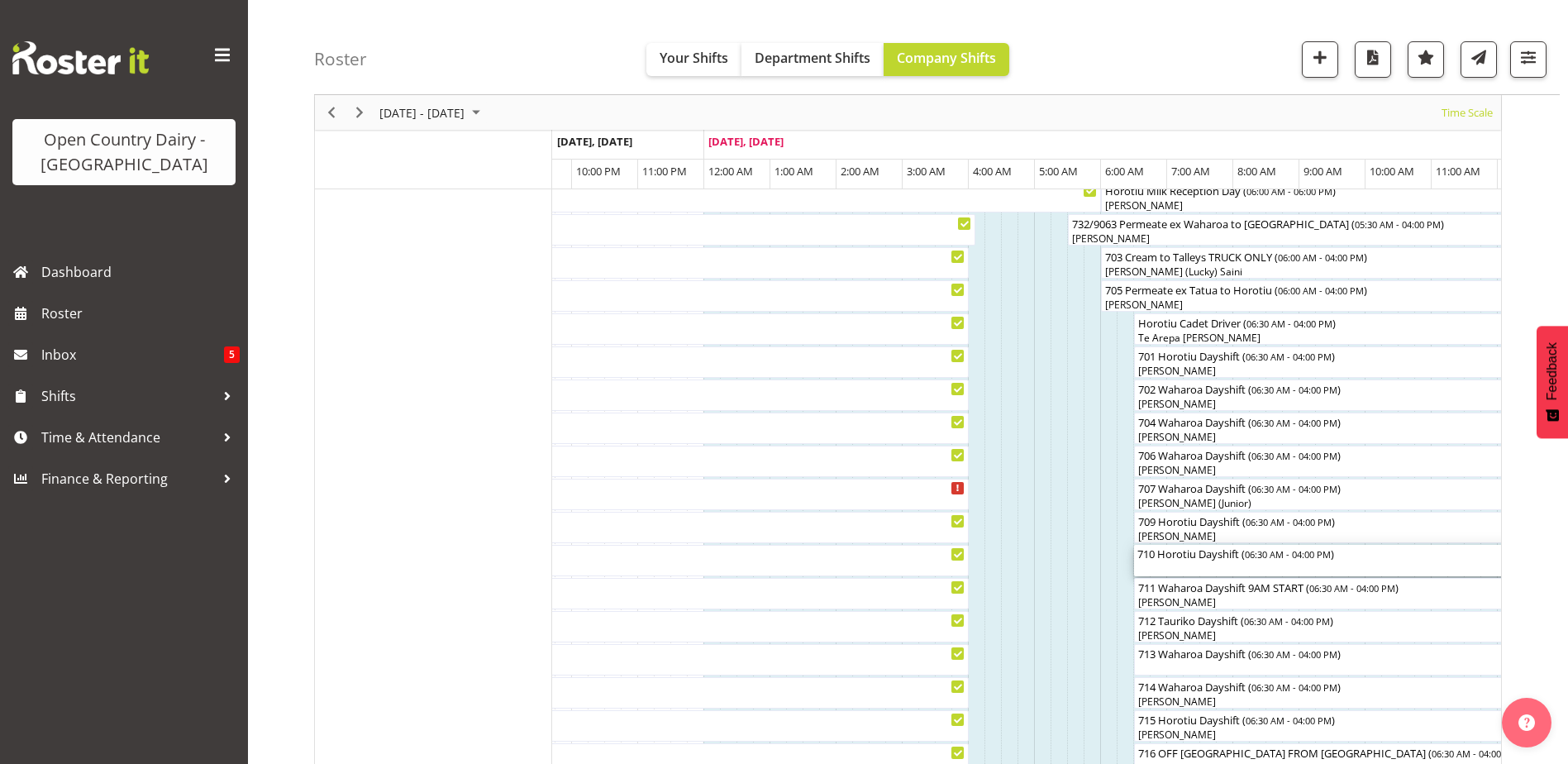
click at [1152, 569] on div "710 Horotiu Dayshift ( 06:30 AM - 04:00 PM )" at bounding box center [1448, 561] width 621 height 32
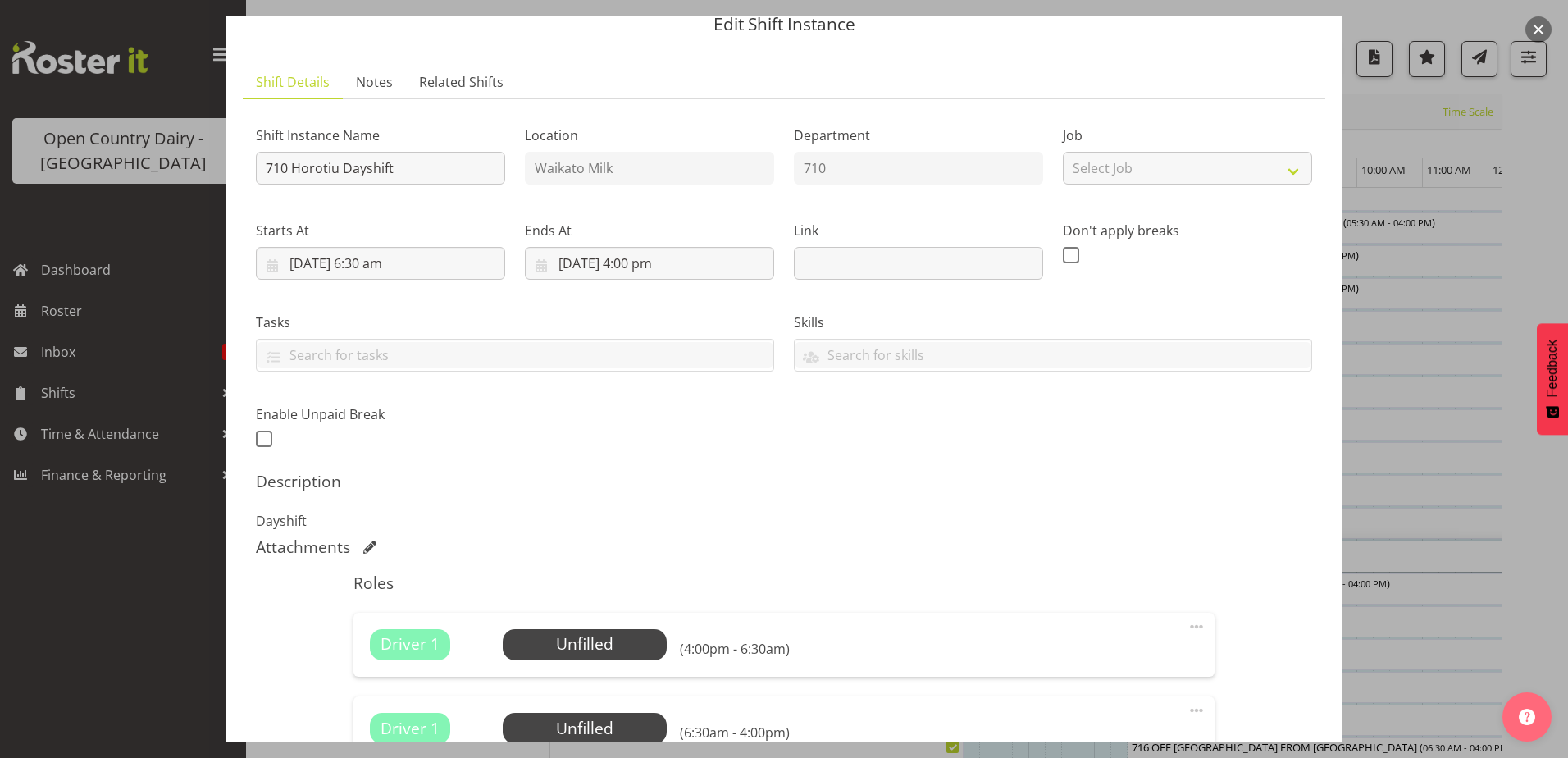
scroll to position [246, 0]
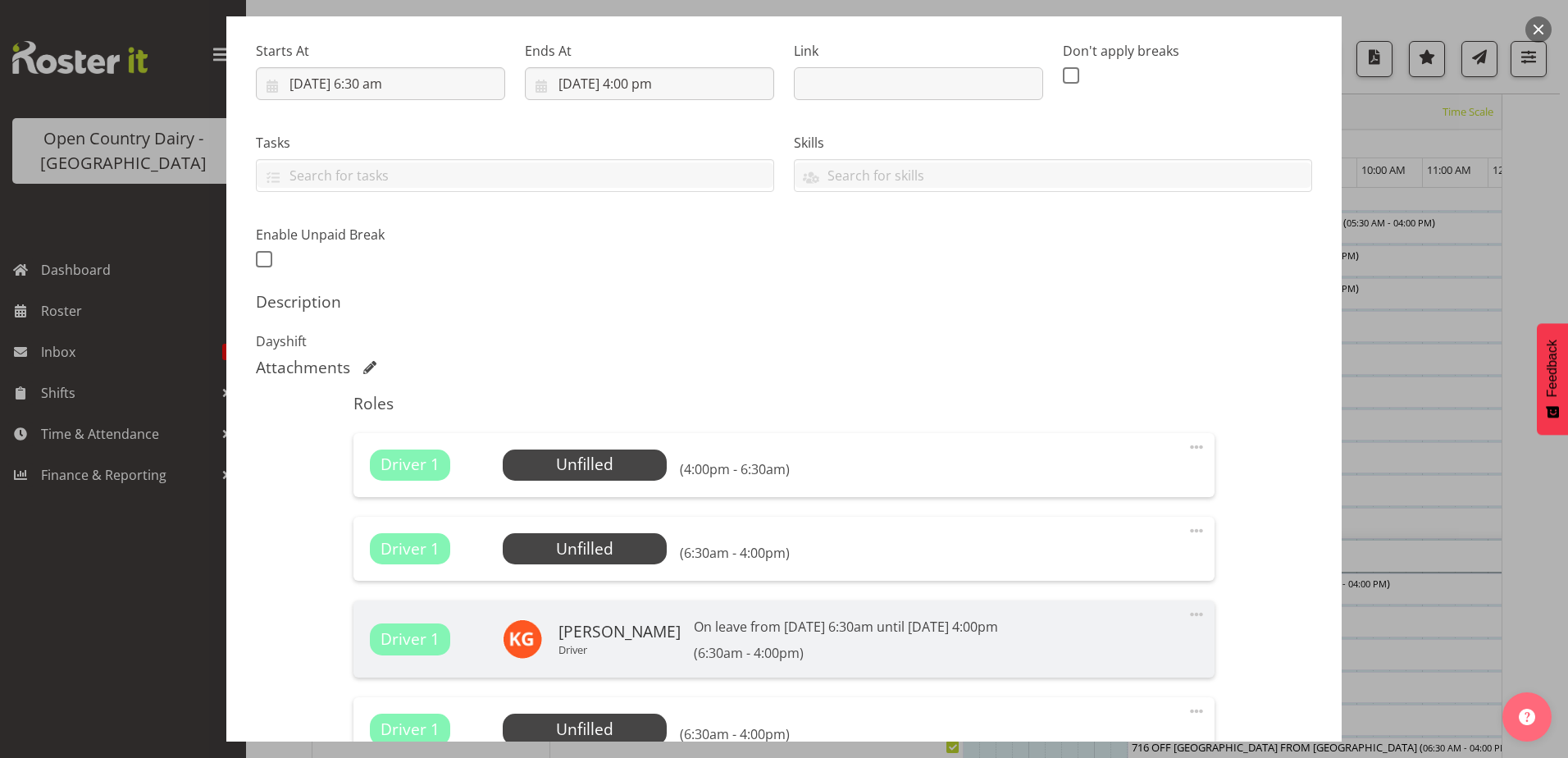
click at [1187, 447] on span at bounding box center [1197, 447] width 20 height 20
click at [1083, 547] on link "Delete" at bounding box center [1127, 546] width 158 height 30
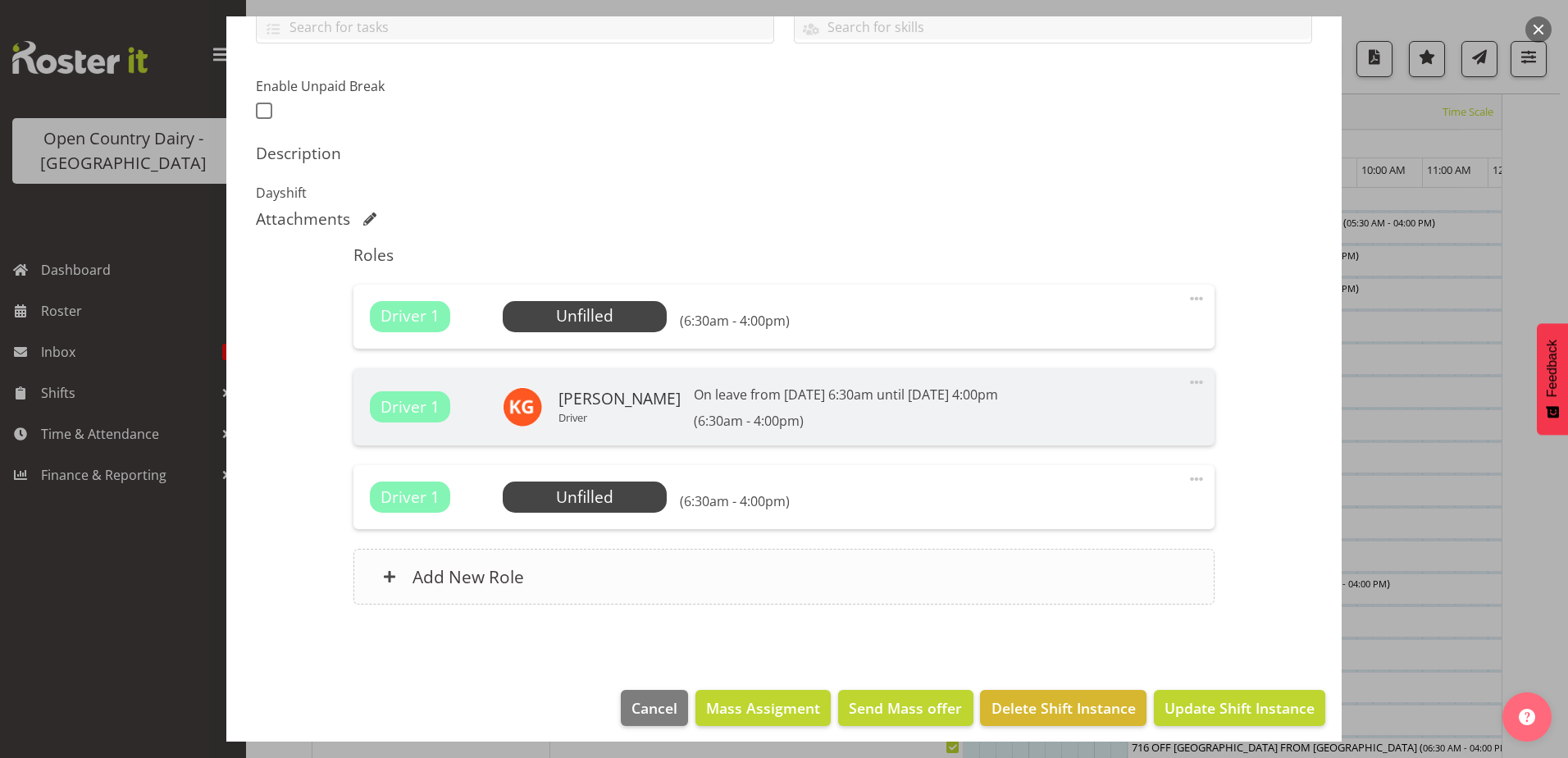
scroll to position [403, 0]
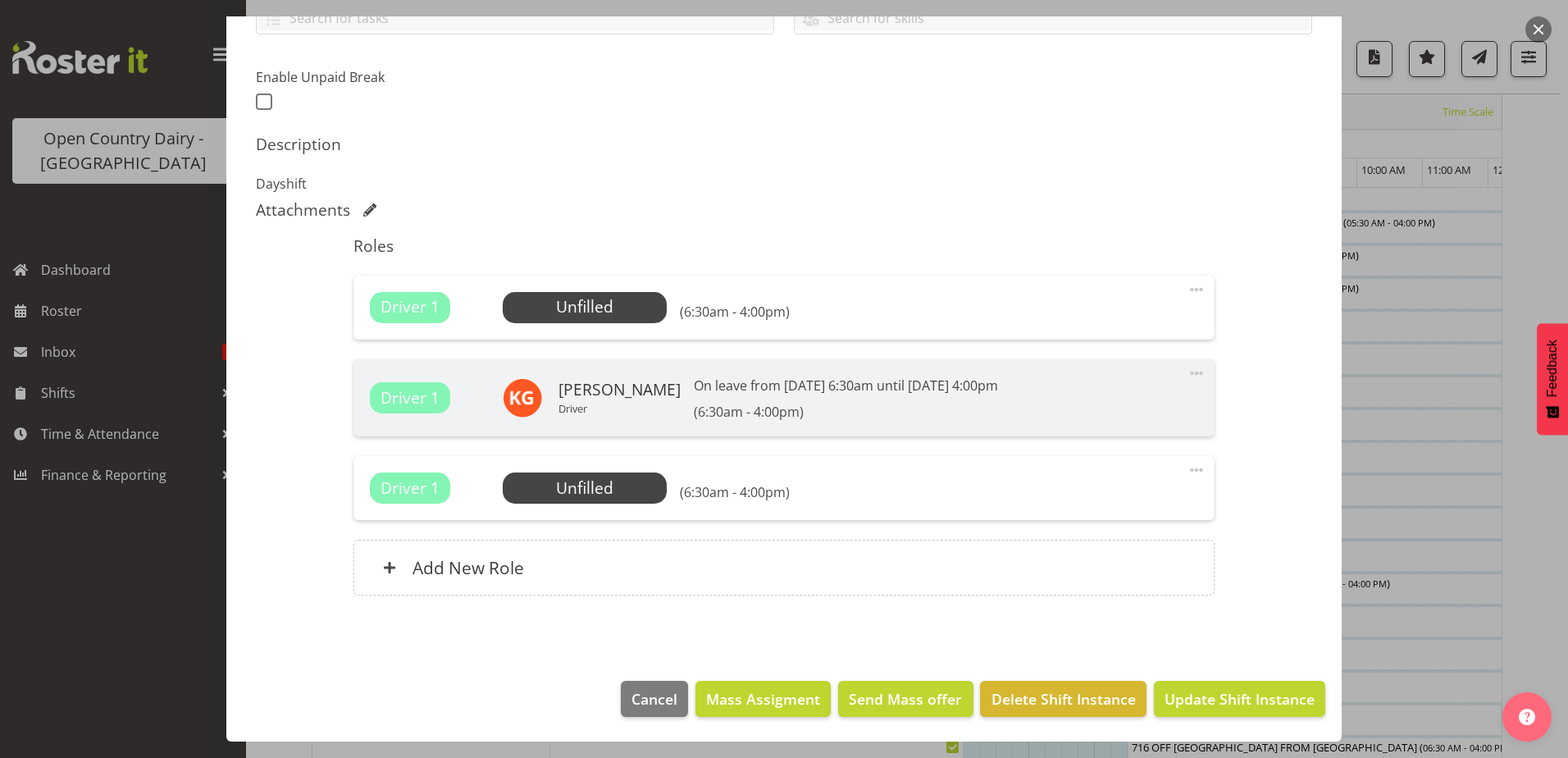
click at [1187, 470] on span at bounding box center [1197, 470] width 20 height 20
click at [1113, 564] on link "Delete" at bounding box center [1127, 568] width 158 height 30
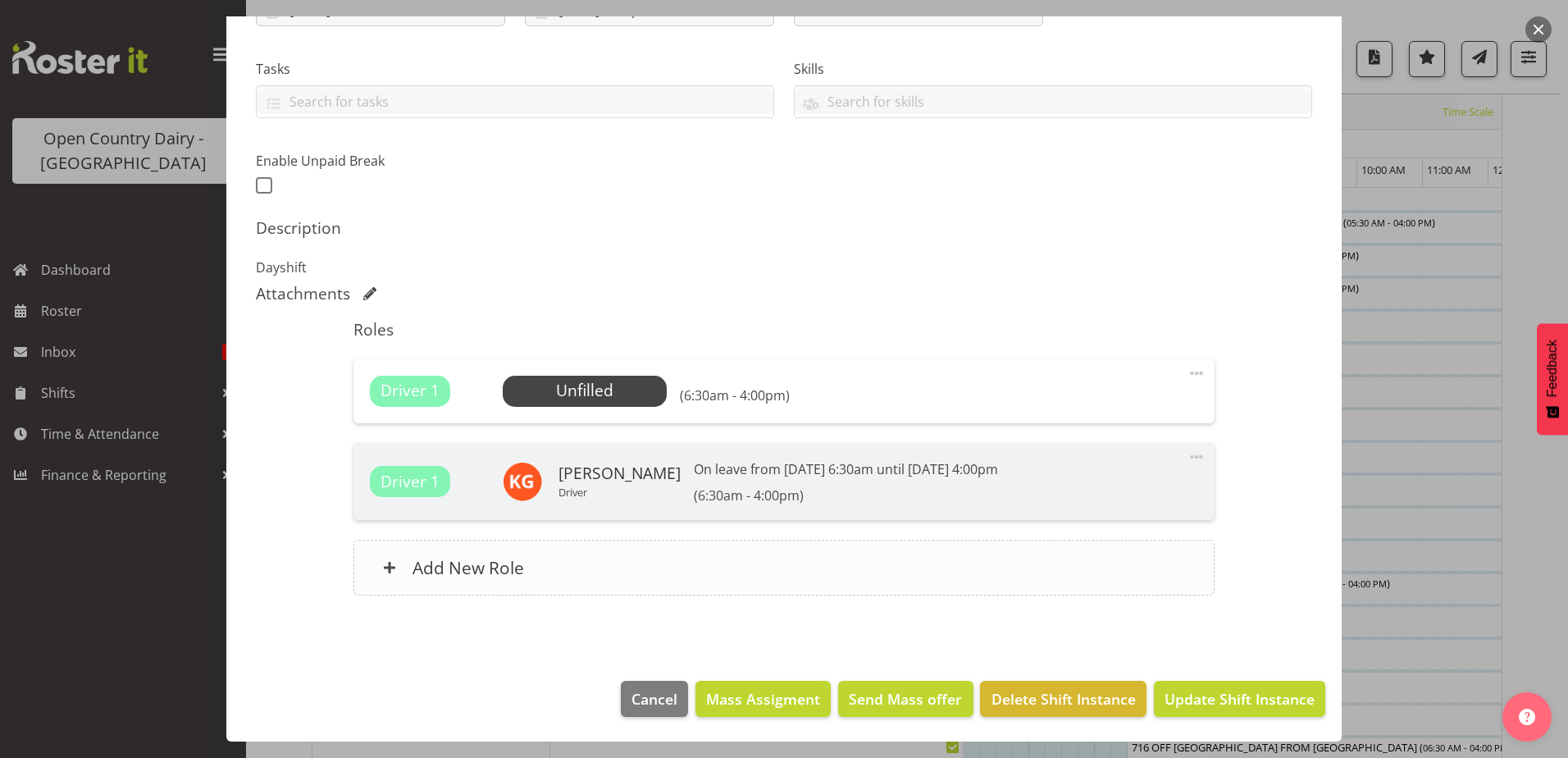
scroll to position [320, 0]
click at [638, 394] on span "Select Employee" at bounding box center [584, 391] width 122 height 24
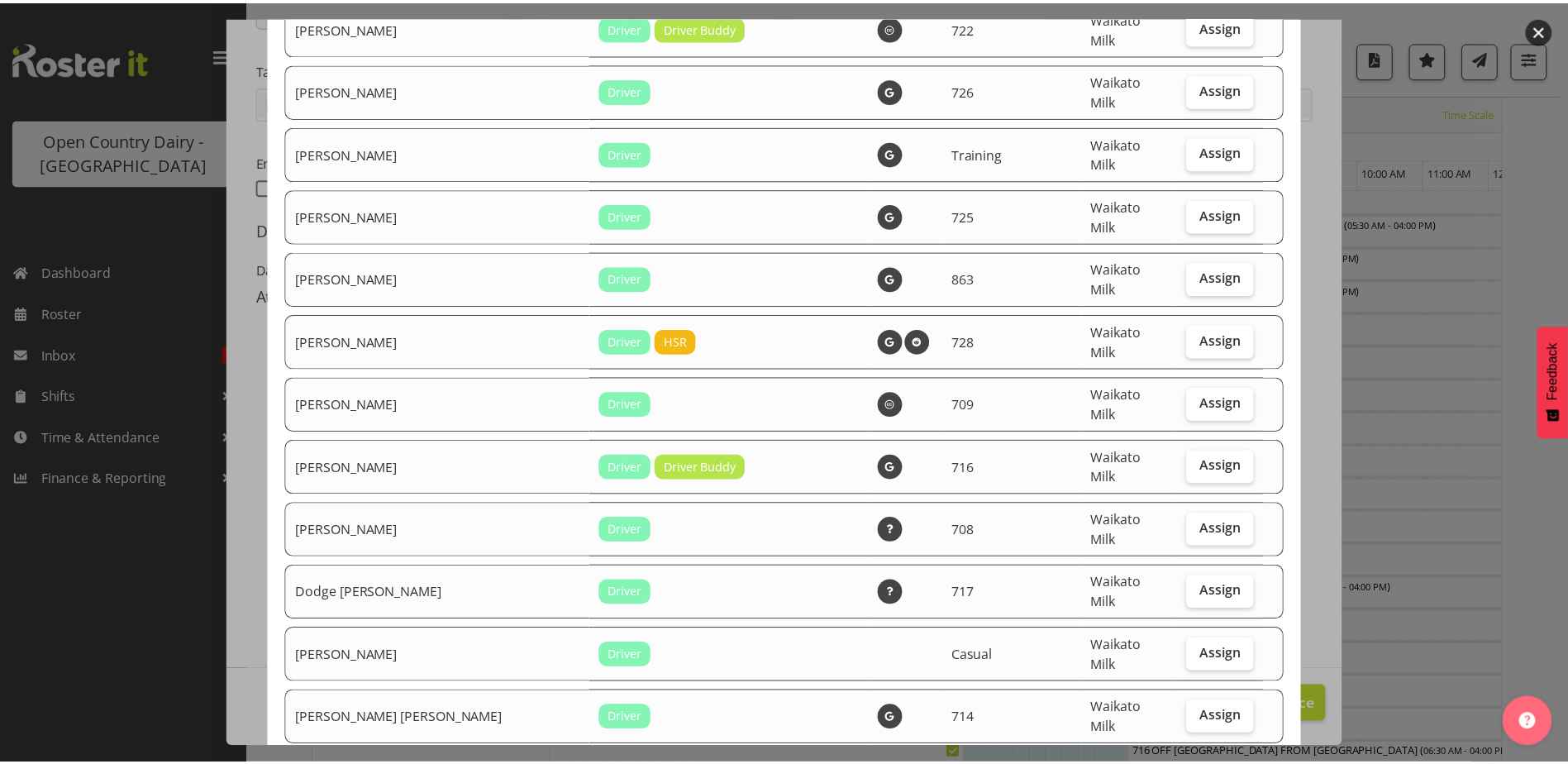
scroll to position [0, 0]
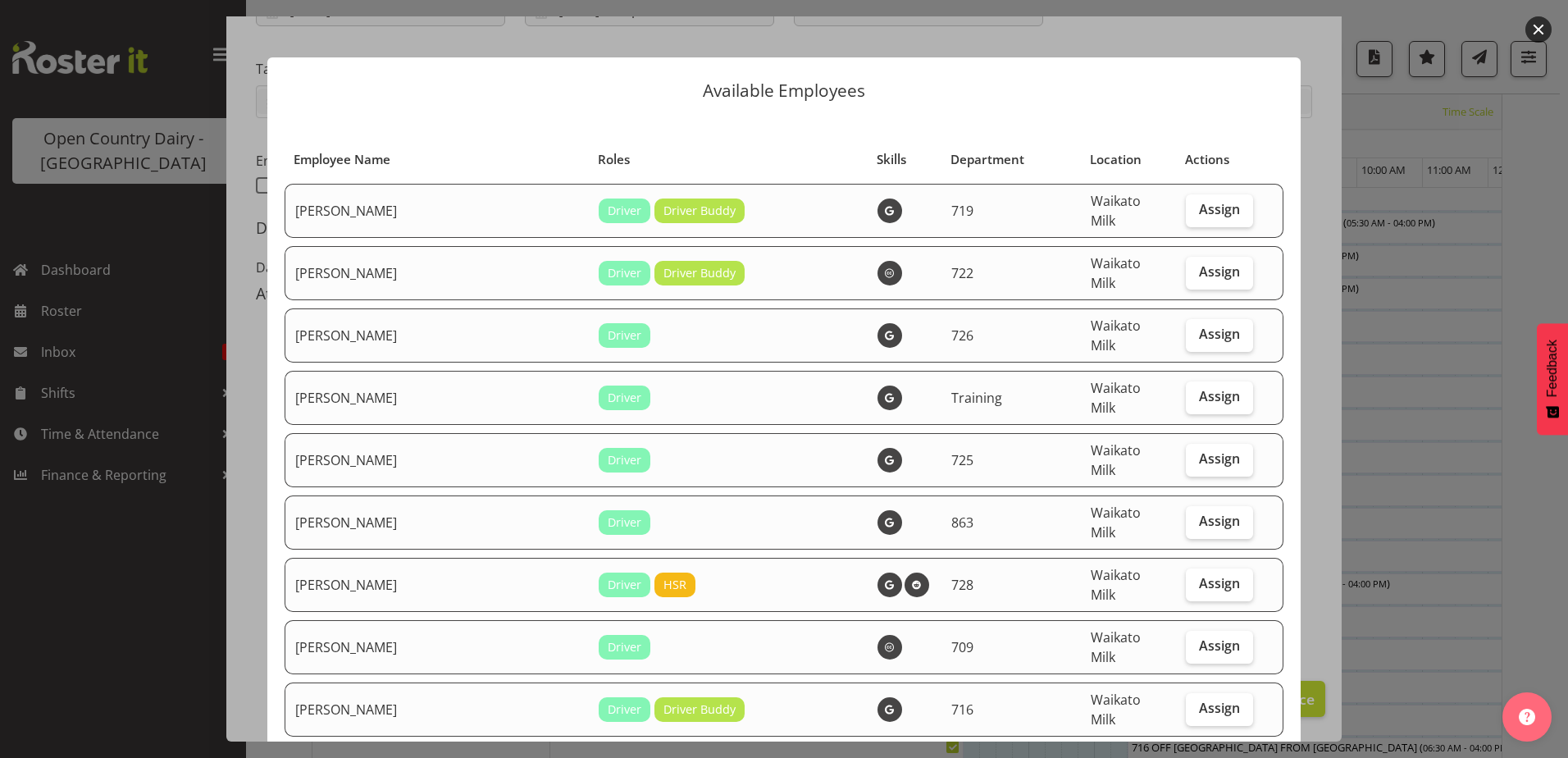
click at [150, 215] on div at bounding box center [784, 379] width 1568 height 758
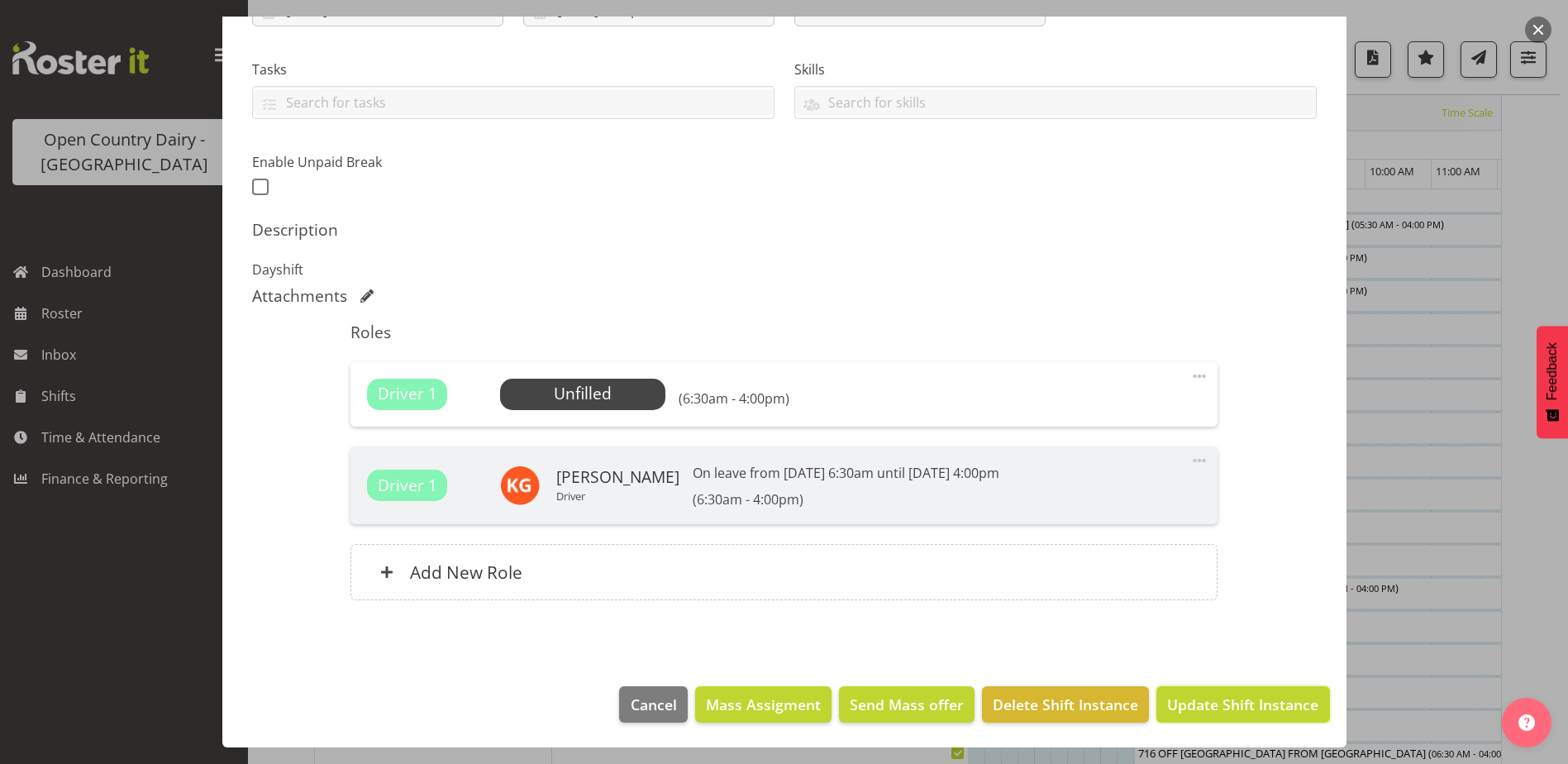
click at [1239, 699] on span "Update Shift Instance" at bounding box center [1243, 704] width 151 height 22
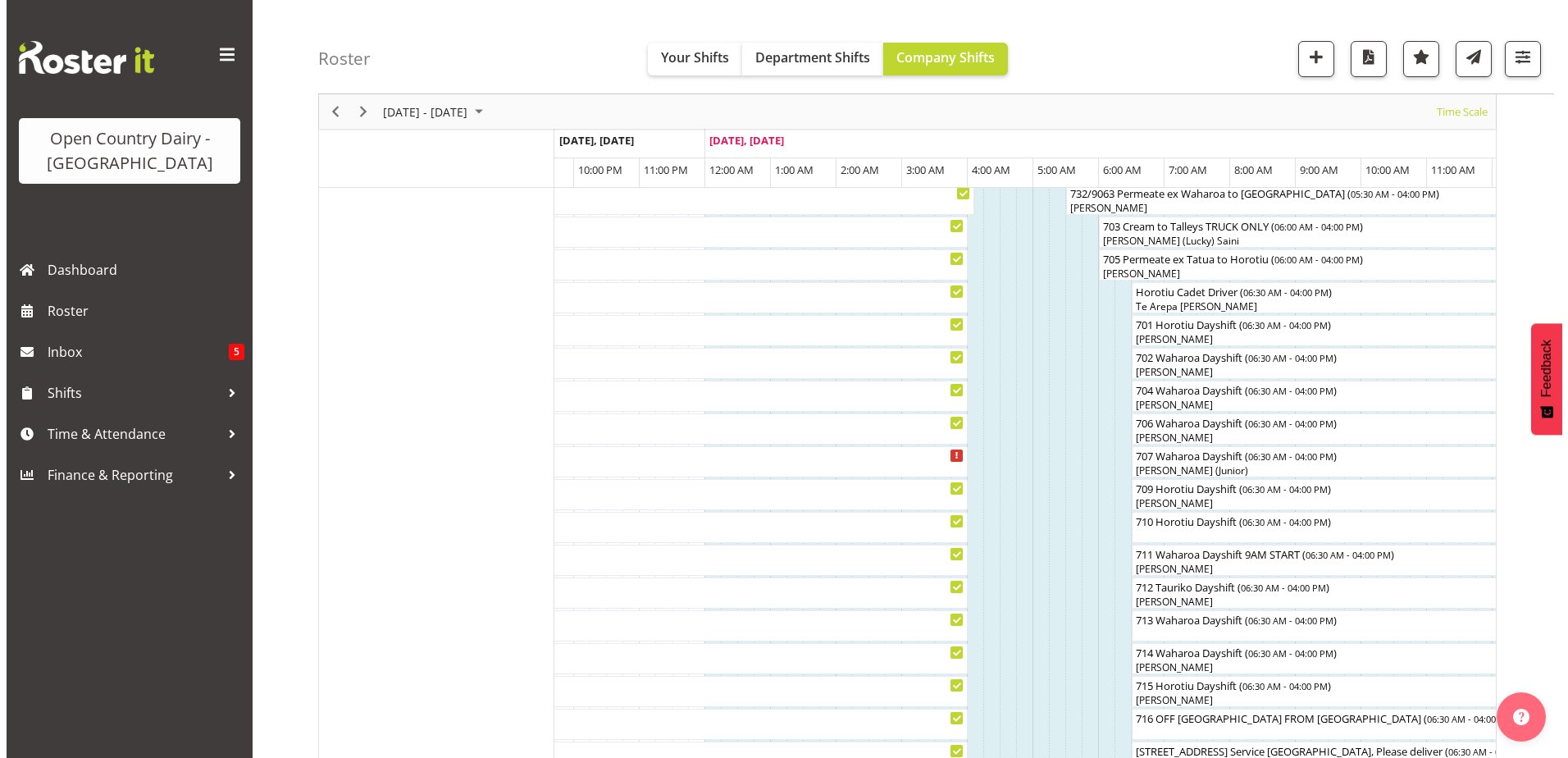
scroll to position [410, 0]
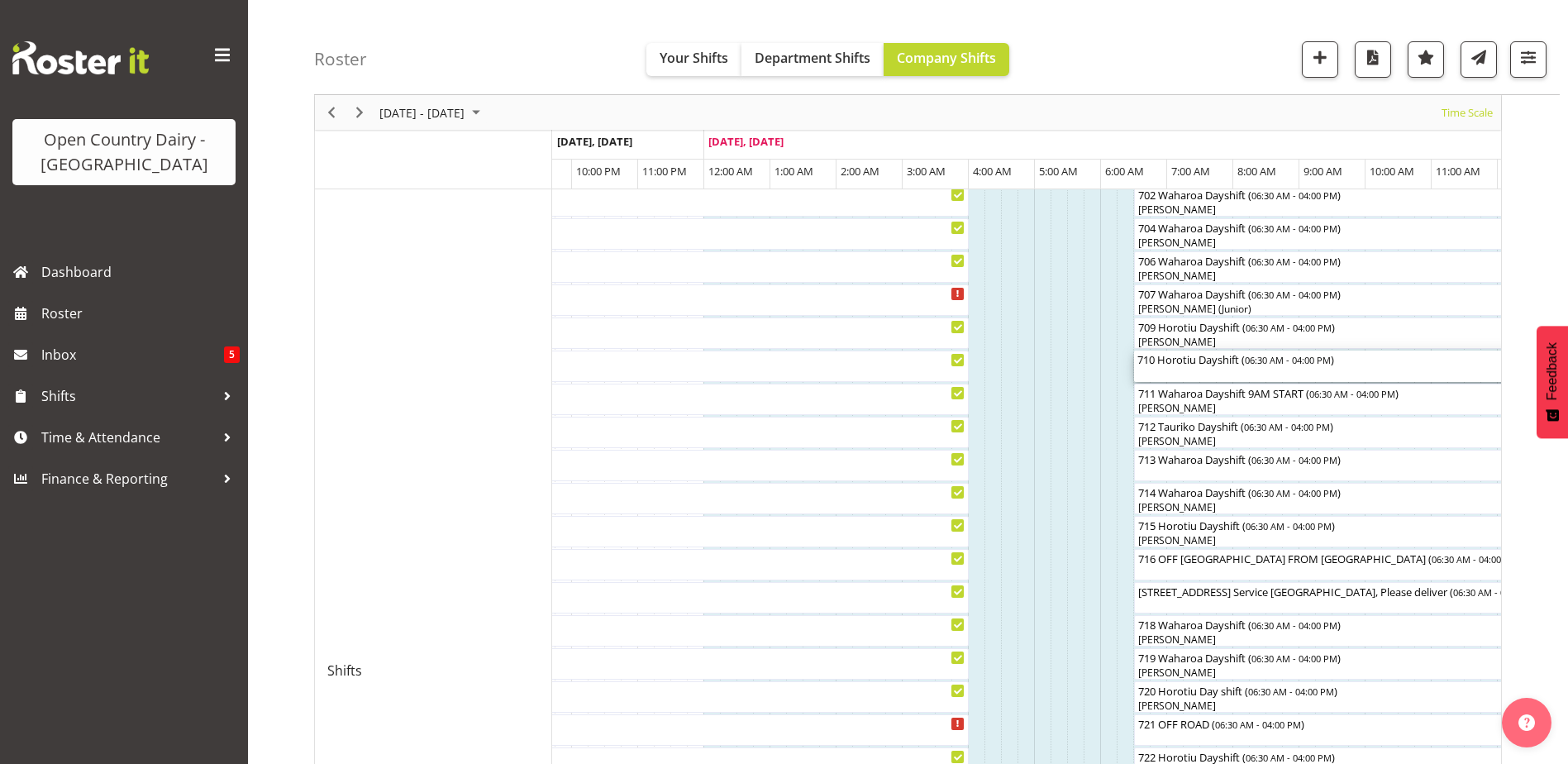
click at [1170, 367] on div "710 Horotiu Dayshift ( 06:30 AM - 04:00 PM )" at bounding box center [1448, 366] width 621 height 32
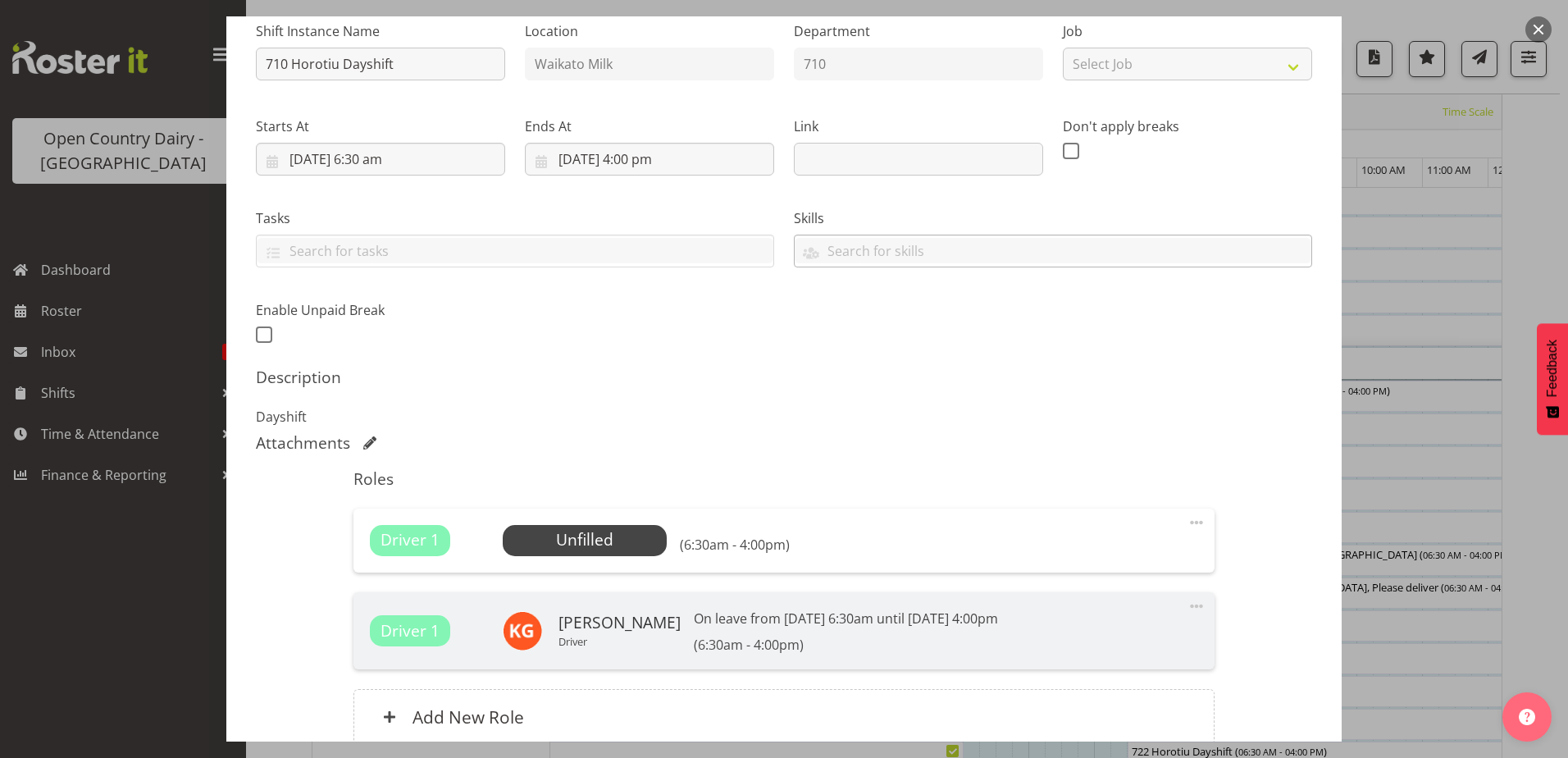
scroll to position [0, 0]
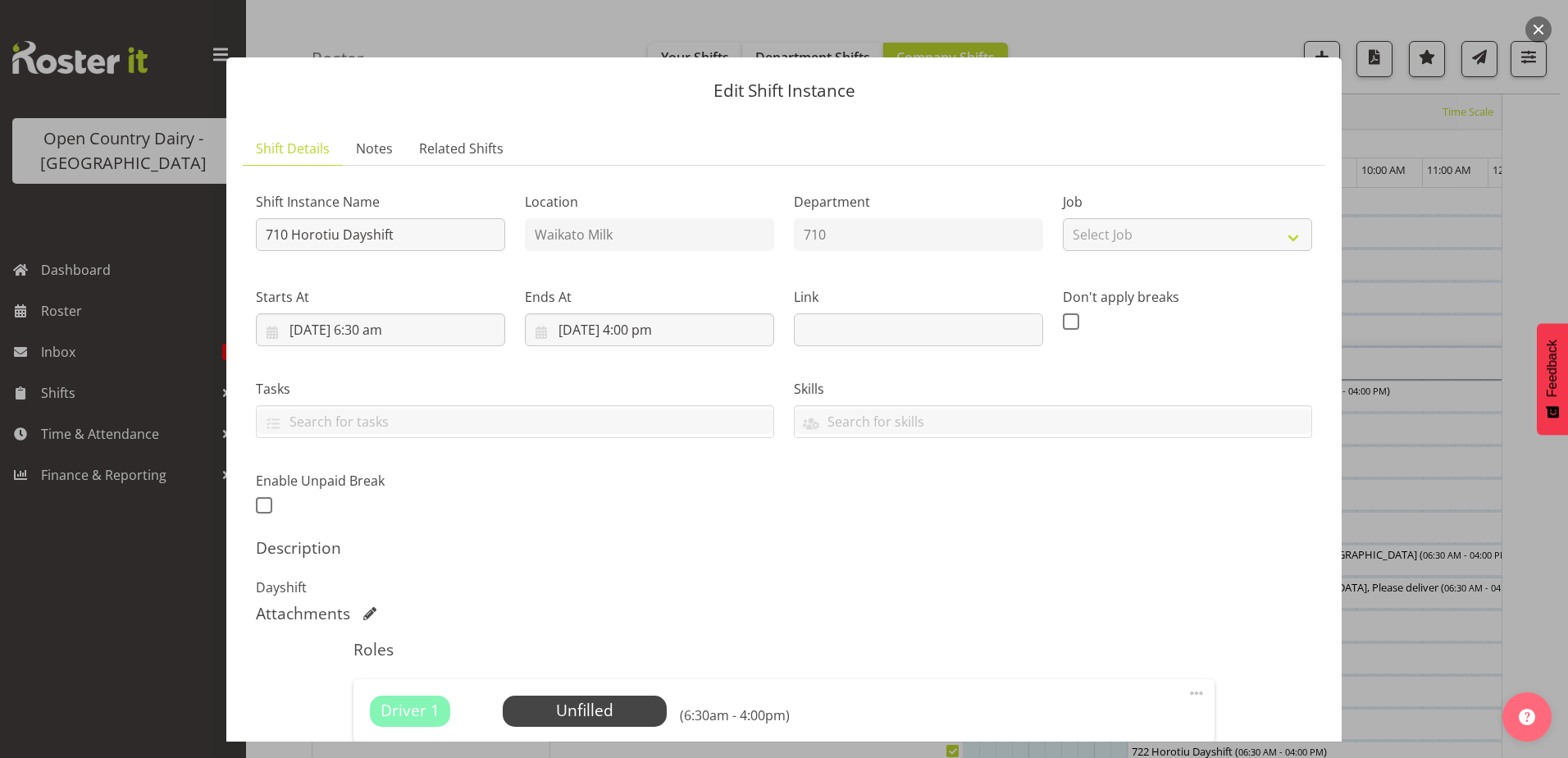
click at [143, 304] on div at bounding box center [784, 379] width 1568 height 758
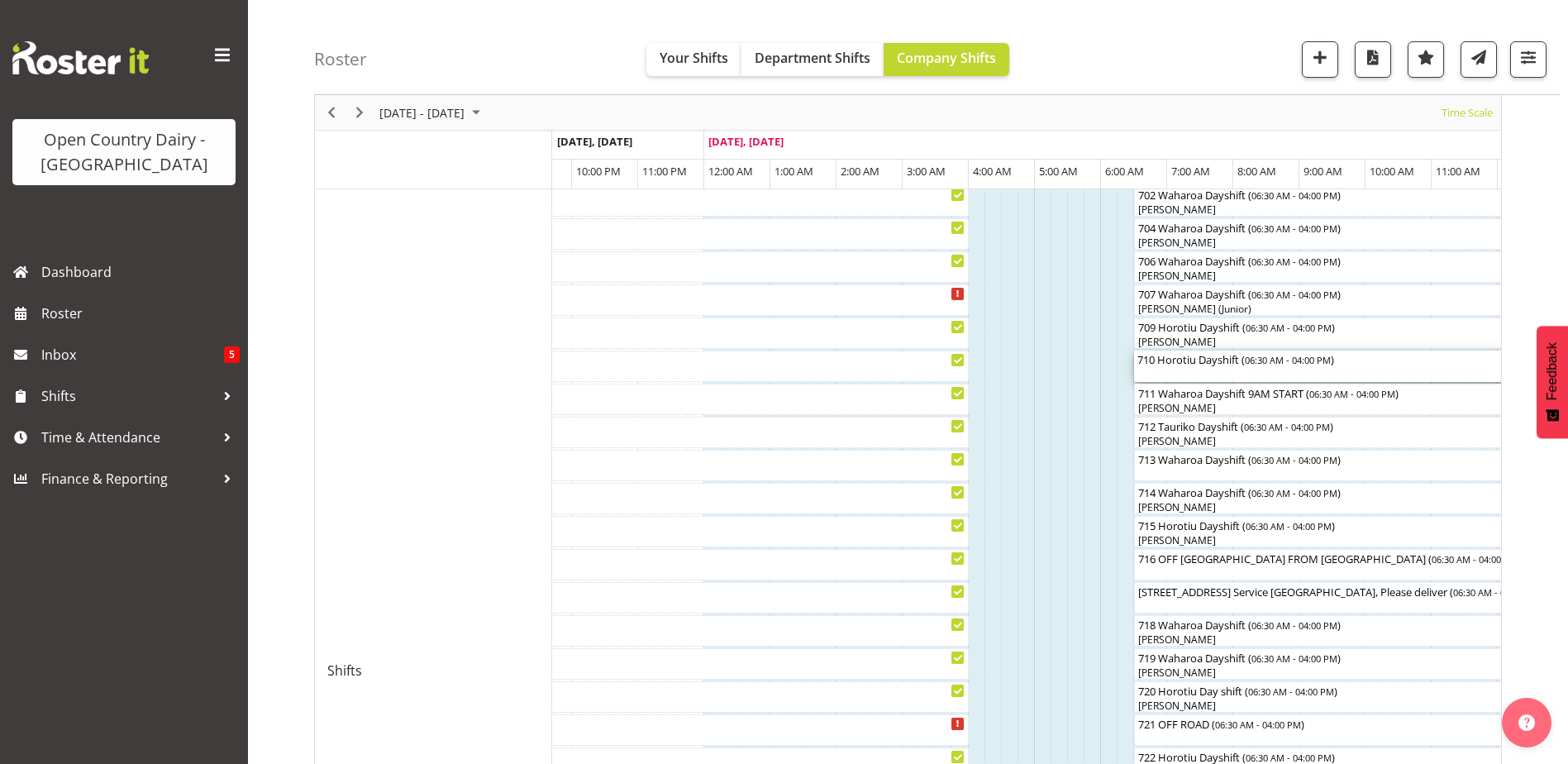
click at [1171, 359] on div "710 Horotiu Dayshift ( 06:30 AM - 04:00 PM )" at bounding box center [1448, 359] width 621 height 17
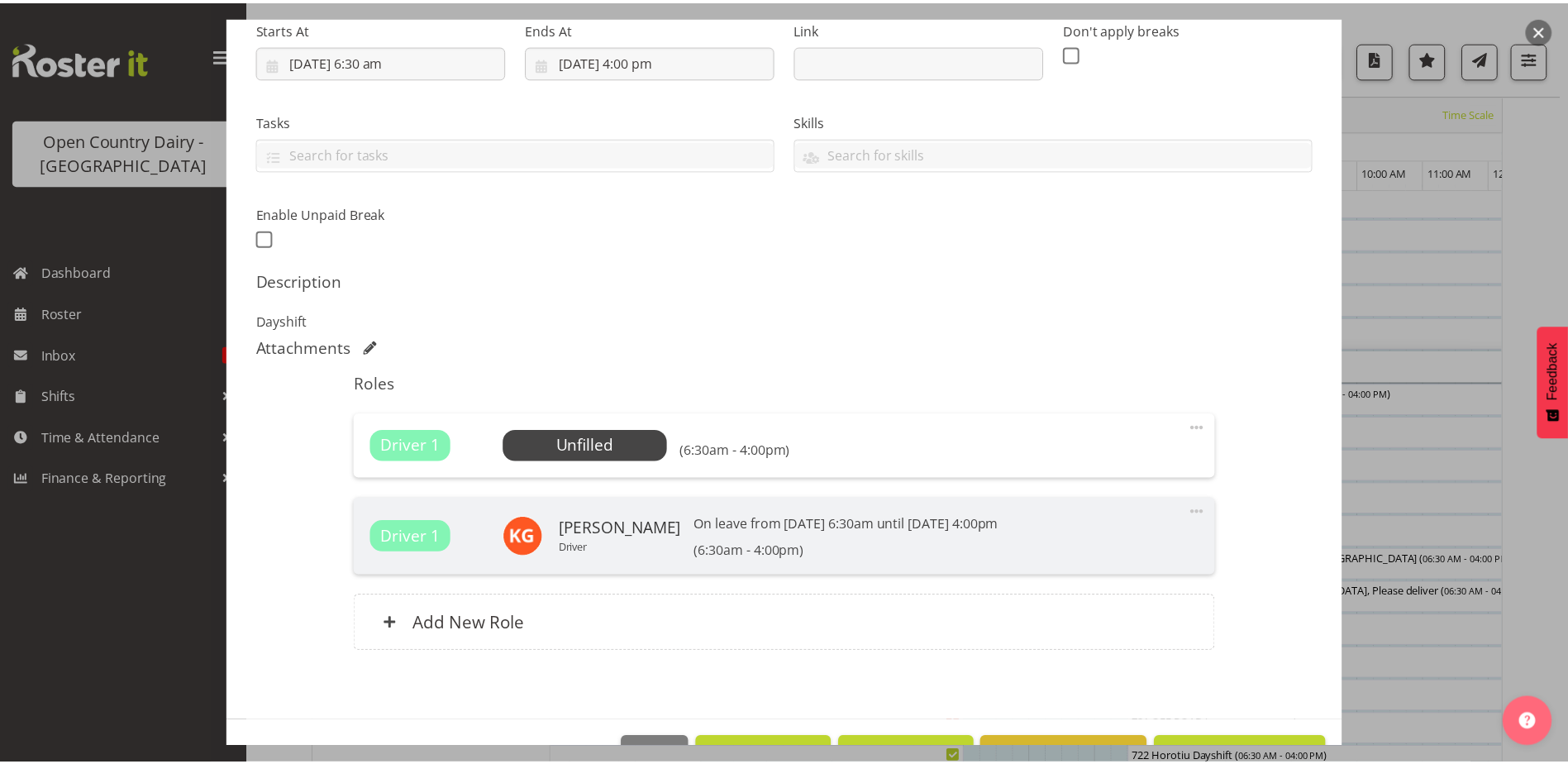
scroll to position [323, 0]
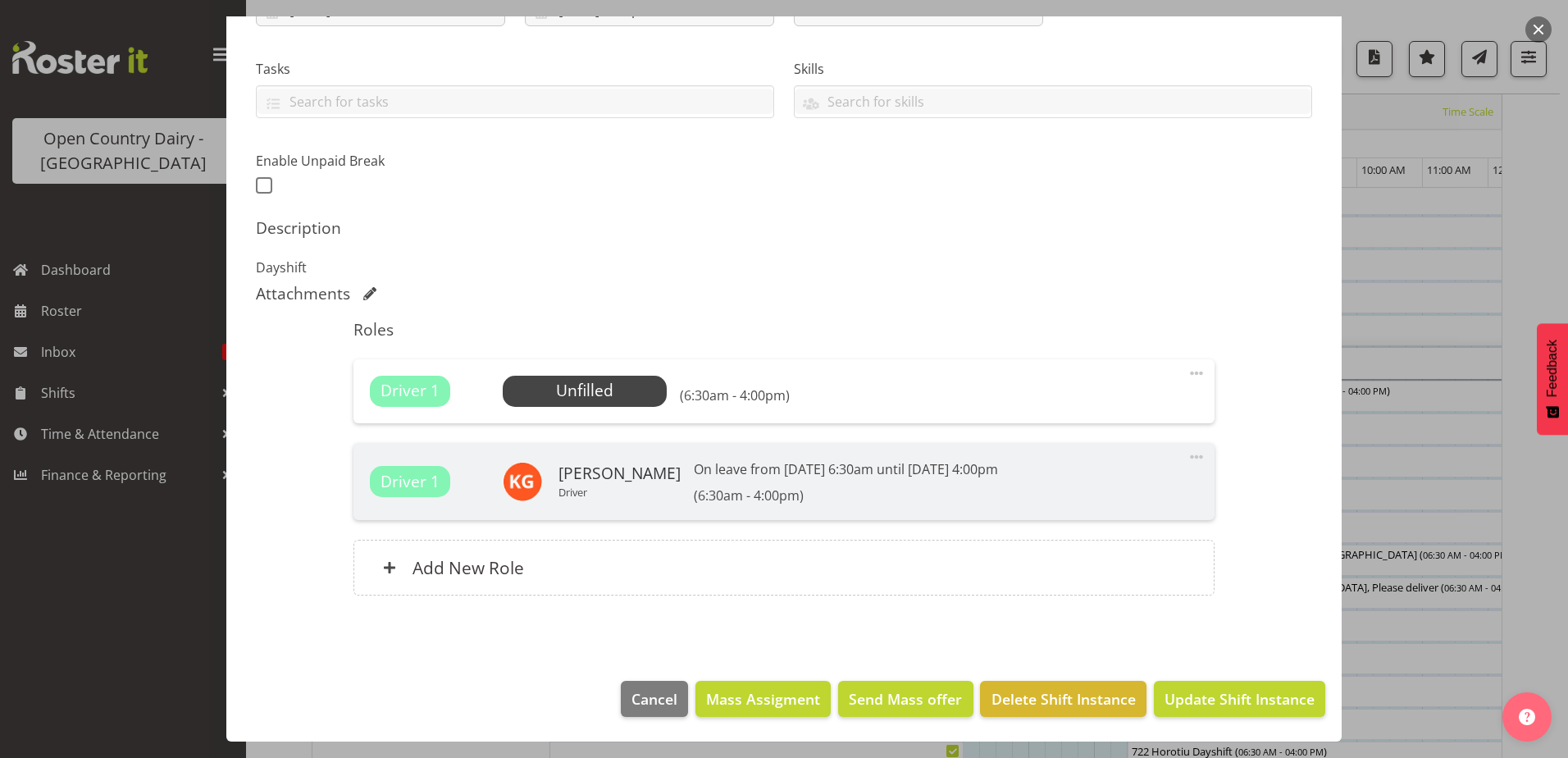
click at [163, 500] on div at bounding box center [784, 379] width 1568 height 758
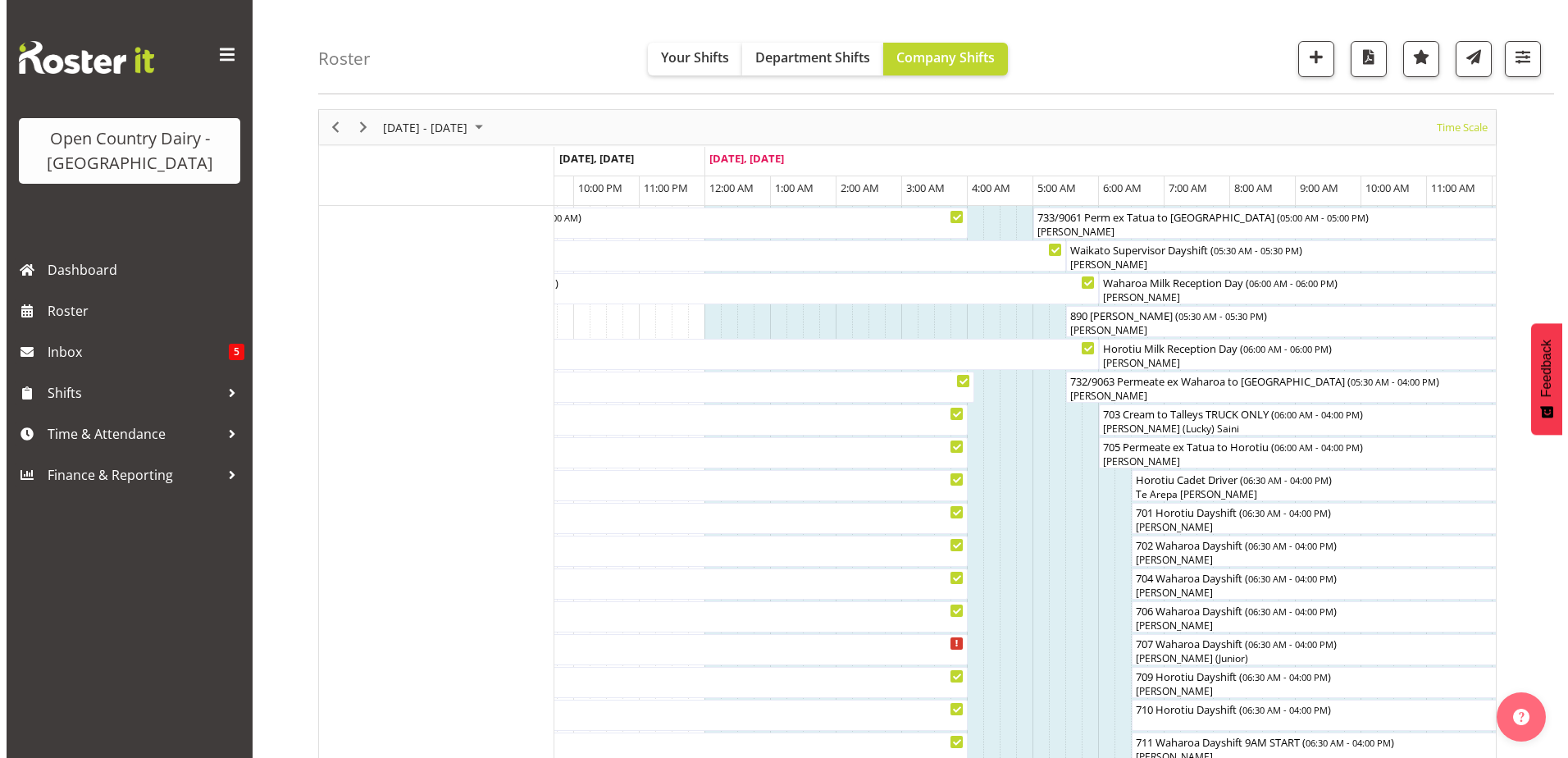
scroll to position [82, 0]
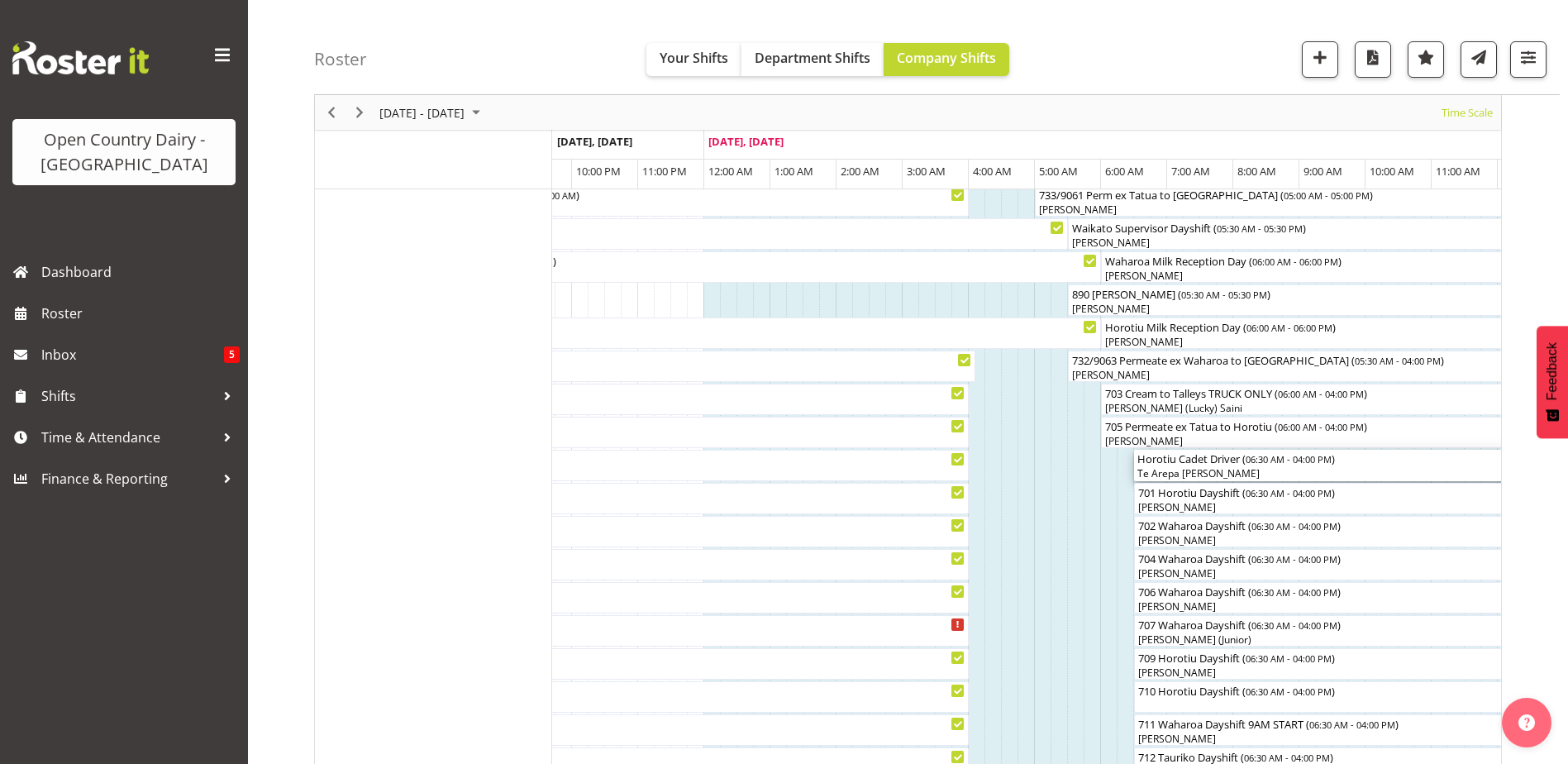
click at [1165, 466] on div "Horotiu Cadet Driver ( 06:30 AM - 04:00 PM ) Te Arepa [PERSON_NAME]" at bounding box center [1448, 466] width 621 height 32
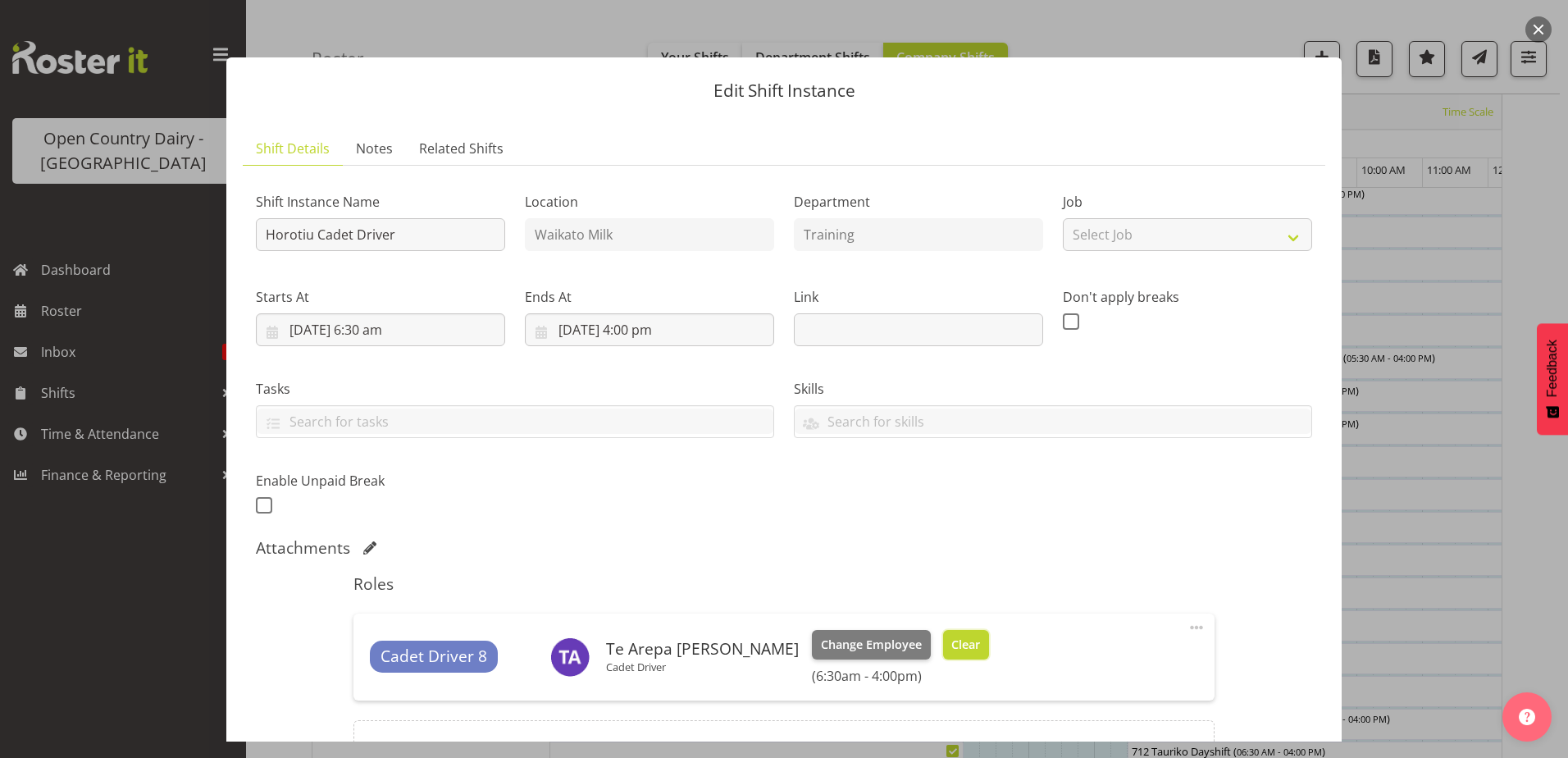
click at [952, 635] on span "Clear" at bounding box center [966, 644] width 29 height 18
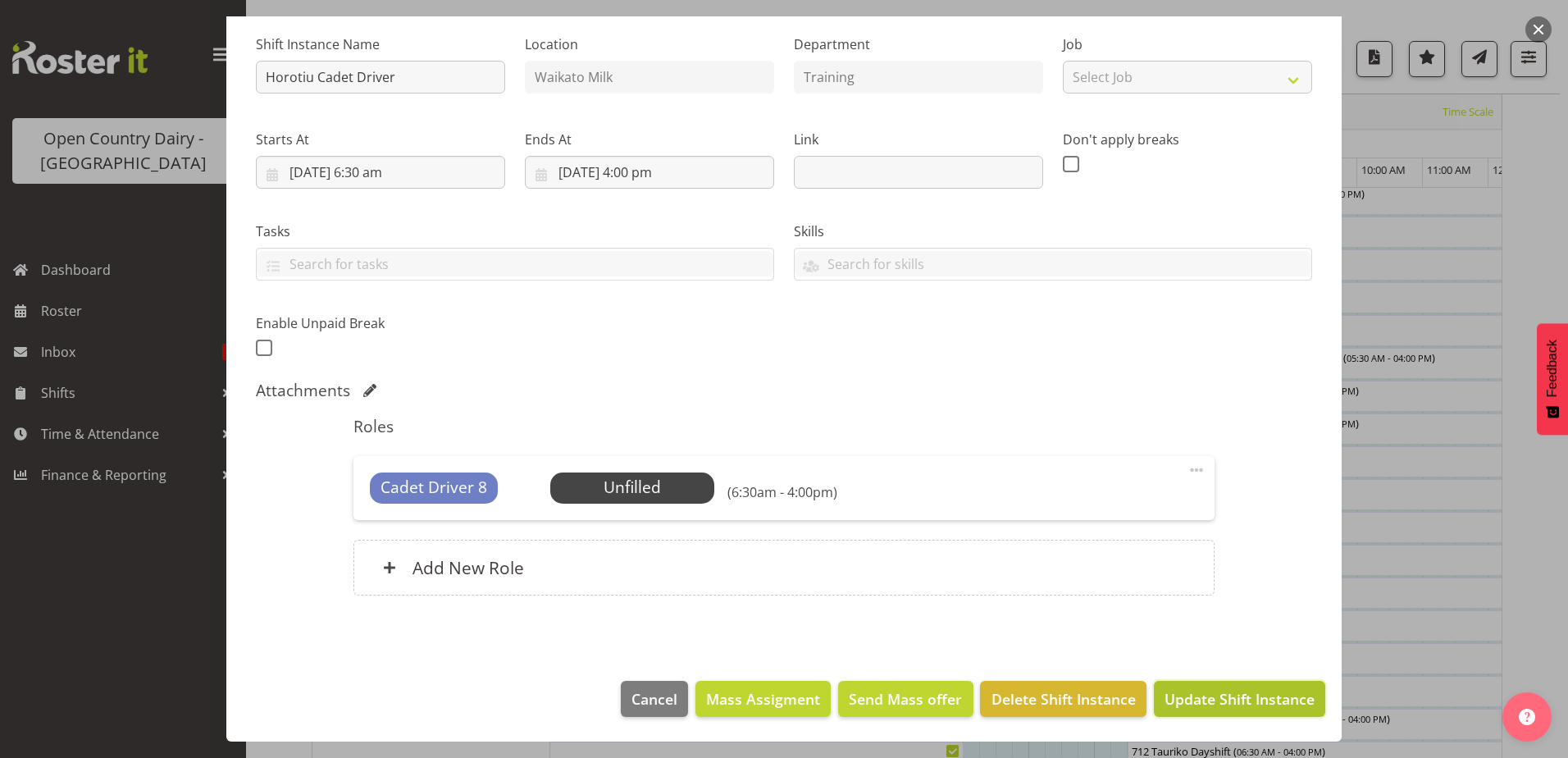
click at [1232, 702] on span "Update Shift Instance" at bounding box center [1239, 698] width 150 height 22
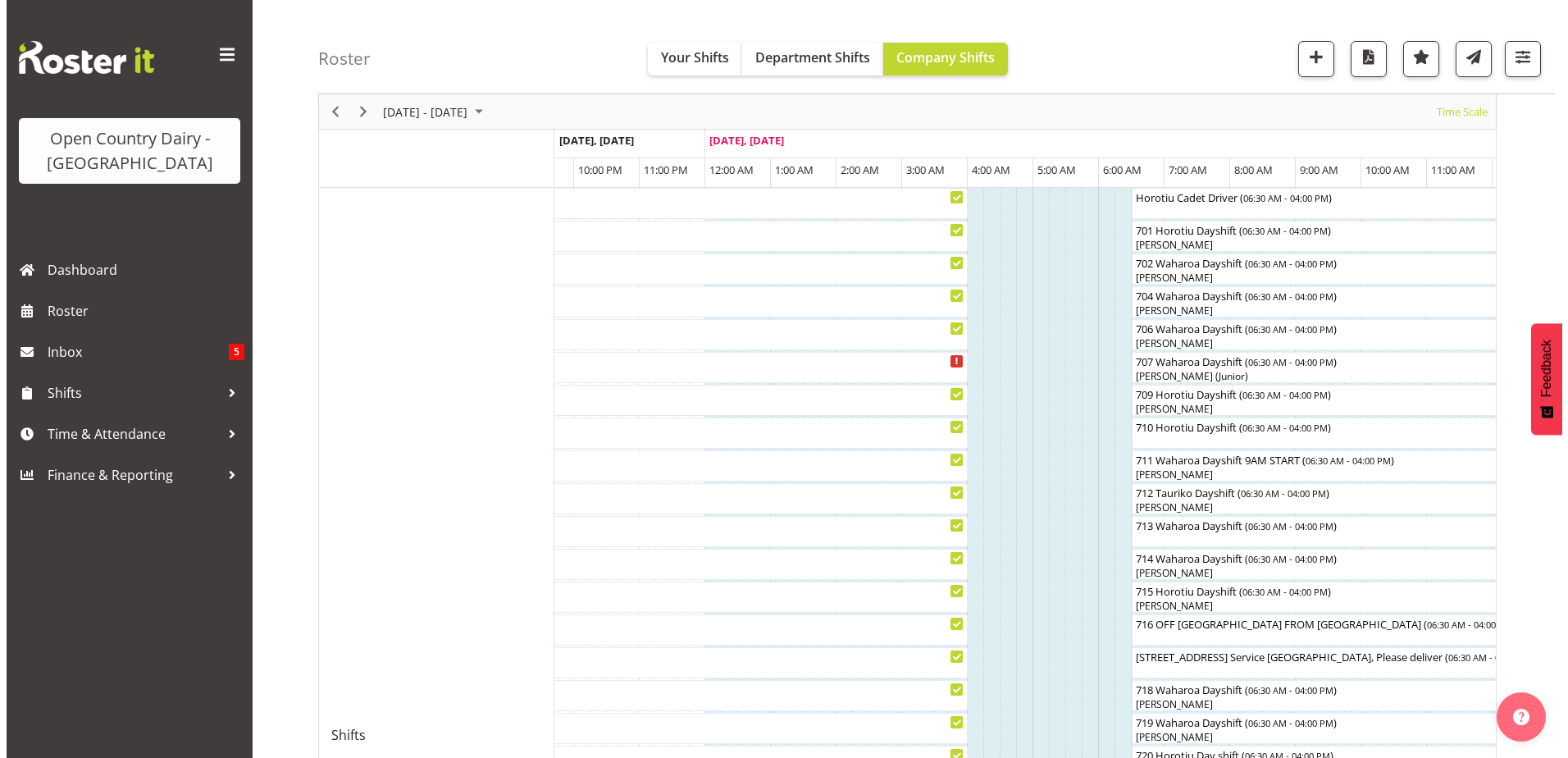
scroll to position [299, 0]
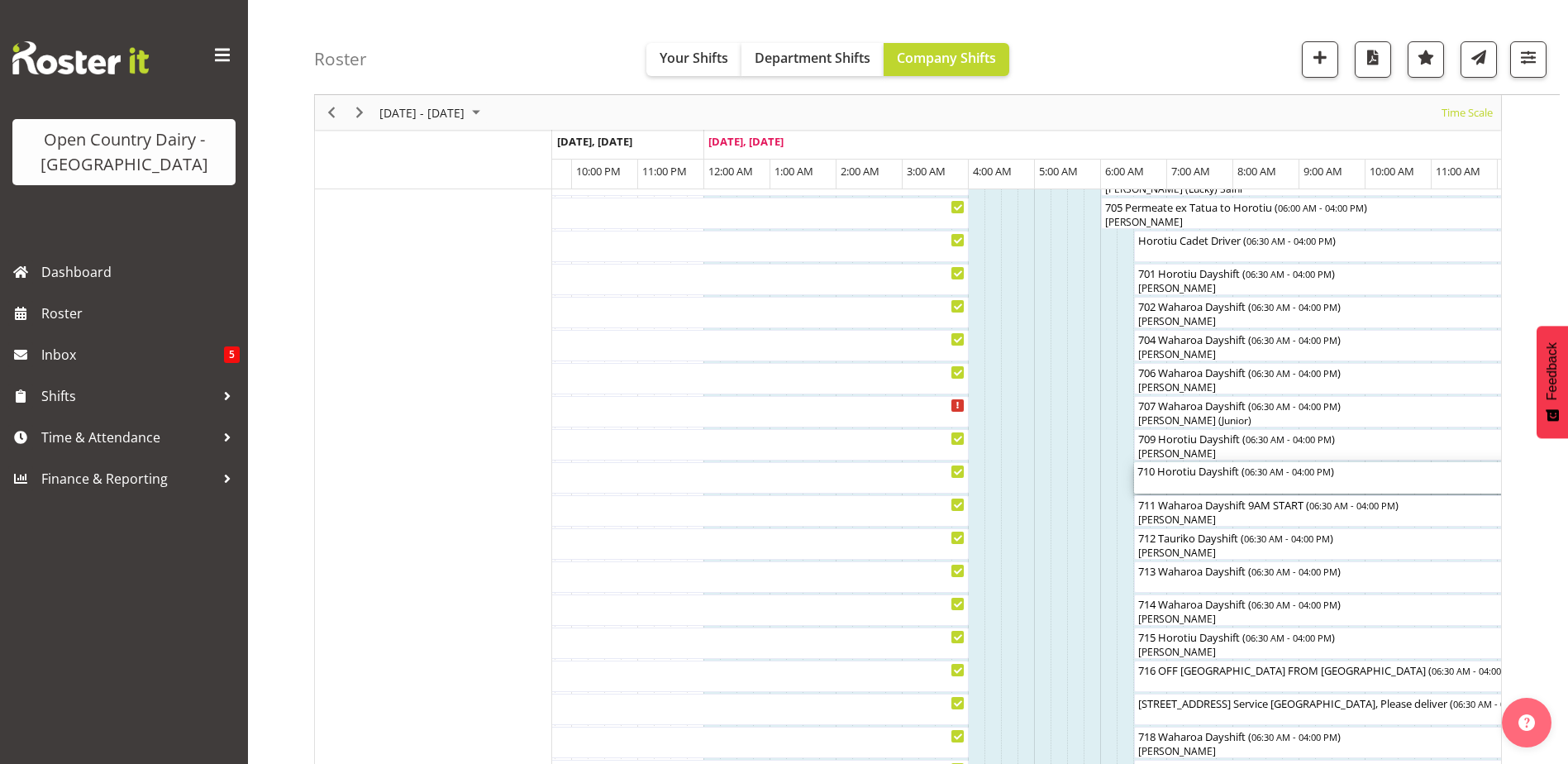
click at [1164, 480] on div "710 Horotiu Dayshift ( 06:30 AM - 04:00 PM )" at bounding box center [1448, 478] width 621 height 32
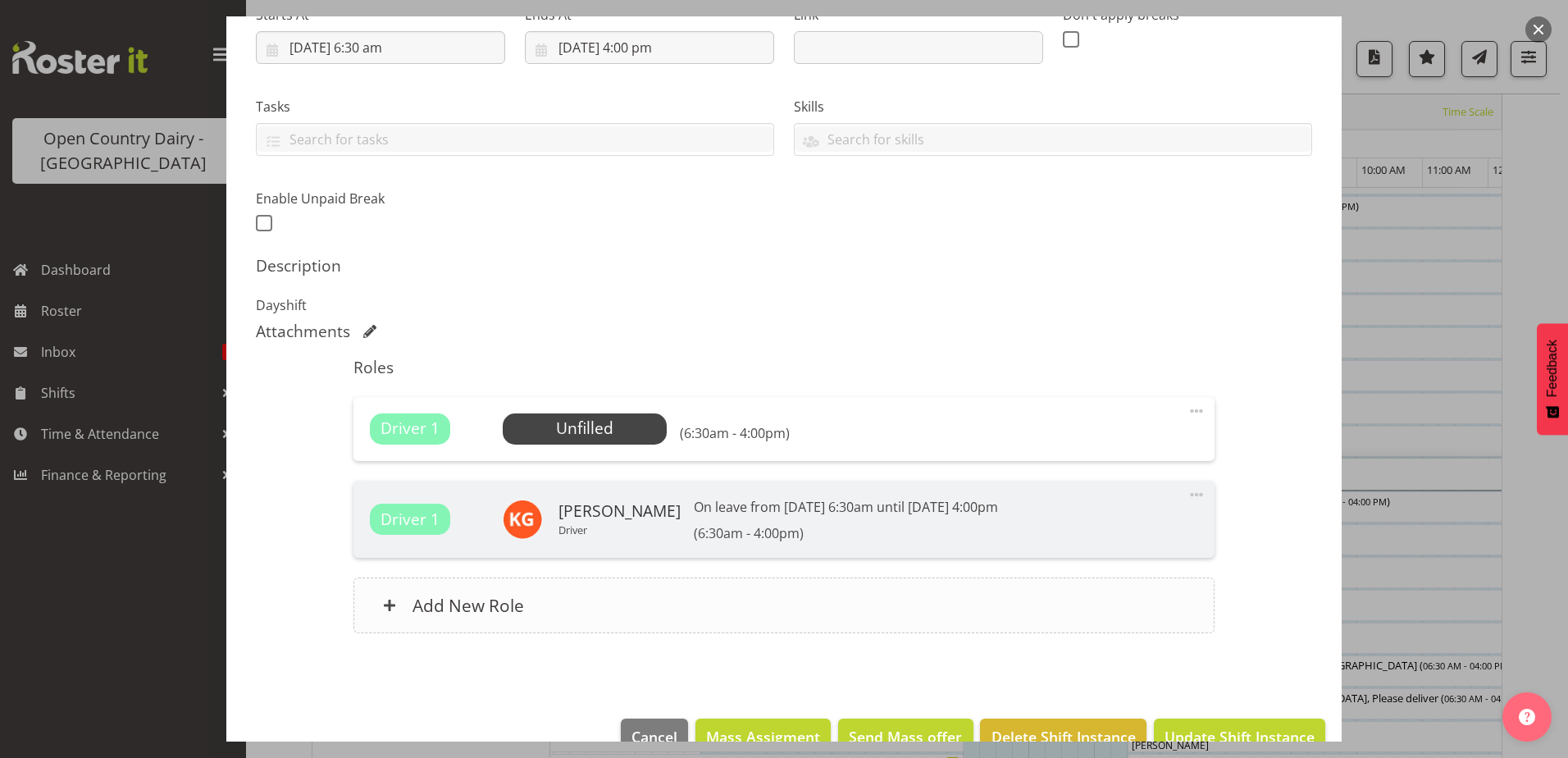
scroll to position [320, 0]
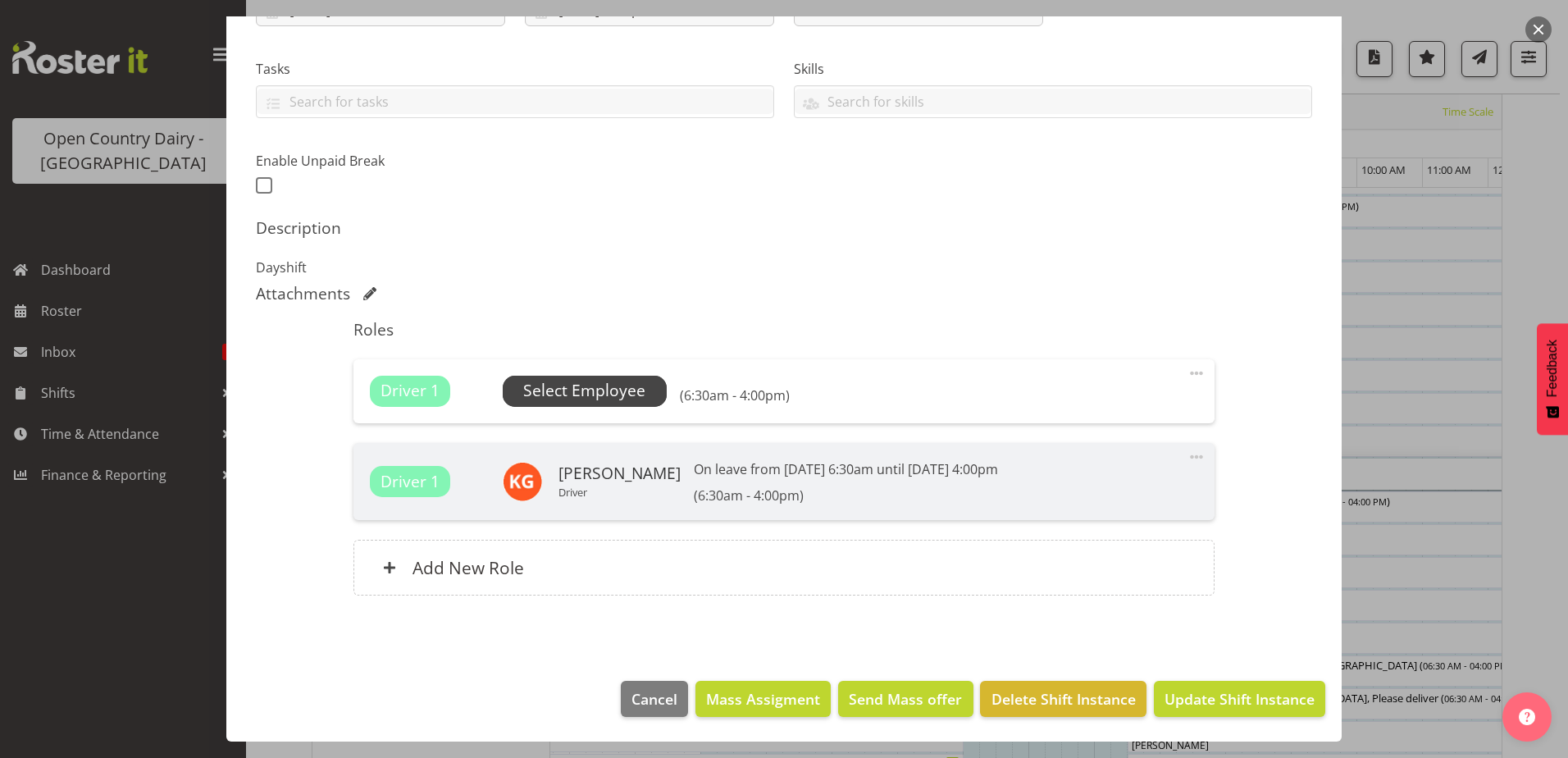
click at [616, 391] on span "Select Employee" at bounding box center [584, 391] width 122 height 24
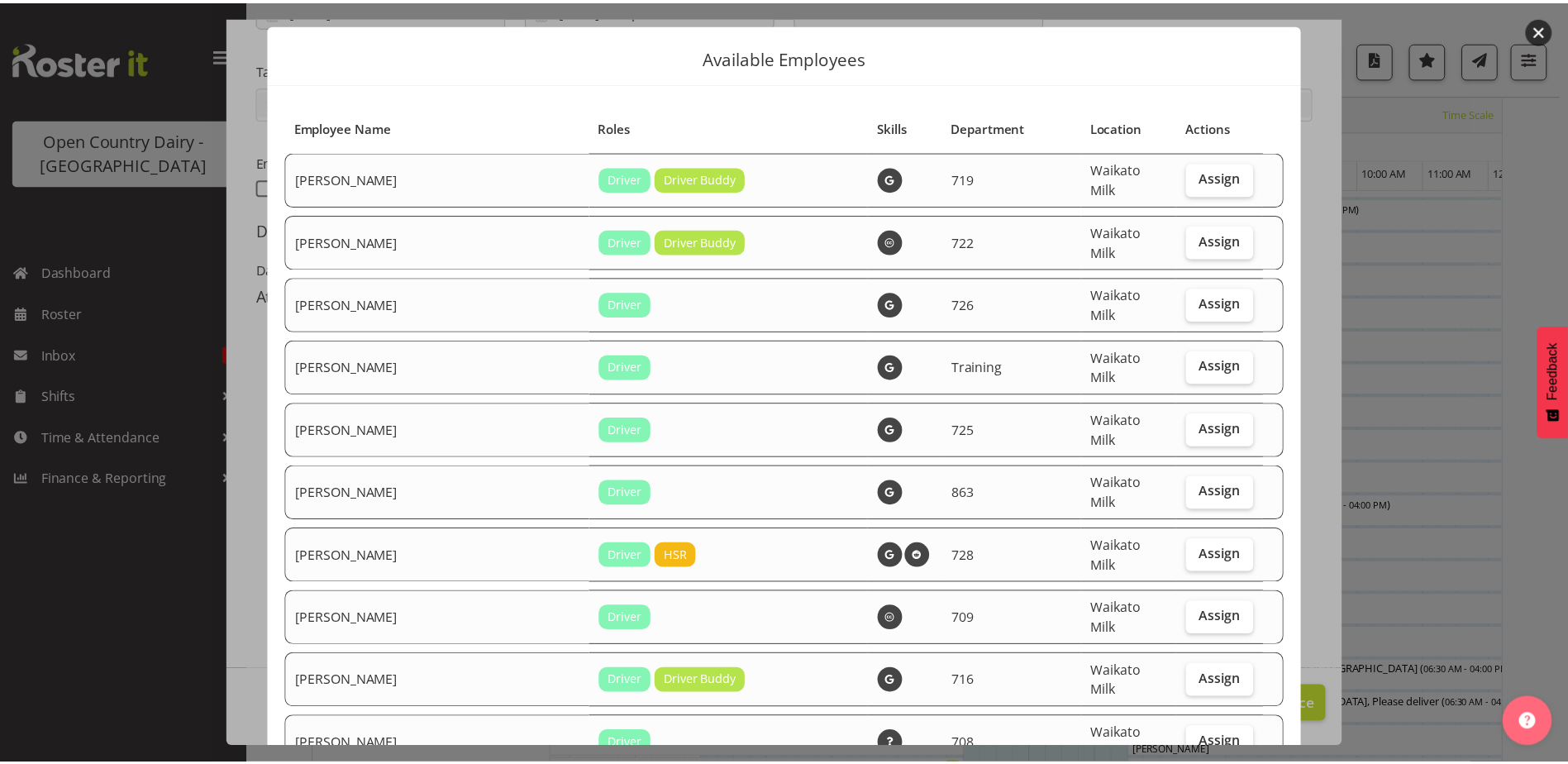
scroll to position [0, 0]
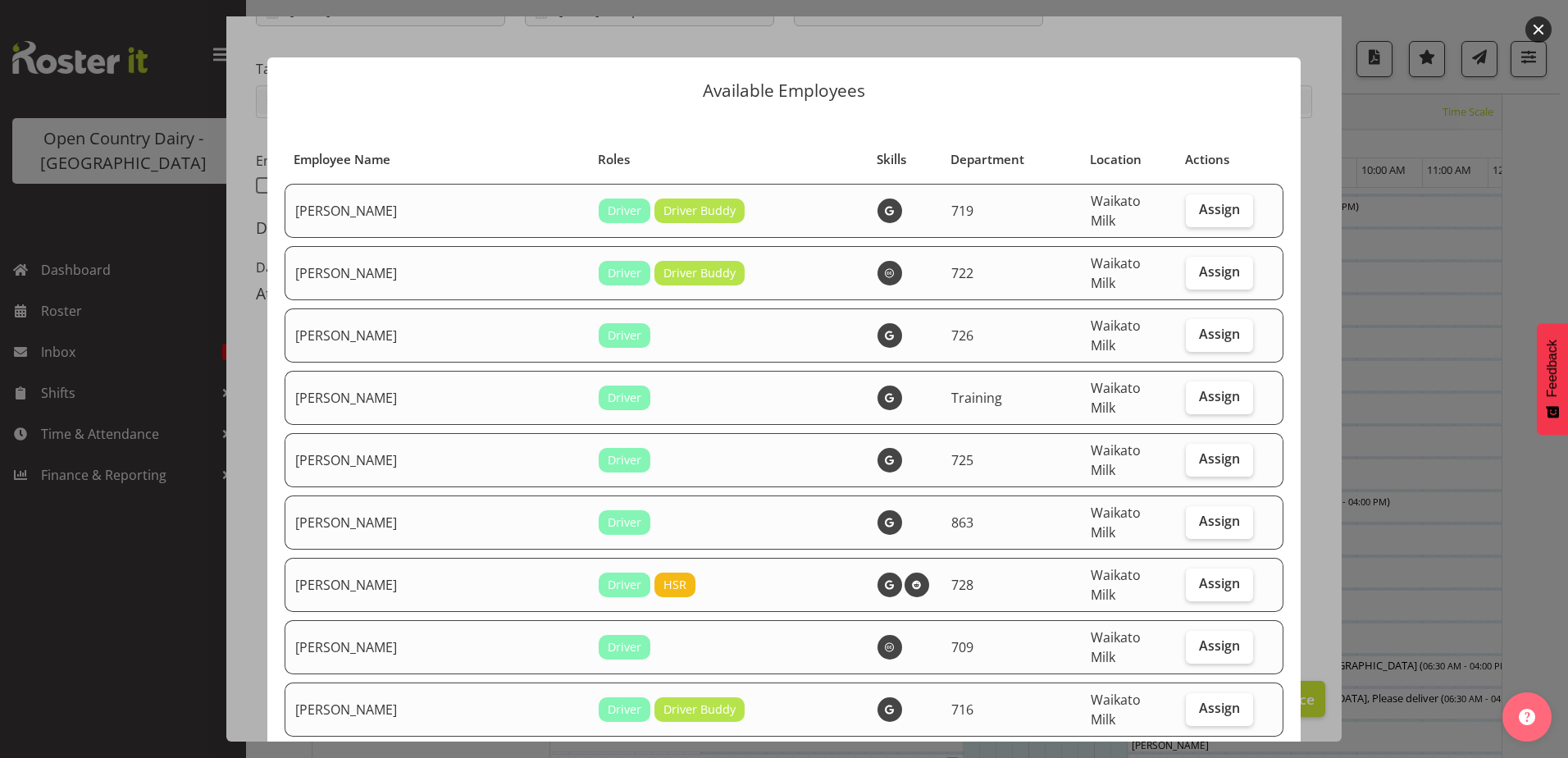
click at [194, 260] on div at bounding box center [784, 379] width 1568 height 758
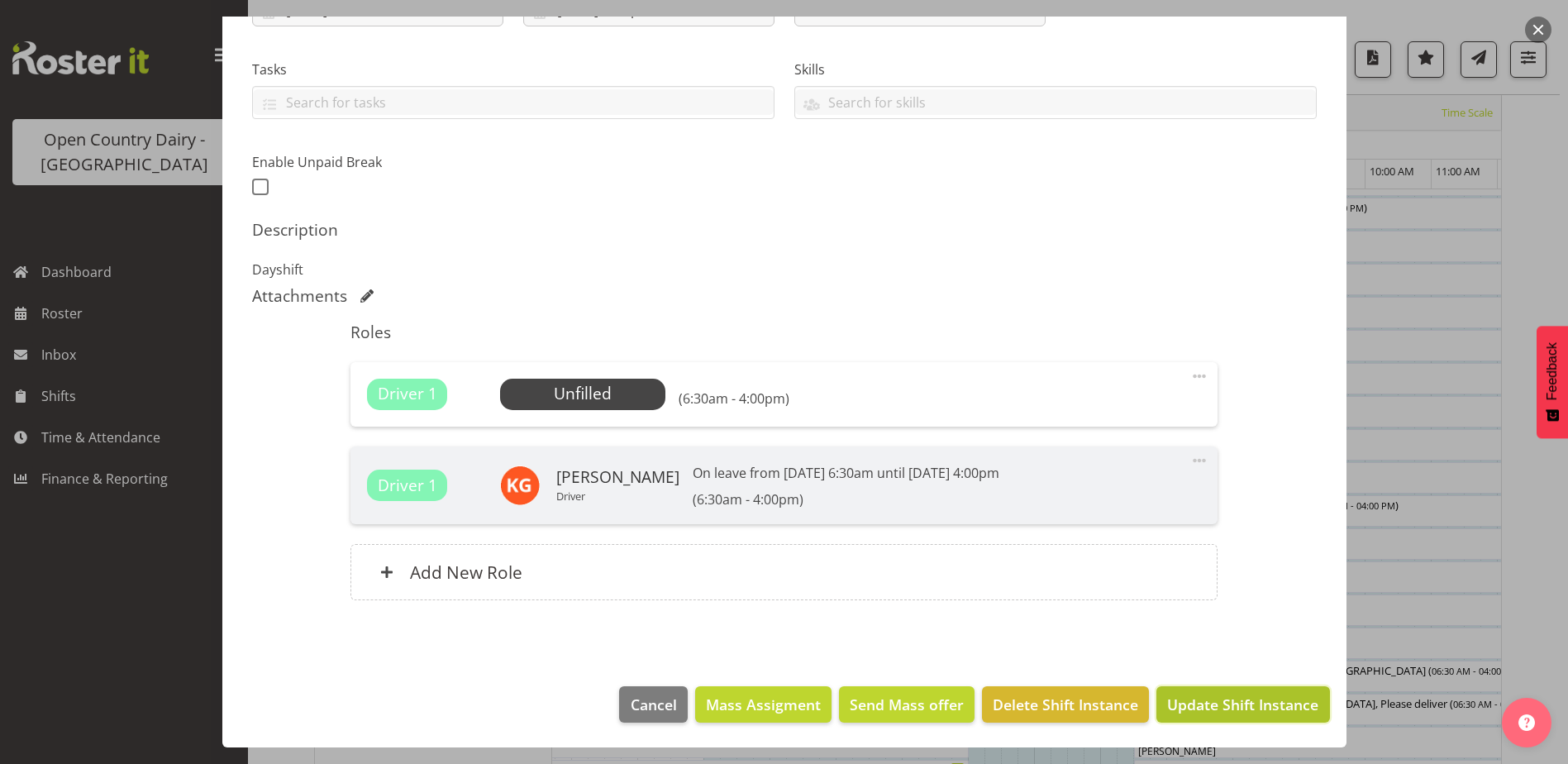
click at [1226, 710] on span "Update Shift Instance" at bounding box center [1243, 704] width 151 height 22
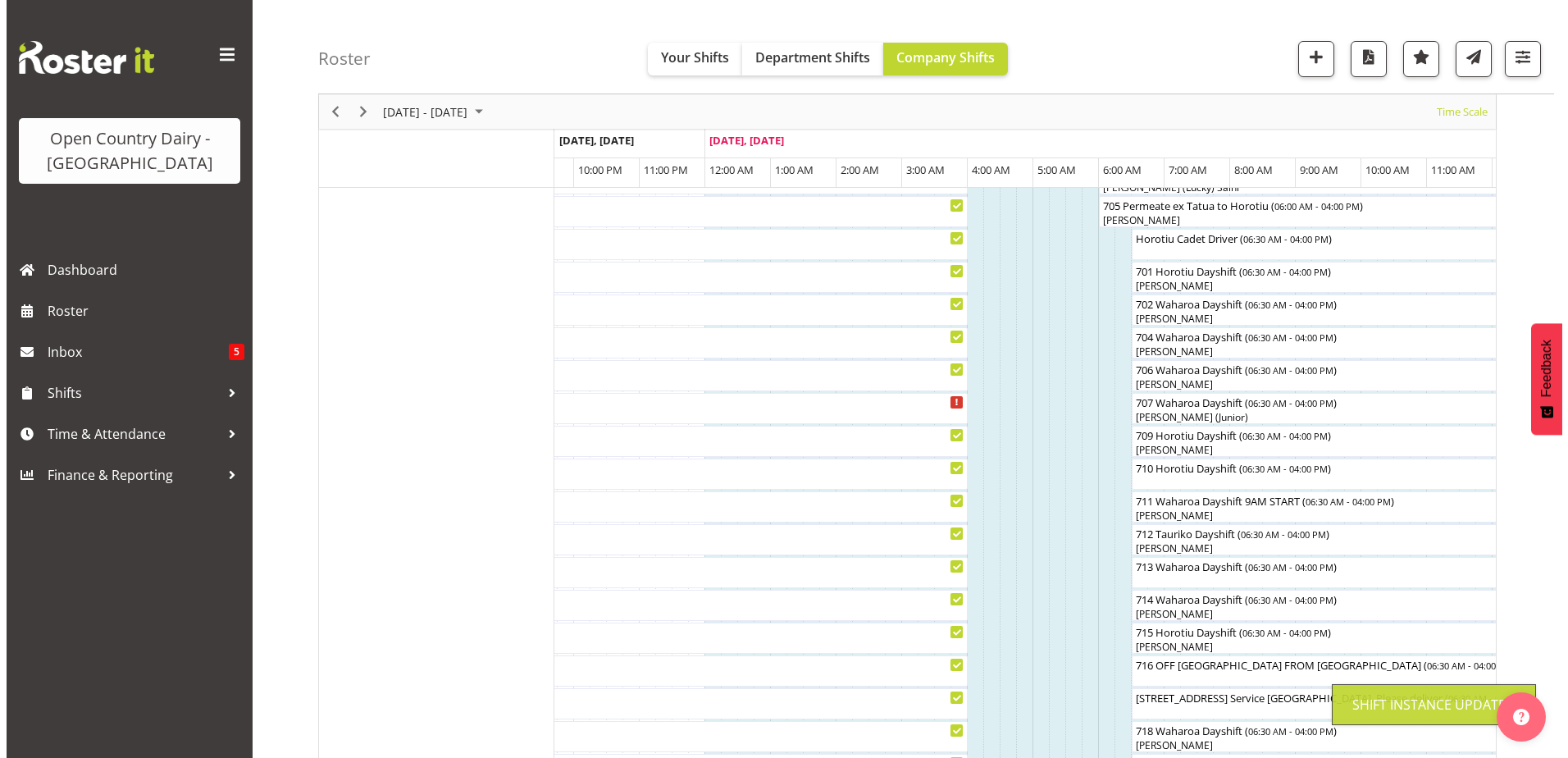
scroll to position [53, 0]
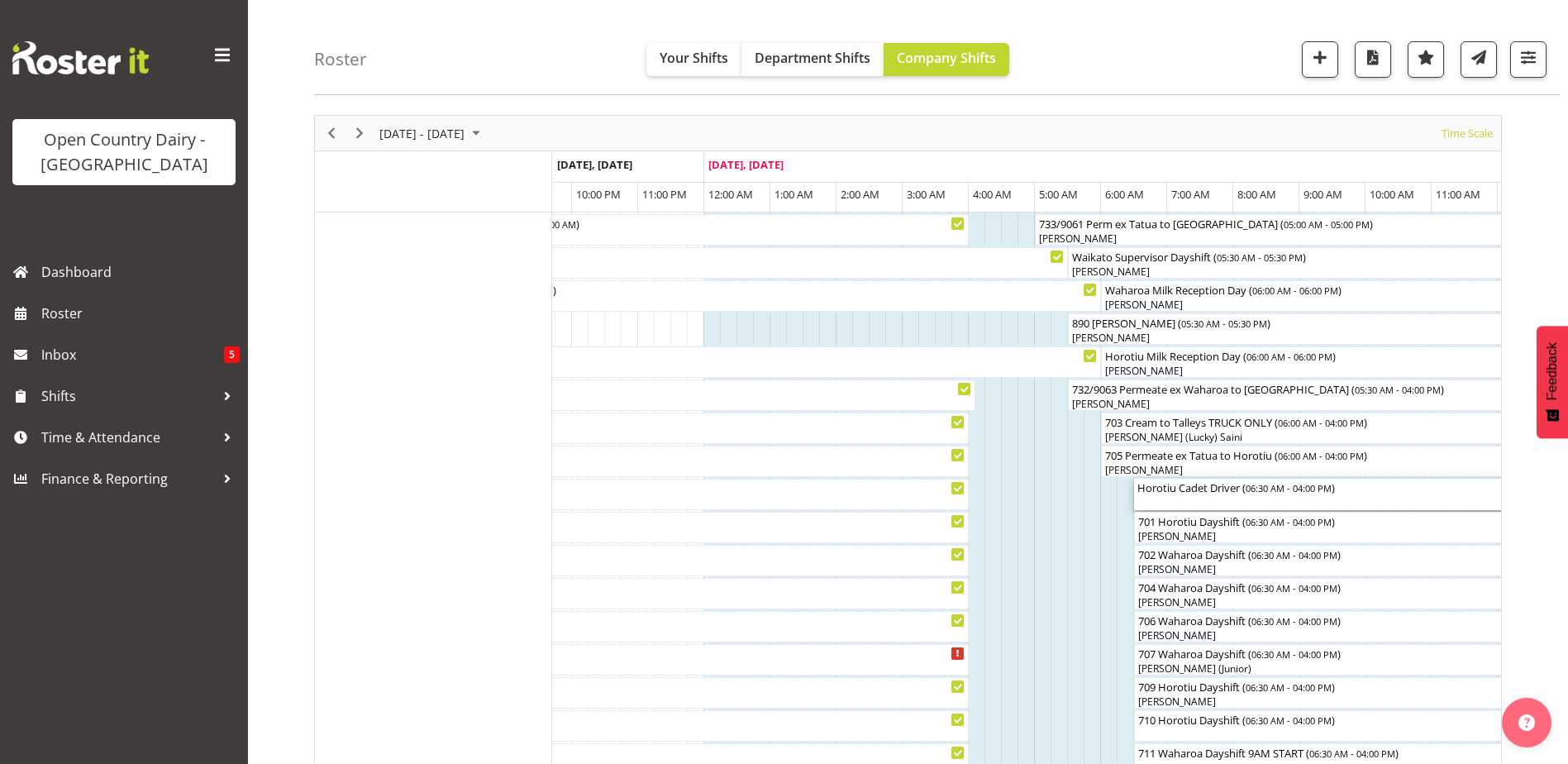
click at [1184, 497] on div "Horotiu Cadet Driver ( 06:30 AM - 04:00 PM )" at bounding box center [1448, 494] width 621 height 32
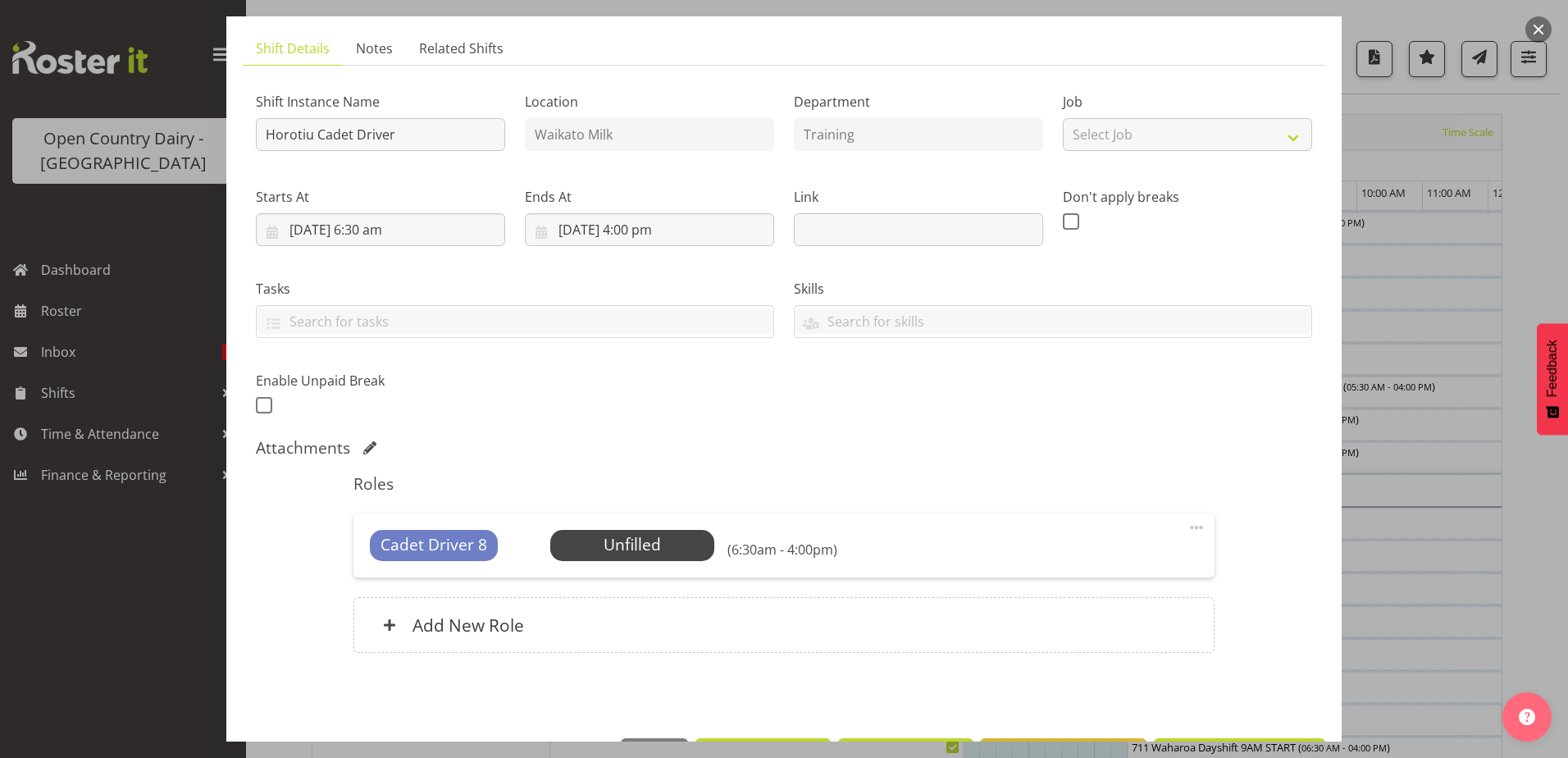
scroll to position [75, 0]
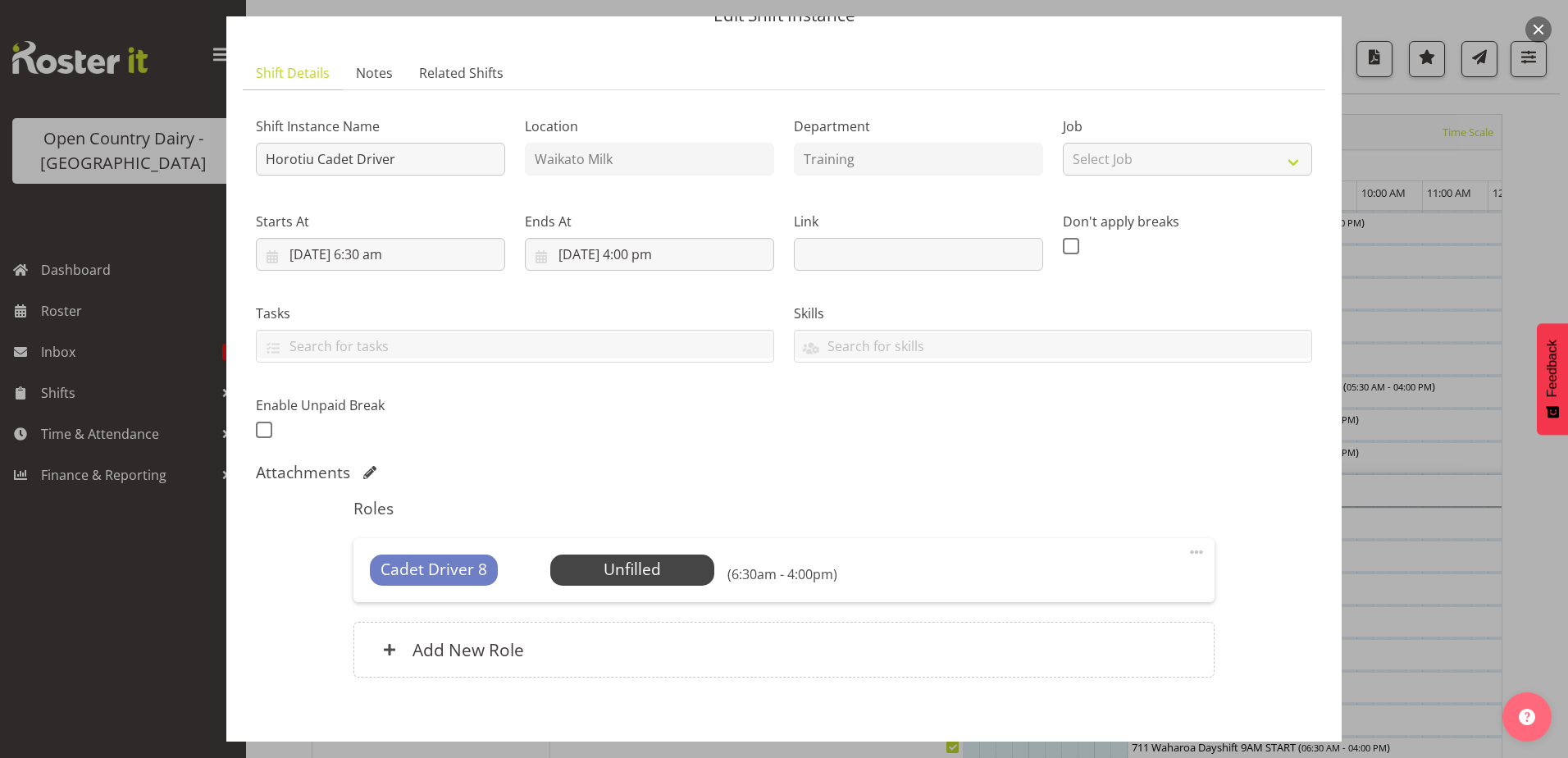
click at [112, 352] on div at bounding box center [784, 379] width 1568 height 758
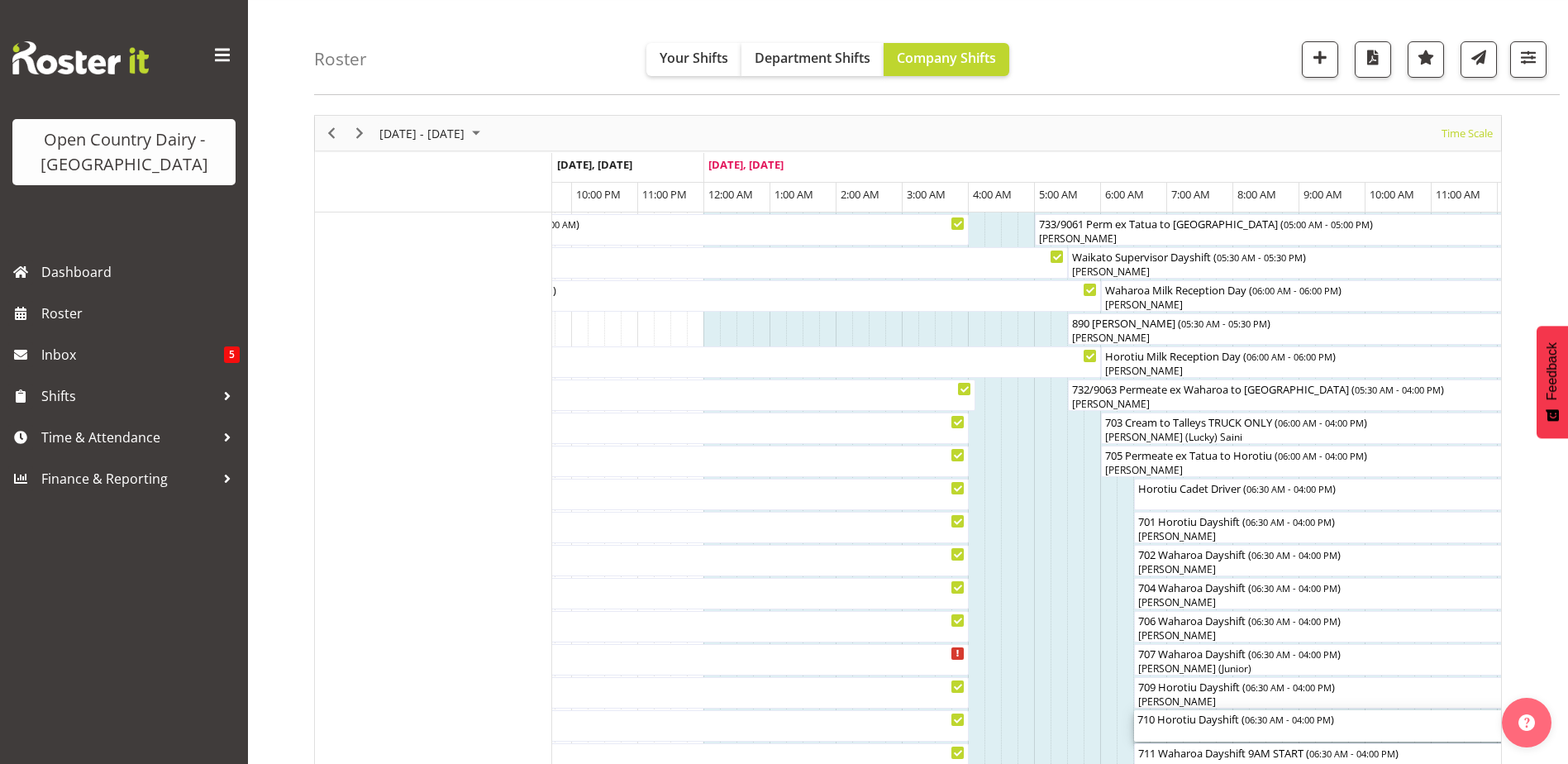
click at [1172, 727] on div "710 Horotiu Dayshift ( 06:30 AM - 04:00 PM )" at bounding box center [1448, 726] width 621 height 32
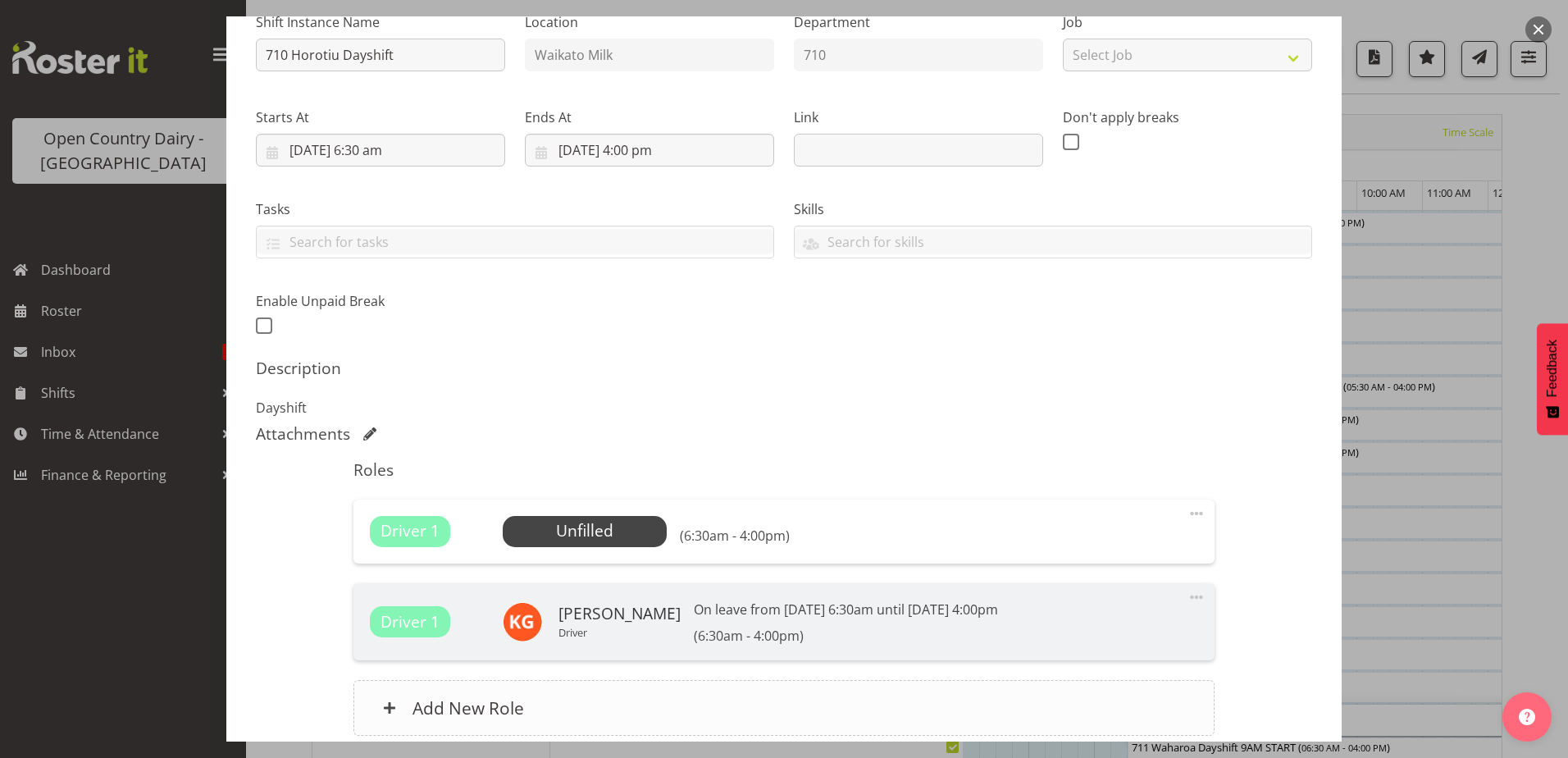
scroll to position [320, 0]
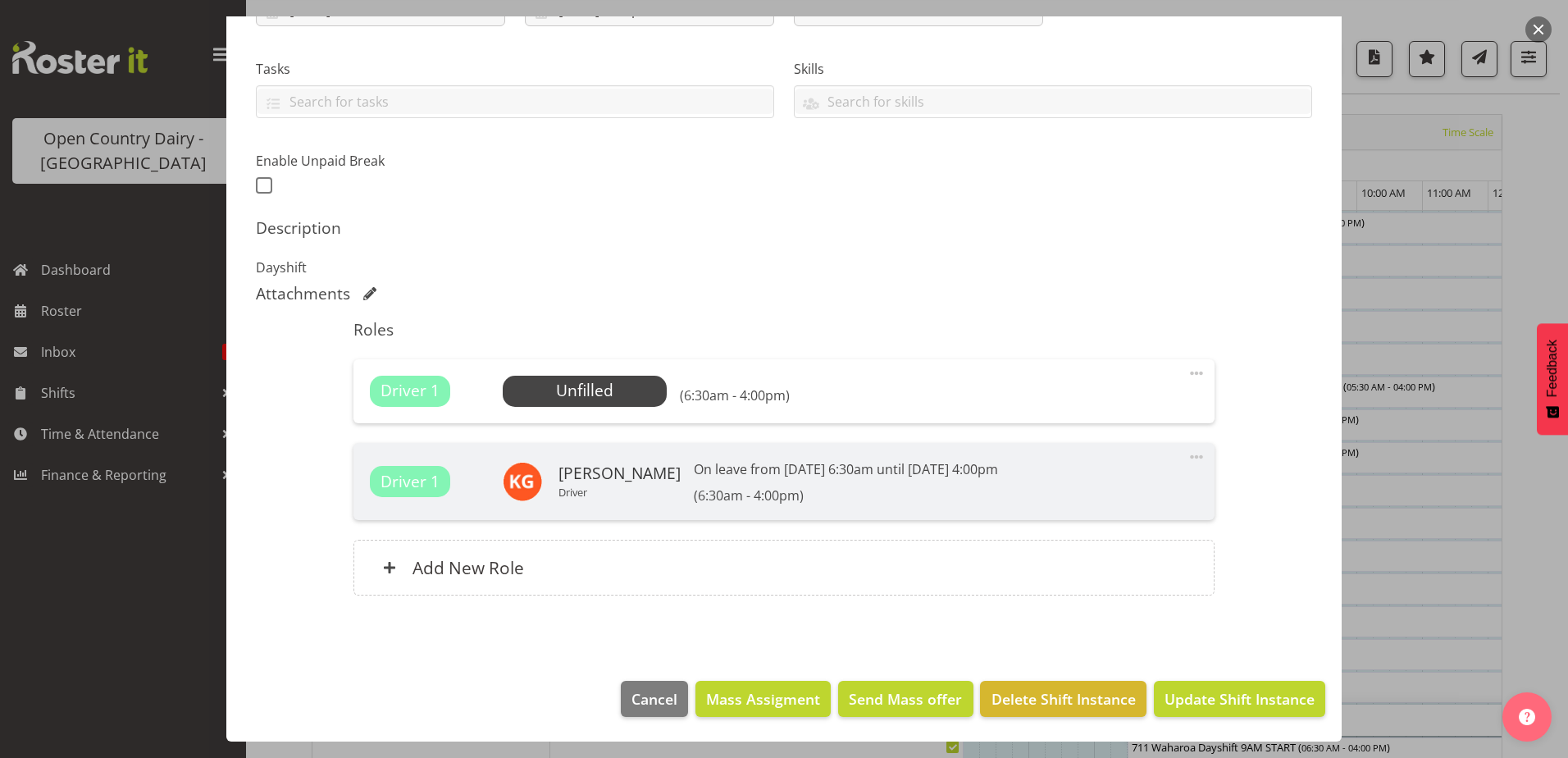
click at [1187, 372] on span at bounding box center [1197, 373] width 20 height 20
click at [1091, 409] on link "Edit" at bounding box center [1127, 412] width 158 height 30
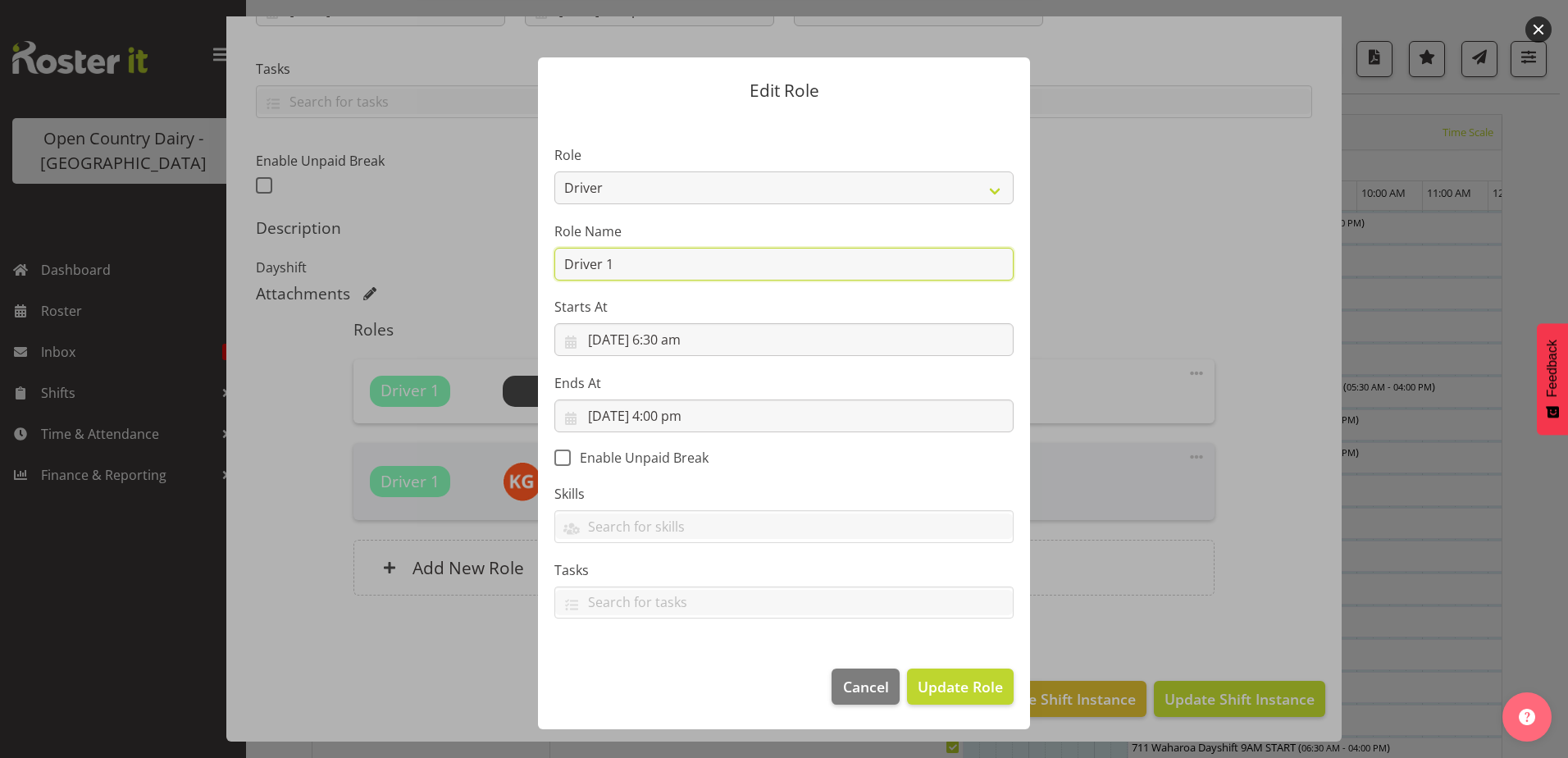
click at [608, 260] on input "Driver 1" at bounding box center [784, 265] width 460 height 33
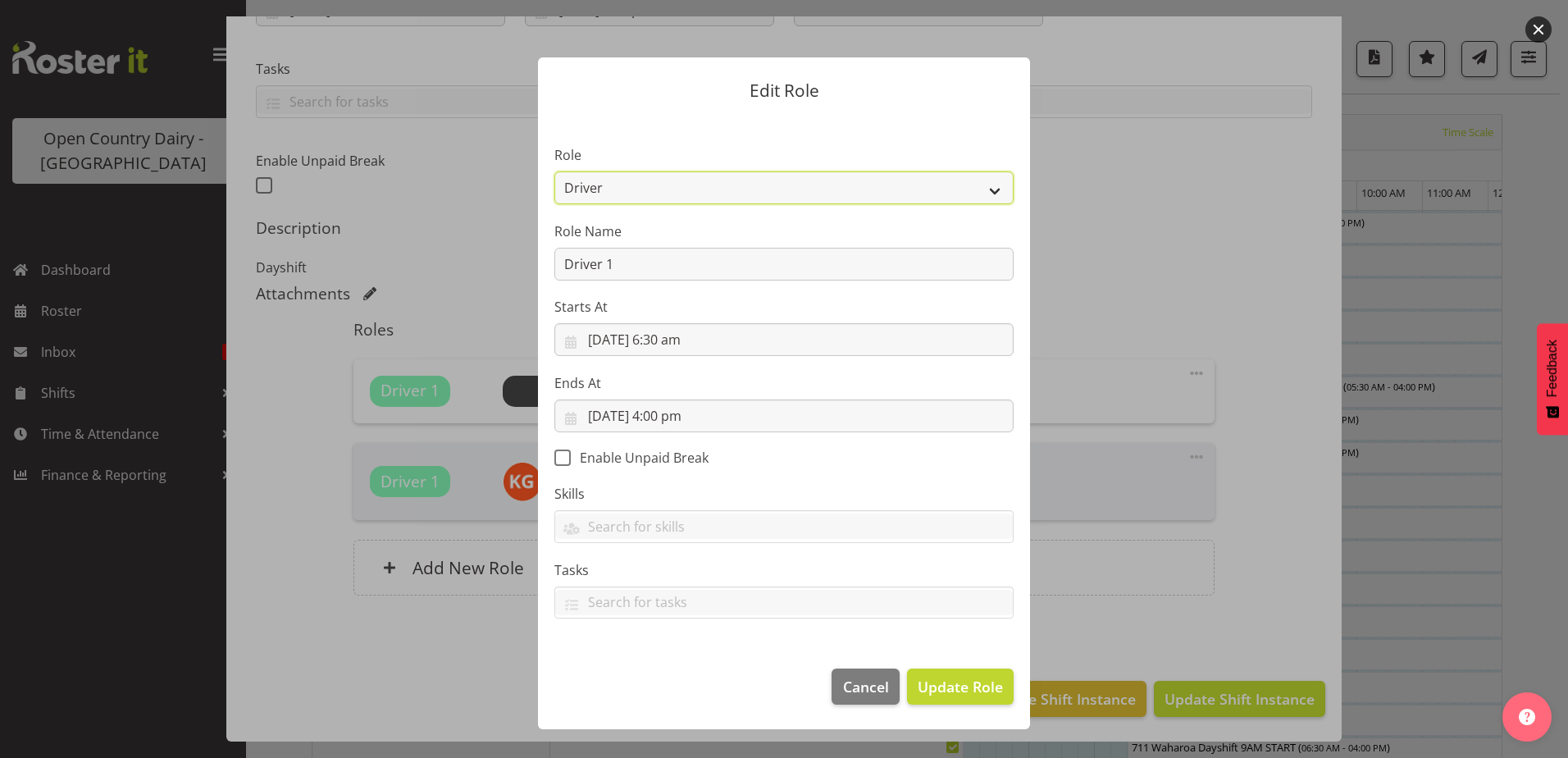
click at [1001, 188] on select "Cadet Driver Crew Leader Driver Driver Buddy Driver Assessor Dayshift Driver As…" at bounding box center [784, 188] width 460 height 33
select select "1462"
click at [554, 172] on select "Cadet Driver Crew Leader Driver Driver Buddy Driver Assessor Dayshift Driver As…" at bounding box center [784, 188] width 460 height 33
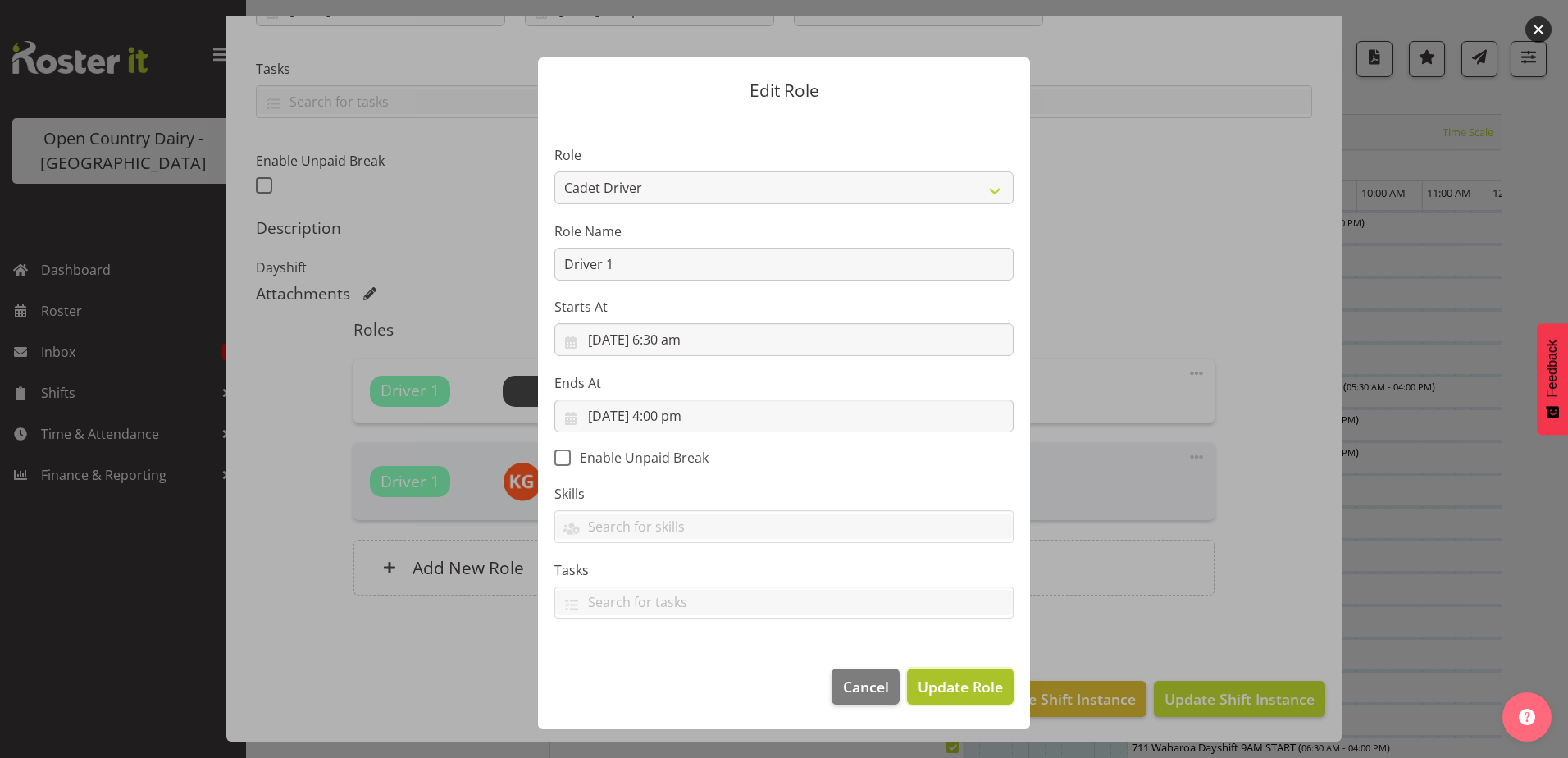
click at [951, 680] on span "Update Role" at bounding box center [960, 687] width 85 height 22
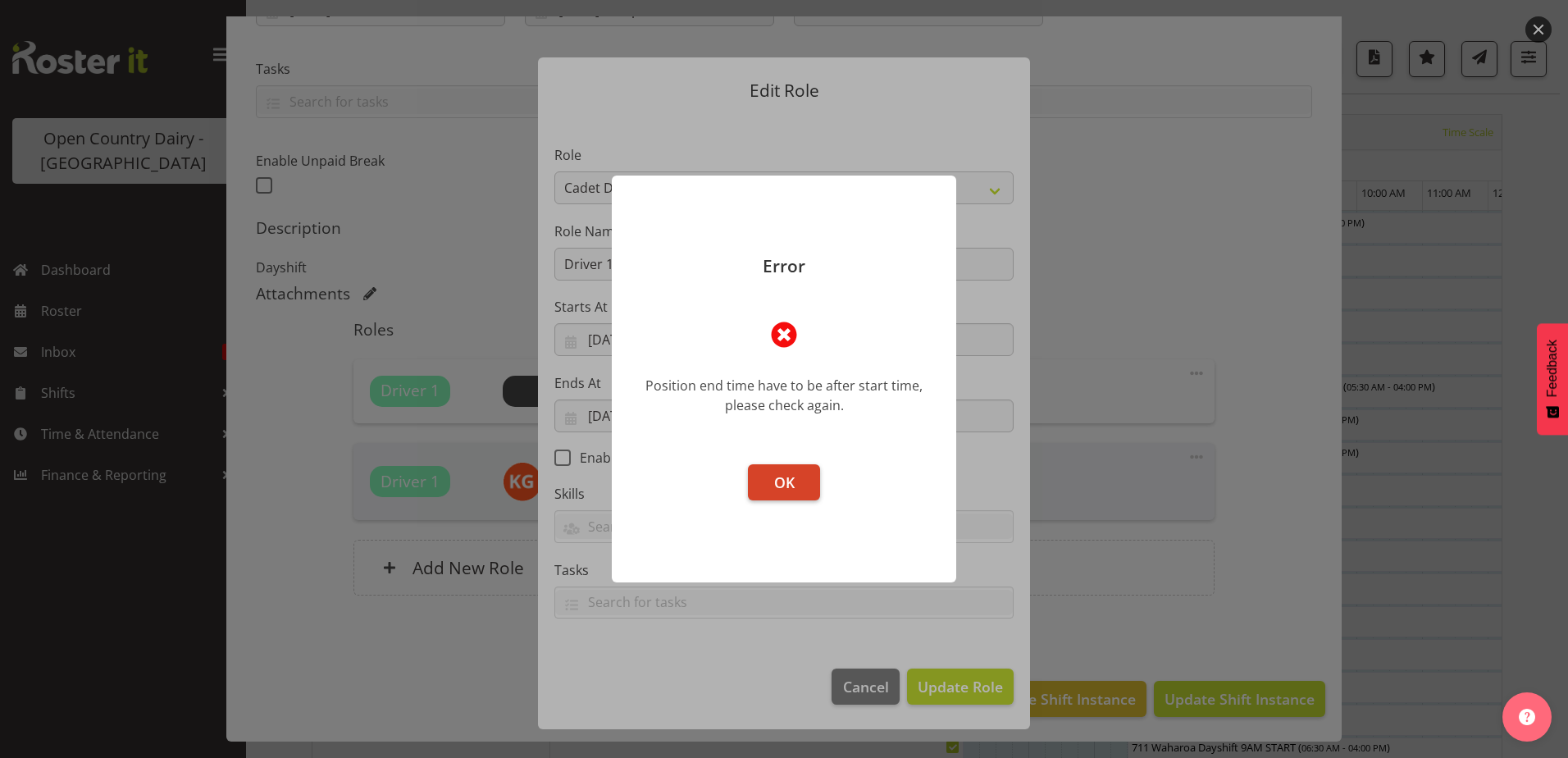
click at [782, 471] on button "OK" at bounding box center [784, 483] width 72 height 36
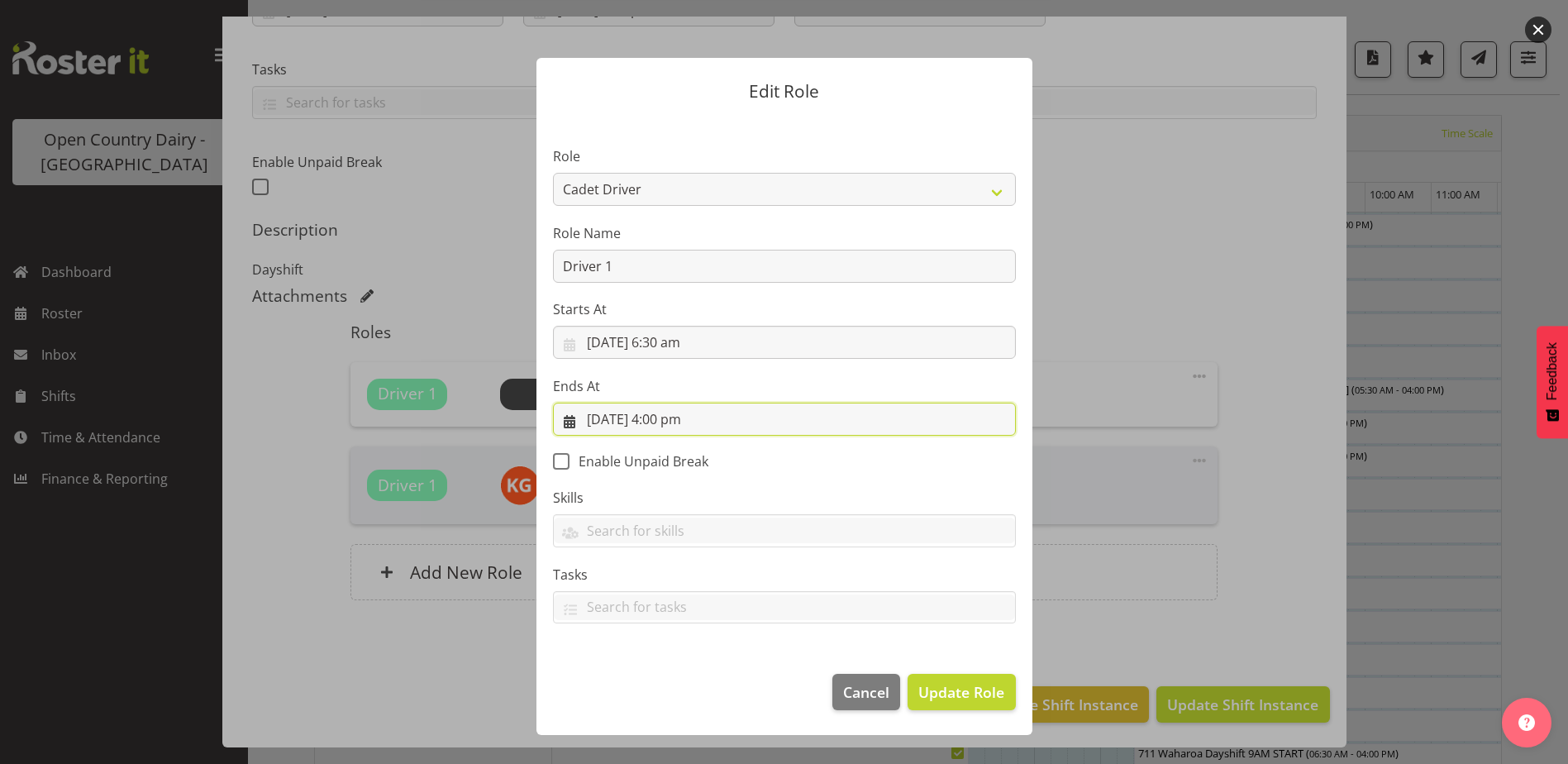
click at [601, 420] on input "[DATE] 4:00 pm" at bounding box center [784, 419] width 463 height 33
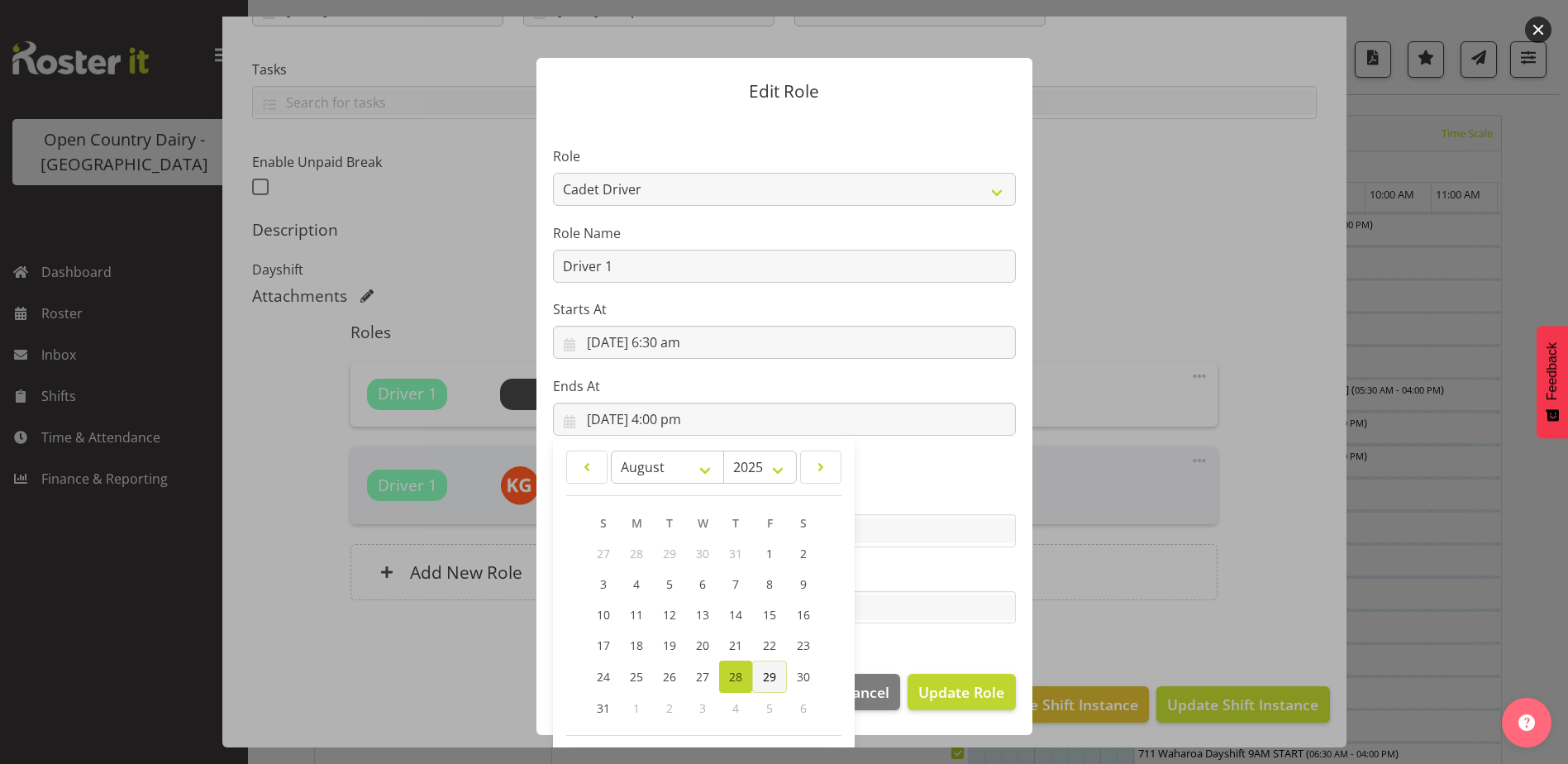
click at [764, 674] on span "29" at bounding box center [770, 676] width 13 height 16
type input "[DATE] 4:00 pm"
click at [952, 692] on span "Update Role" at bounding box center [961, 692] width 86 height 22
select select
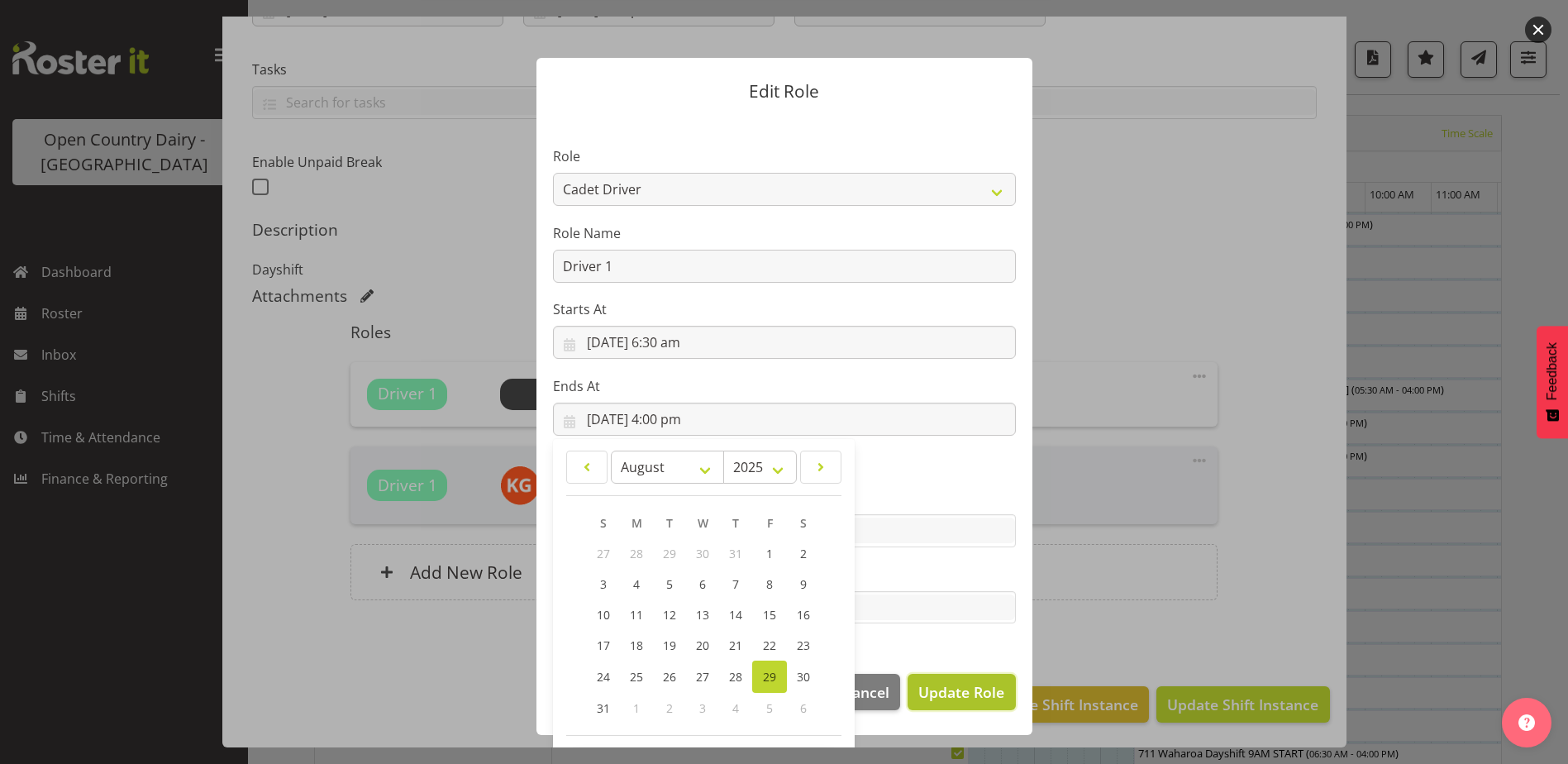
select select
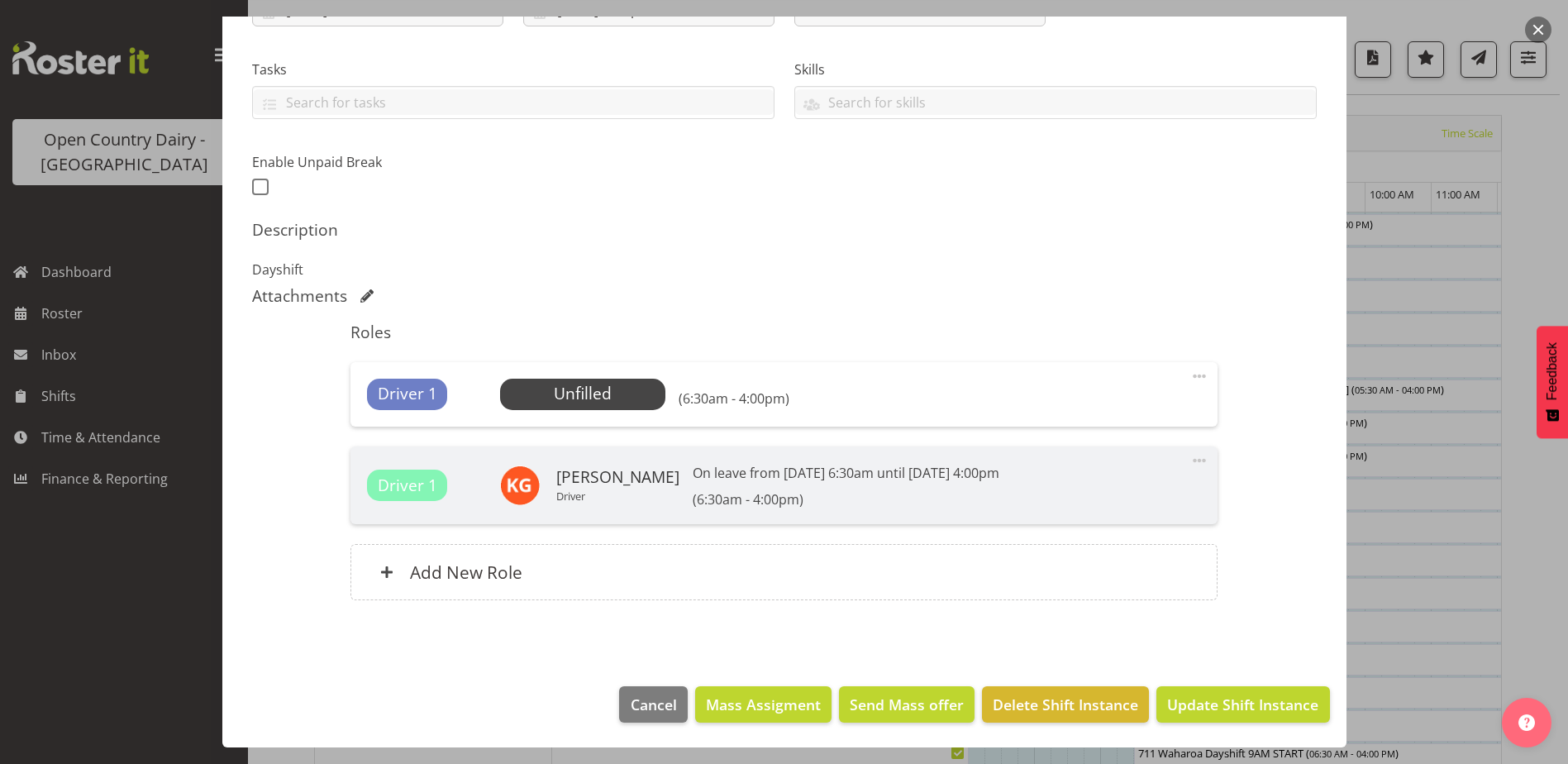
click at [1190, 375] on span at bounding box center [1200, 376] width 20 height 20
click at [1125, 415] on link "Edit" at bounding box center [1131, 415] width 159 height 30
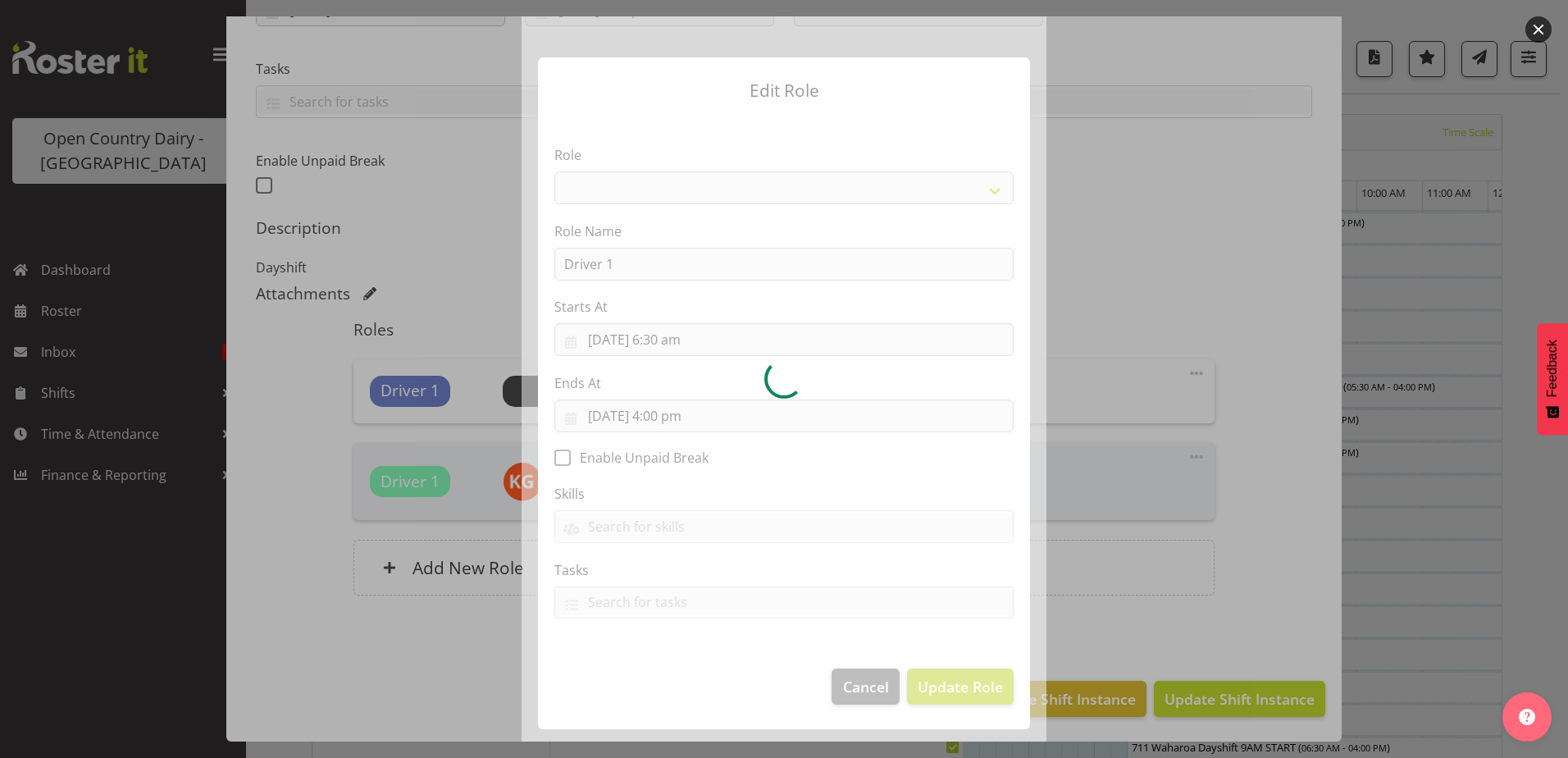
select select
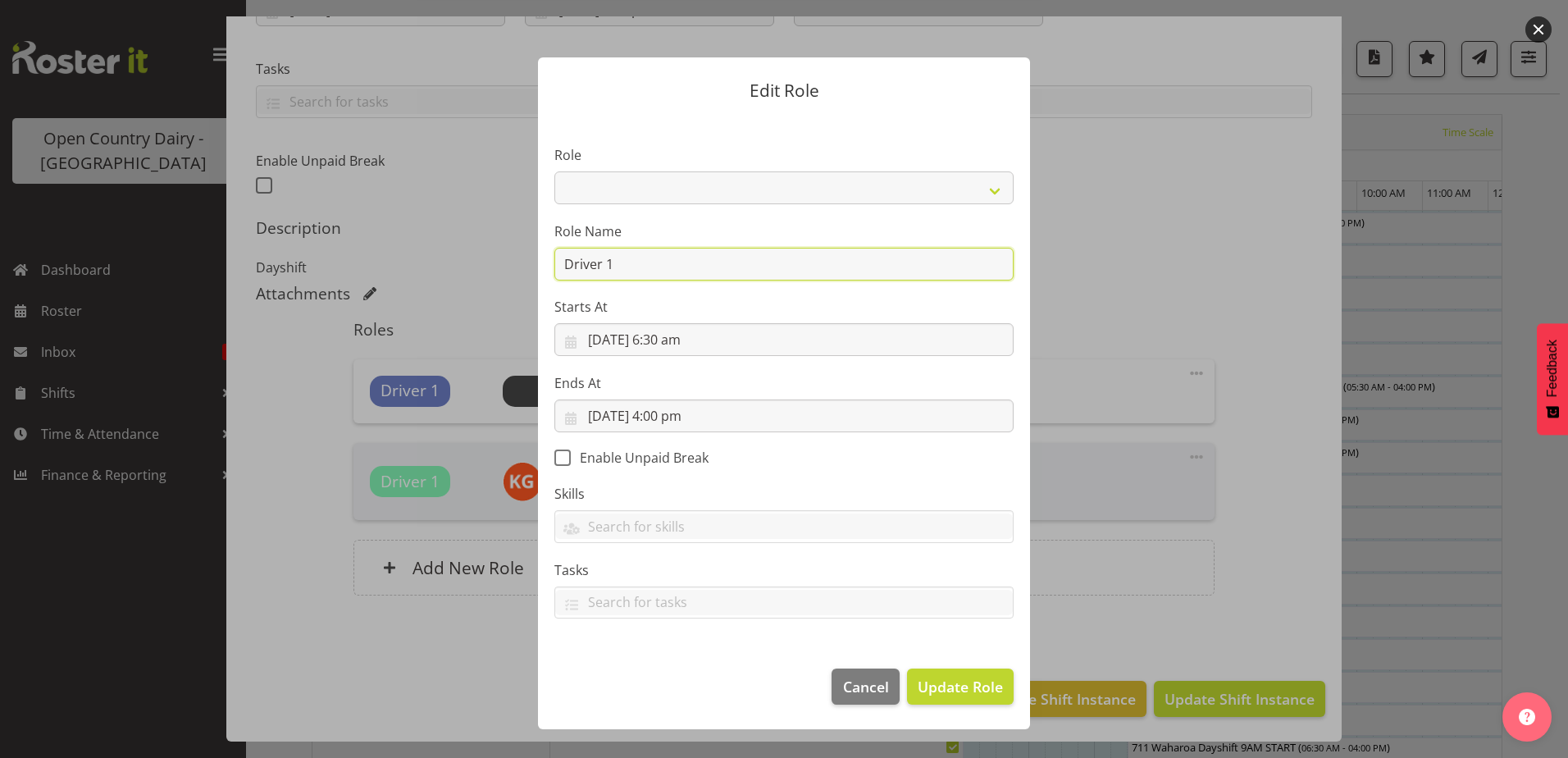
click at [624, 270] on input "Driver 1" at bounding box center [784, 265] width 460 height 33
drag, startPoint x: 623, startPoint y: 270, endPoint x: 530, endPoint y: 280, distance: 93.5
click at [531, 279] on div "Edit Role Role Cadet Driver Crew Leader Driver Driver Buddy Driver Assessor Day…" at bounding box center [784, 379] width 525 height 725
type input "Cadet Driver"
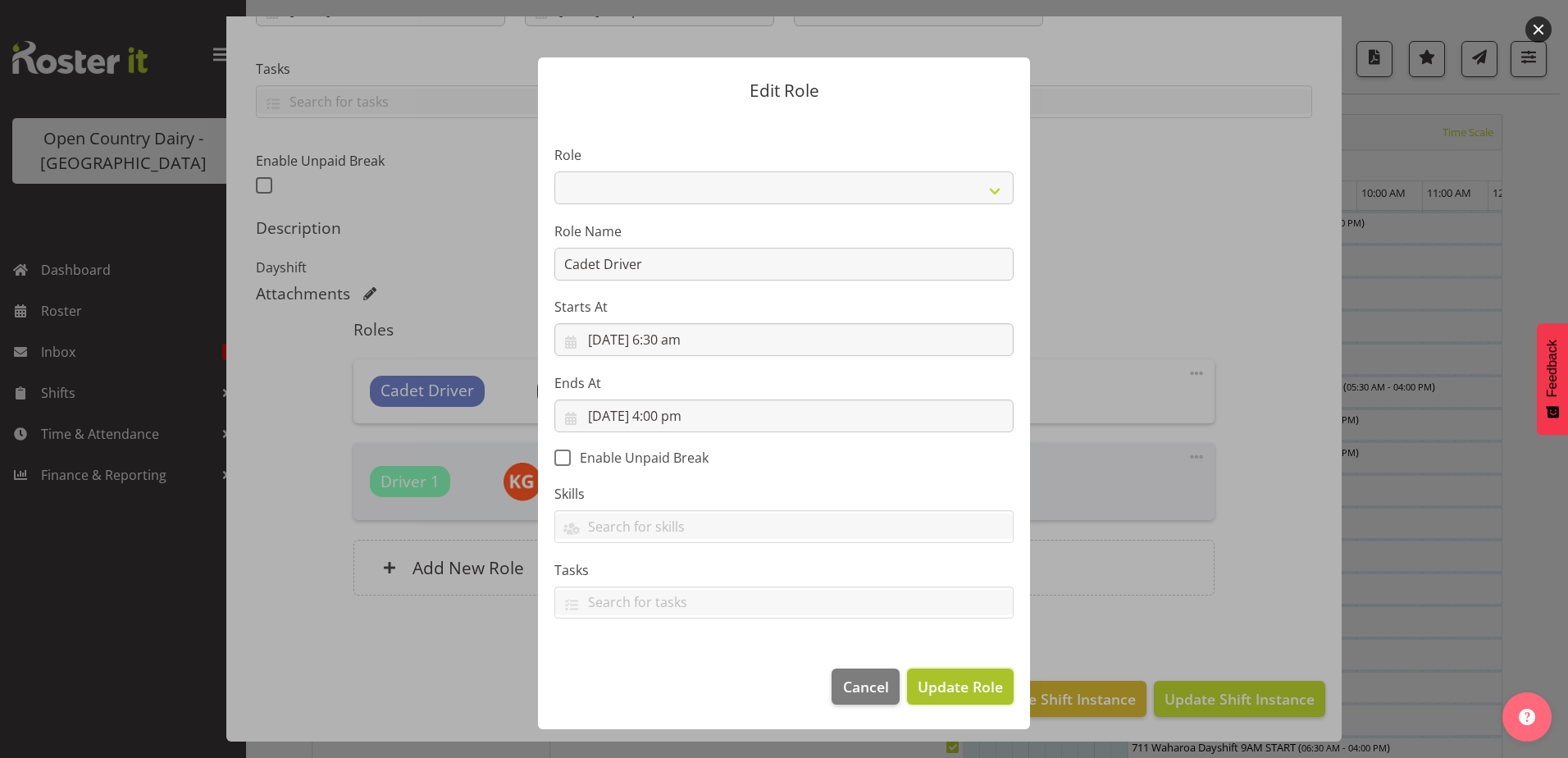
click at [954, 680] on span "Update Role" at bounding box center [960, 687] width 85 height 22
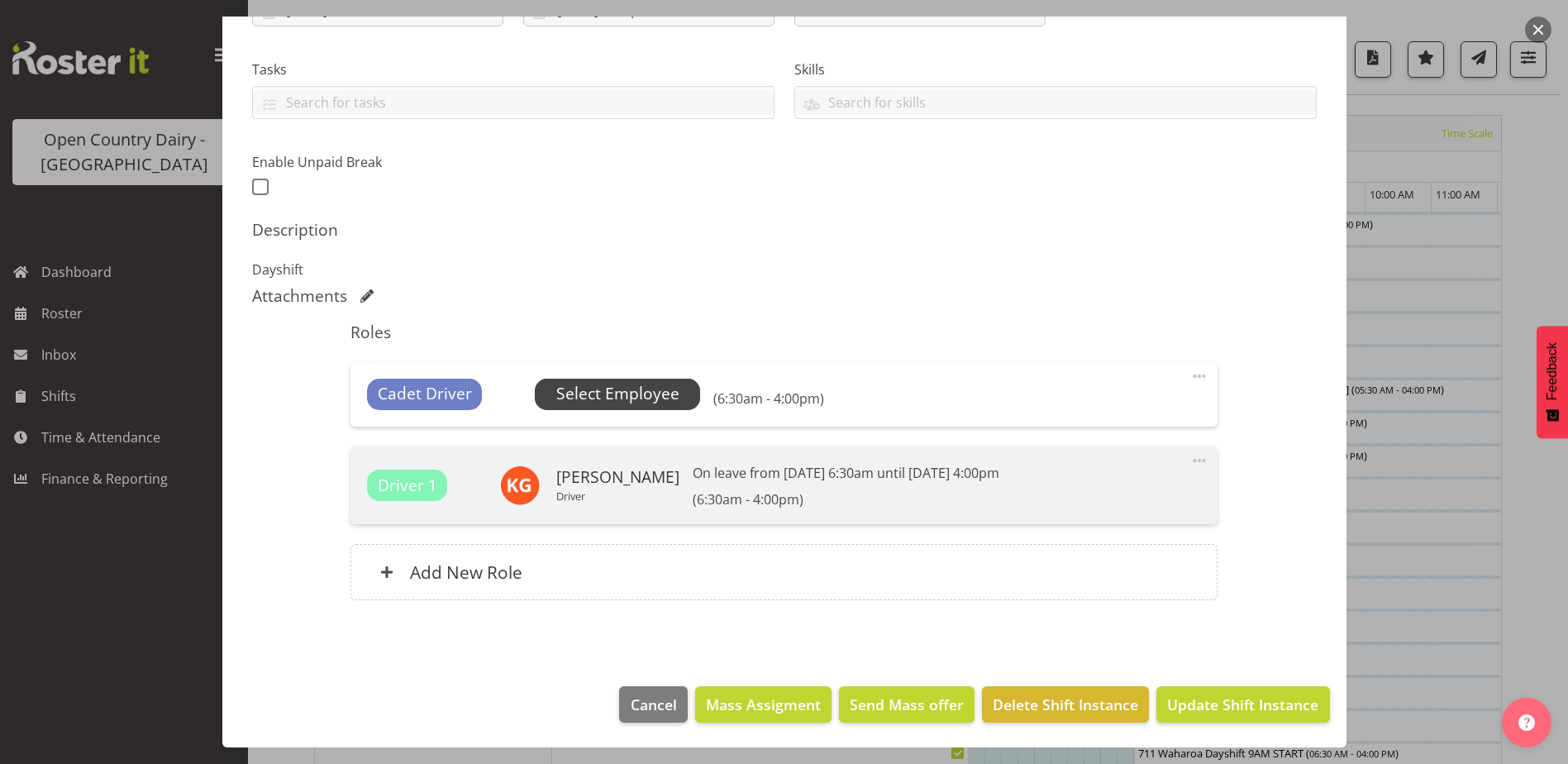
click at [665, 391] on span "Select Employee" at bounding box center [617, 394] width 123 height 24
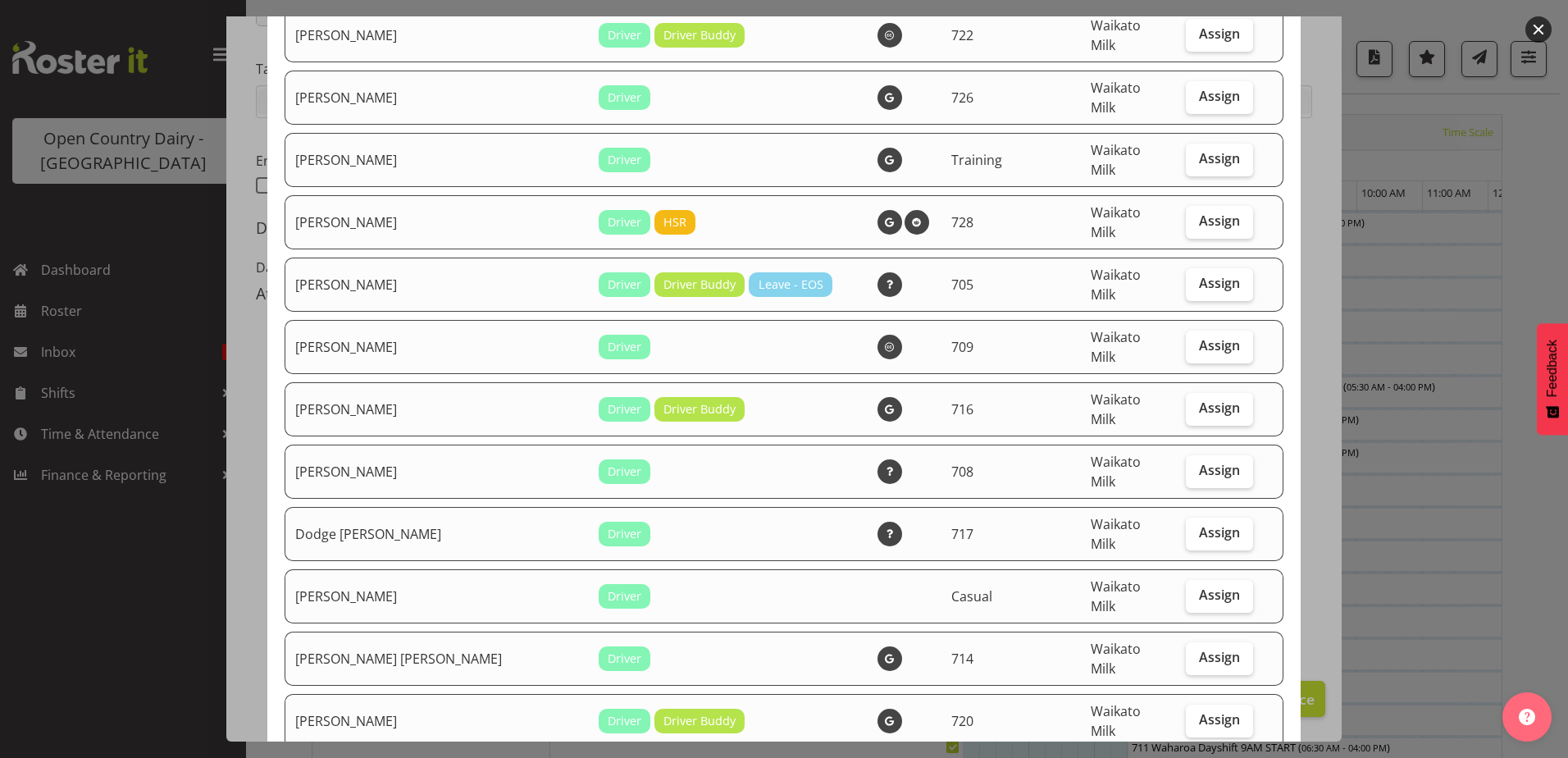
scroll to position [246, 0]
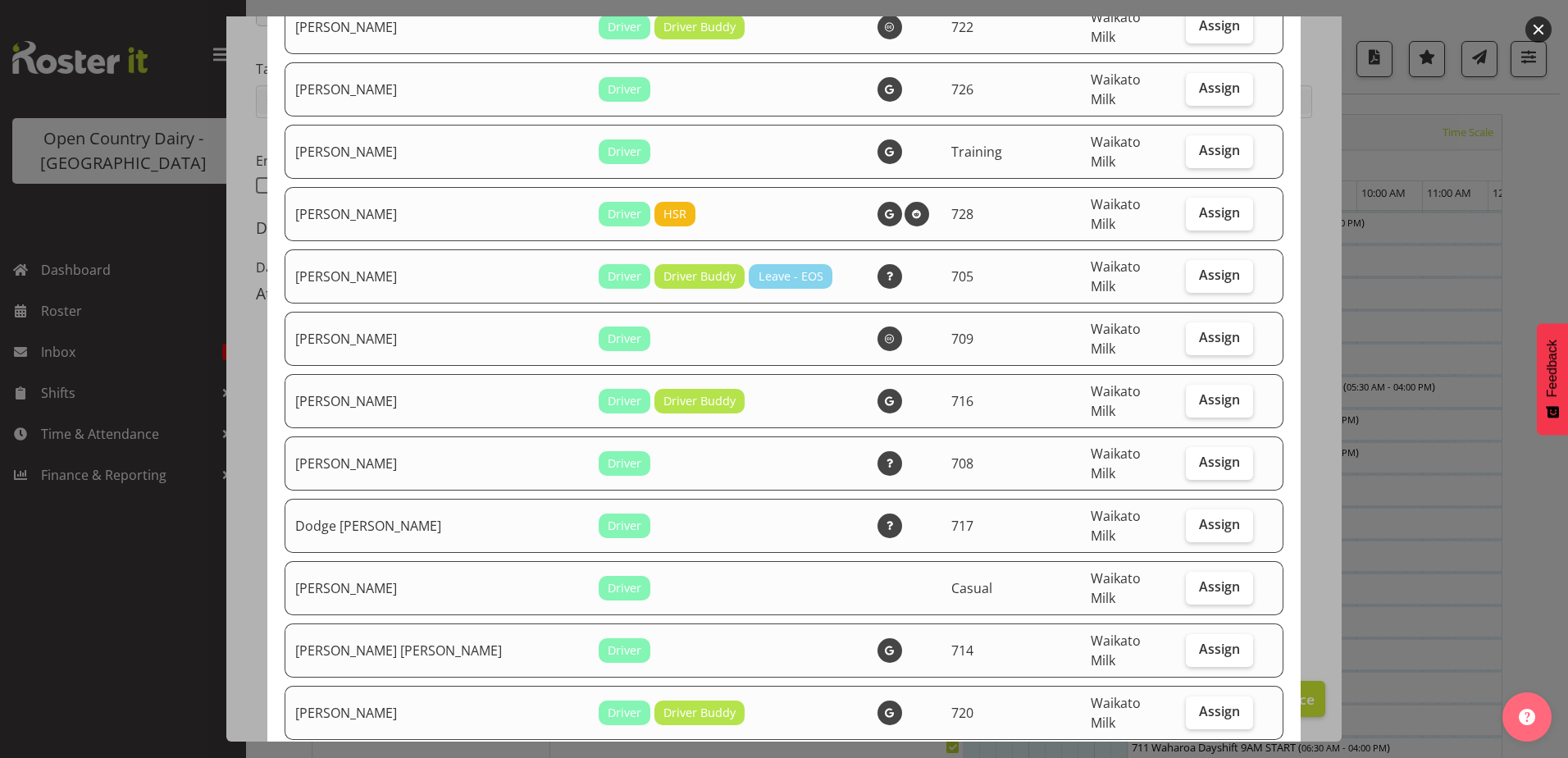
click at [187, 375] on div at bounding box center [784, 379] width 1568 height 758
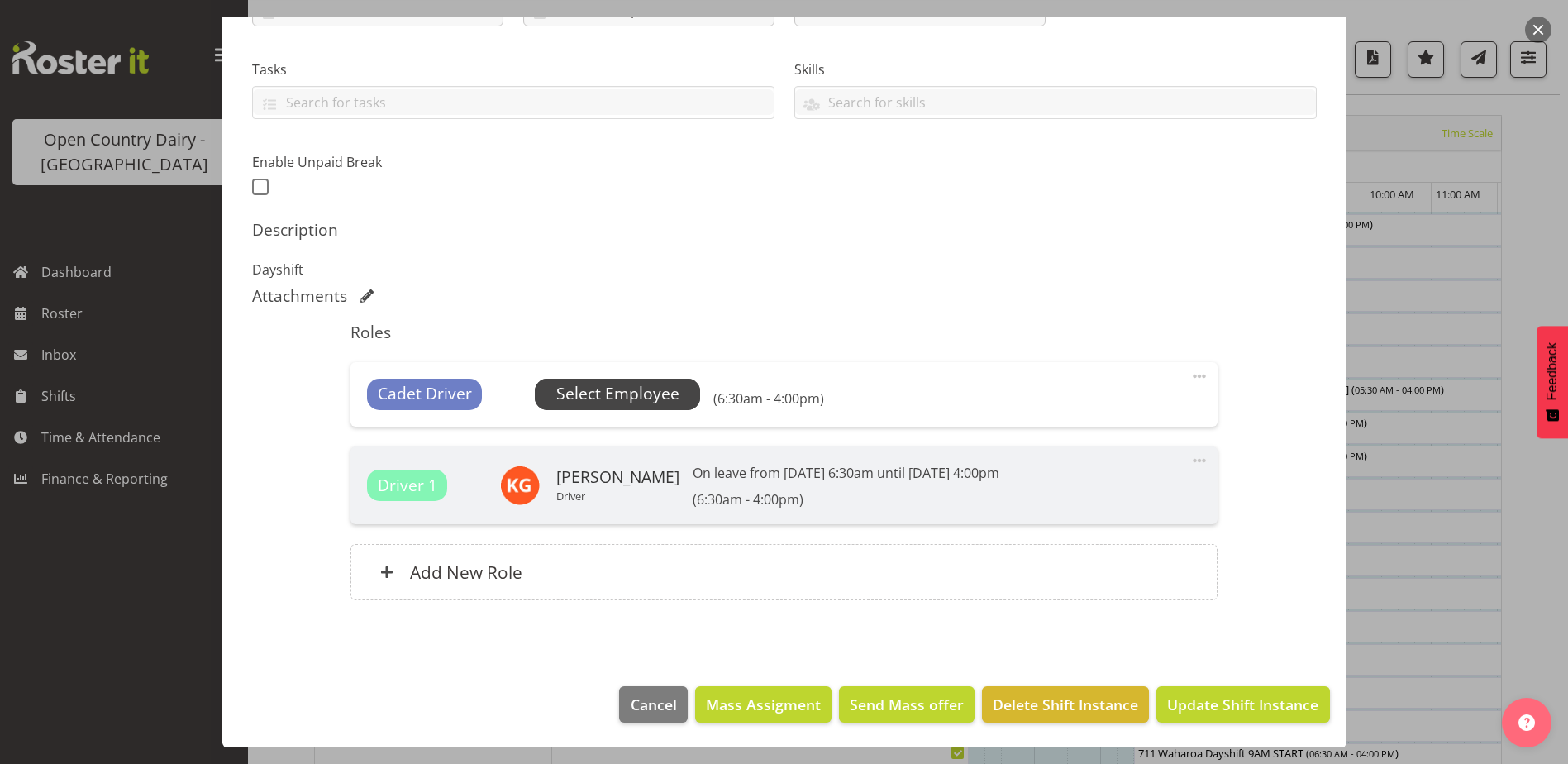
click at [614, 399] on span "Select Employee" at bounding box center [617, 394] width 123 height 24
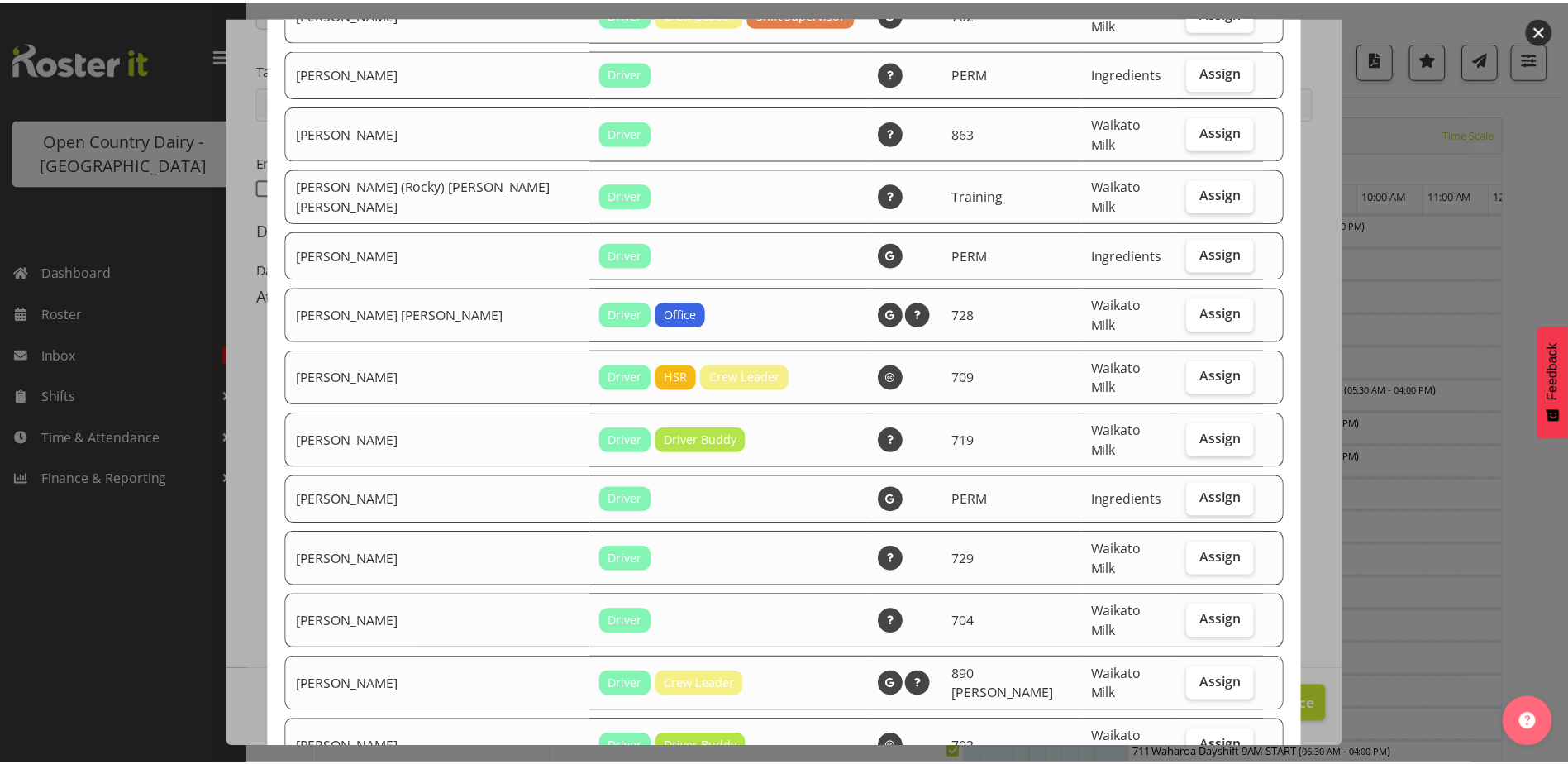
scroll to position [2644, 0]
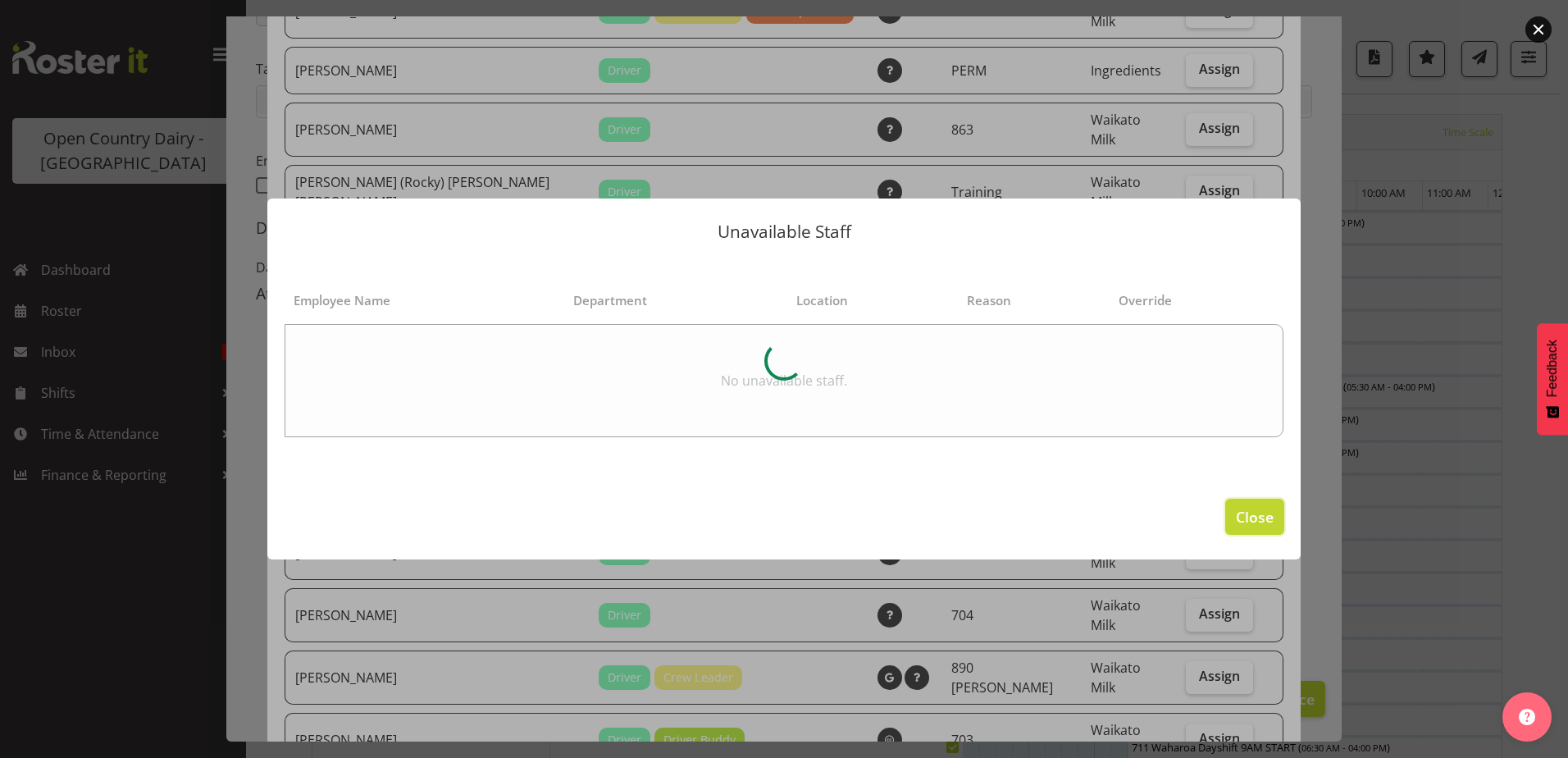
click at [1247, 517] on span "Close" at bounding box center [1254, 517] width 37 height 22
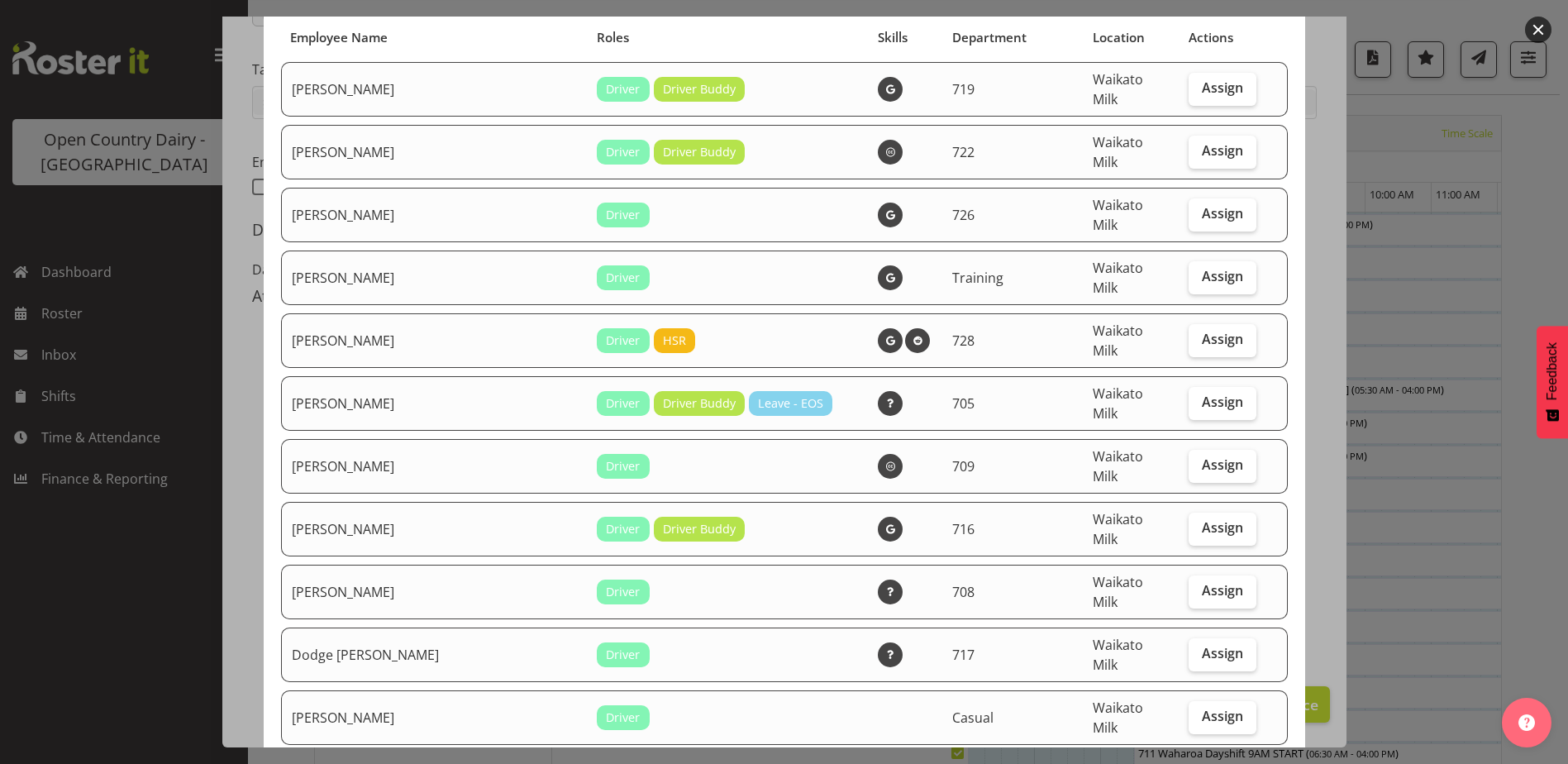
scroll to position [0, 0]
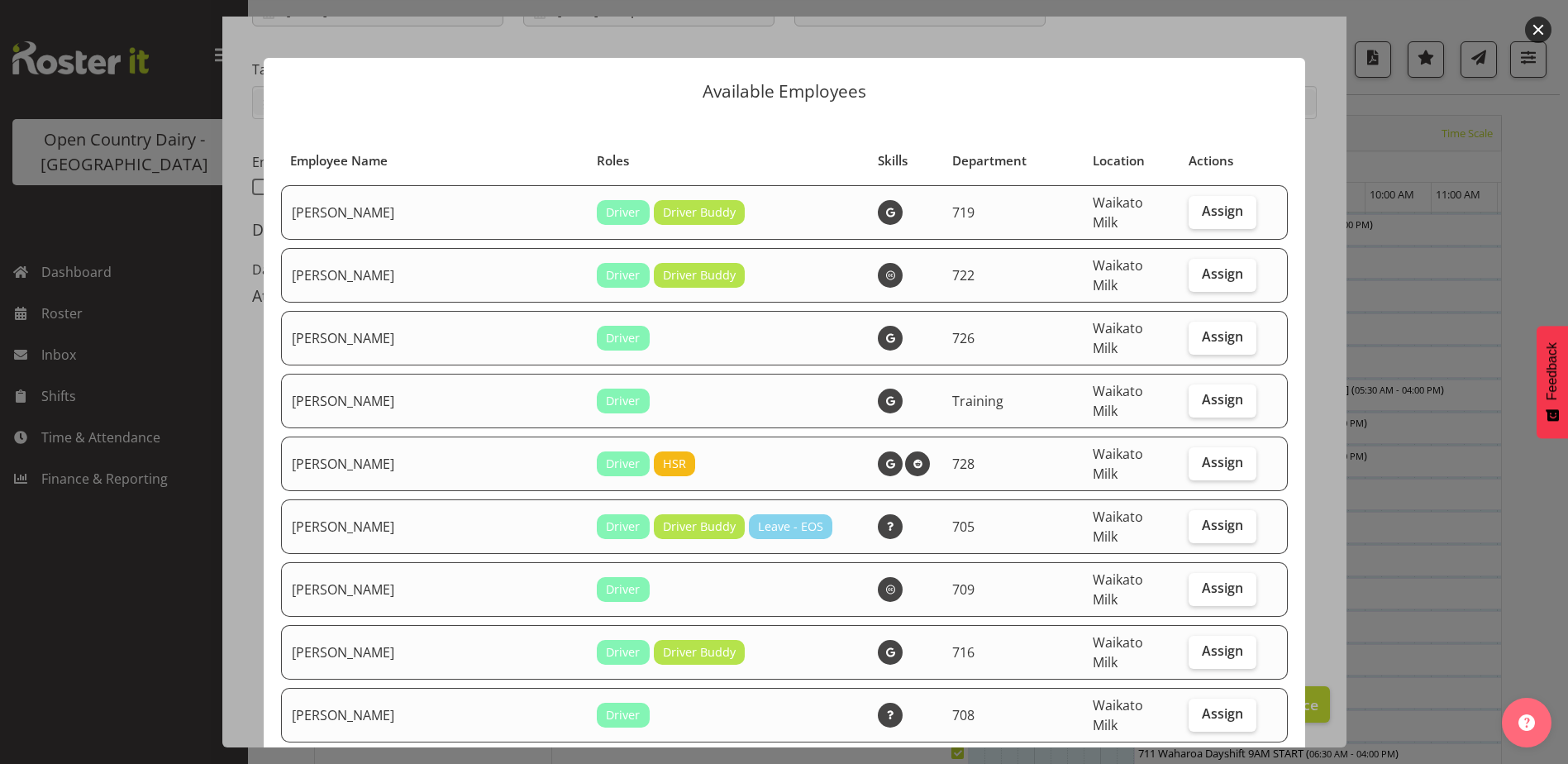
click at [179, 310] on div at bounding box center [784, 382] width 1568 height 764
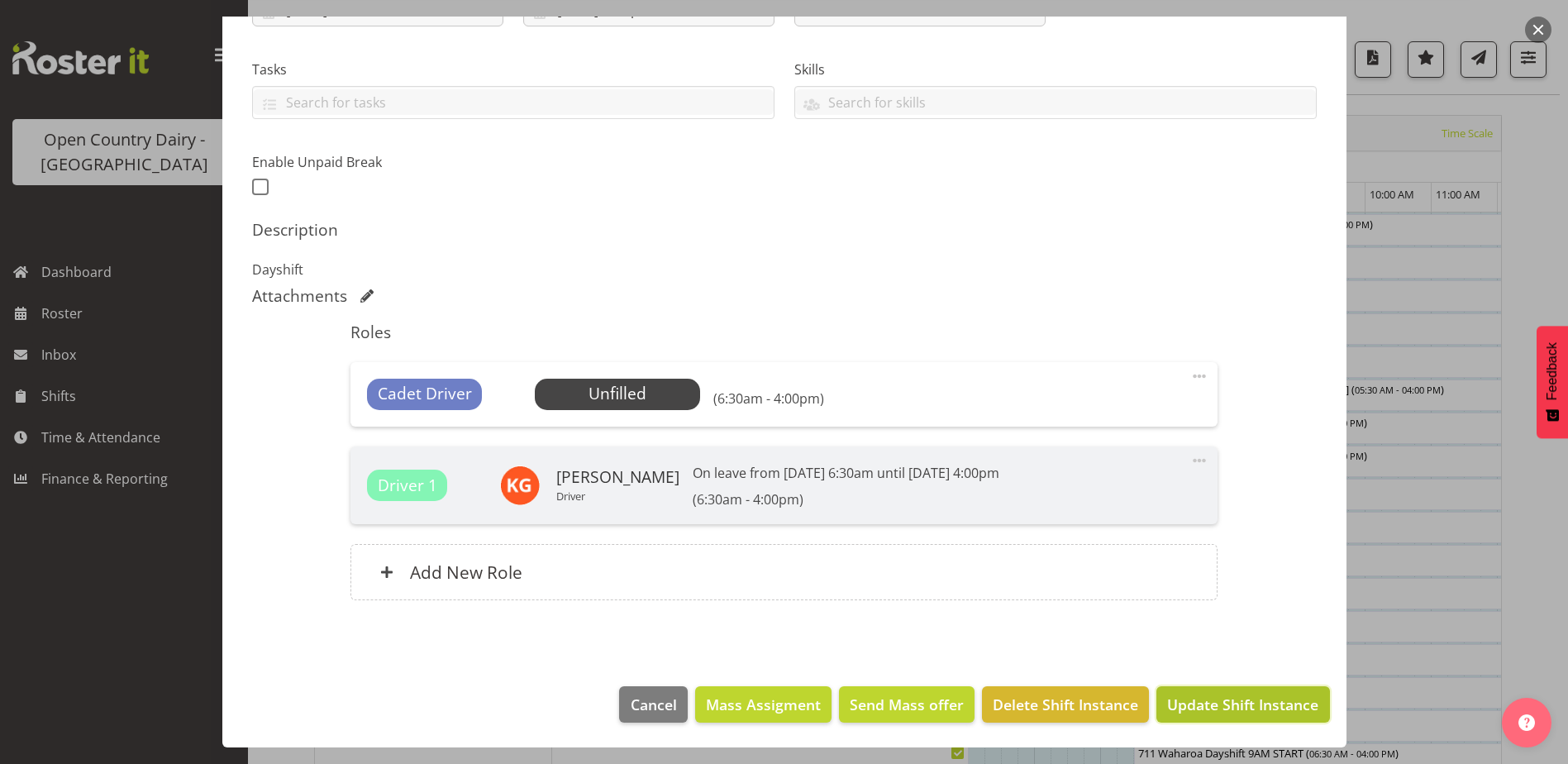
click at [1212, 704] on span "Update Shift Instance" at bounding box center [1243, 704] width 151 height 22
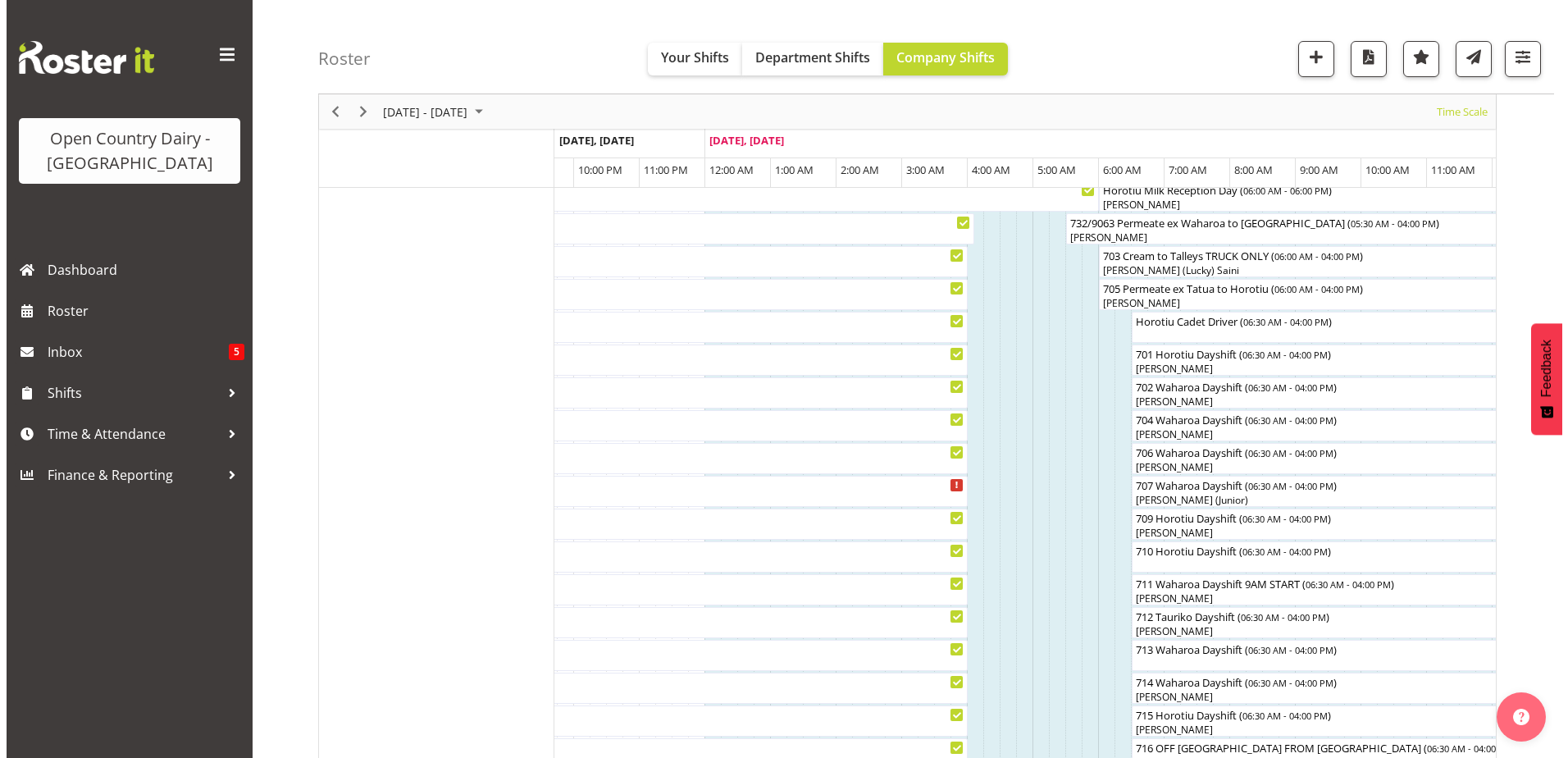
scroll to position [217, 0]
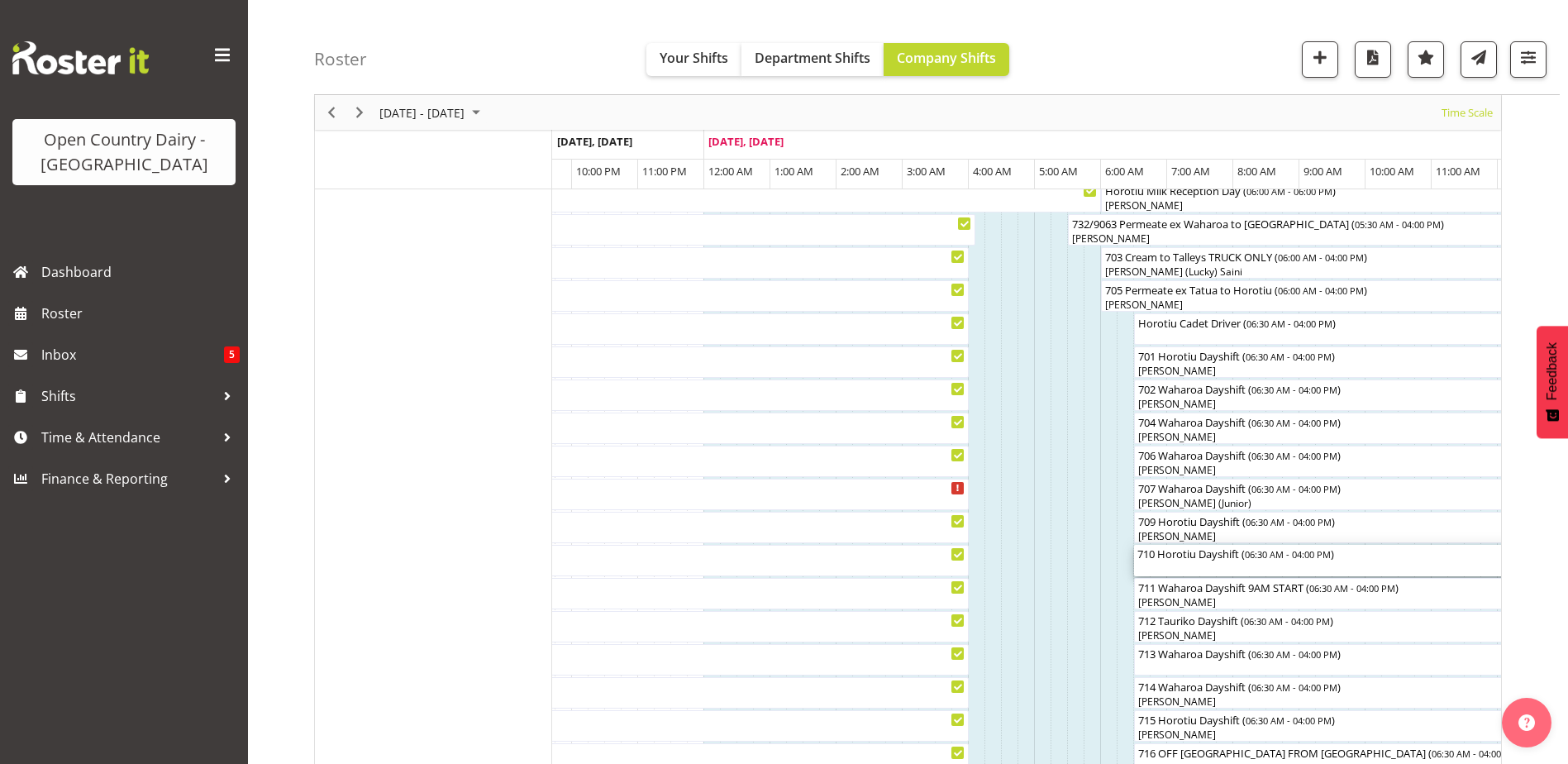
click at [1182, 563] on div "710 Horotiu Dayshift ( 06:30 AM - 04:00 PM )" at bounding box center [1448, 561] width 621 height 32
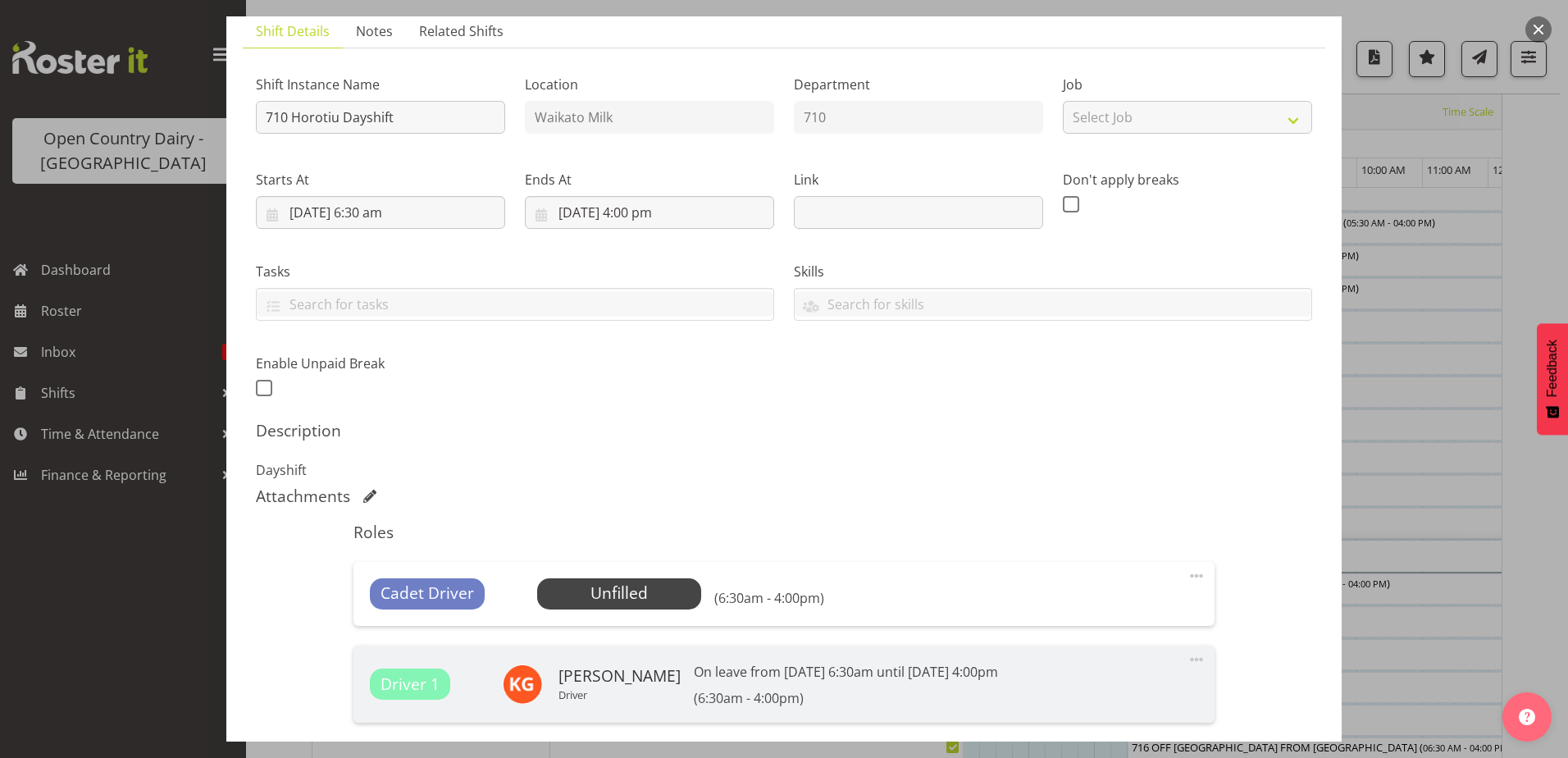
scroll to position [320, 0]
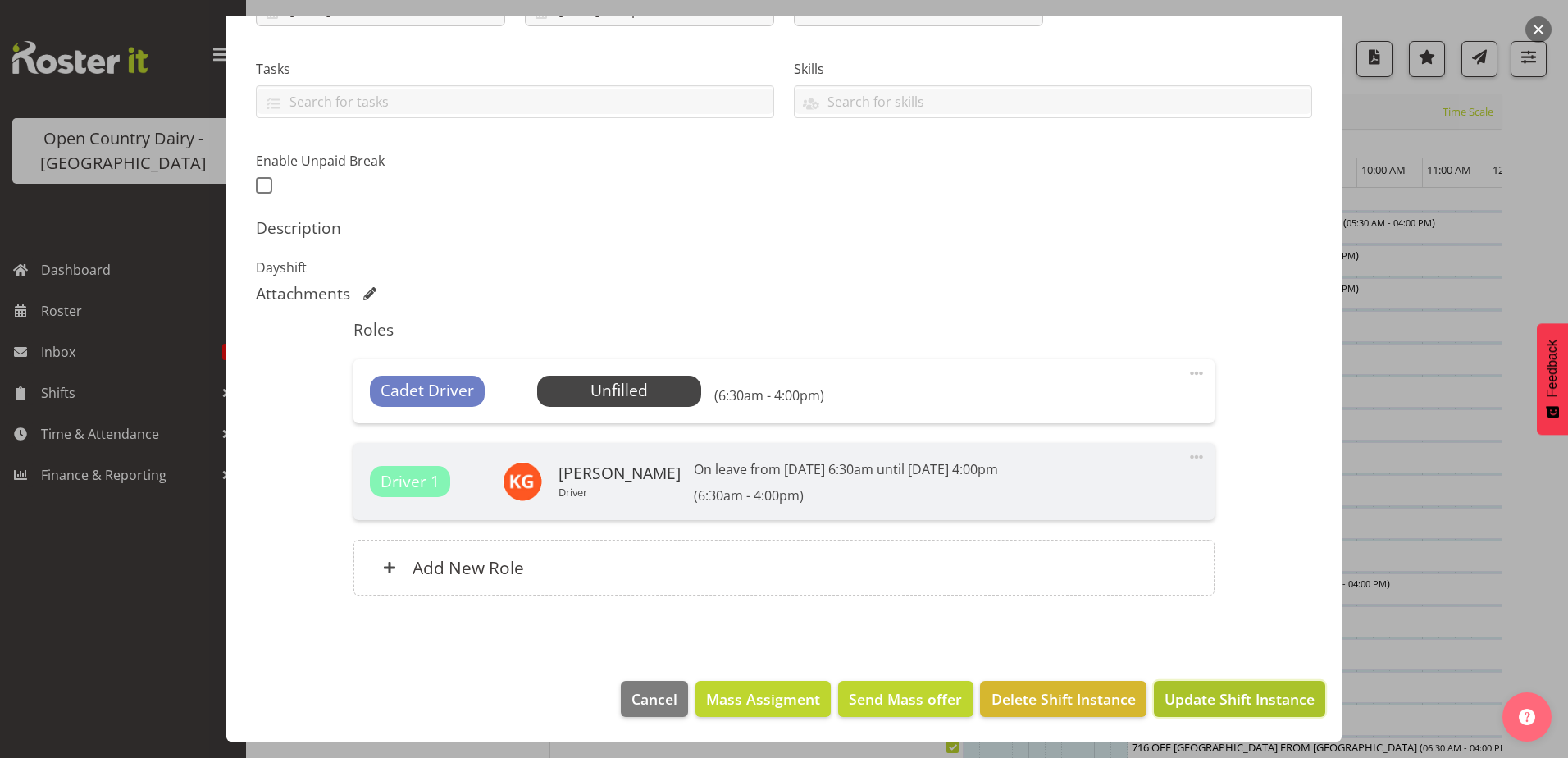
click at [1192, 696] on span "Update Shift Instance" at bounding box center [1239, 698] width 150 height 22
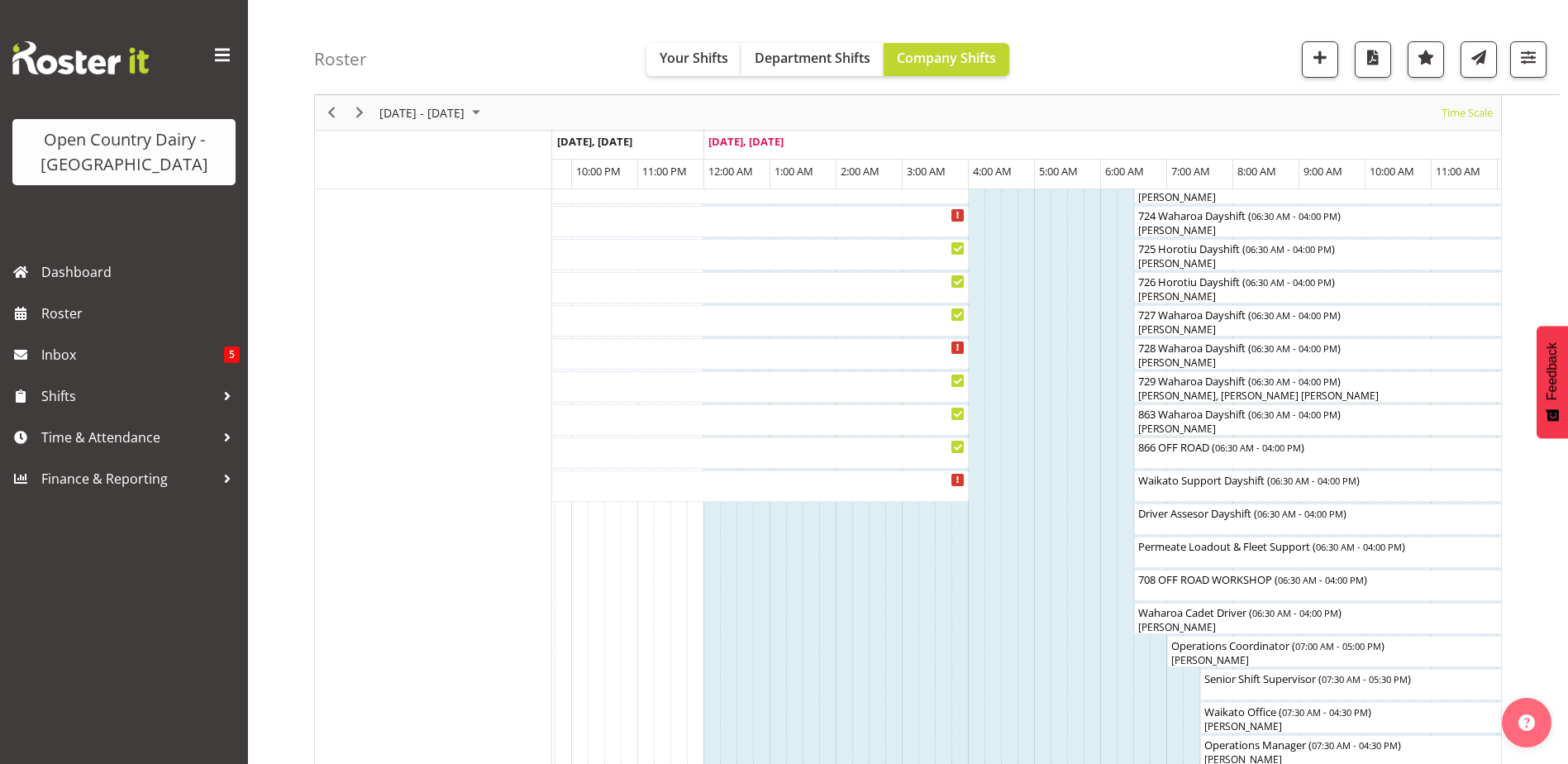
scroll to position [1046, 0]
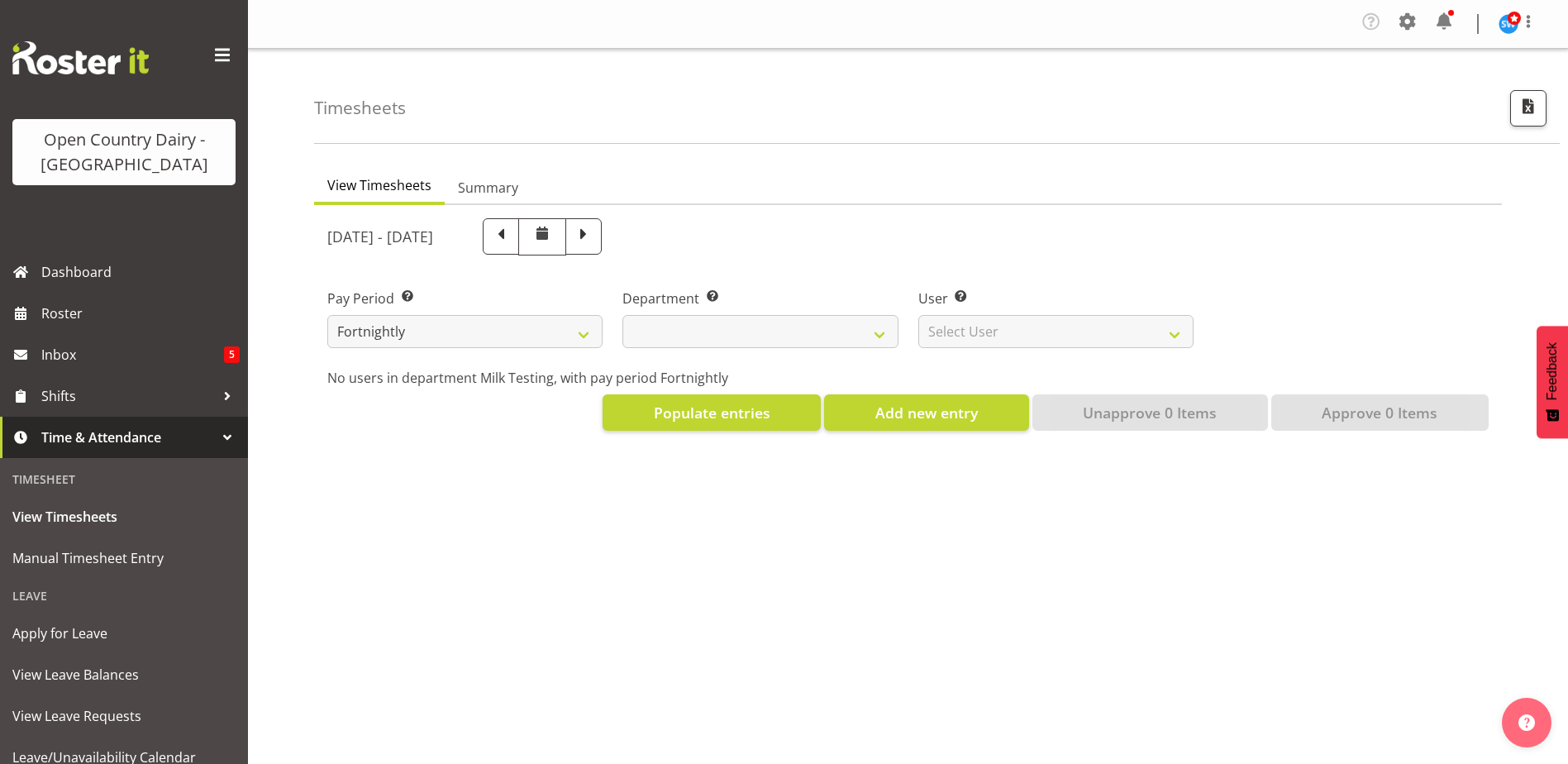
select select
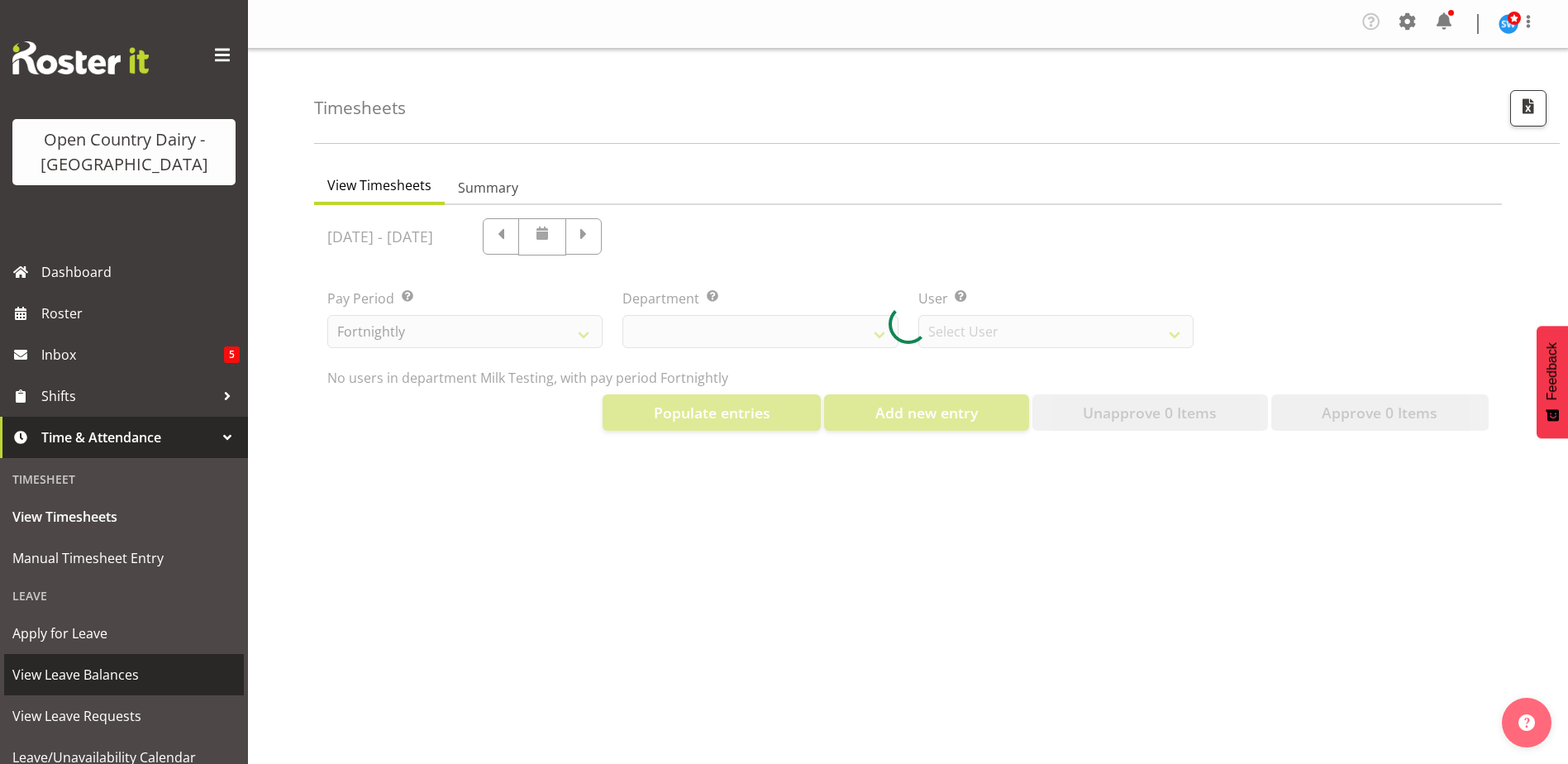
click at [86, 667] on span "View Leave Balances" at bounding box center [124, 675] width 223 height 25
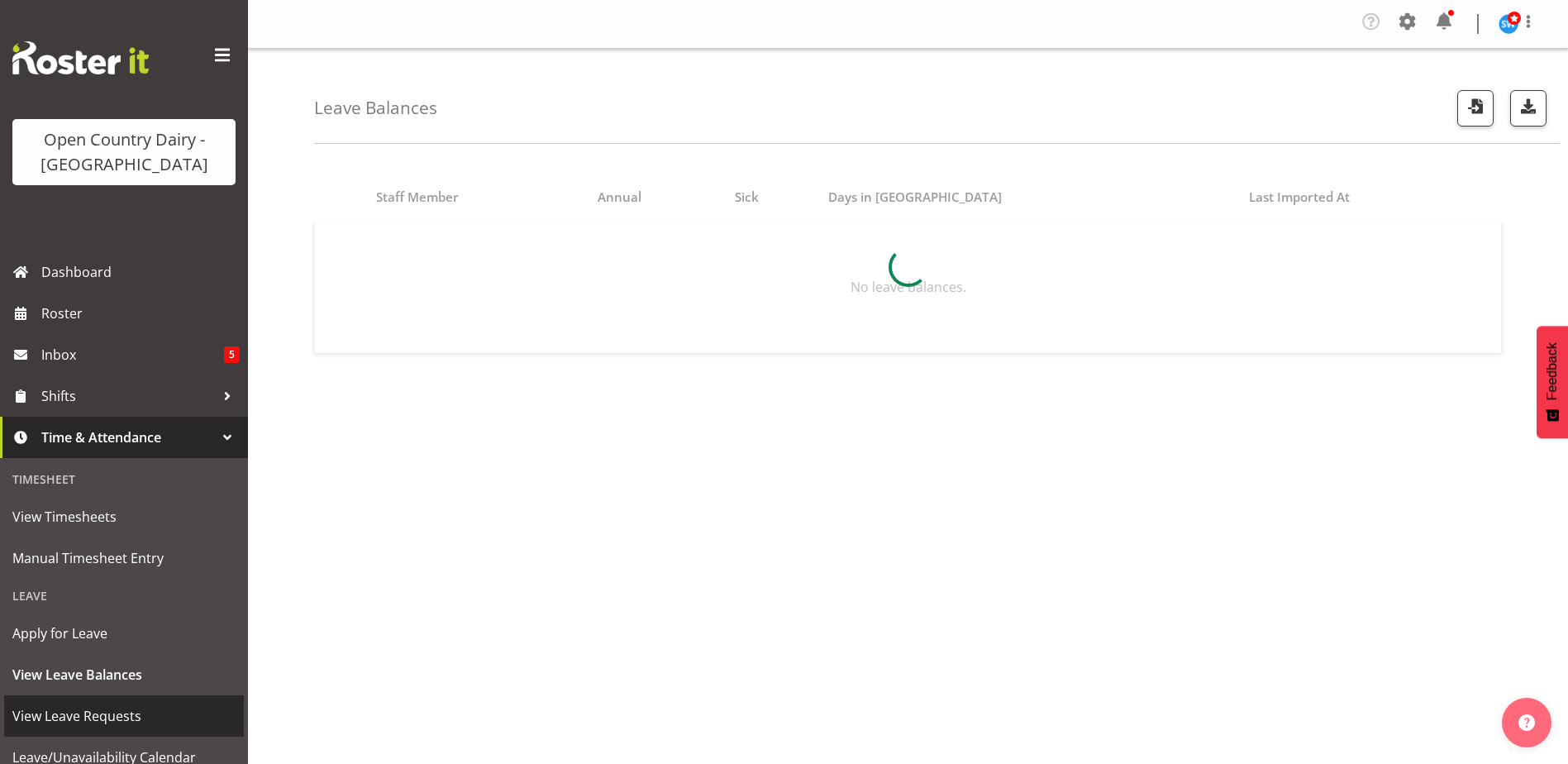
click at [130, 708] on span "View Leave Requests" at bounding box center [124, 716] width 223 height 25
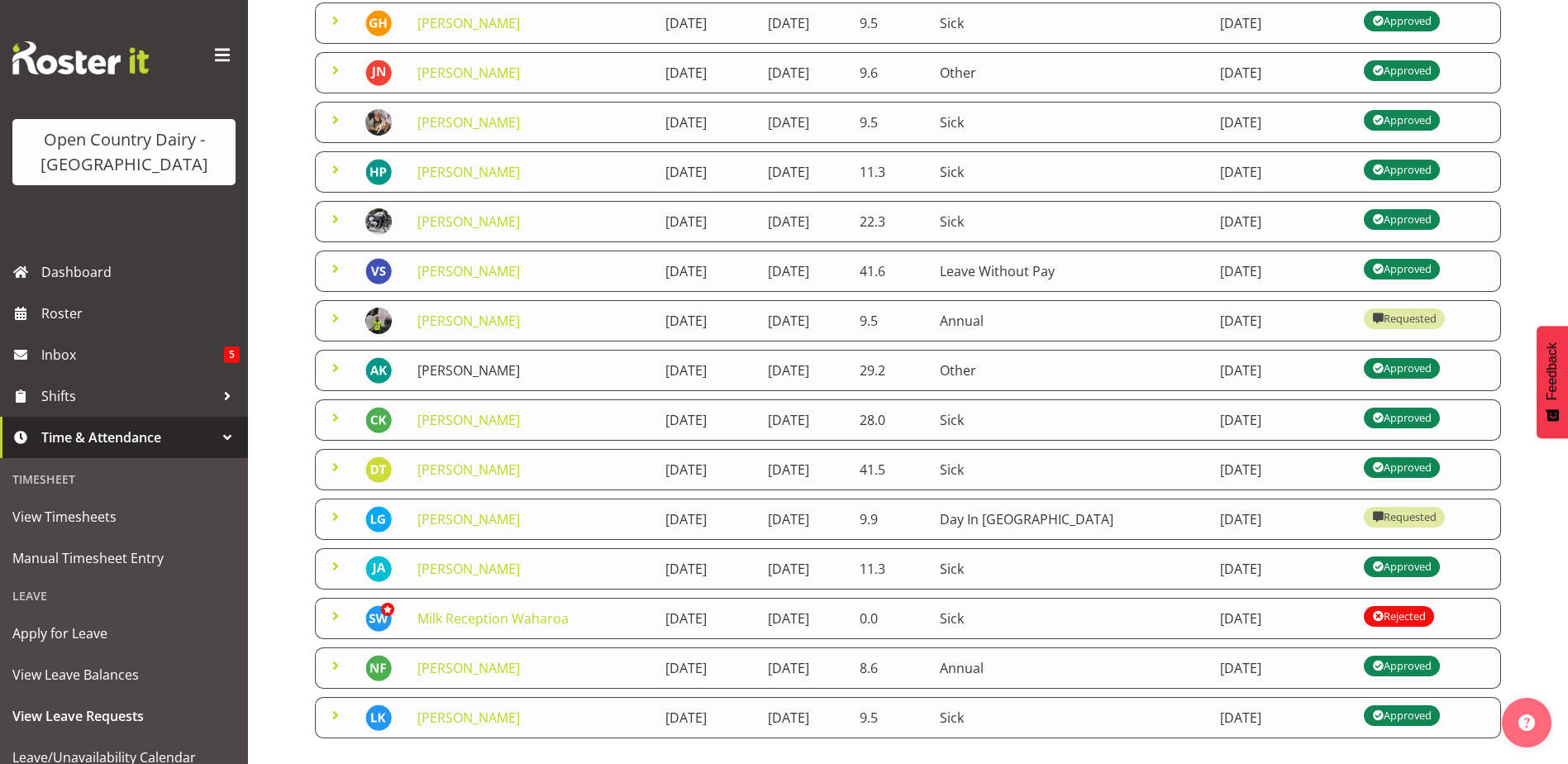
scroll to position [248, 0]
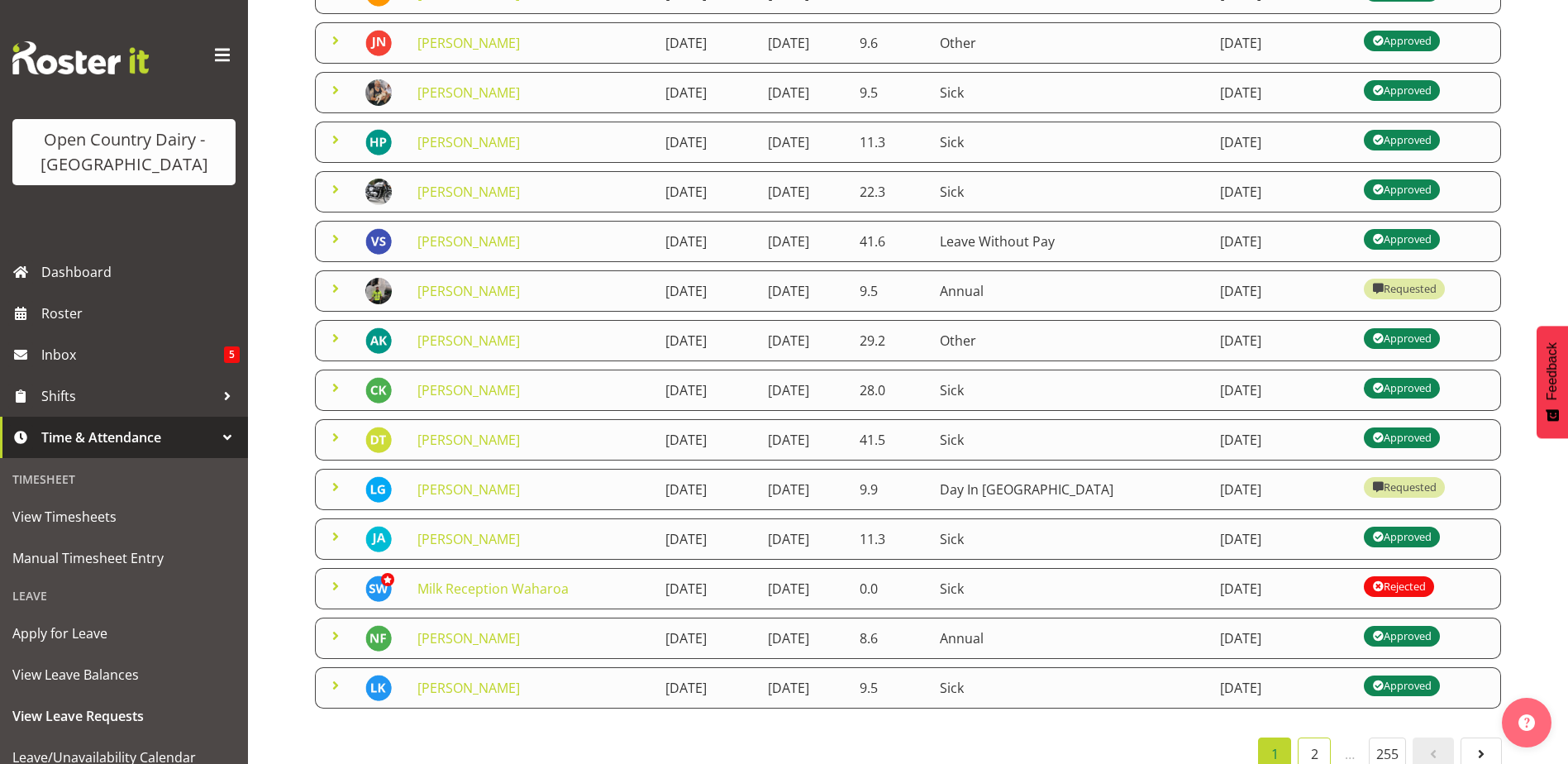
click at [1314, 751] on link "2" at bounding box center [1315, 754] width 33 height 33
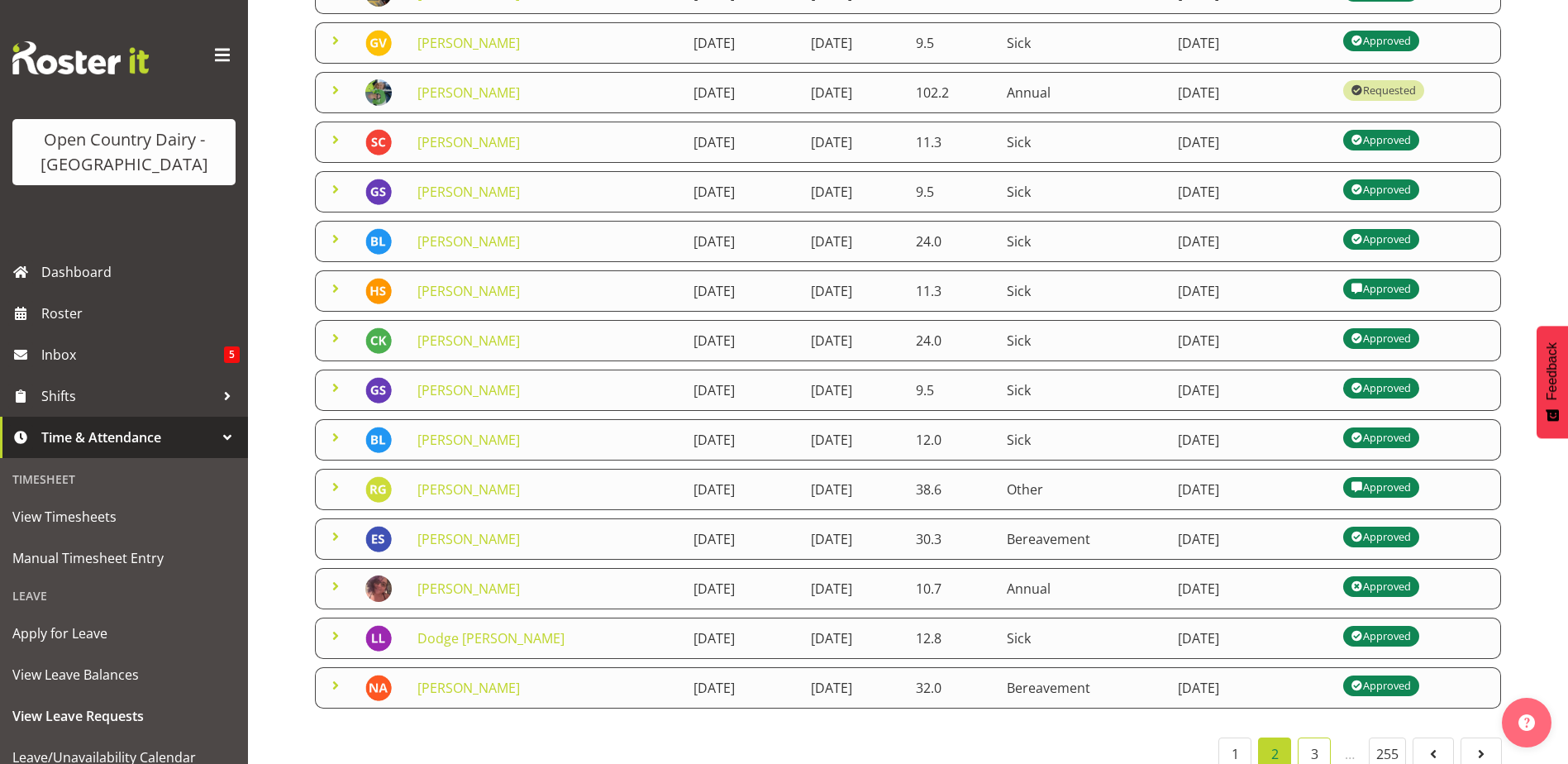
click at [1315, 754] on link "3" at bounding box center [1315, 754] width 33 height 33
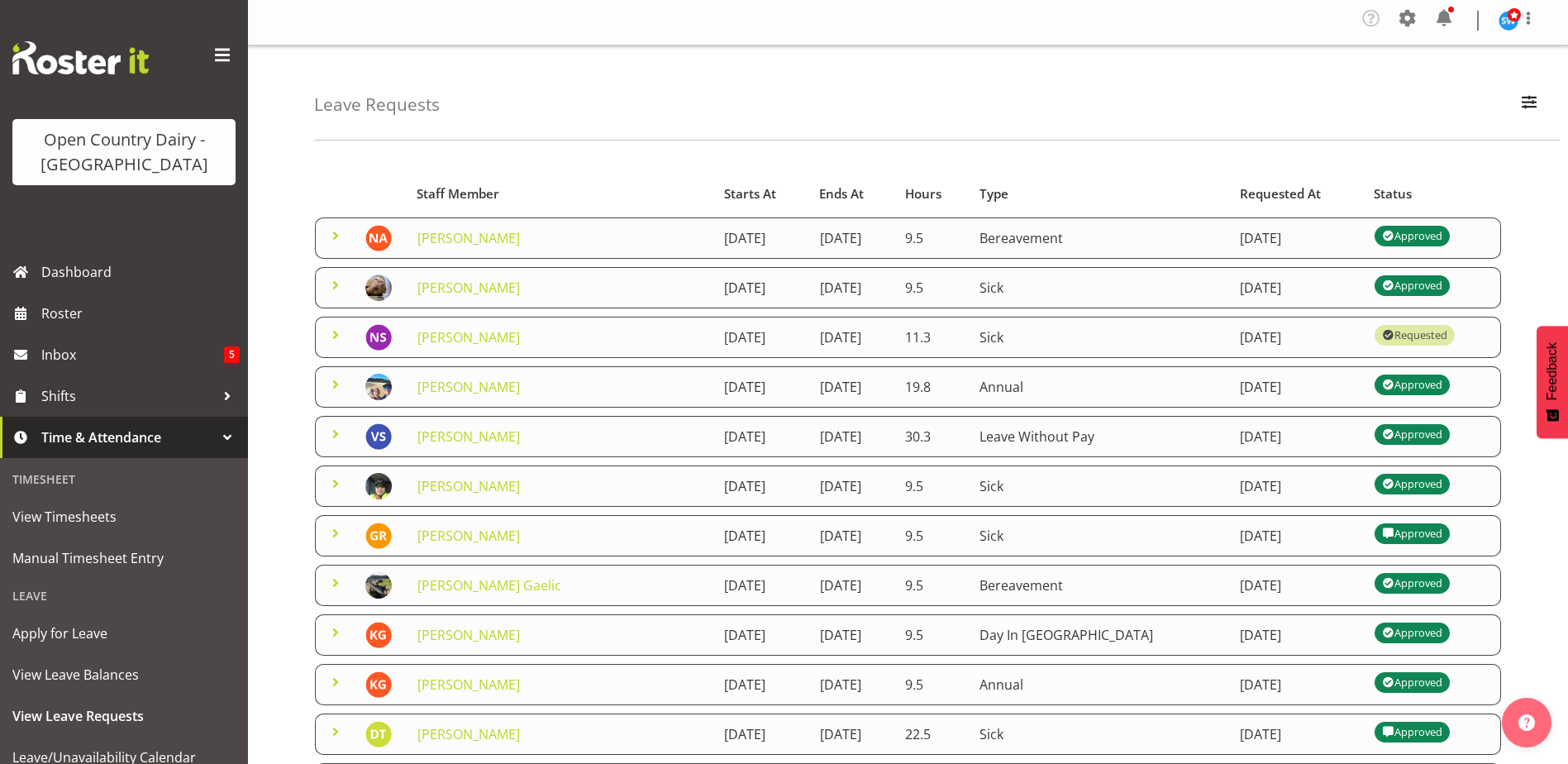
scroll to position [0, 0]
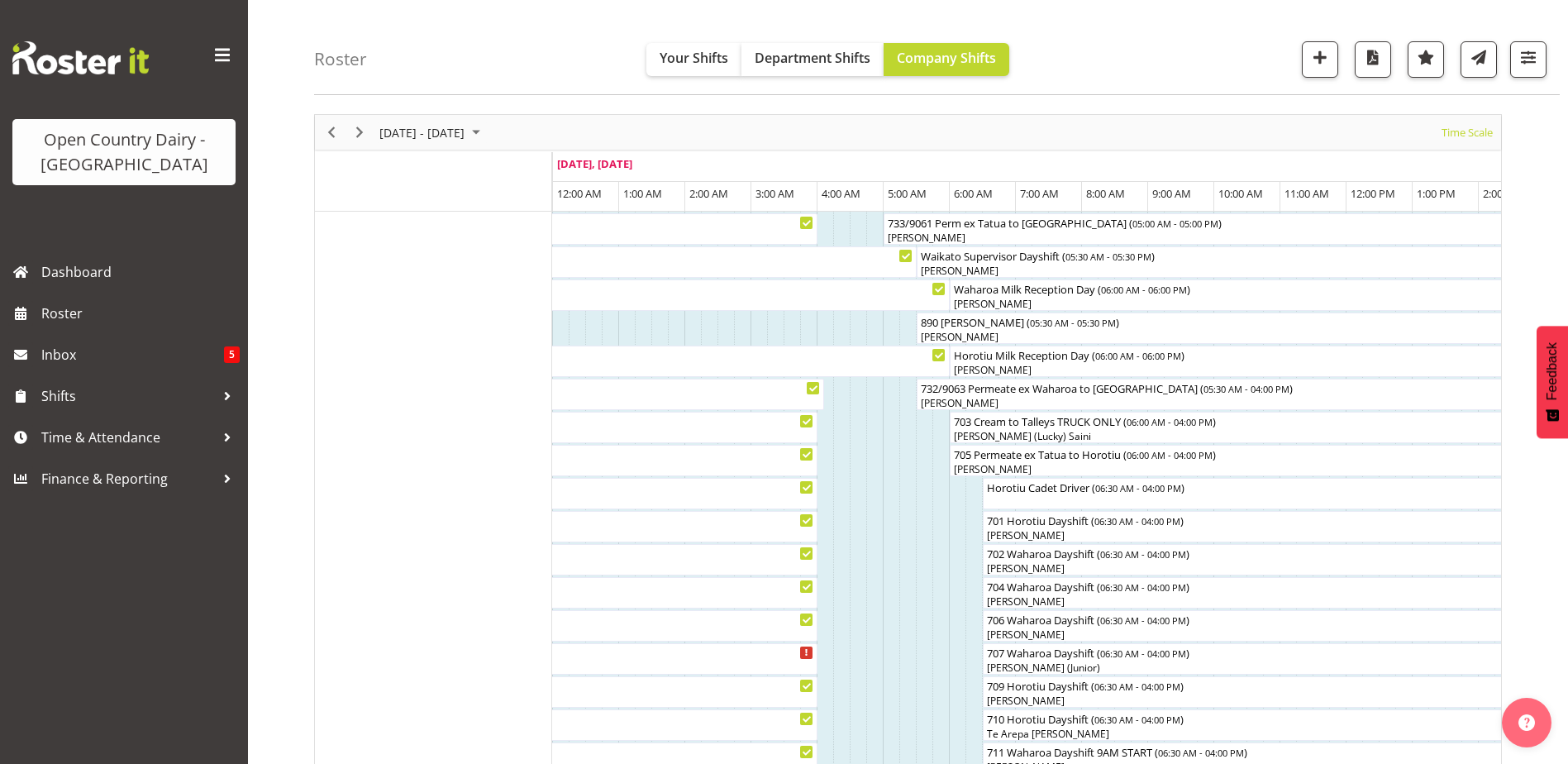
scroll to position [53, 0]
